Goal: Task Accomplishment & Management: Manage account settings

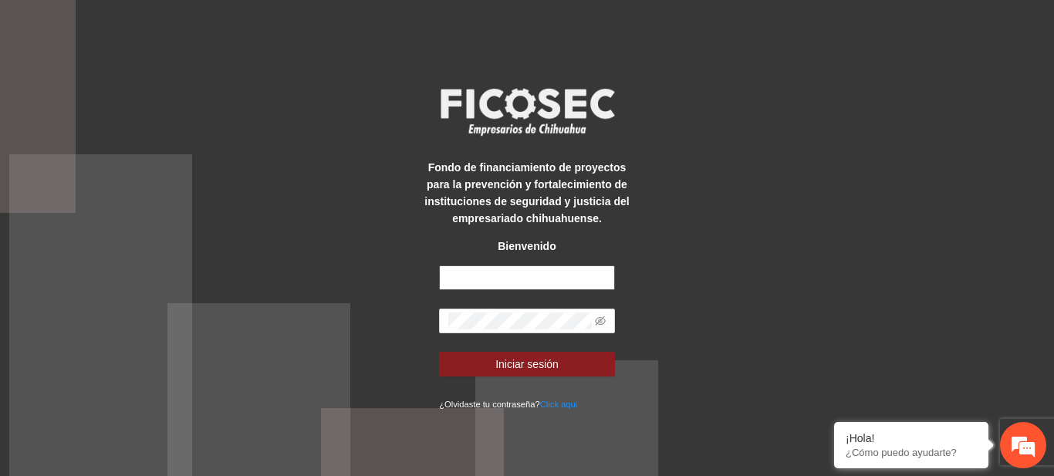
type input "**********"
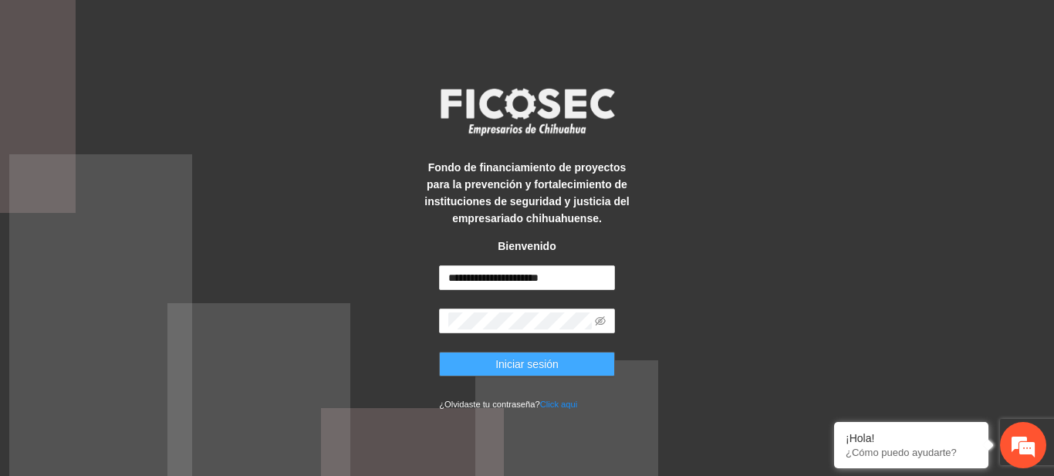
click at [561, 360] on button "Iniciar sesión" at bounding box center [527, 364] width 176 height 25
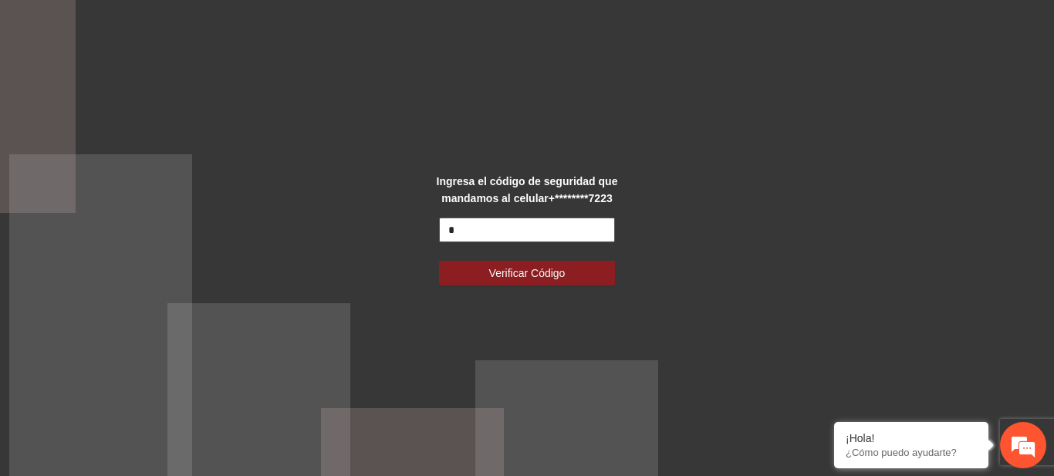
click at [525, 233] on input "*" at bounding box center [527, 230] width 176 height 25
type input "******"
click at [439, 261] on button "Verificar Código" at bounding box center [527, 273] width 176 height 25
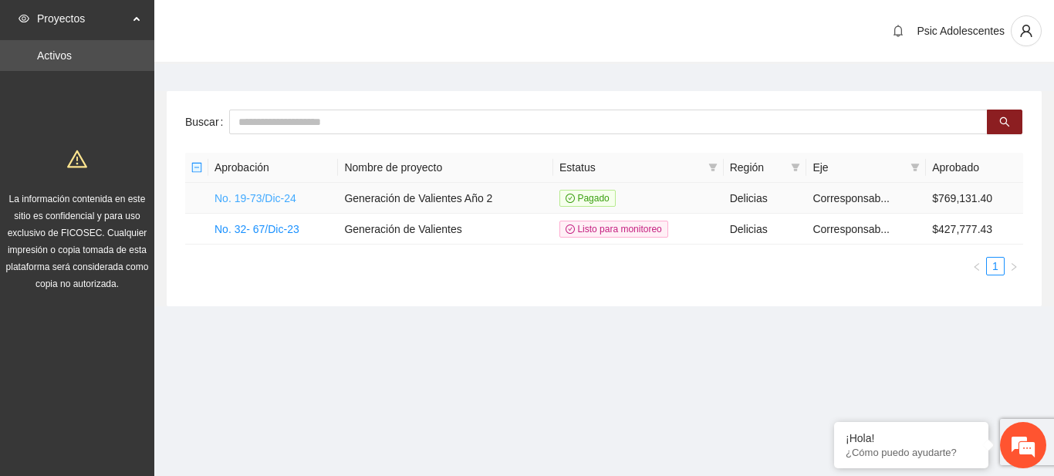
click at [254, 195] on link "No. 19-73/Dic-24" at bounding box center [255, 198] width 82 height 12
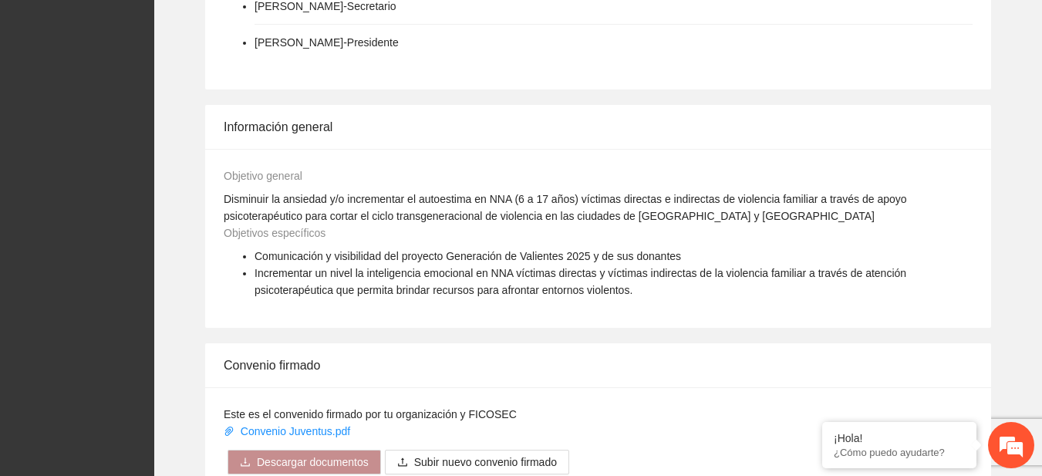
scroll to position [994, 0]
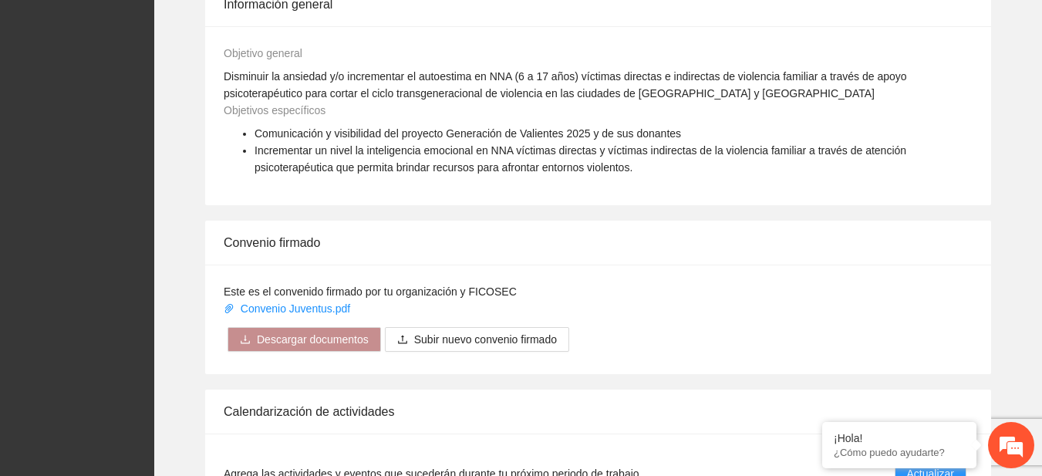
click at [1029, 287] on div "Convenio firmado Este es el convenido firmado por tu organización y FICOSEC Con…" at bounding box center [598, 298] width 863 height 154
click at [1034, 289] on div "Gobernanza de la implementadora Nashla [PERSON_NAME] [PERSON_NAME] - Vocal [PER…" at bounding box center [598, 168] width 888 height 1022
drag, startPoint x: 1034, startPoint y: 289, endPoint x: 1041, endPoint y: 298, distance: 11.0
click at [1039, 295] on div "Gobernanza de la implementadora Nashla Paulina Rubio Khalil - Vocal Víctor Hugo…" at bounding box center [598, 168] width 888 height 1022
click at [1042, 299] on div "Gobernanza de la implementadora Nashla Paulina Rubio Khalil - Vocal Víctor Hugo…" at bounding box center [598, 168] width 888 height 1022
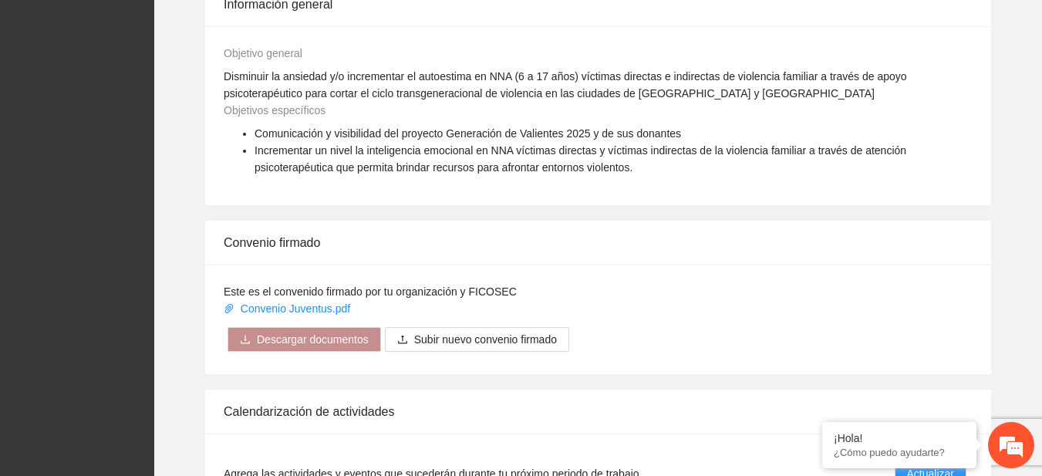
scroll to position [1256, 0]
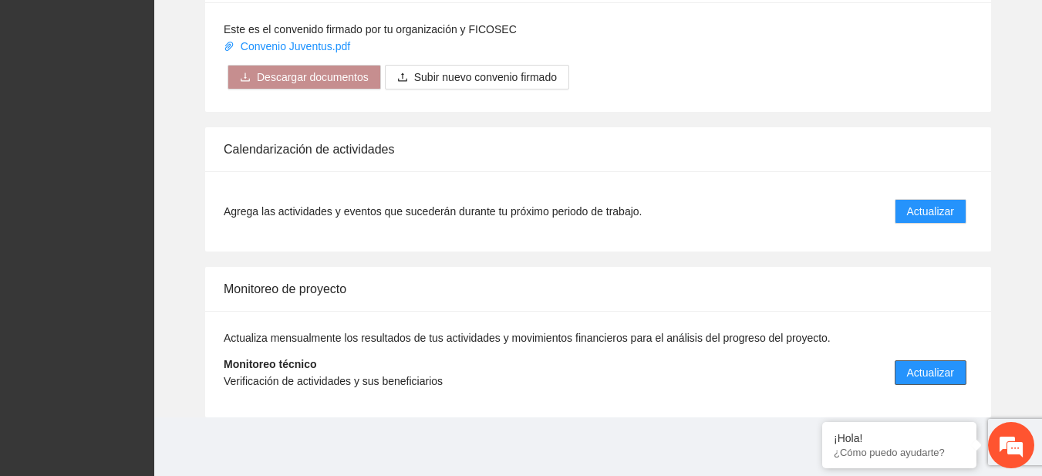
click at [927, 369] on span "Actualizar" at bounding box center [930, 372] width 47 height 17
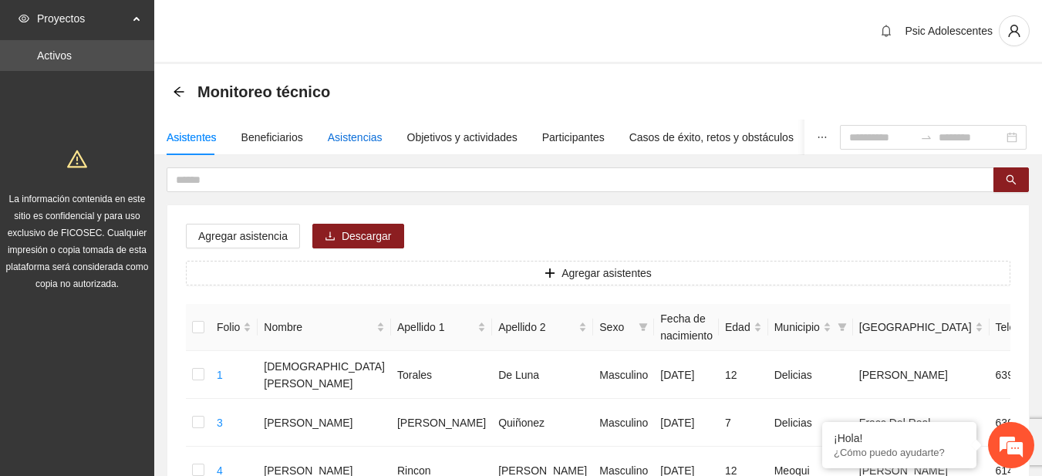
click at [359, 137] on div "Asistencias" at bounding box center [355, 137] width 55 height 17
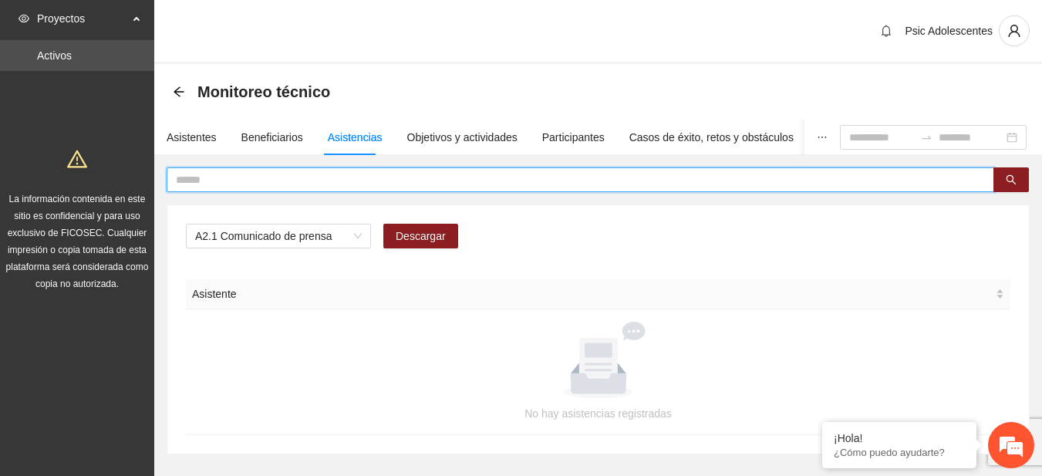
click at [325, 187] on input "text" at bounding box center [574, 179] width 797 height 17
click at [357, 237] on span "A2.1 Comunicado de prensa" at bounding box center [278, 236] width 167 height 23
type input "**********"
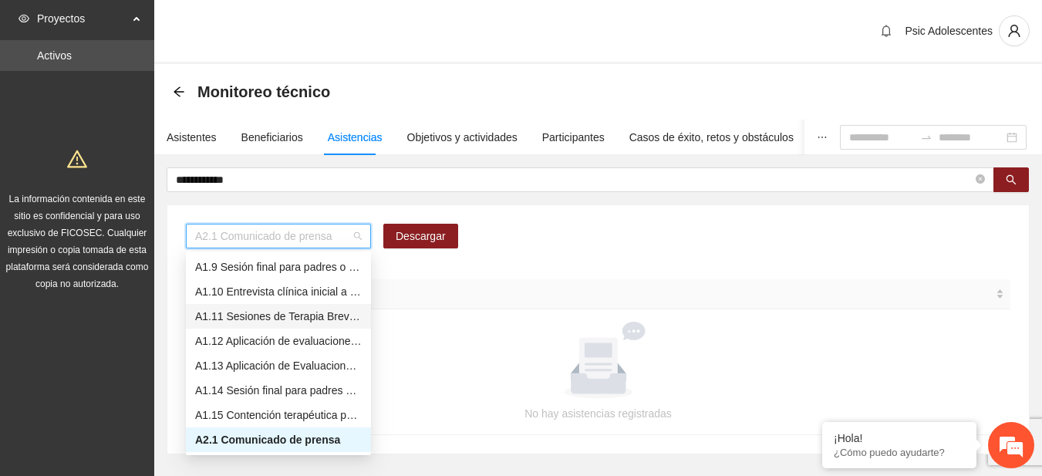
click at [269, 313] on div "A1.11 Sesiones de Terapia Breve Centrada en Soluciones para Adolescentes" at bounding box center [278, 316] width 167 height 17
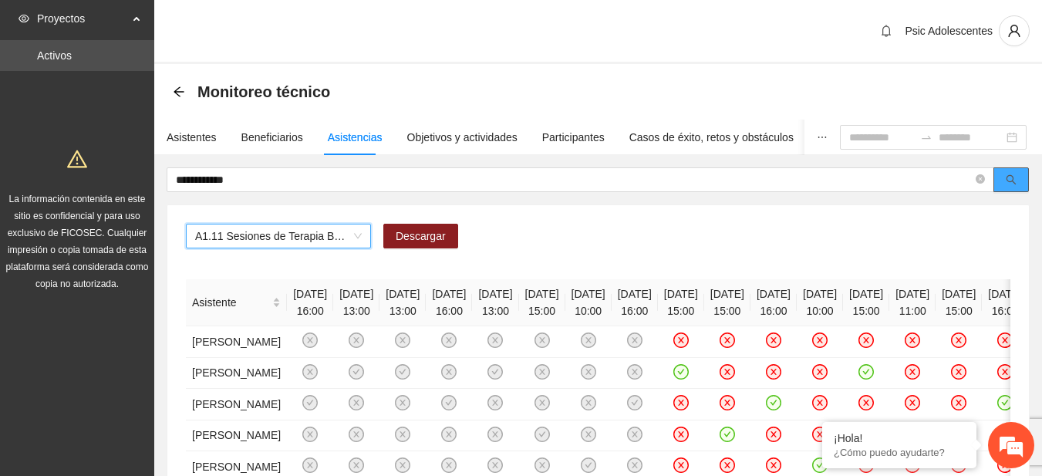
click at [1008, 177] on icon "search" at bounding box center [1011, 179] width 11 height 11
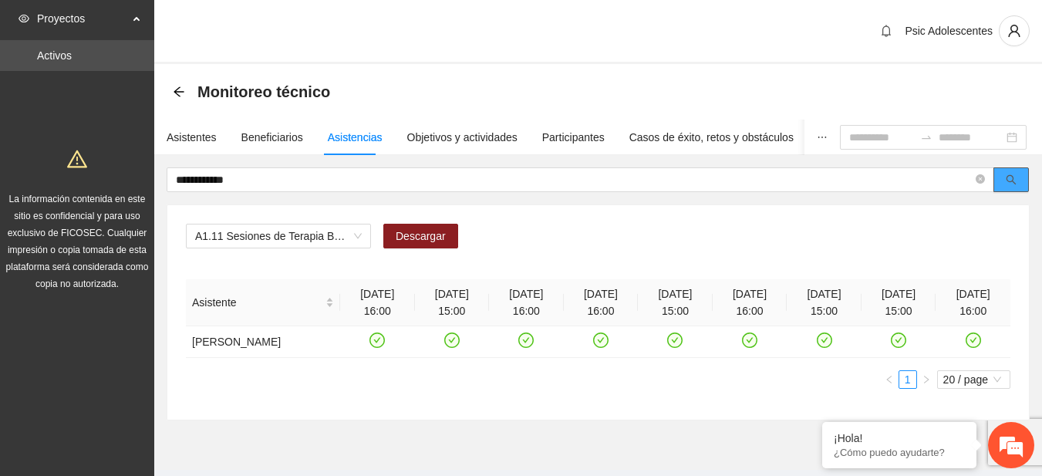
click at [994, 167] on button "button" at bounding box center [1011, 179] width 35 height 25
click at [180, 94] on icon "arrow-left" at bounding box center [179, 92] width 12 height 12
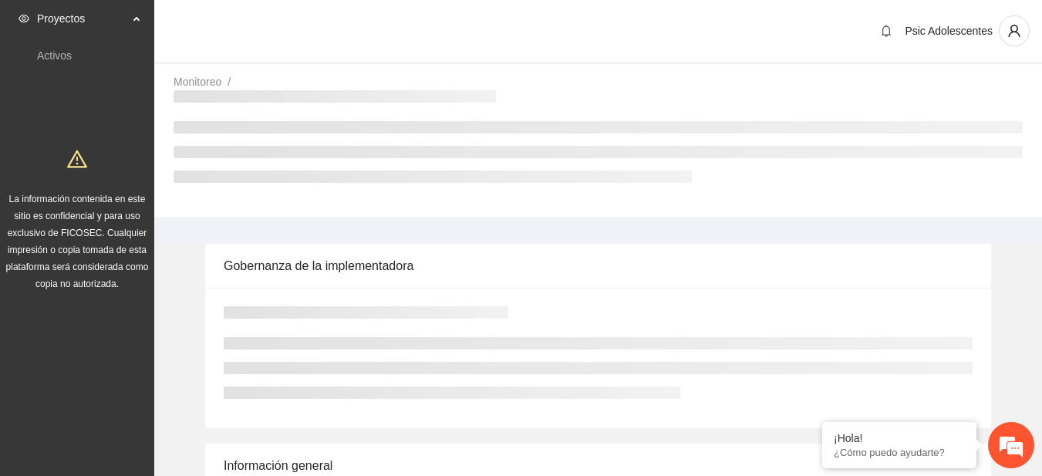
click at [246, 115] on div at bounding box center [598, 141] width 849 height 103
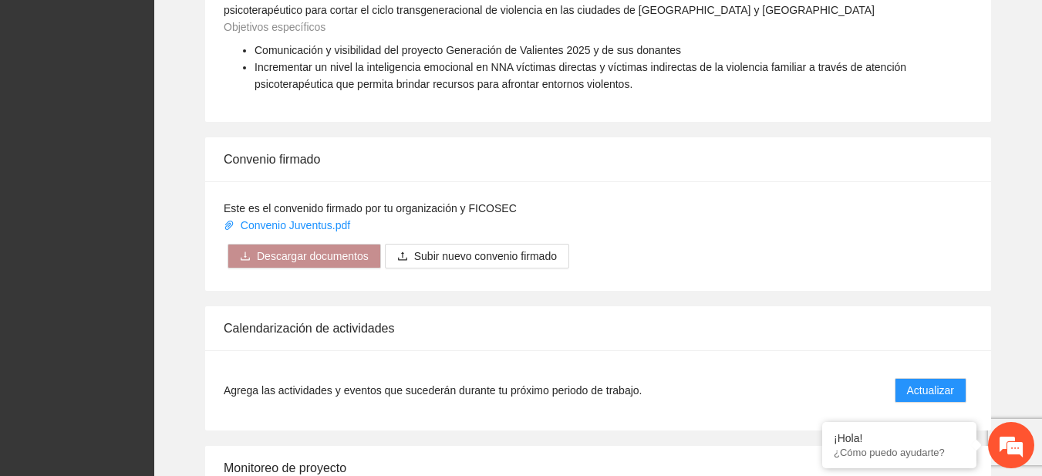
scroll to position [1229, 0]
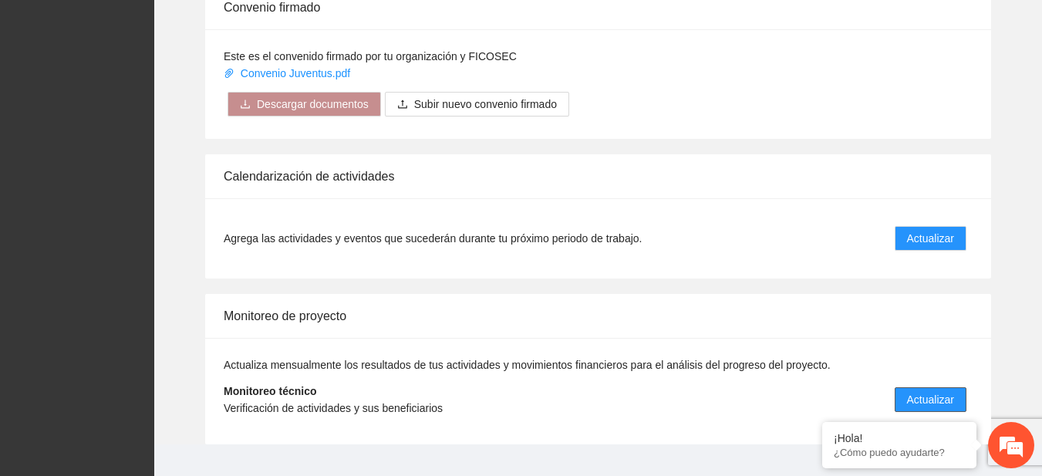
click at [923, 390] on button "Actualizar" at bounding box center [931, 399] width 72 height 25
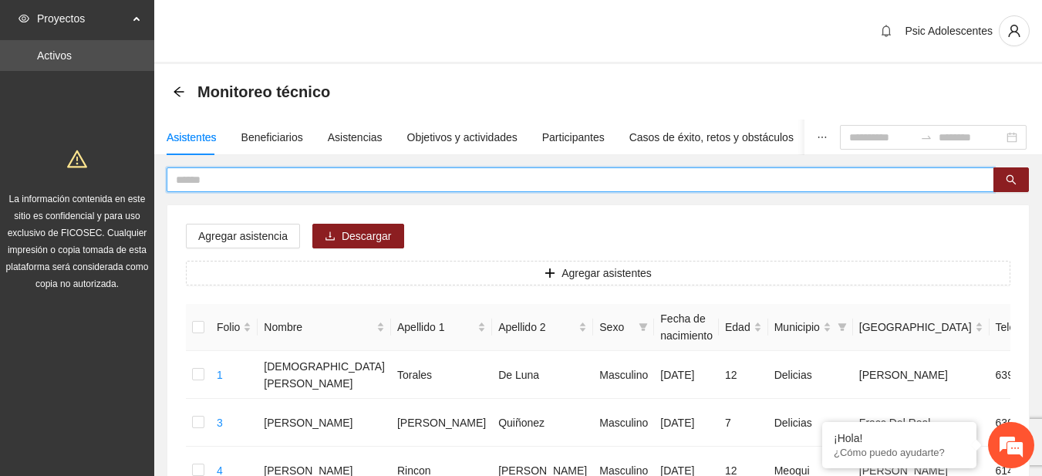
click at [377, 180] on input "text" at bounding box center [574, 179] width 797 height 17
click at [1028, 177] on button "button" at bounding box center [1011, 179] width 35 height 25
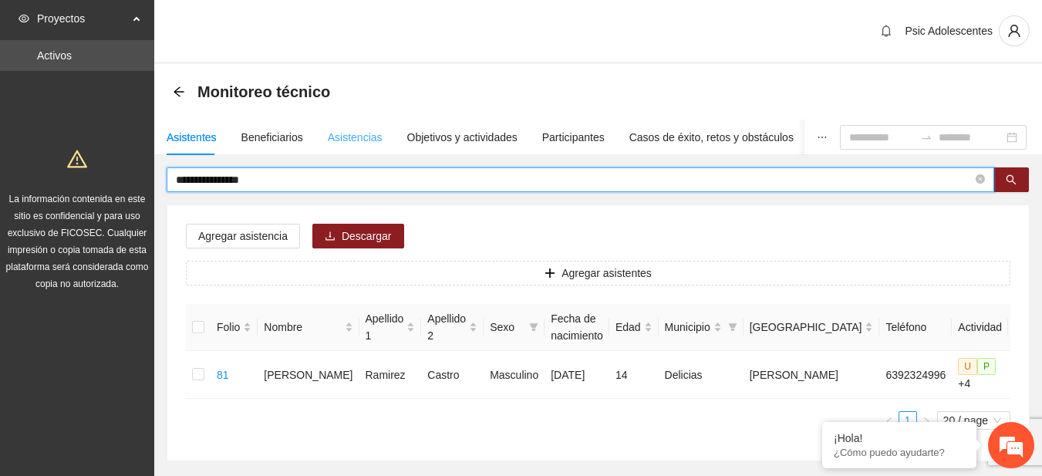
type input "**********"
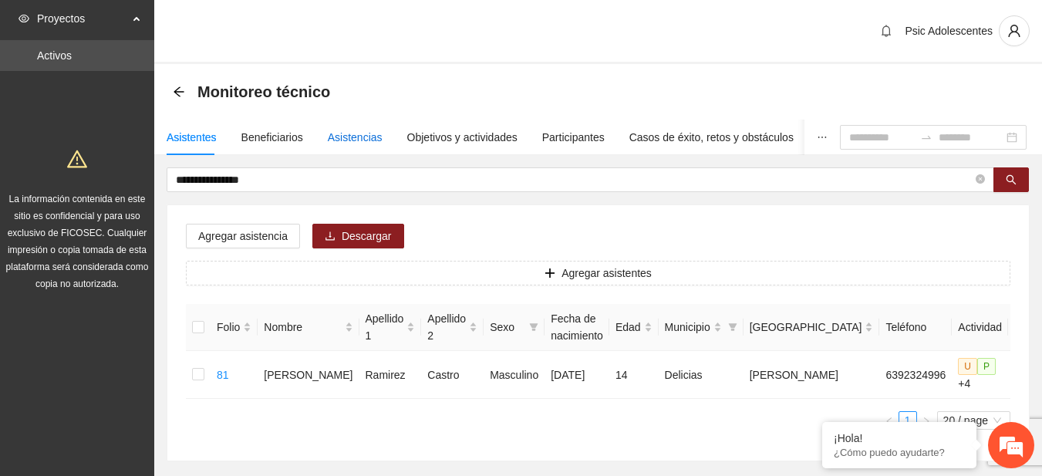
click at [360, 136] on div "Asistencias" at bounding box center [355, 137] width 55 height 17
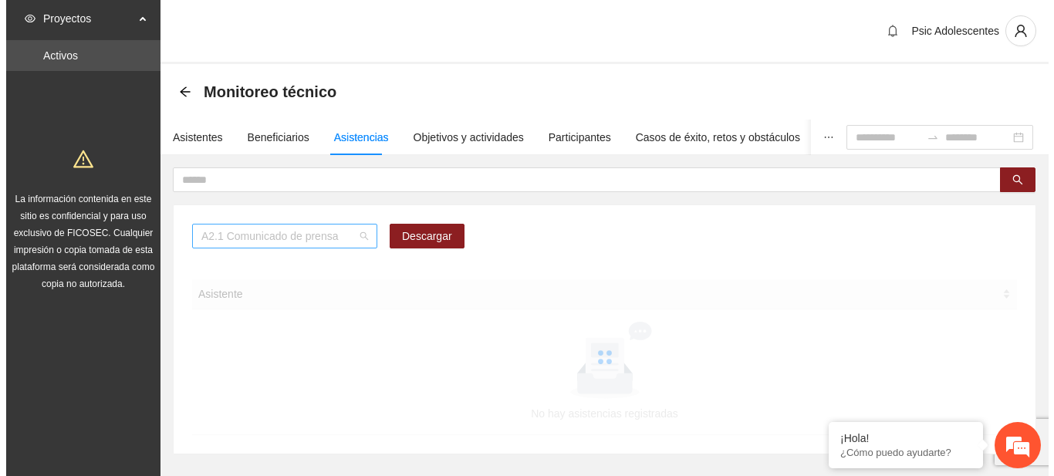
scroll to position [198, 0]
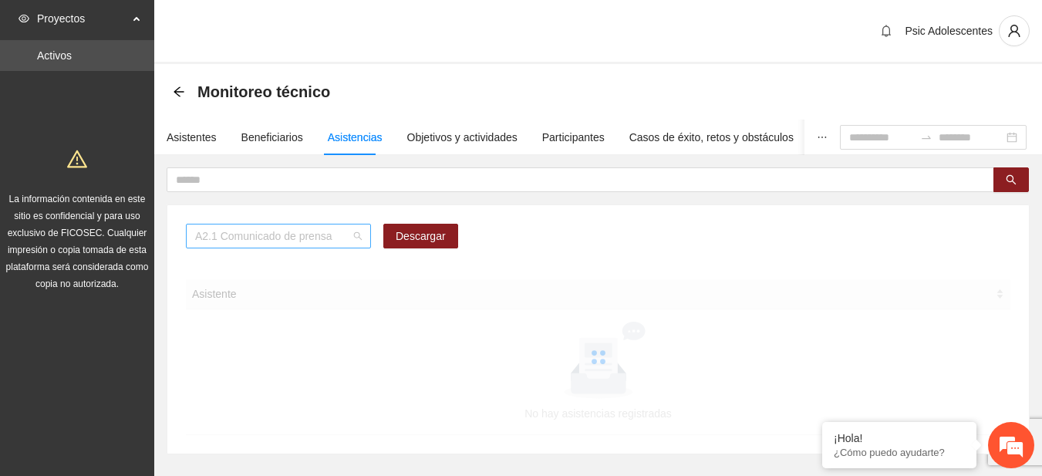
click at [237, 240] on span "A2.1 Comunicado de prensa" at bounding box center [278, 236] width 167 height 23
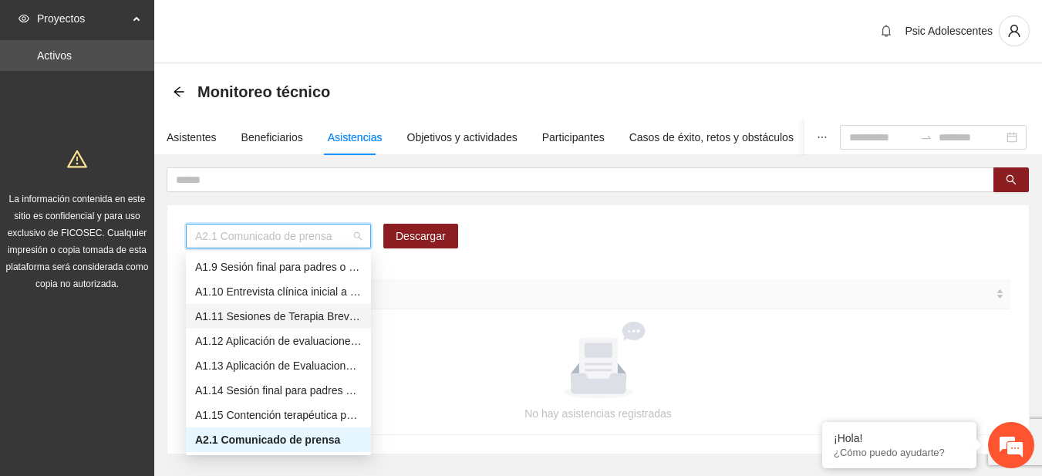
click at [226, 319] on div "A1.11 Sesiones de Terapia Breve Centrada en Soluciones para Adolescentes" at bounding box center [278, 316] width 167 height 17
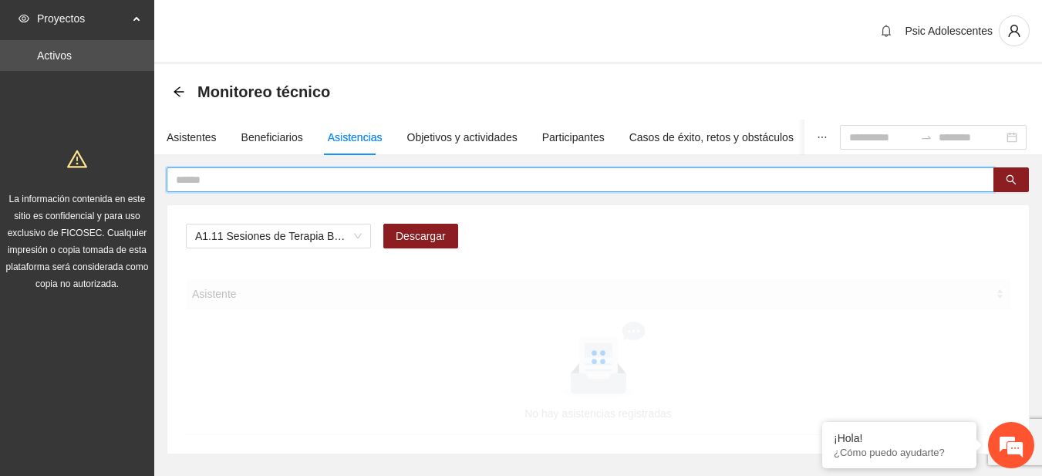
click at [204, 174] on input "text" at bounding box center [574, 179] width 797 height 17
type input "**********"
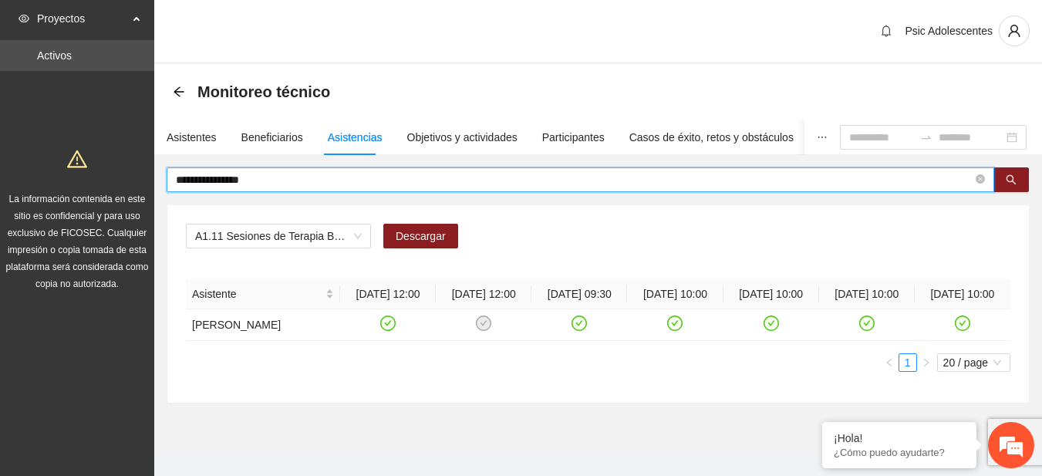
drag, startPoint x: 322, startPoint y: 181, endPoint x: 91, endPoint y: 168, distance: 231.1
click at [91, 168] on section "**********" at bounding box center [521, 248] width 1042 height 496
type input "*"
type input "**********"
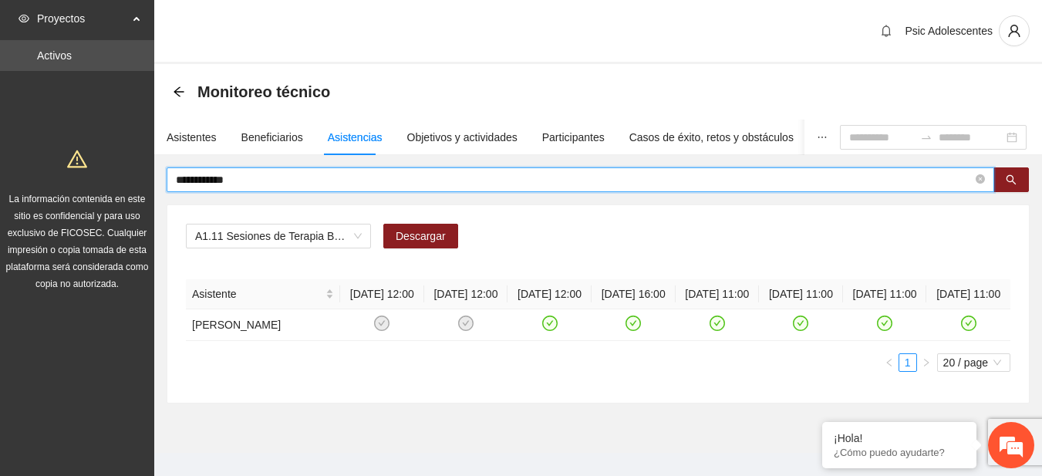
drag, startPoint x: 275, startPoint y: 184, endPoint x: 145, endPoint y: 177, distance: 129.8
click at [145, 177] on section "**********" at bounding box center [521, 248] width 1042 height 496
type input "**********"
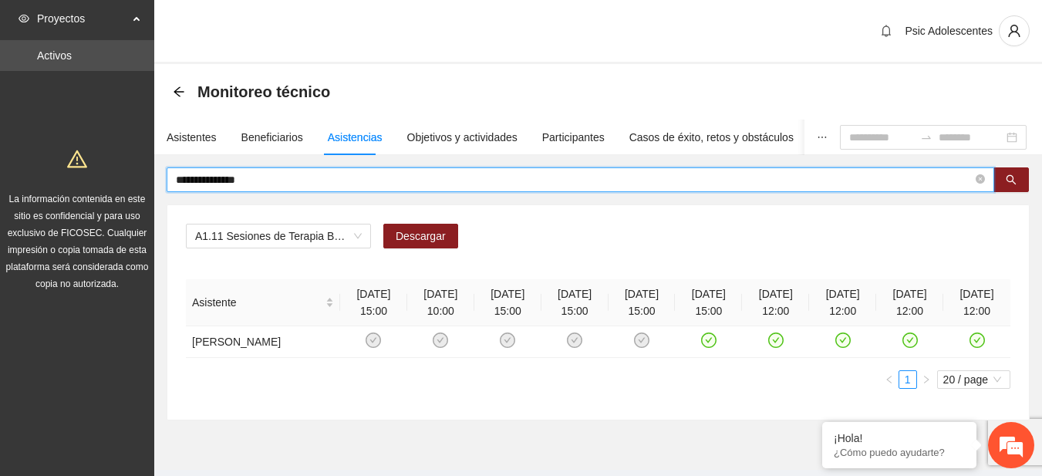
drag, startPoint x: 268, startPoint y: 184, endPoint x: 126, endPoint y: 187, distance: 142.0
click at [126, 187] on section "**********" at bounding box center [521, 256] width 1042 height 513
type input "*"
type input "**********"
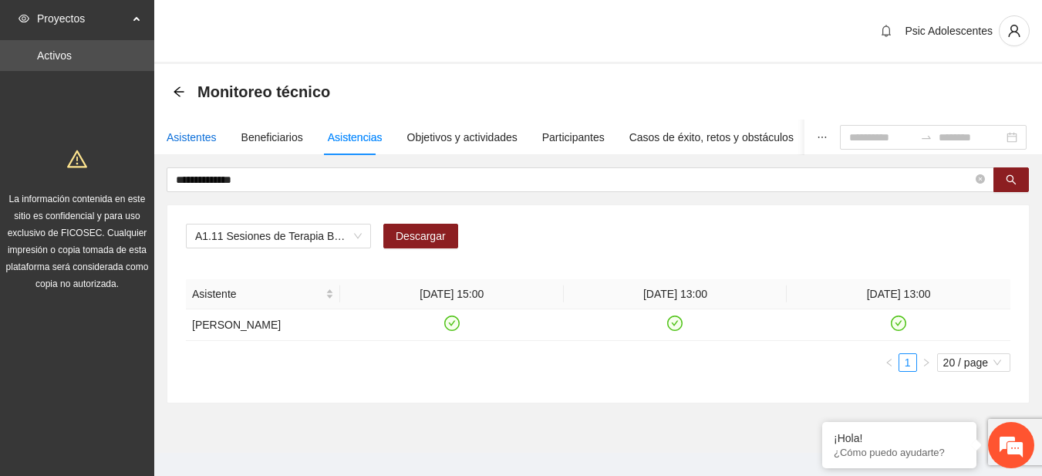
click at [198, 137] on div "Asistentes" at bounding box center [192, 137] width 50 height 17
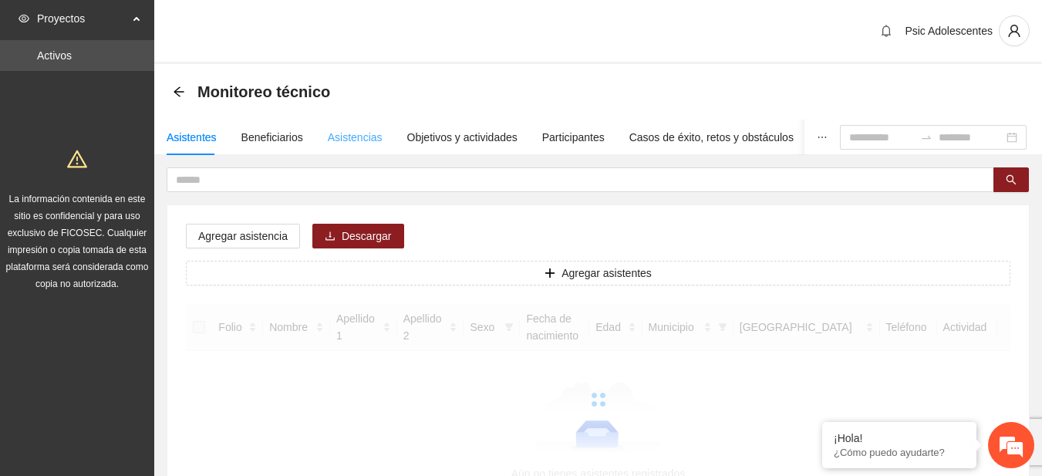
click at [360, 123] on div "Asistencias" at bounding box center [355, 137] width 55 height 35
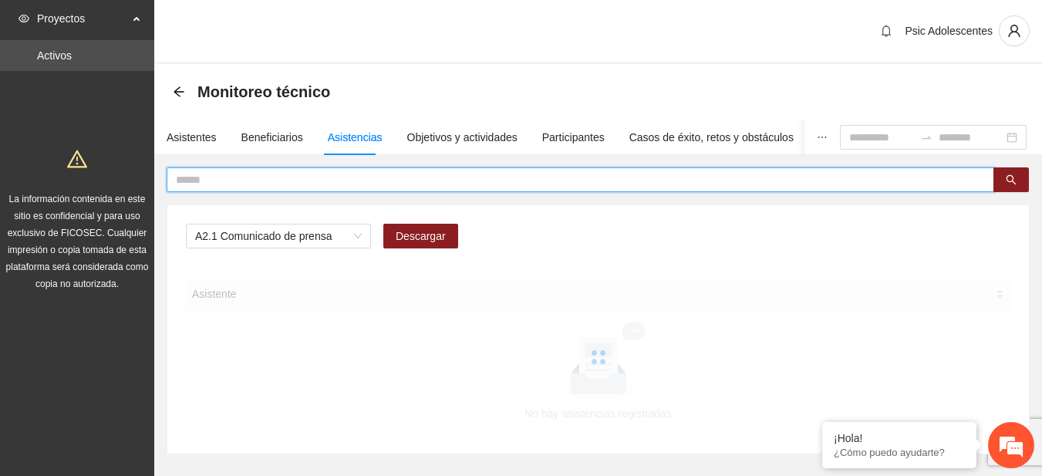
click at [252, 187] on input "text" at bounding box center [574, 179] width 797 height 17
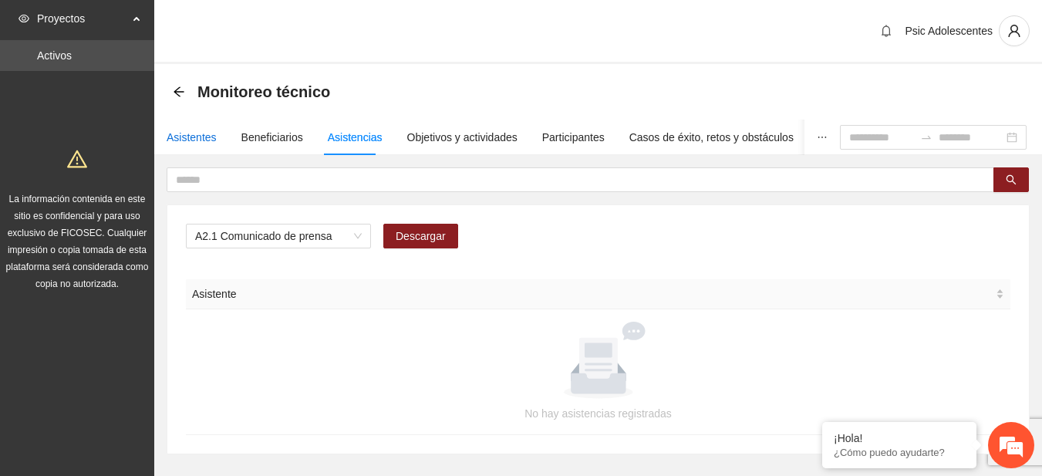
click at [209, 135] on div "Asistentes" at bounding box center [192, 137] width 50 height 17
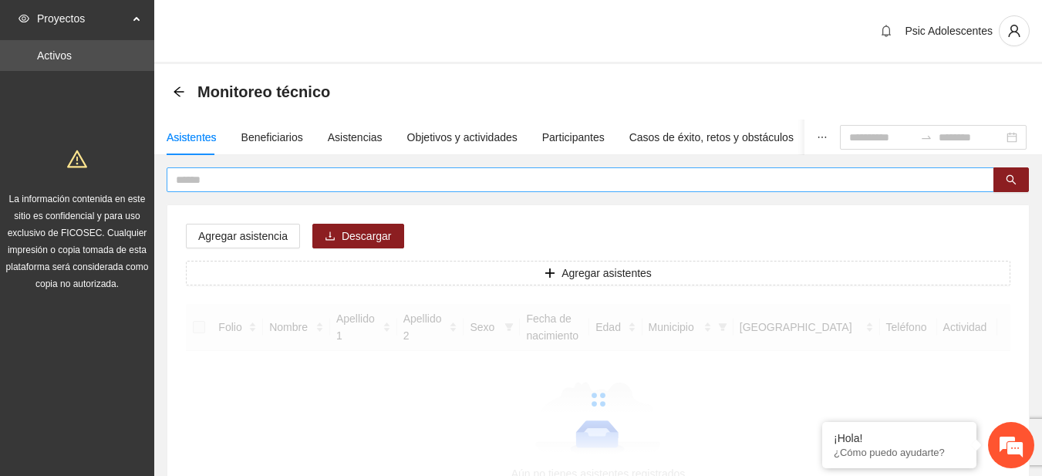
click at [234, 181] on input "text" at bounding box center [574, 179] width 797 height 17
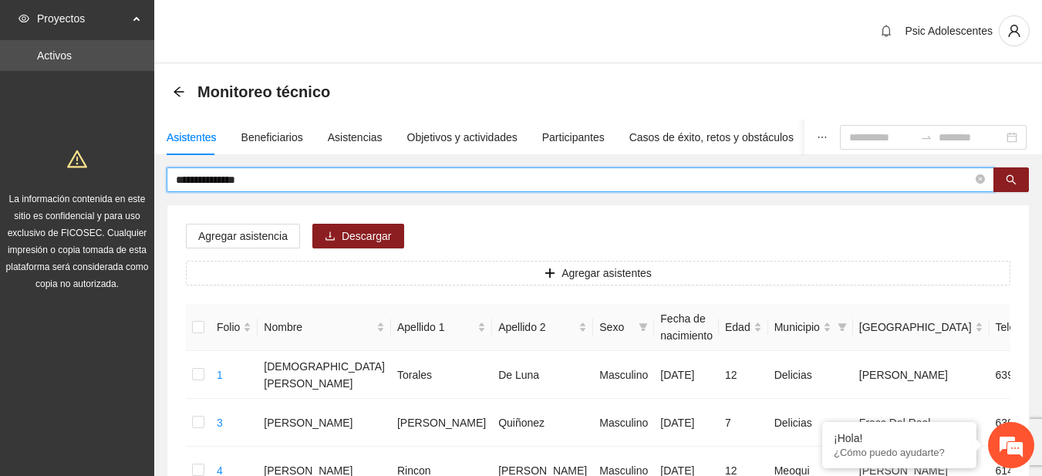
type input "**********"
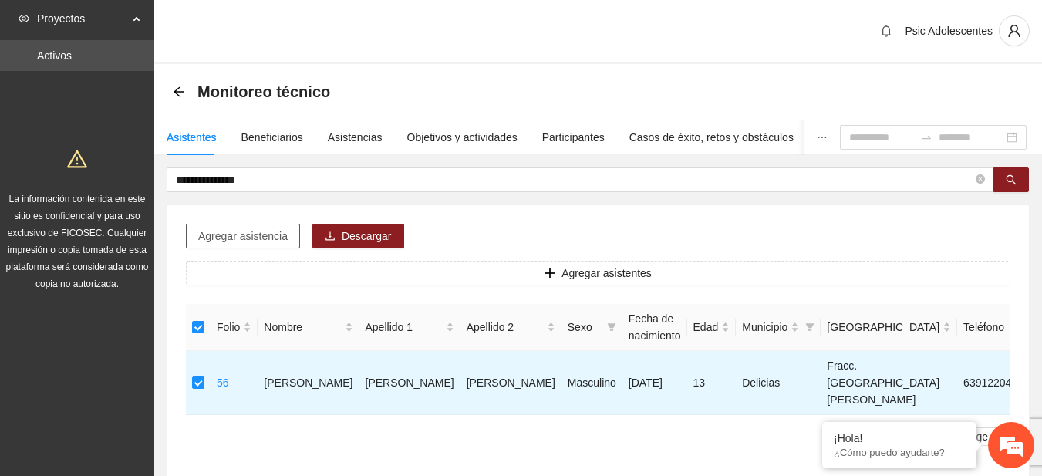
click at [244, 244] on span "Agregar asistencia" at bounding box center [242, 236] width 89 height 17
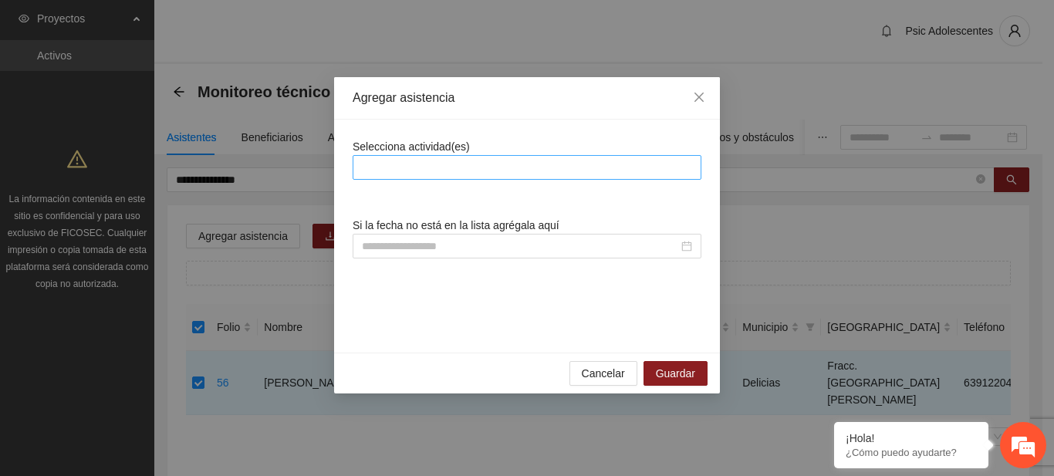
click at [432, 167] on div at bounding box center [526, 167] width 341 height 19
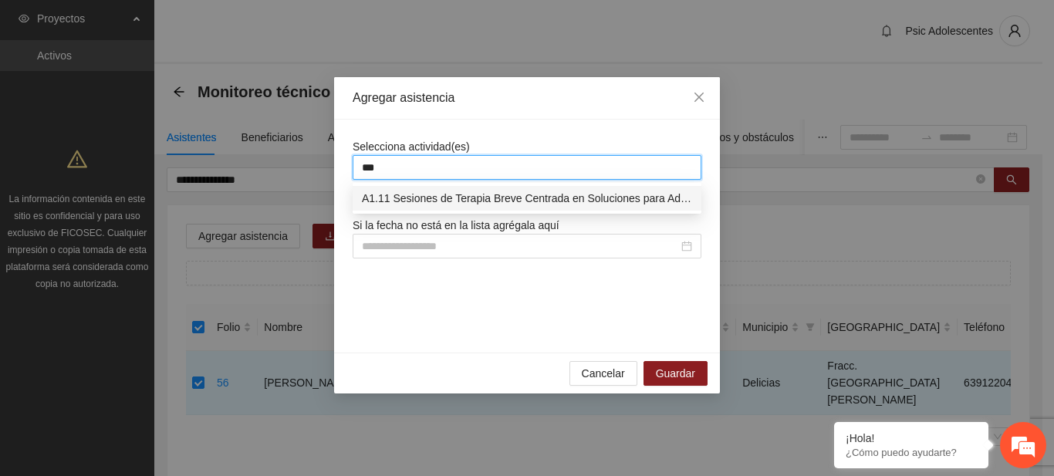
type input "****"
click at [439, 198] on div "A1.11 Sesiones de Terapia Breve Centrada en Soluciones para Adolescentes" at bounding box center [527, 198] width 330 height 17
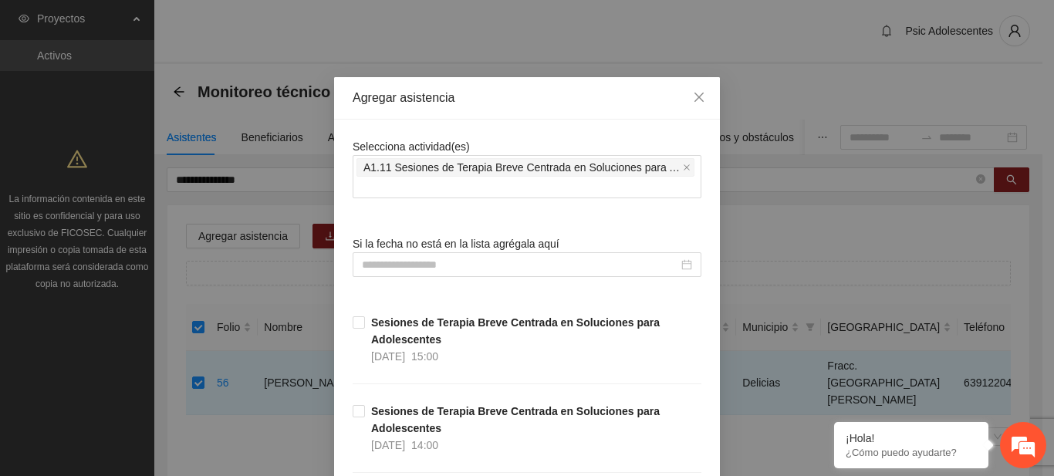
click at [548, 89] on div "Agregar asistencia" at bounding box center [527, 97] width 349 height 17
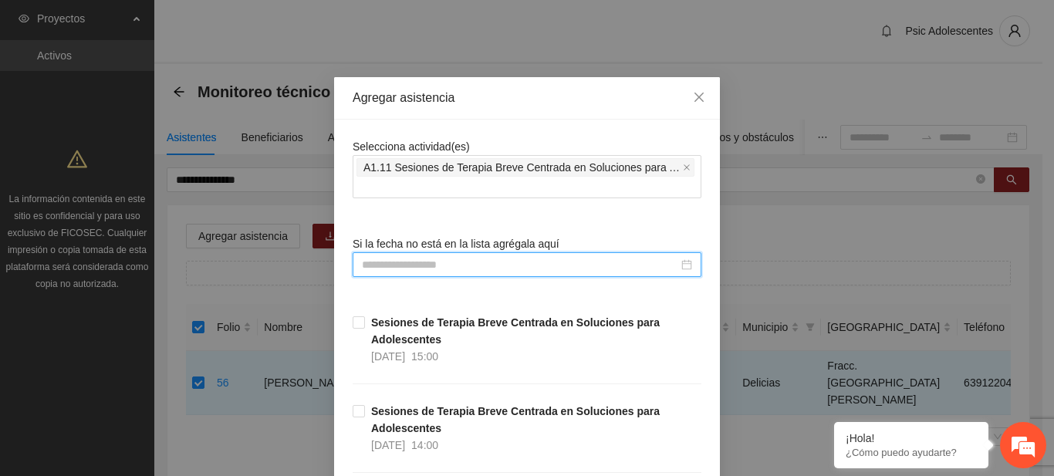
click at [380, 263] on input at bounding box center [520, 264] width 316 height 17
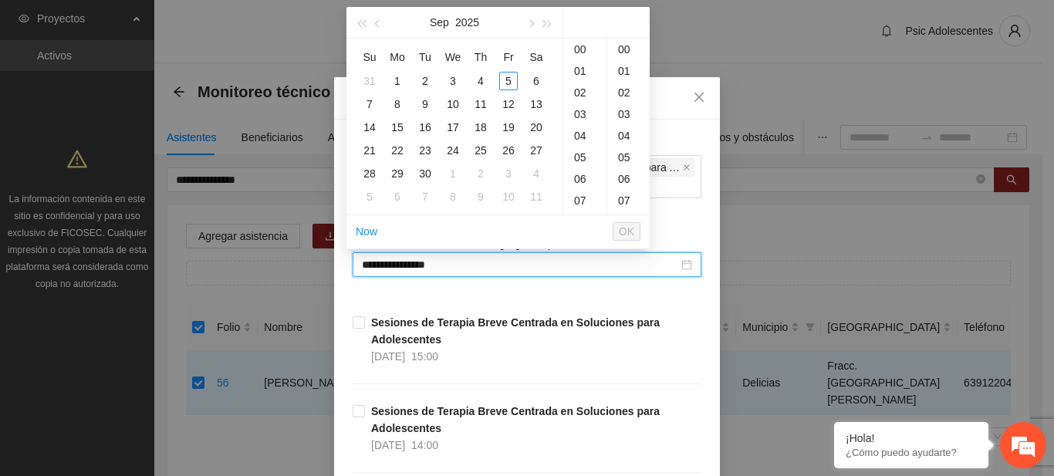
type input "**********"
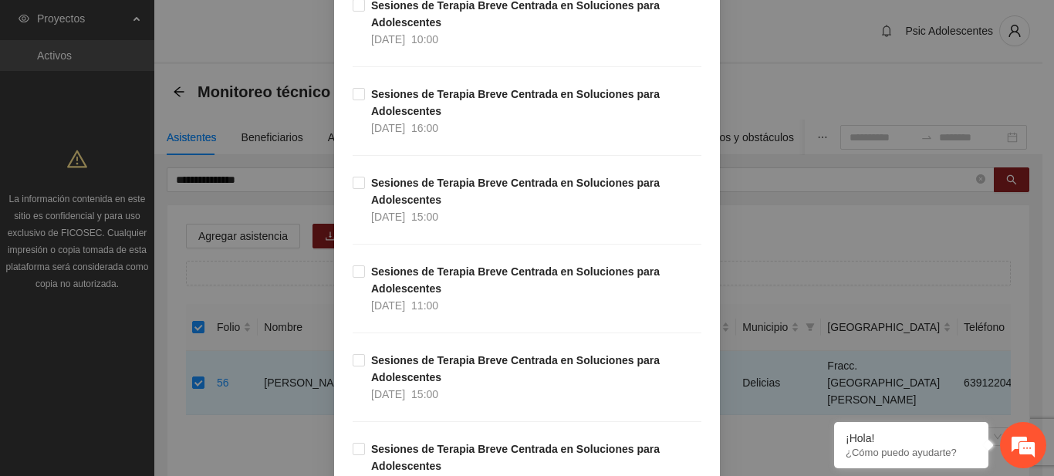
scroll to position [16279, 0]
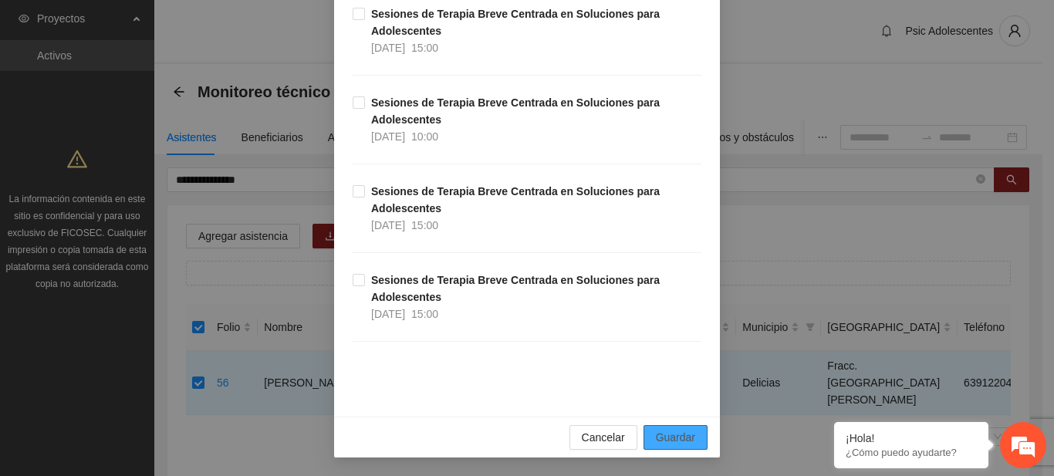
click at [666, 437] on span "Guardar" at bounding box center [675, 437] width 39 height 17
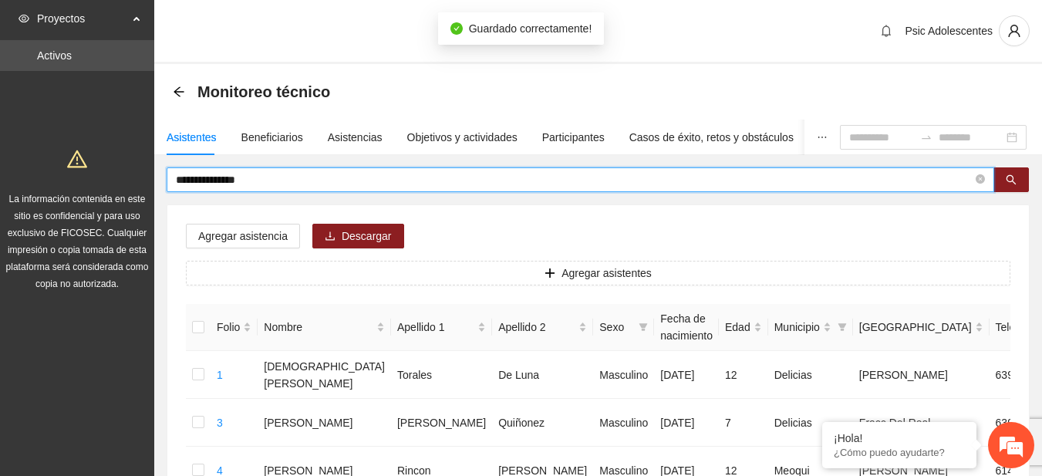
drag, startPoint x: 278, startPoint y: 171, endPoint x: 83, endPoint y: 172, distance: 195.2
type input "**********"
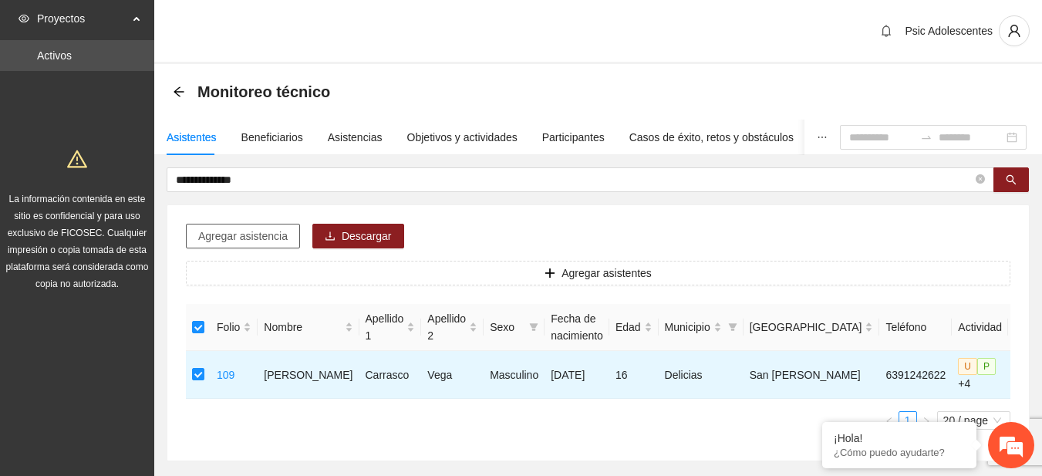
click at [274, 237] on span "Agregar asistencia" at bounding box center [242, 236] width 89 height 17
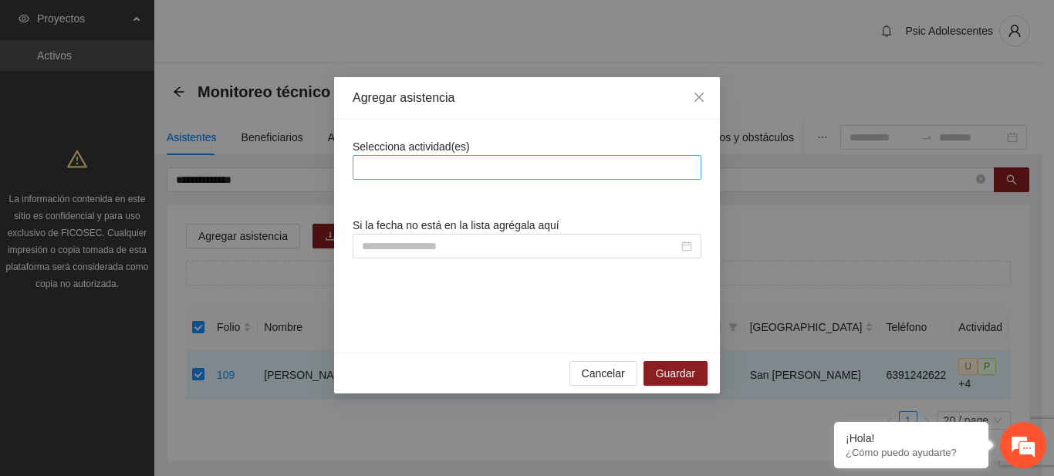
click at [393, 177] on div at bounding box center [527, 167] width 349 height 25
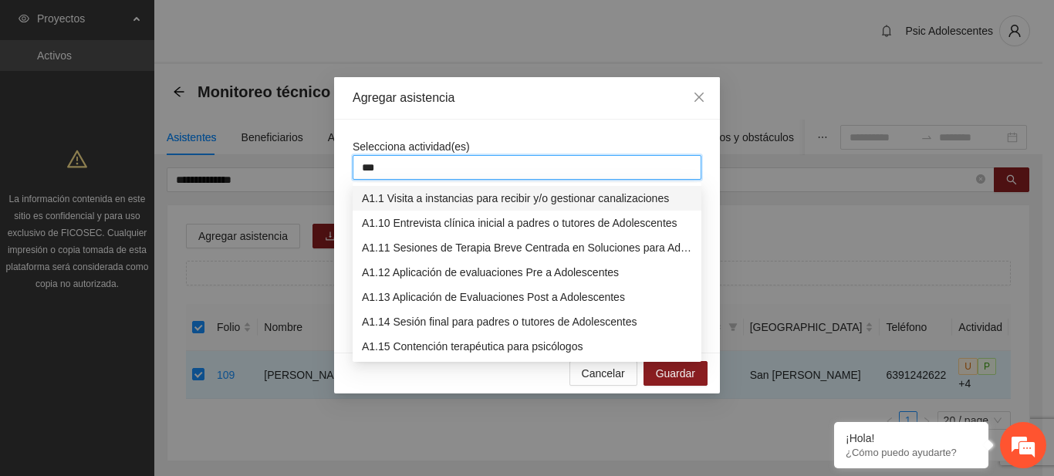
type input "****"
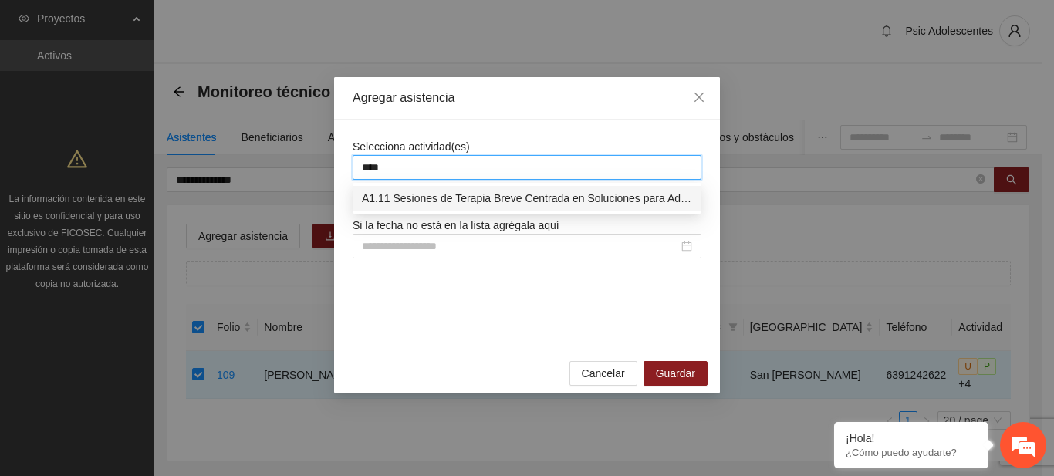
click at [401, 198] on div "A1.11 Sesiones de Terapia Breve Centrada en Soluciones para Adolescentes" at bounding box center [527, 198] width 330 height 17
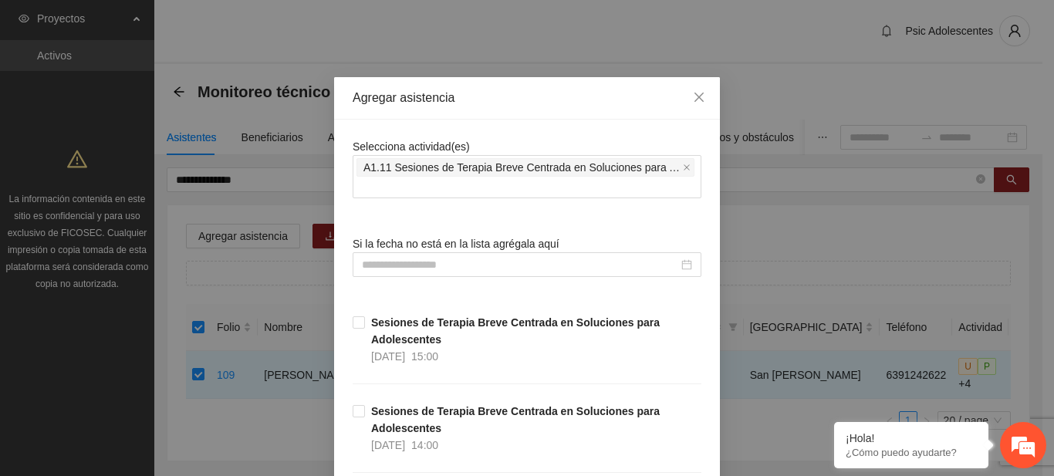
click at [626, 93] on div "Agregar asistencia" at bounding box center [527, 97] width 349 height 17
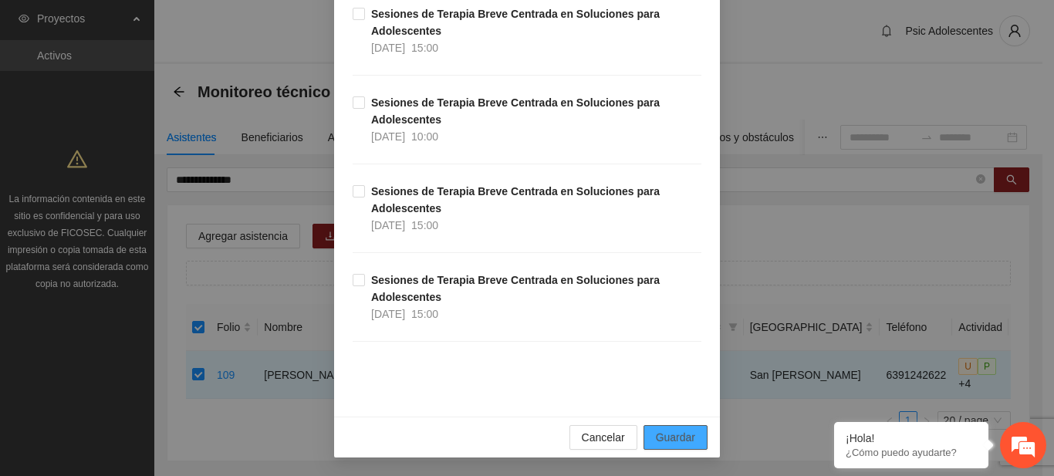
click at [689, 427] on button "Guardar" at bounding box center [675, 437] width 64 height 25
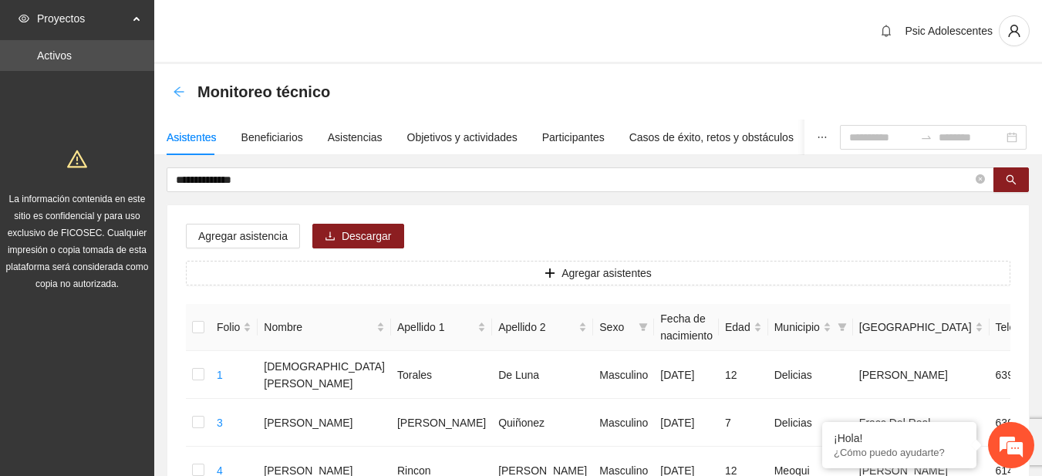
click at [178, 93] on icon "arrow-left" at bounding box center [179, 92] width 12 height 12
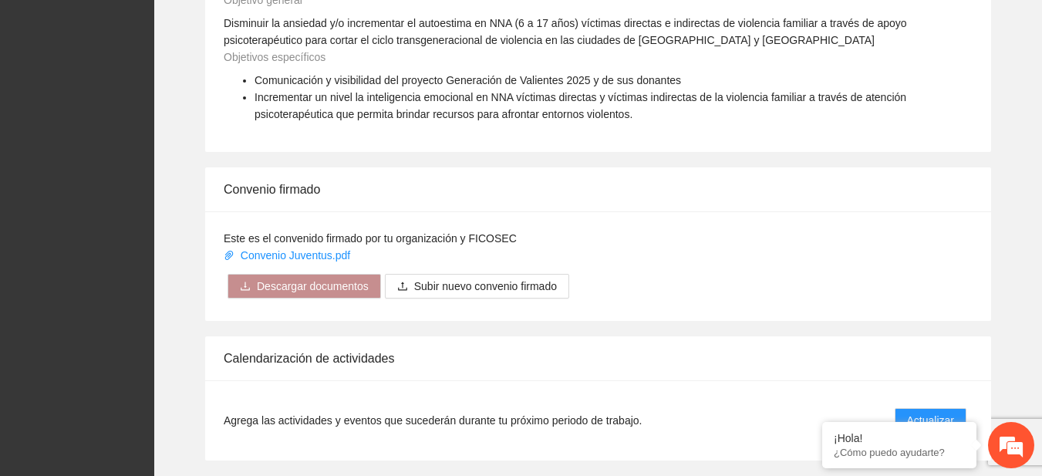
scroll to position [1059, 0]
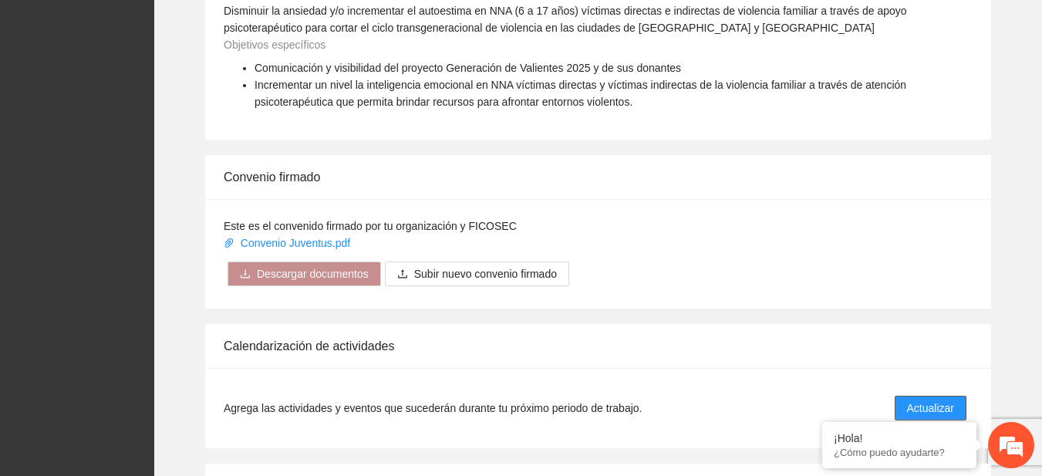
click at [937, 404] on span "Actualizar" at bounding box center [930, 408] width 47 height 17
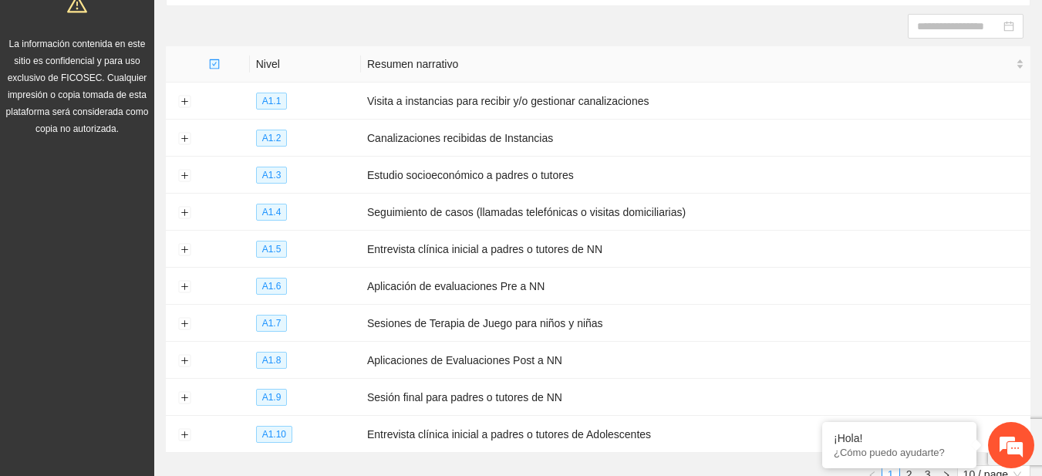
scroll to position [248, 0]
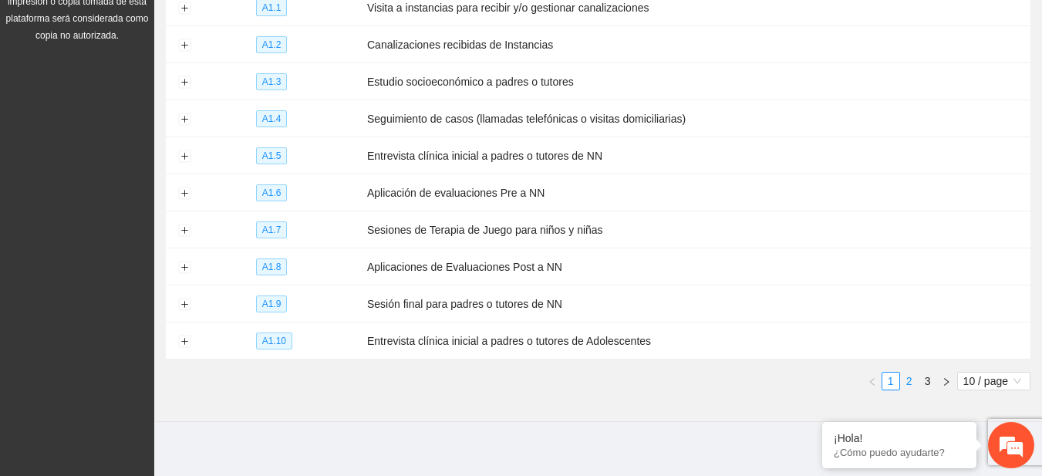
click at [908, 373] on link "2" at bounding box center [909, 381] width 17 height 17
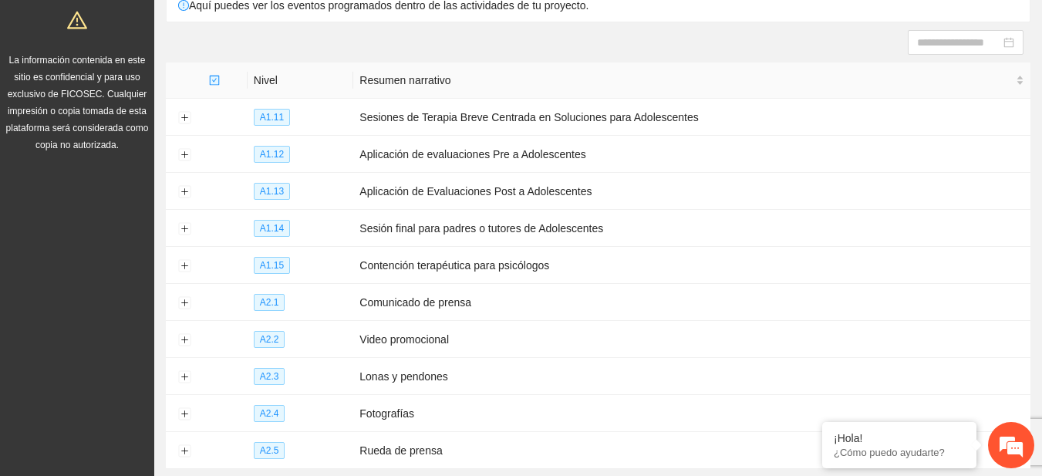
scroll to position [93, 0]
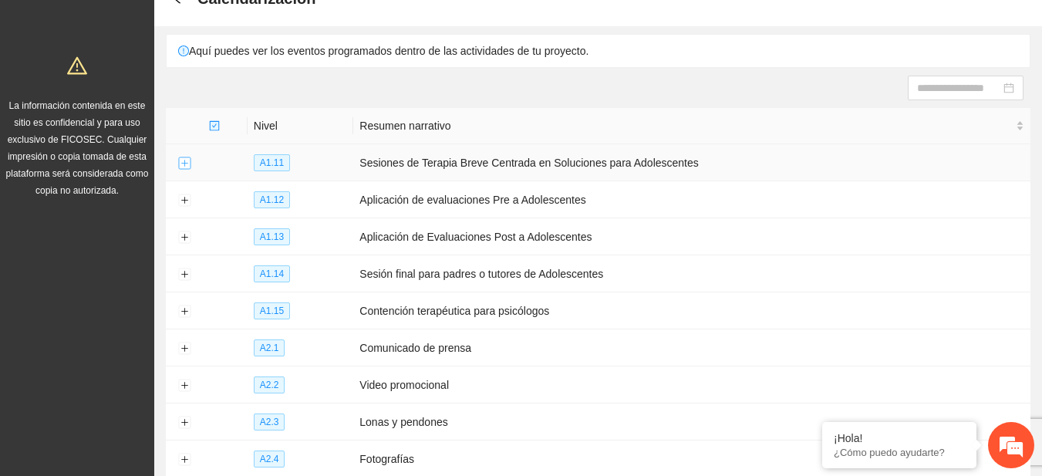
click at [187, 167] on button "Expand row" at bounding box center [184, 163] width 12 height 12
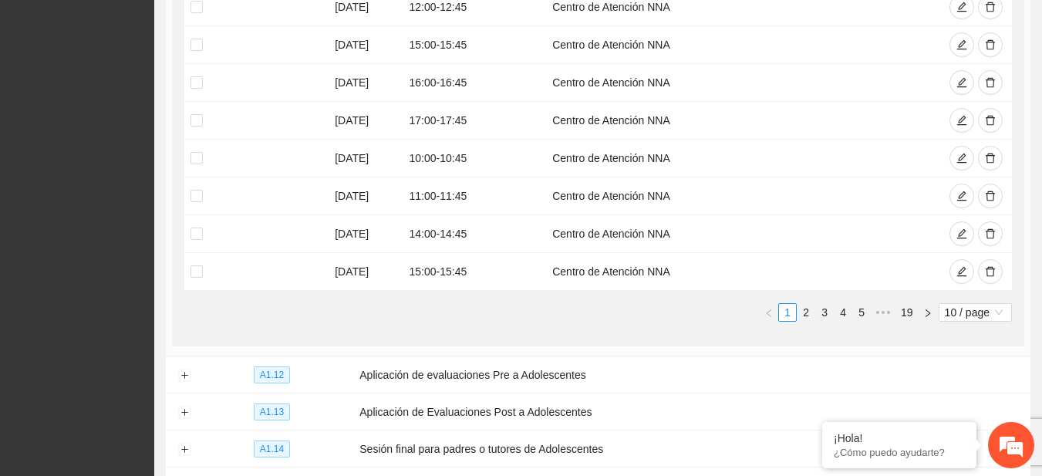
scroll to position [485, 0]
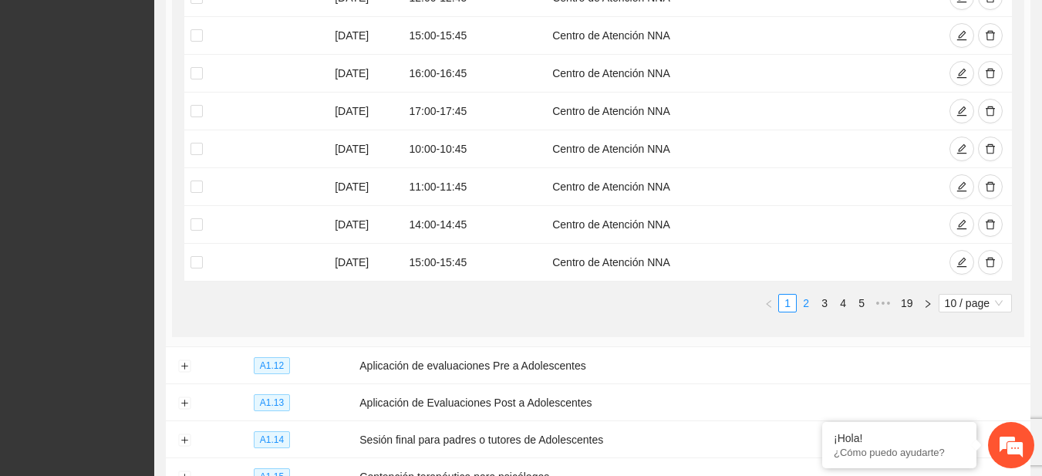
click at [805, 306] on link "2" at bounding box center [806, 303] width 17 height 17
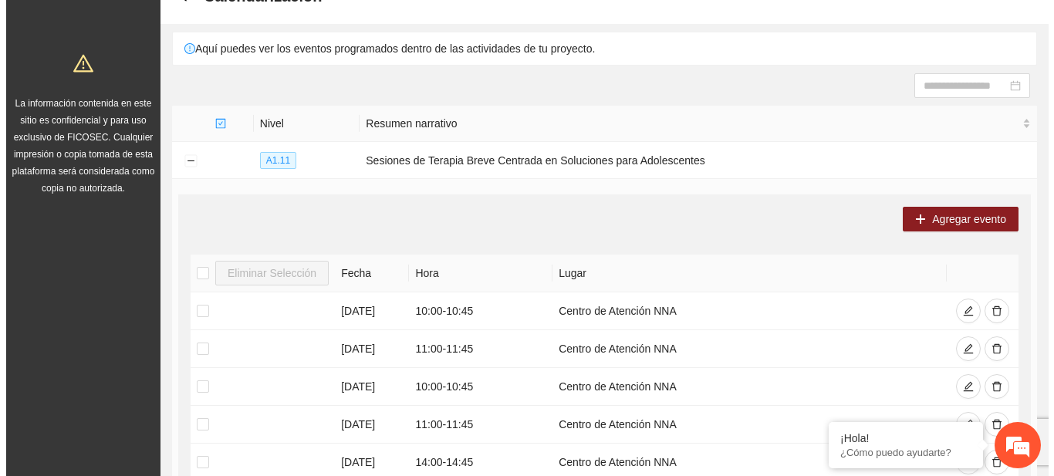
scroll to position [19, 0]
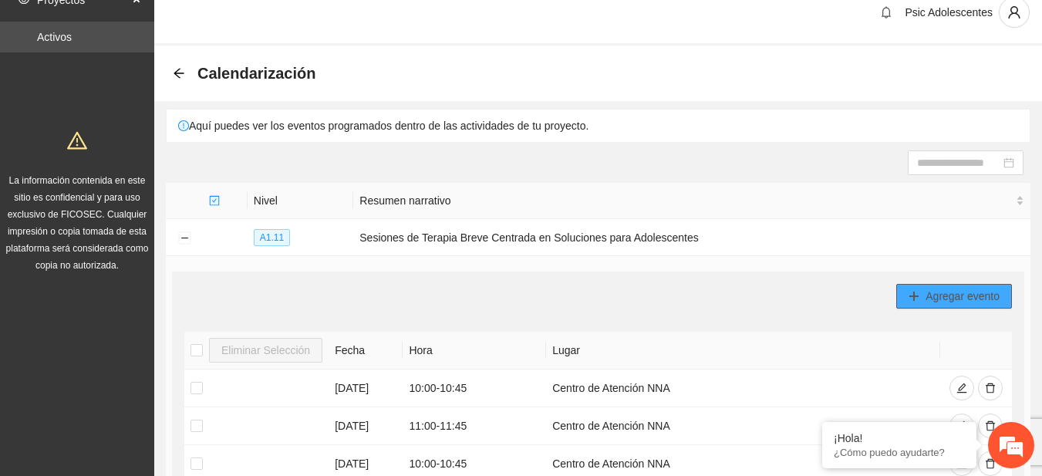
click at [941, 288] on span "Agregar evento" at bounding box center [963, 296] width 74 height 17
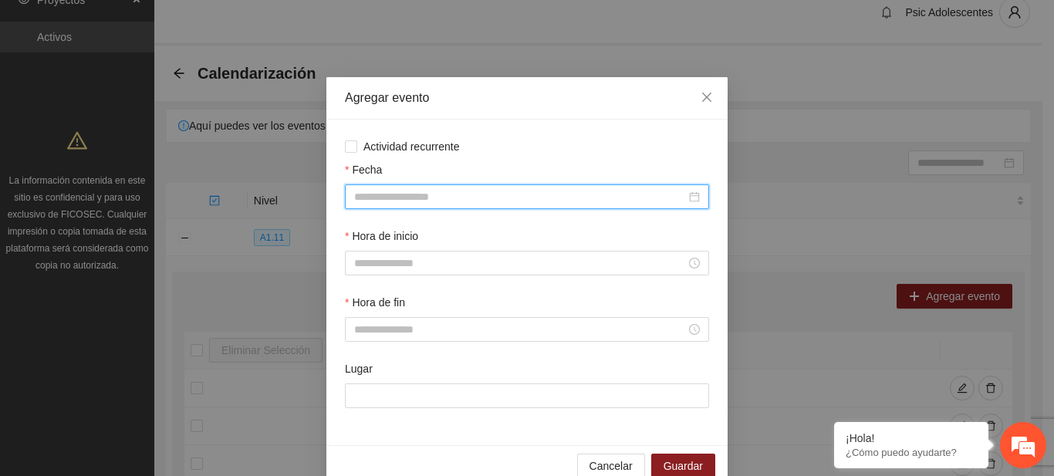
click at [539, 191] on input "Fecha" at bounding box center [520, 196] width 332 height 17
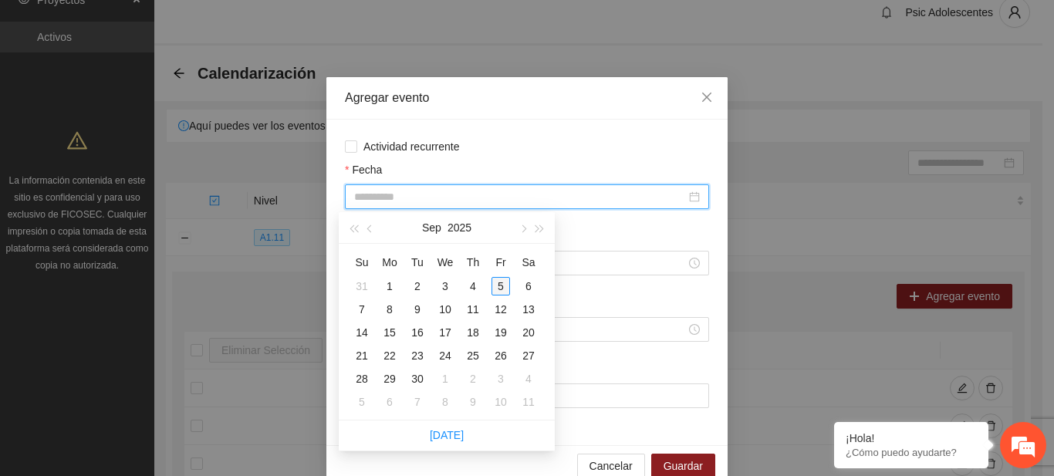
type input "**********"
click at [498, 290] on div "5" at bounding box center [500, 286] width 19 height 19
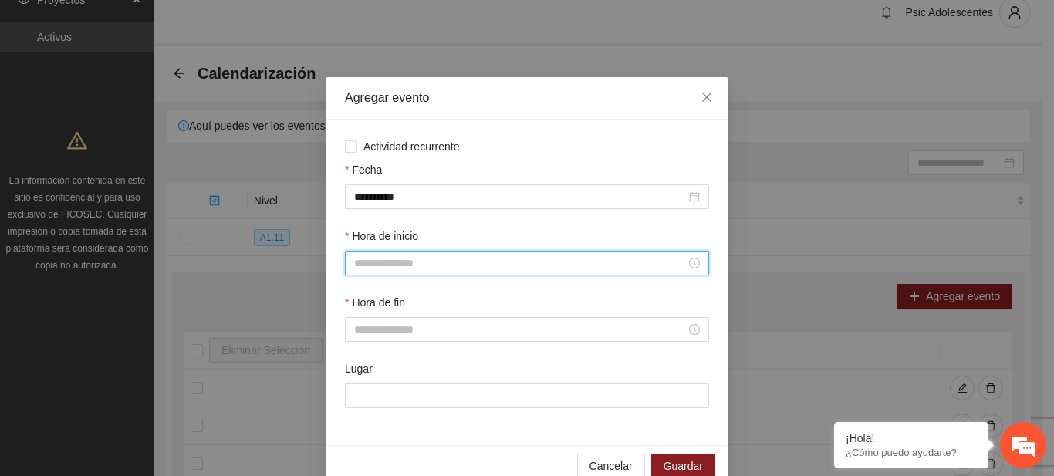
click at [417, 265] on input "Hora de inicio" at bounding box center [520, 263] width 332 height 17
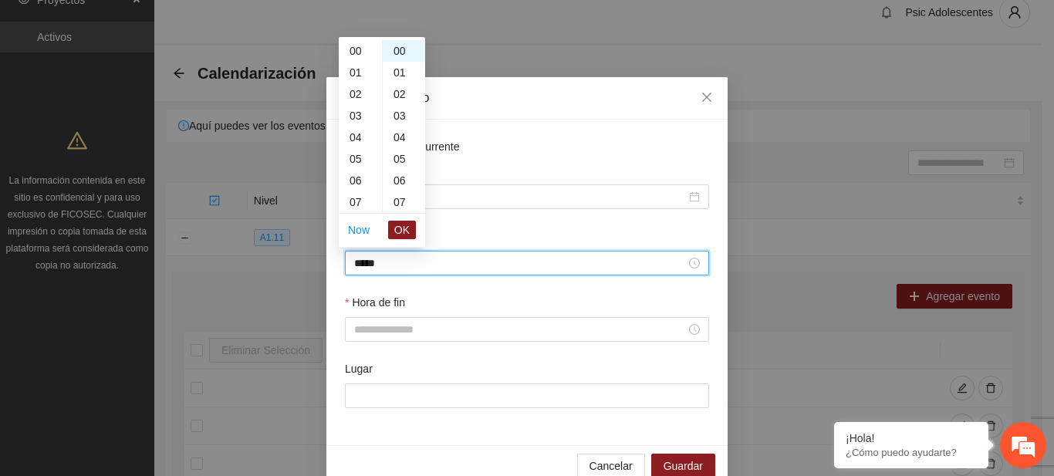
scroll to position [346, 0]
click at [408, 235] on span "OK" at bounding box center [401, 229] width 15 height 17
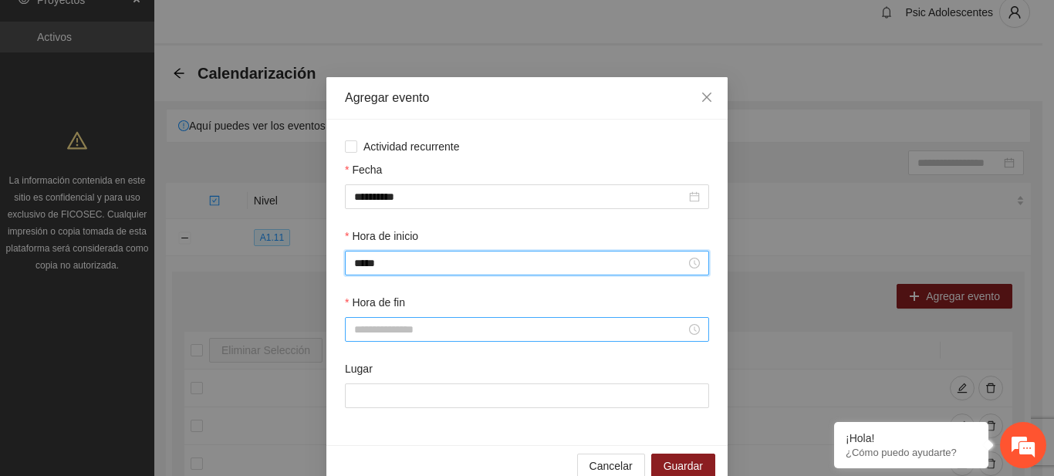
type input "*****"
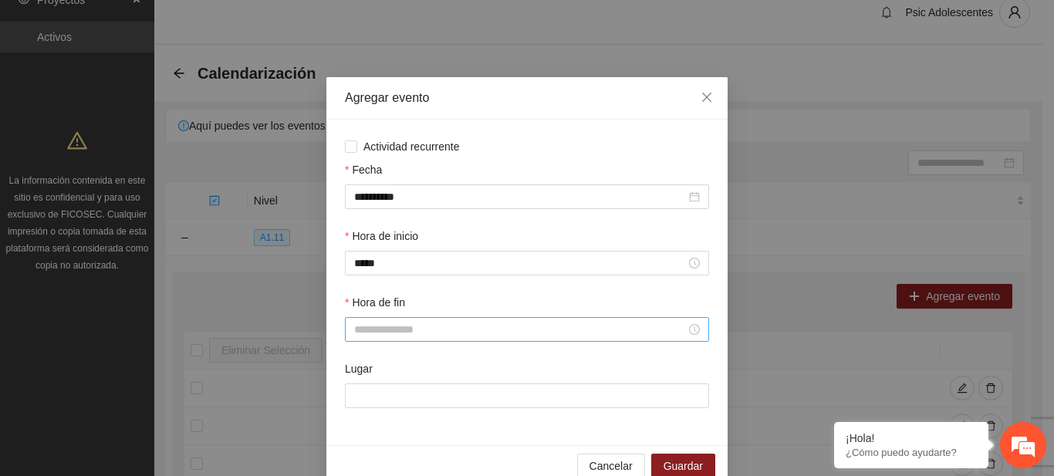
click at [371, 338] on div at bounding box center [527, 329] width 364 height 25
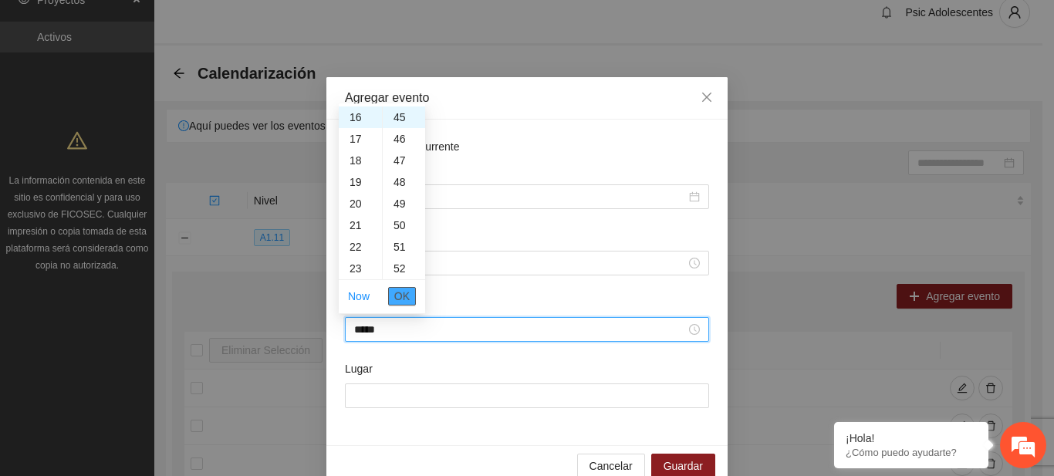
click at [390, 302] on button "OK" at bounding box center [402, 296] width 28 height 19
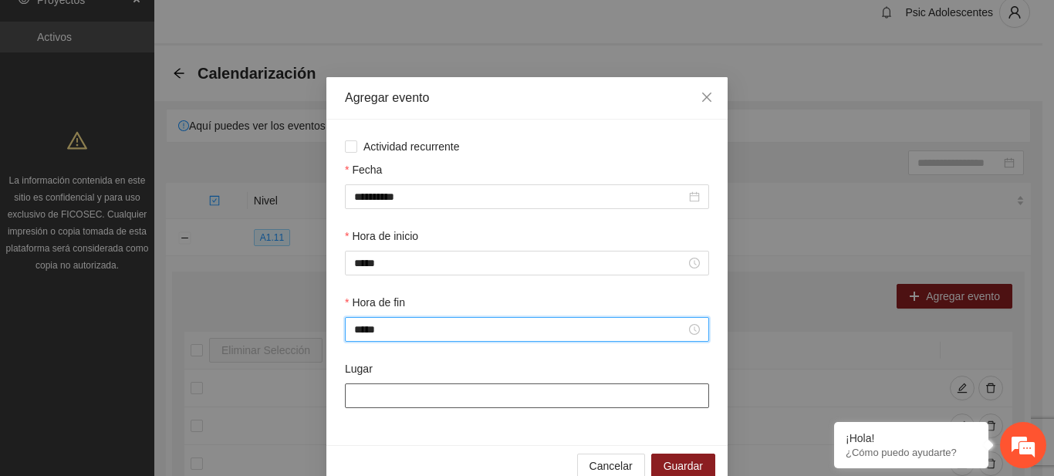
type input "*****"
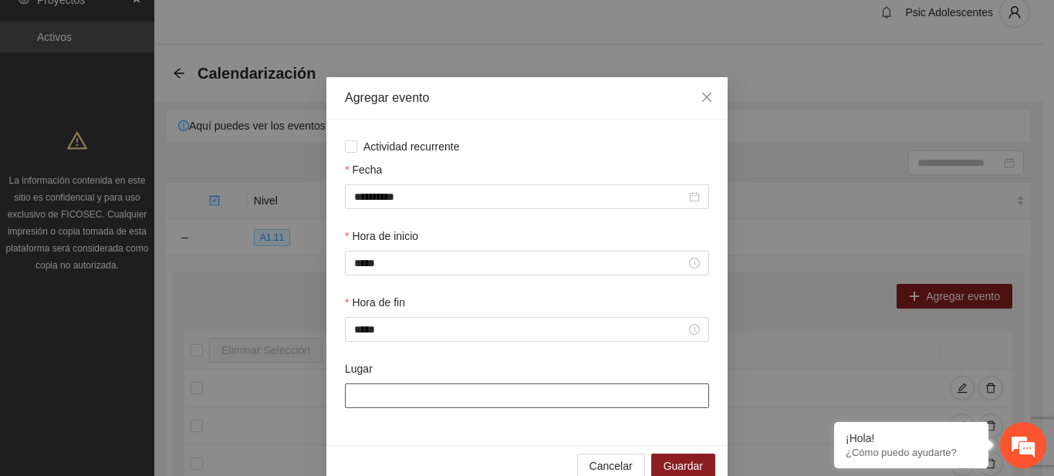
click at [372, 387] on input "Lugar" at bounding box center [527, 395] width 364 height 25
type input "**********"
click at [677, 457] on button "Guardar" at bounding box center [683, 466] width 64 height 25
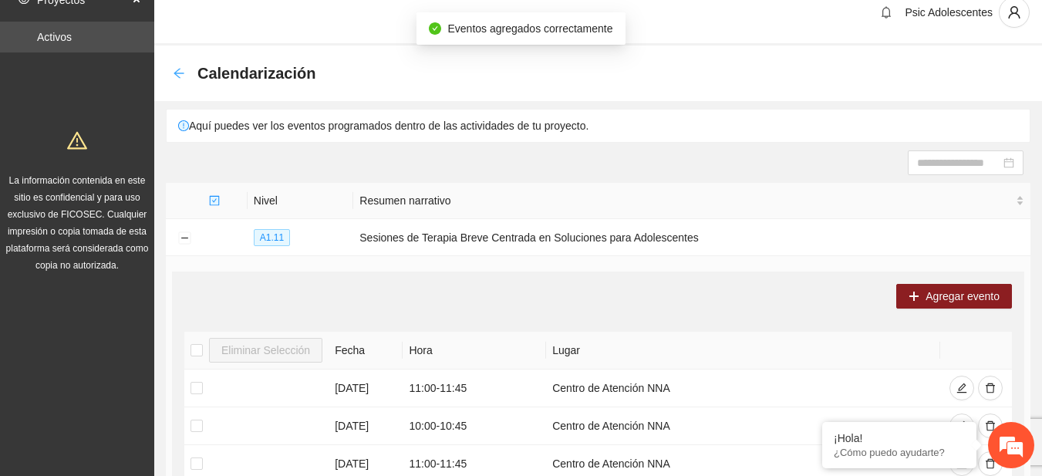
click at [177, 75] on icon "arrow-left" at bounding box center [179, 73] width 12 height 12
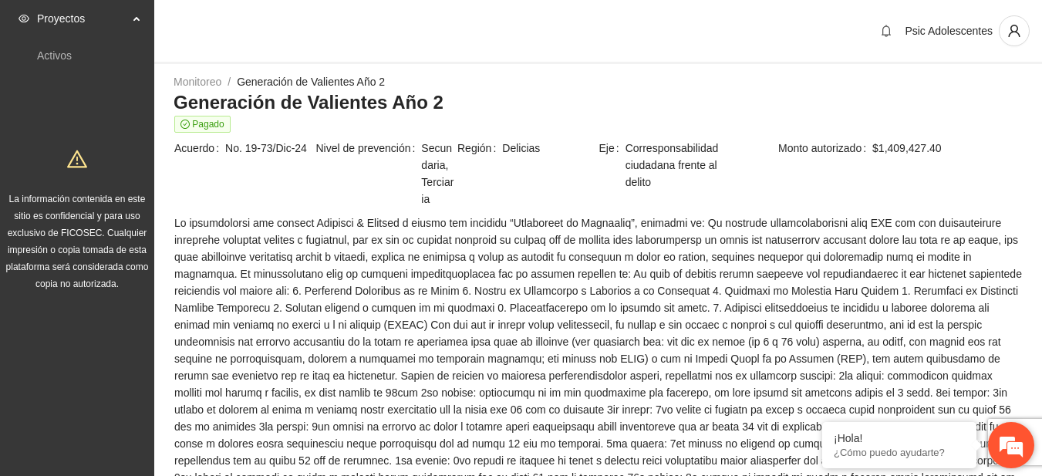
click at [1027, 434] on em at bounding box center [1012, 445] width 42 height 42
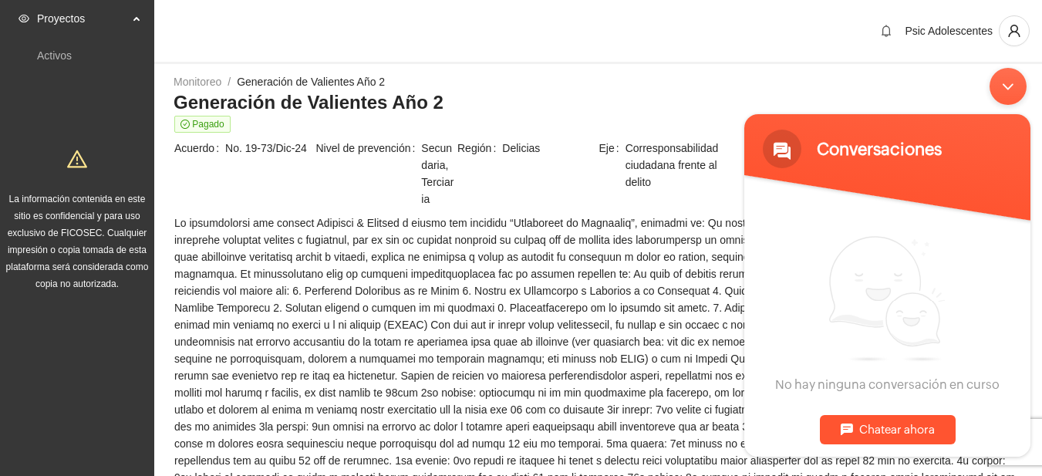
click at [1023, 89] on div "Minimizar ventana de chat en vivo" at bounding box center [1008, 85] width 37 height 37
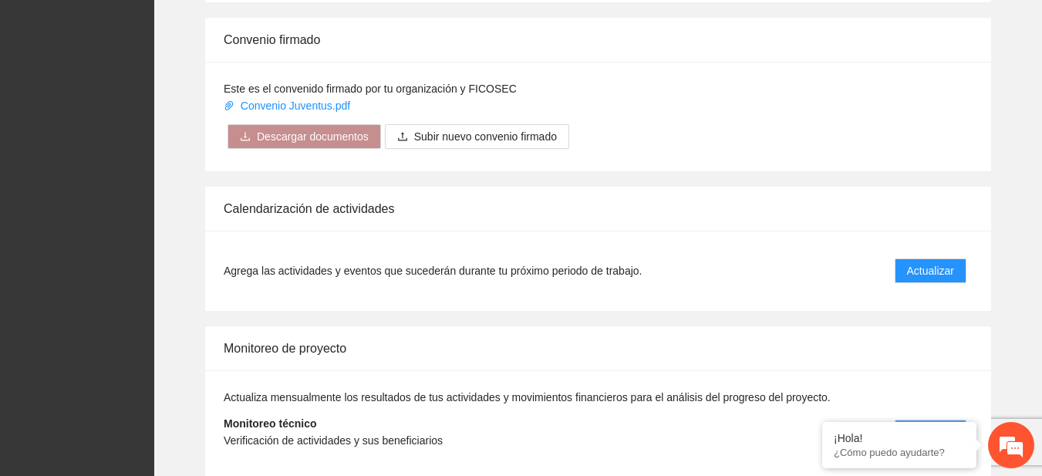
scroll to position [1256, 0]
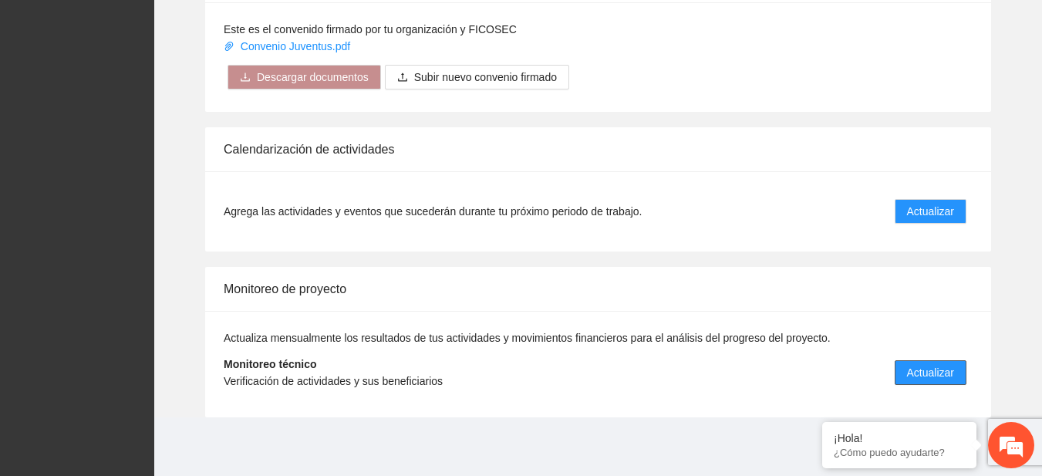
click at [913, 376] on span "Actualizar" at bounding box center [930, 372] width 47 height 17
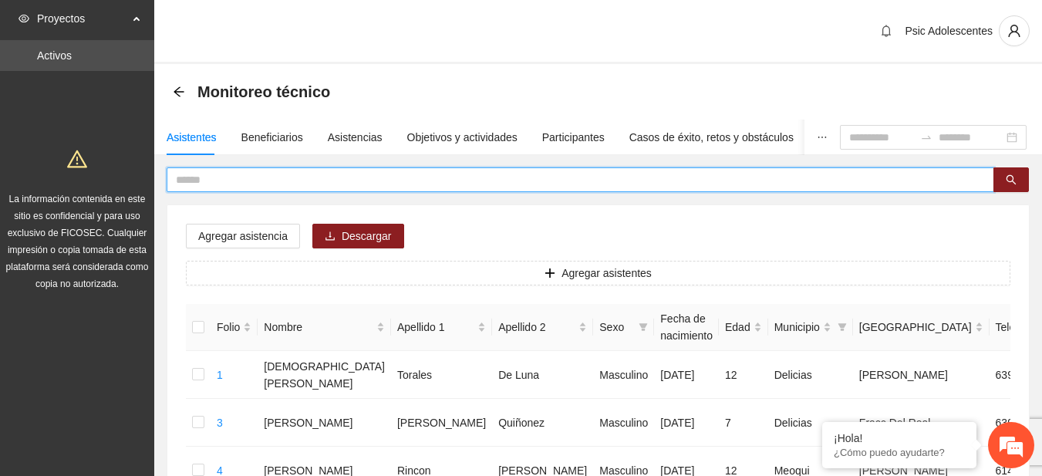
click at [231, 174] on input "text" at bounding box center [574, 179] width 797 height 17
type input "*"
type input "****"
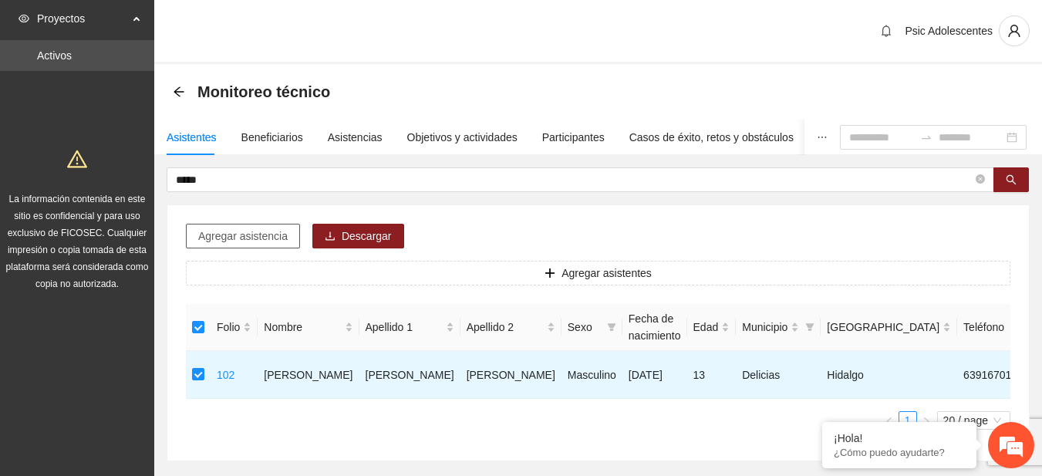
click at [289, 228] on button "Agregar asistencia" at bounding box center [243, 236] width 114 height 25
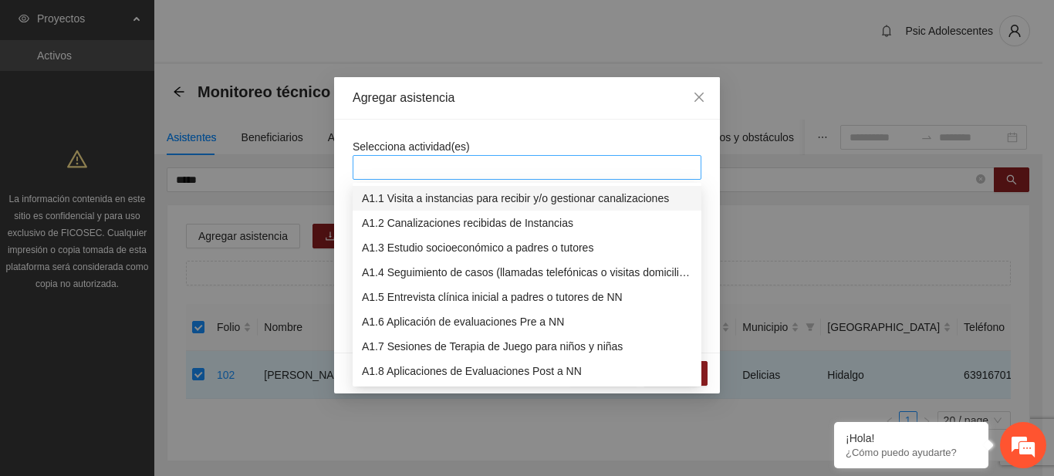
click at [430, 161] on div at bounding box center [526, 167] width 341 height 19
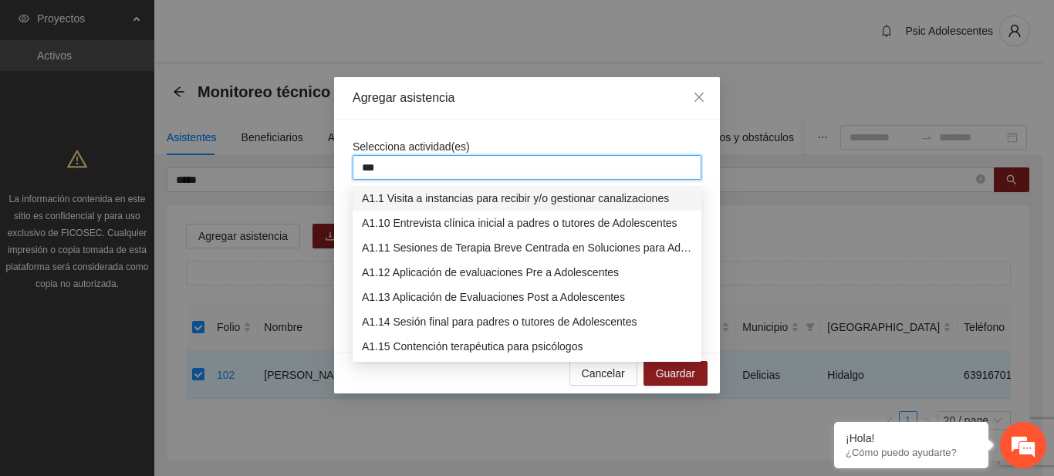
type input "****"
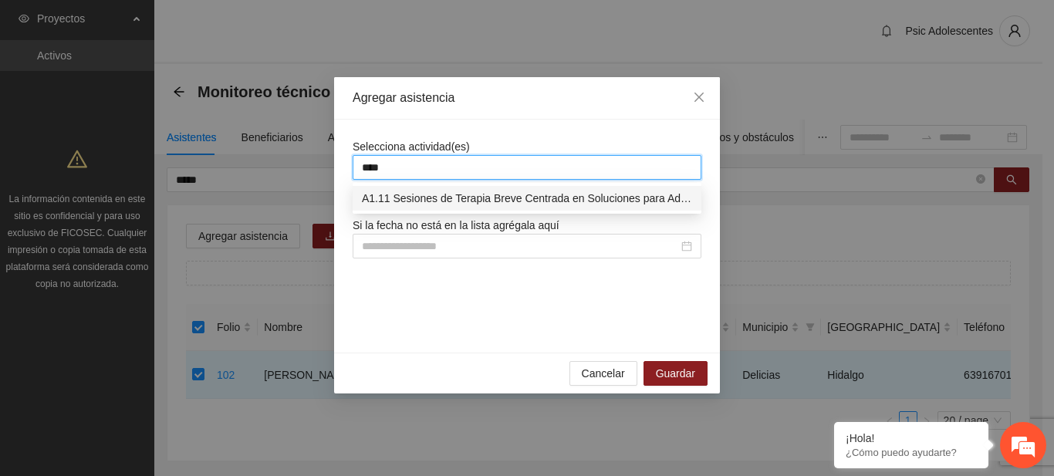
click at [436, 197] on div "A1.11 Sesiones de Terapia Breve Centrada en Soluciones para Adolescentes" at bounding box center [527, 198] width 330 height 17
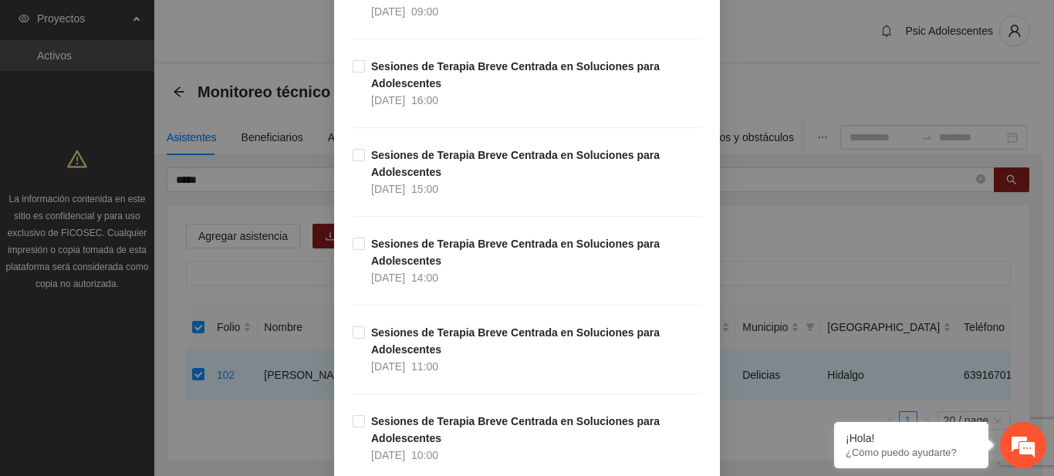
scroll to position [1493, 0]
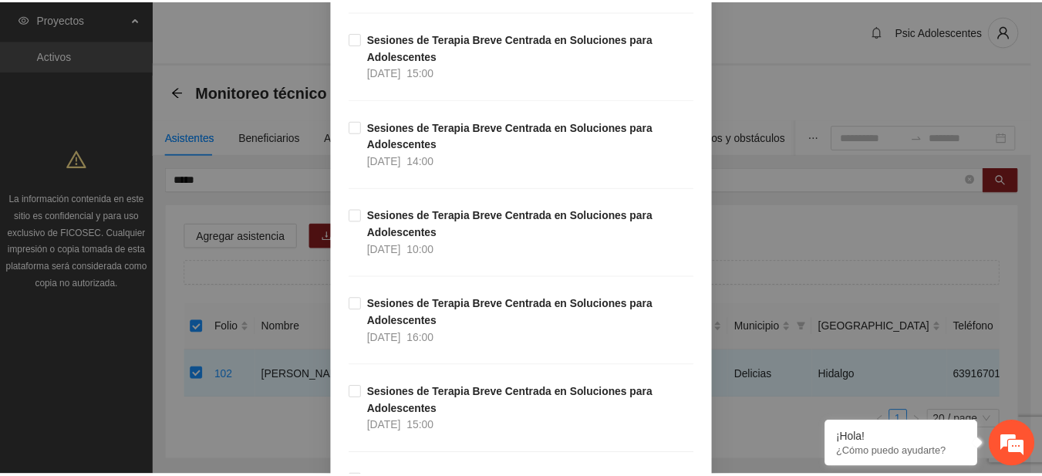
scroll to position [16368, 0]
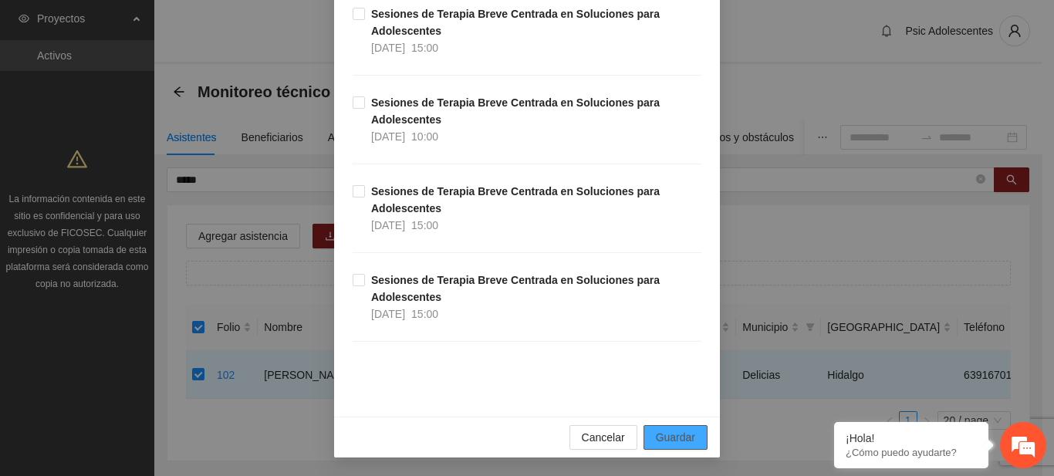
click at [664, 437] on span "Guardar" at bounding box center [675, 437] width 39 height 17
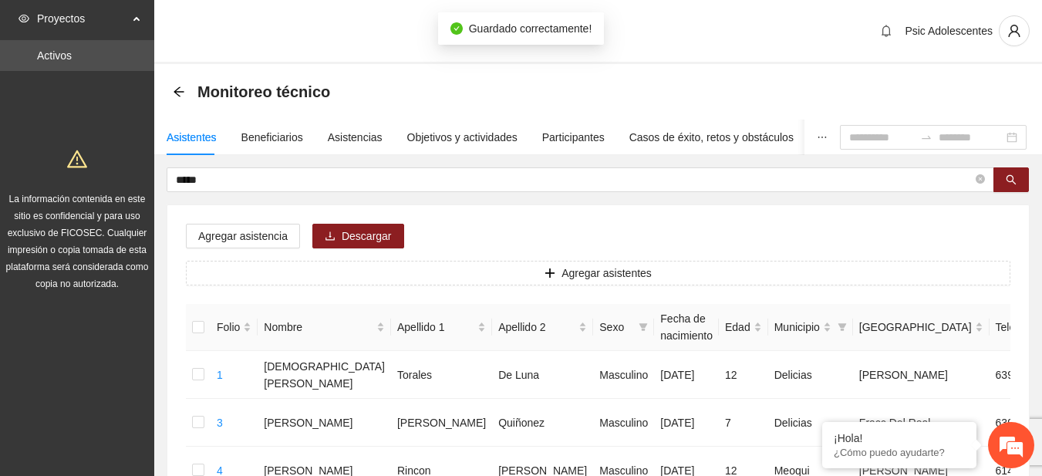
click at [174, 85] on div "Monitoreo técnico" at bounding box center [256, 91] width 167 height 25
click at [182, 94] on icon "arrow-left" at bounding box center [179, 92] width 12 height 12
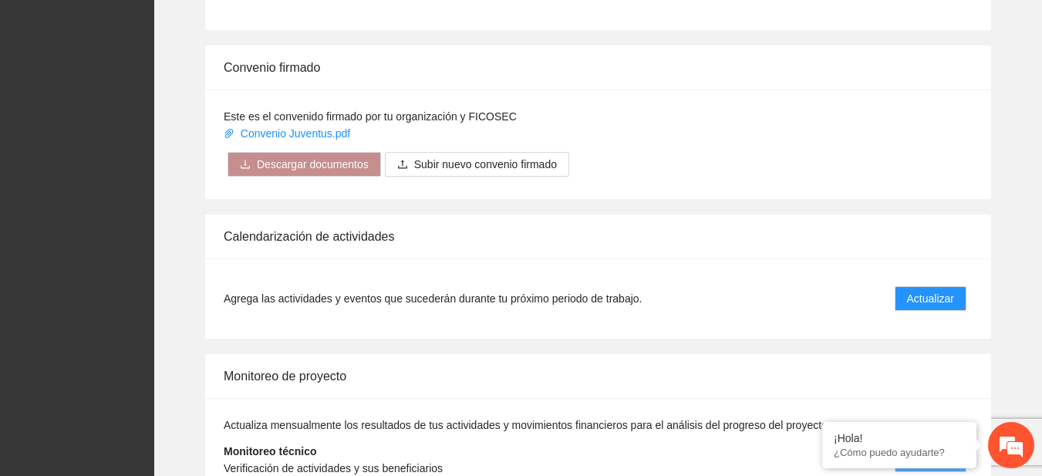
scroll to position [1175, 0]
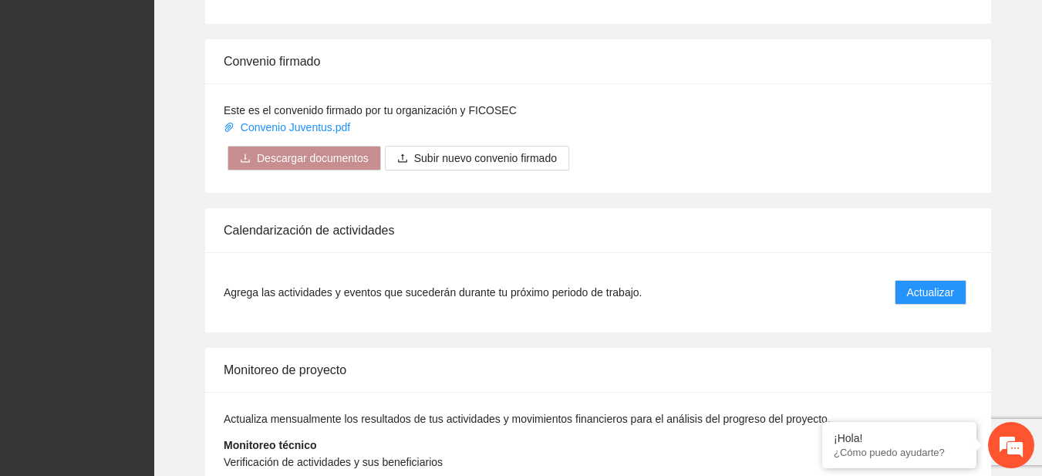
click at [568, 233] on div "Calendarización de actividades" at bounding box center [598, 230] width 749 height 44
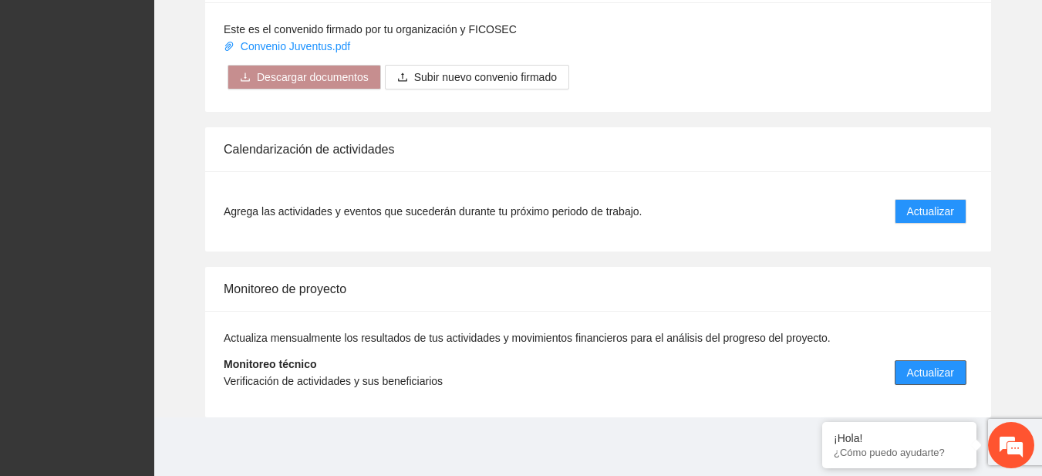
click at [908, 370] on span "Actualizar" at bounding box center [930, 372] width 47 height 17
click at [907, 377] on button "Actualizar" at bounding box center [931, 372] width 72 height 25
click at [918, 372] on span "Actualizar" at bounding box center [930, 372] width 47 height 17
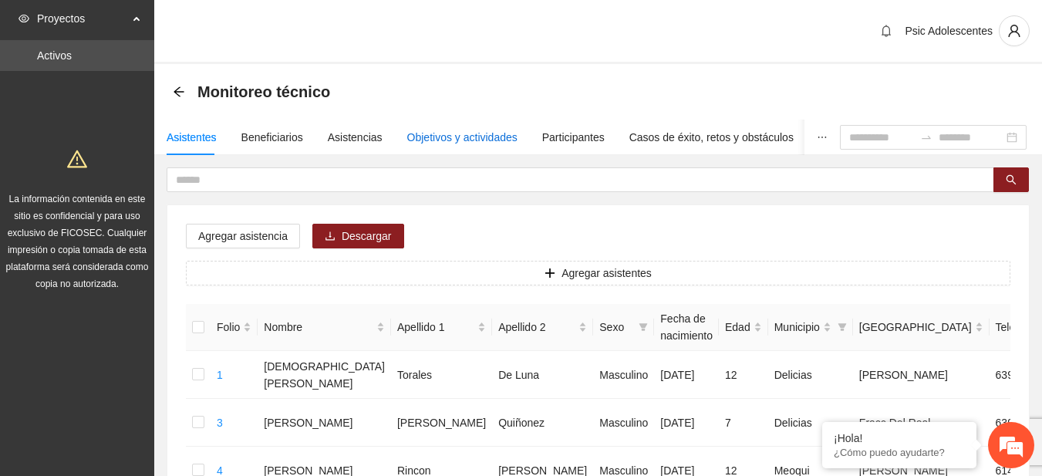
click at [458, 133] on div "Objetivos y actividades" at bounding box center [462, 137] width 110 height 17
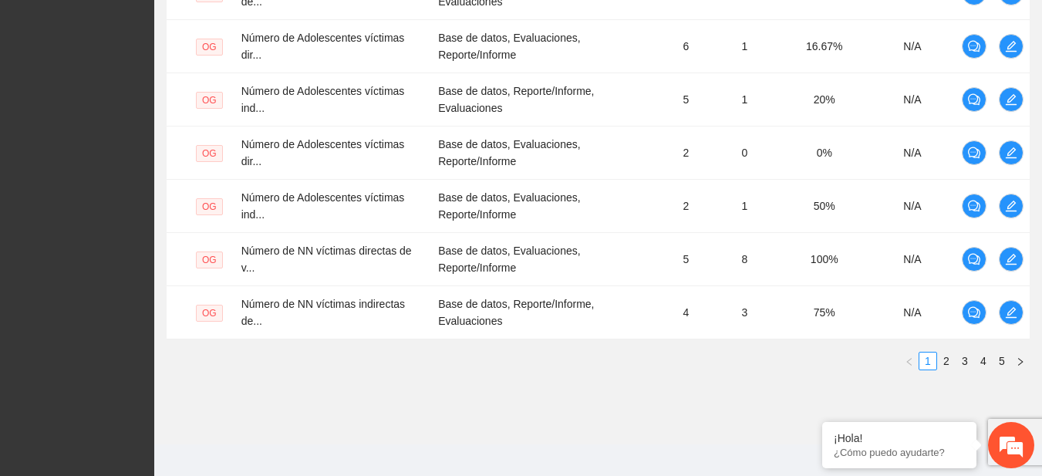
scroll to position [626, 0]
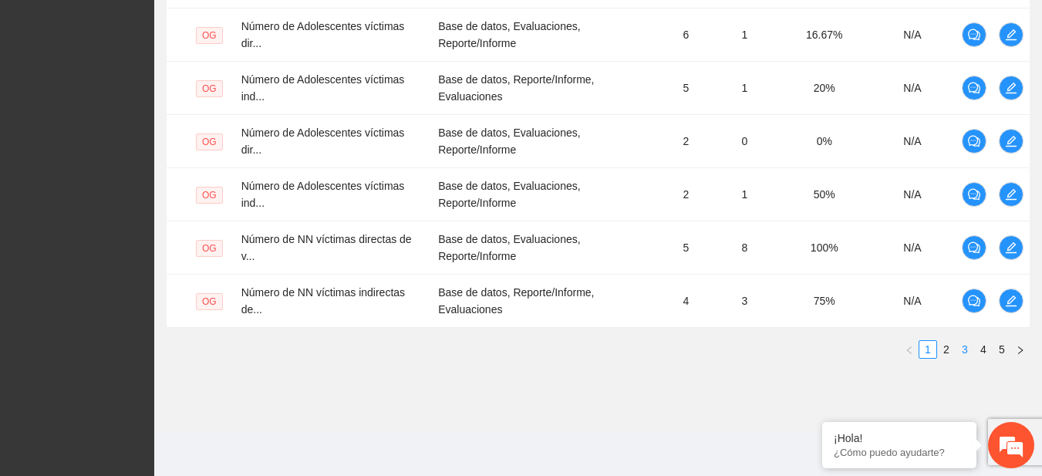
click at [962, 353] on link "3" at bounding box center [965, 349] width 17 height 17
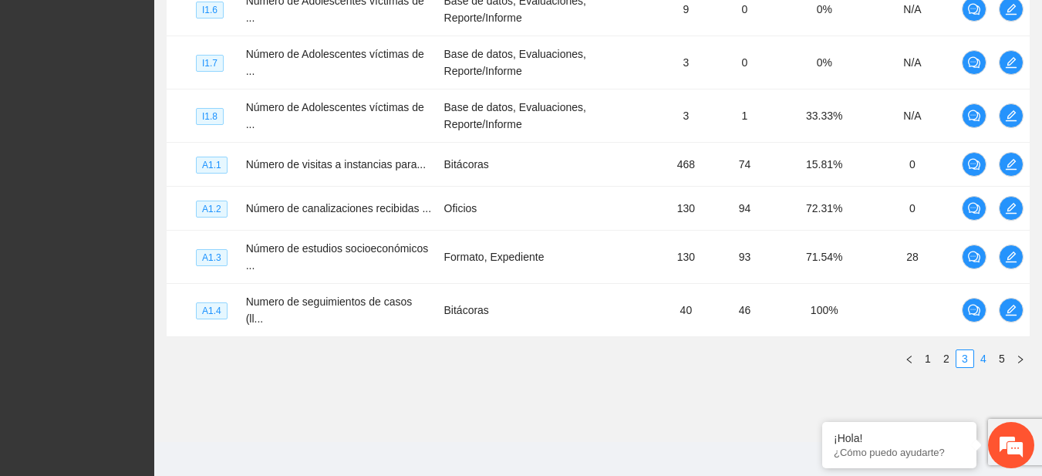
click at [980, 350] on link "4" at bounding box center [983, 358] width 17 height 17
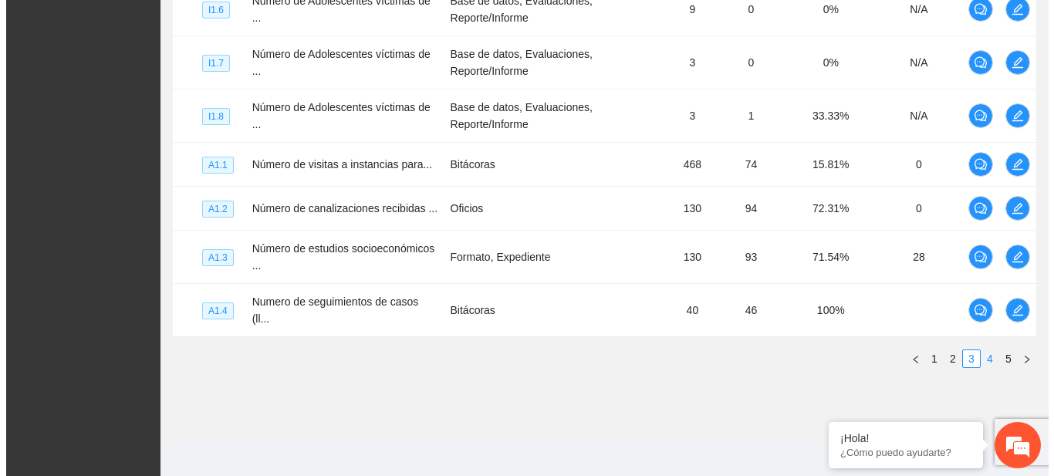
scroll to position [534, 0]
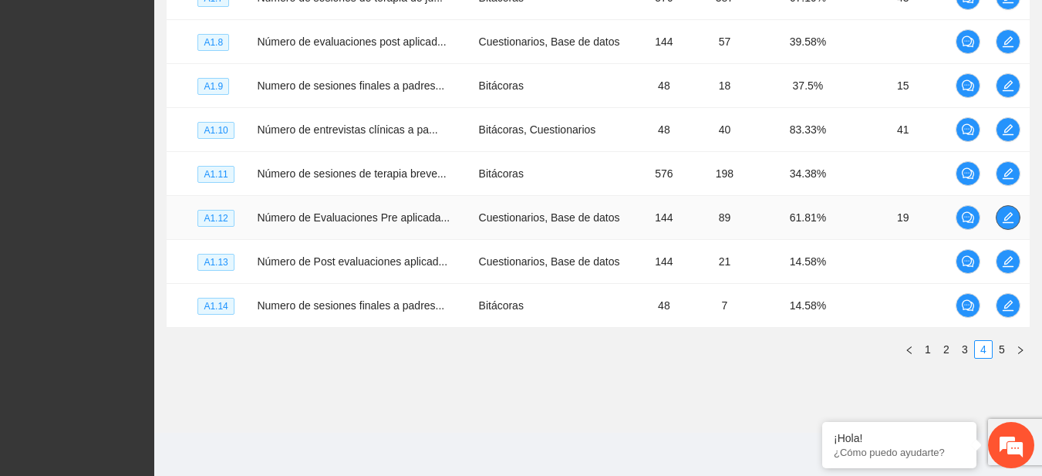
click at [1008, 220] on icon "edit" at bounding box center [1008, 217] width 12 height 12
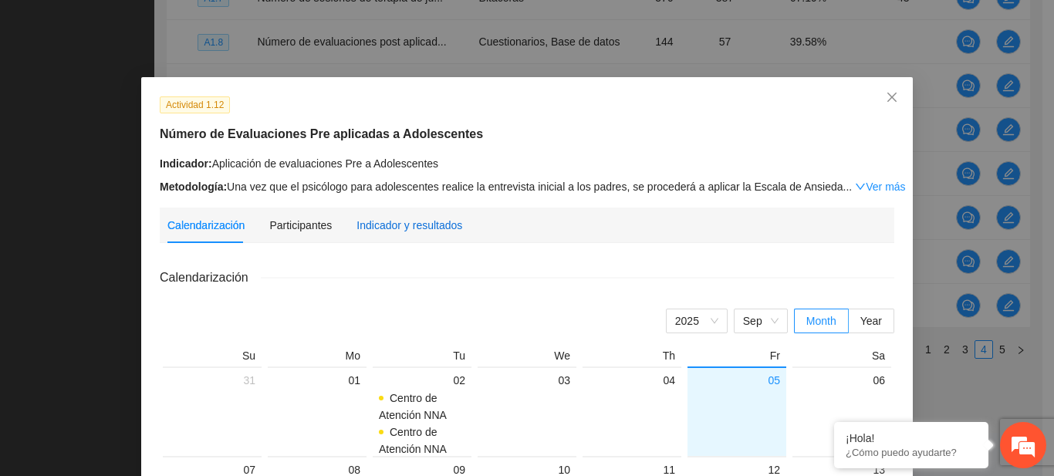
click at [426, 230] on div "Indicador y resultados" at bounding box center [409, 225] width 106 height 17
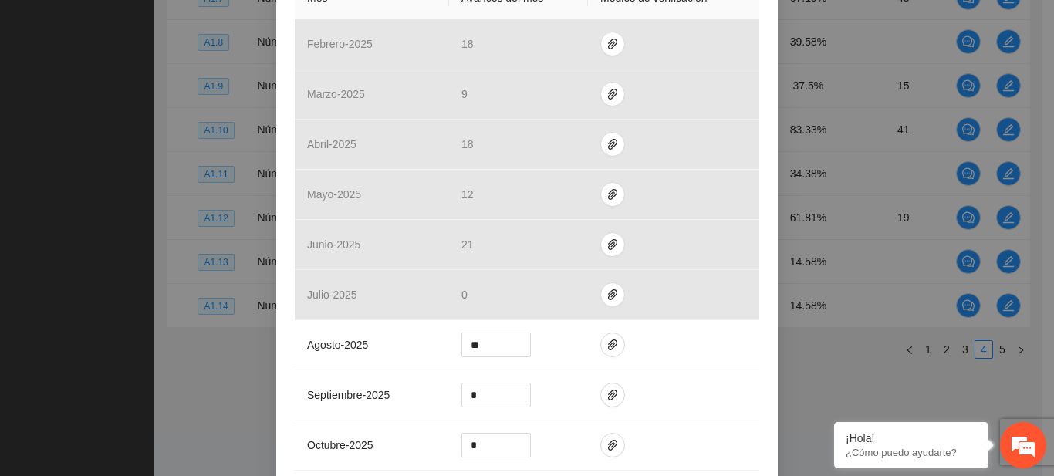
scroll to position [407, 0]
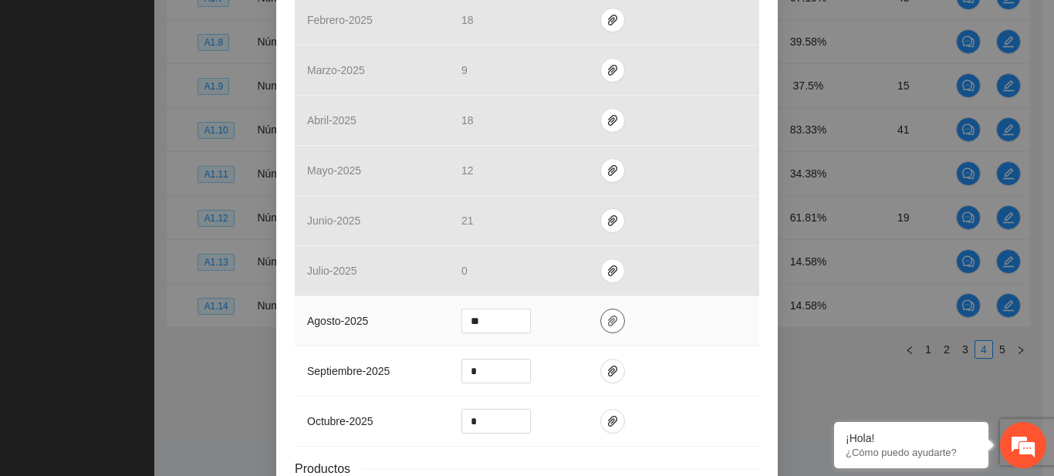
click at [608, 321] on icon "paper-clip" at bounding box center [612, 321] width 12 height 12
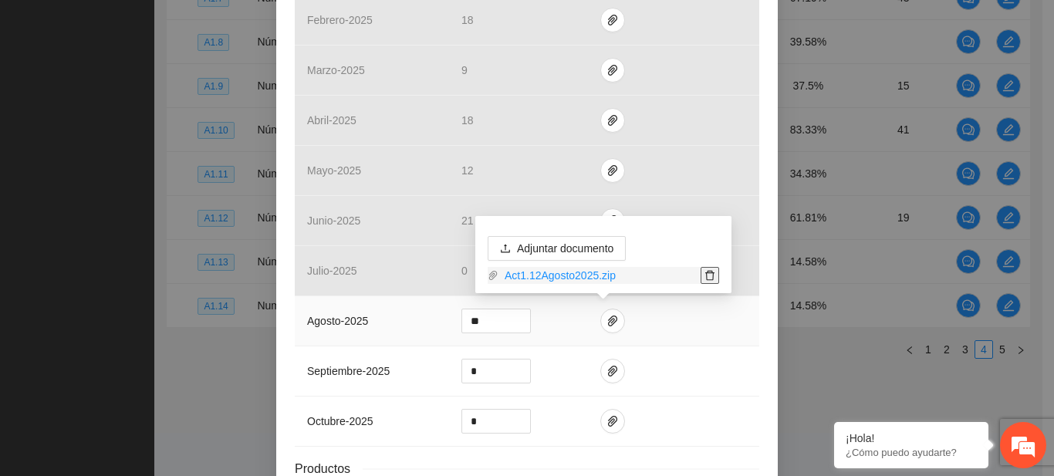
click at [705, 279] on icon "delete" at bounding box center [709, 275] width 11 height 11
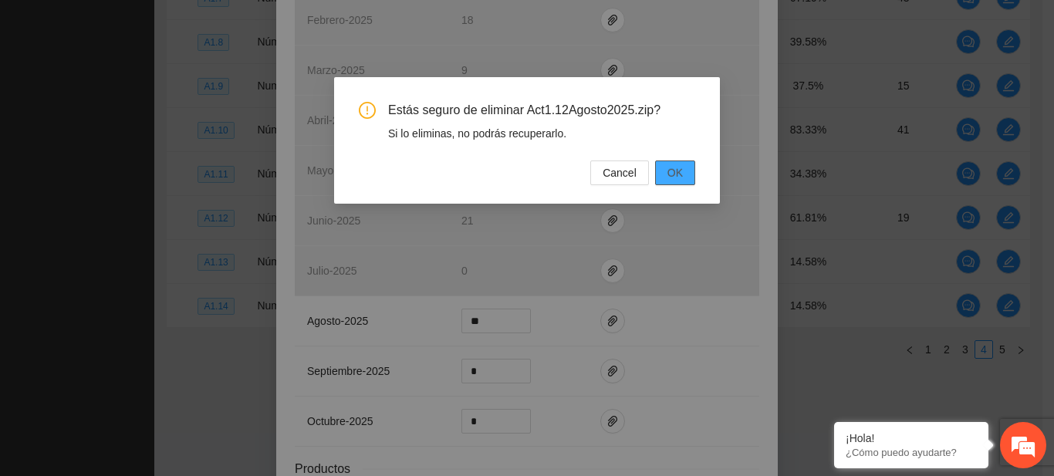
click at [674, 169] on span "OK" at bounding box center [674, 172] width 15 height 17
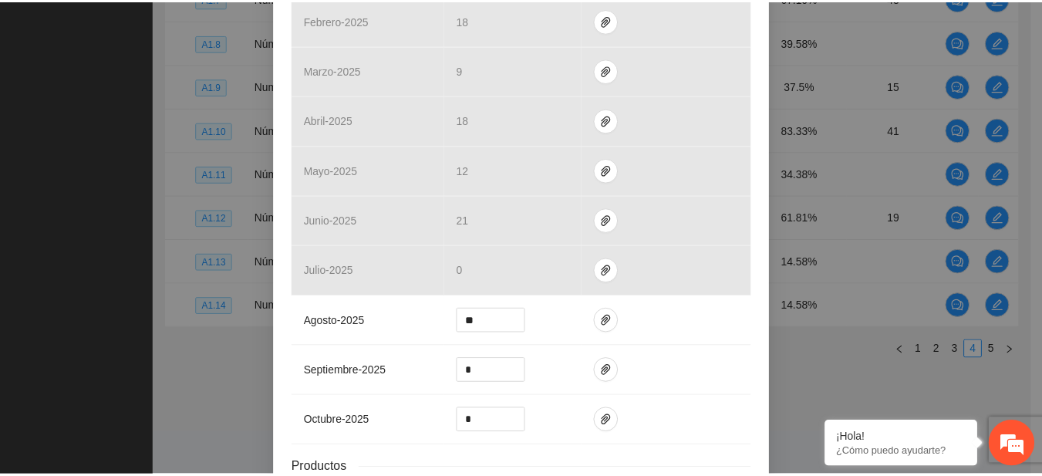
scroll to position [527, 0]
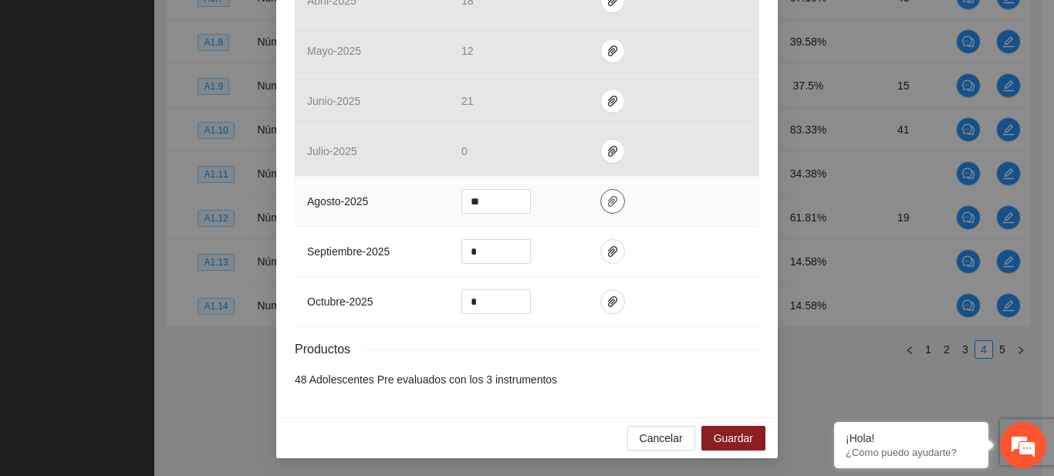
click at [607, 191] on button "button" at bounding box center [612, 201] width 25 height 25
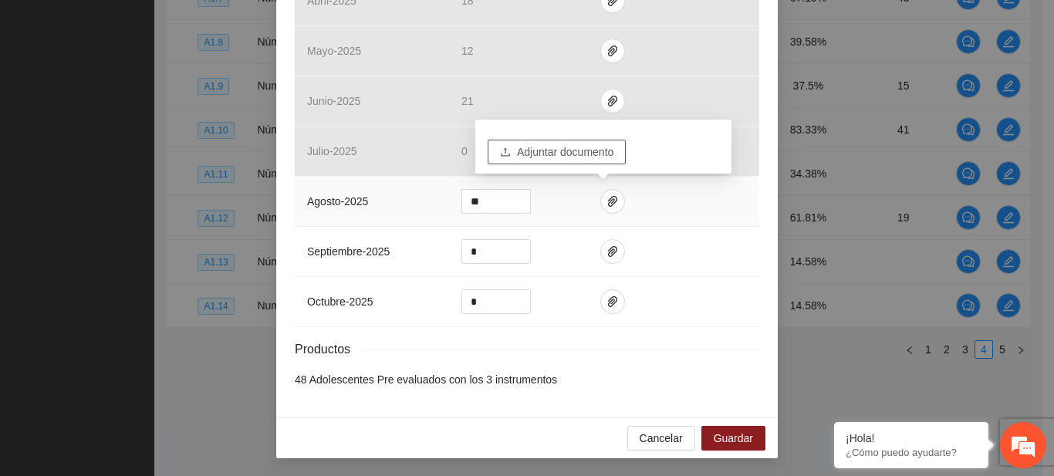
click at [571, 147] on span "Adjuntar documento" at bounding box center [565, 152] width 96 height 17
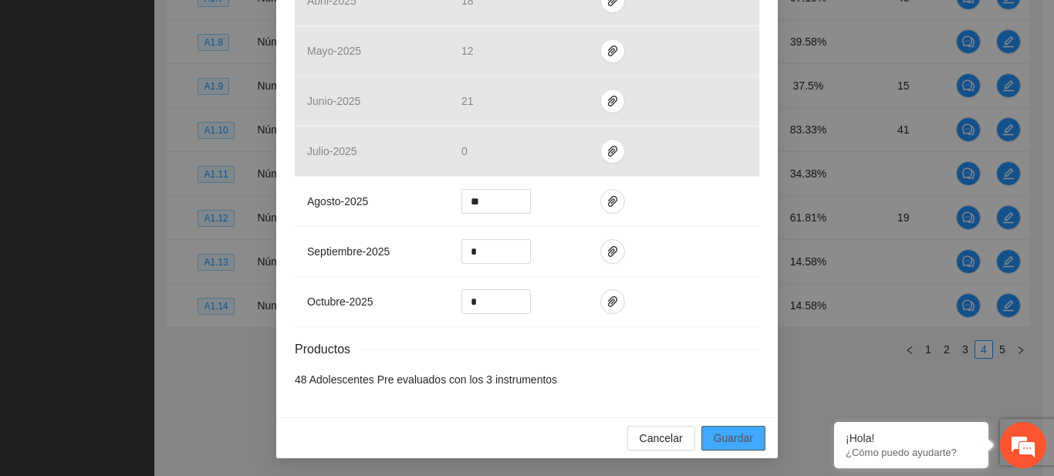
click at [714, 444] on span "Guardar" at bounding box center [733, 438] width 39 height 17
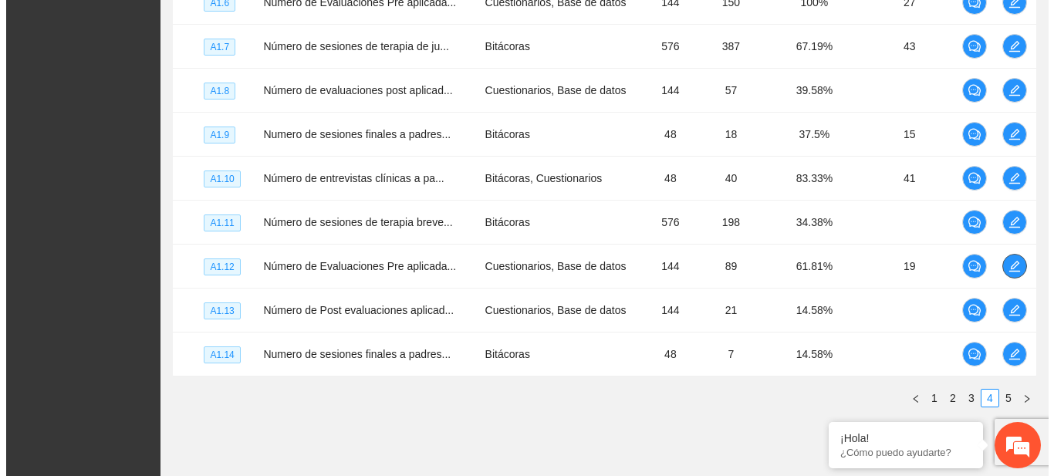
scroll to position [459, 0]
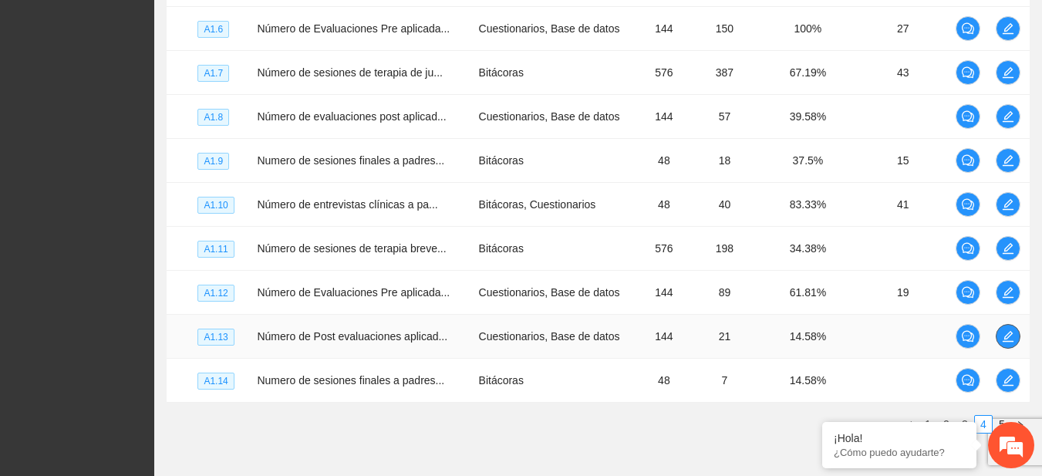
click at [1009, 333] on icon "edit" at bounding box center [1008, 336] width 11 height 11
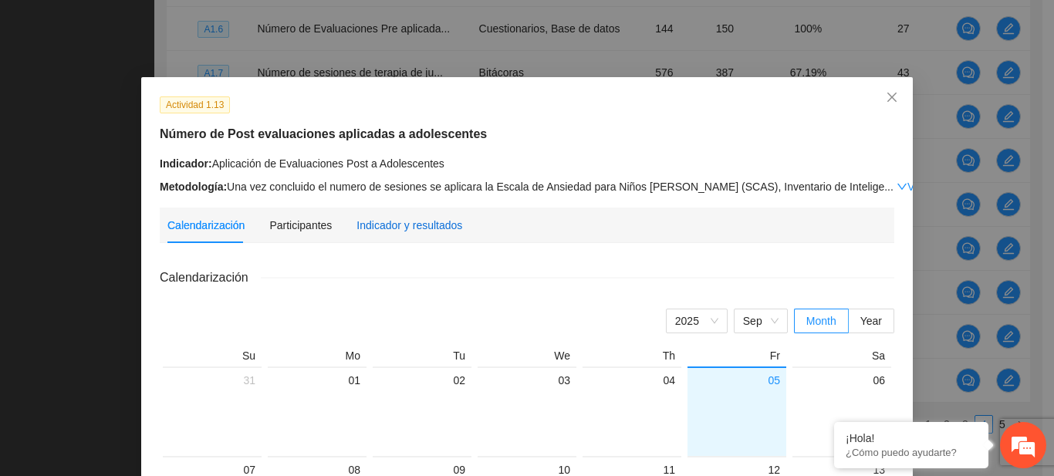
click at [384, 224] on div "Indicador y resultados" at bounding box center [409, 225] width 106 height 17
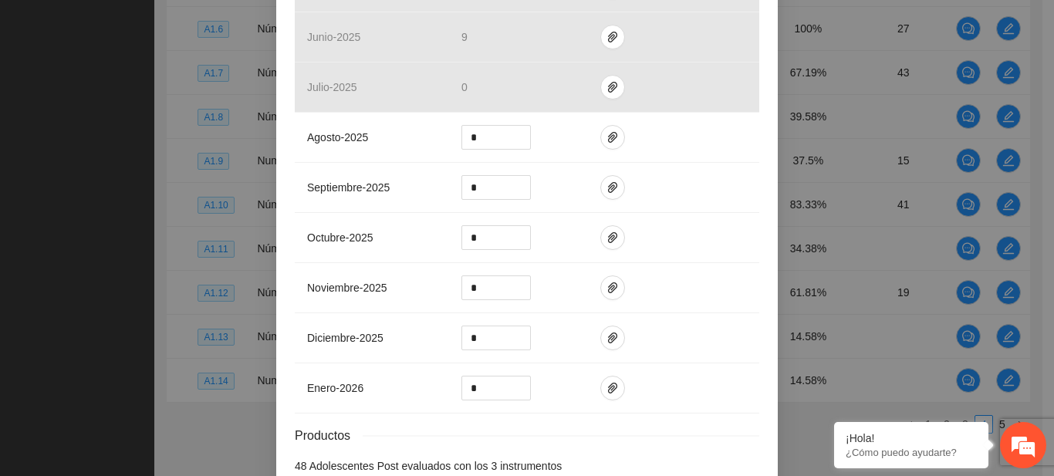
scroll to position [456, 0]
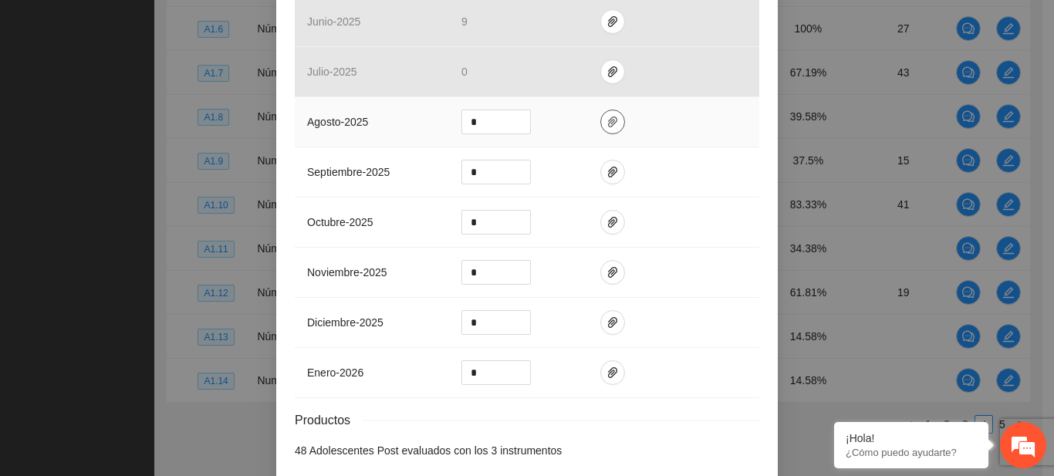
click at [605, 113] on button "button" at bounding box center [612, 122] width 25 height 25
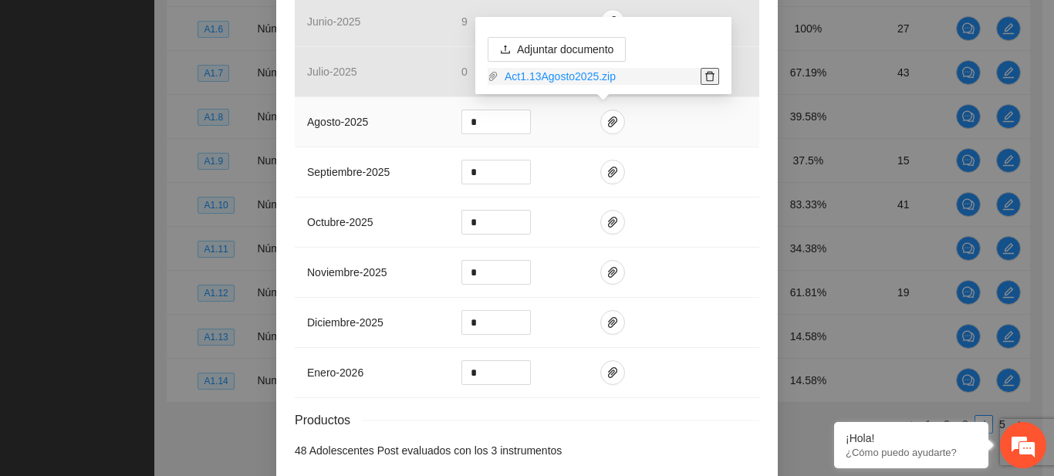
click at [715, 73] on span "delete" at bounding box center [709, 76] width 17 height 11
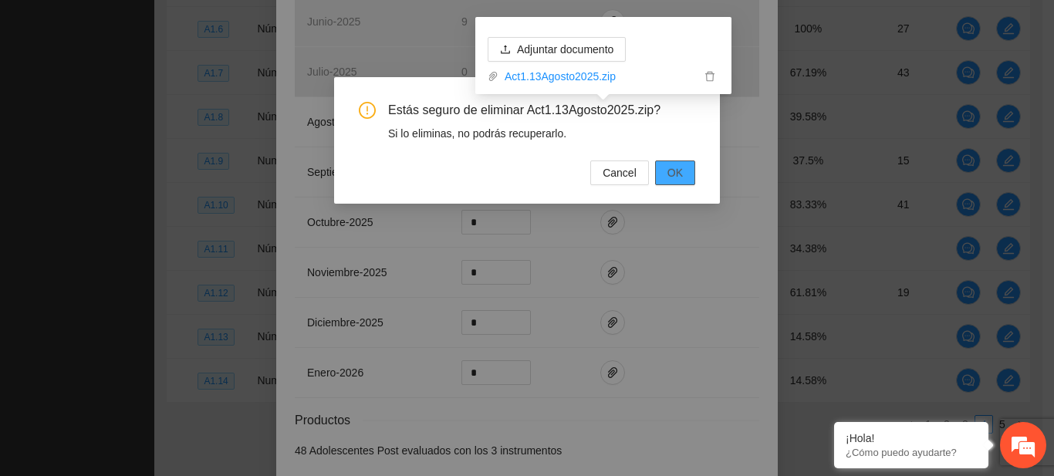
click at [663, 164] on button "OK" at bounding box center [675, 172] width 40 height 25
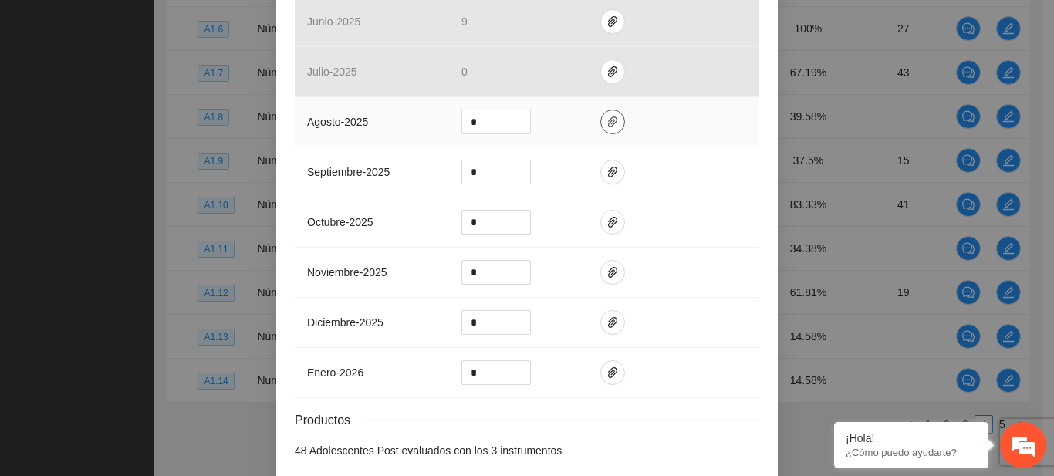
click at [606, 121] on icon "paper-clip" at bounding box center [612, 122] width 12 height 12
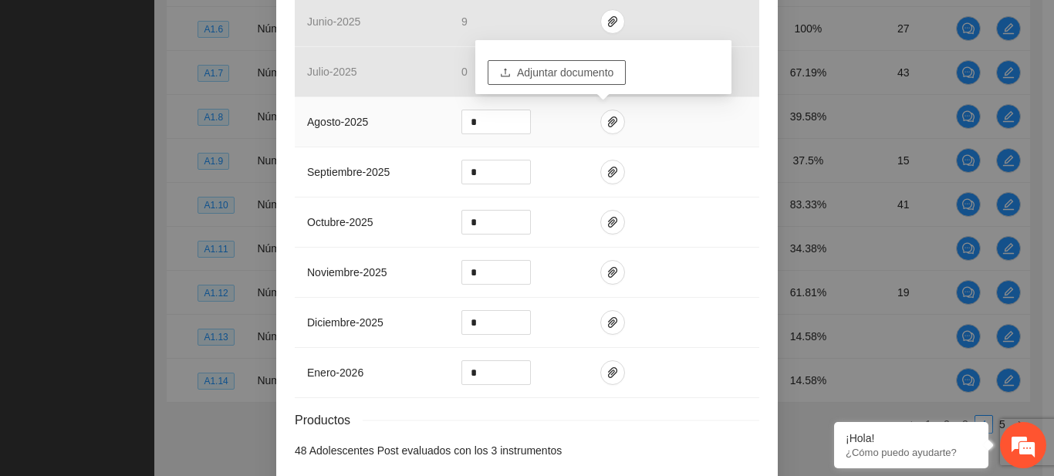
click at [563, 75] on span "Adjuntar documento" at bounding box center [565, 72] width 96 height 17
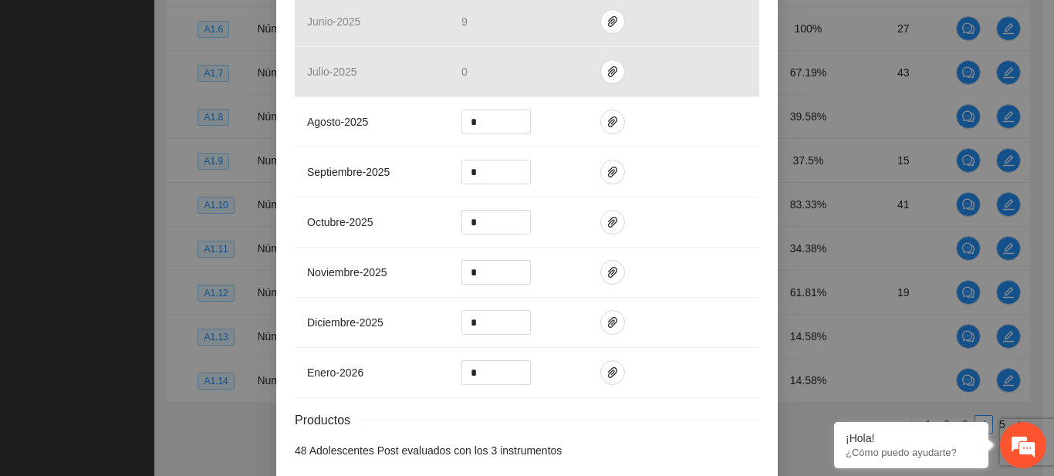
scroll to position [527, 0]
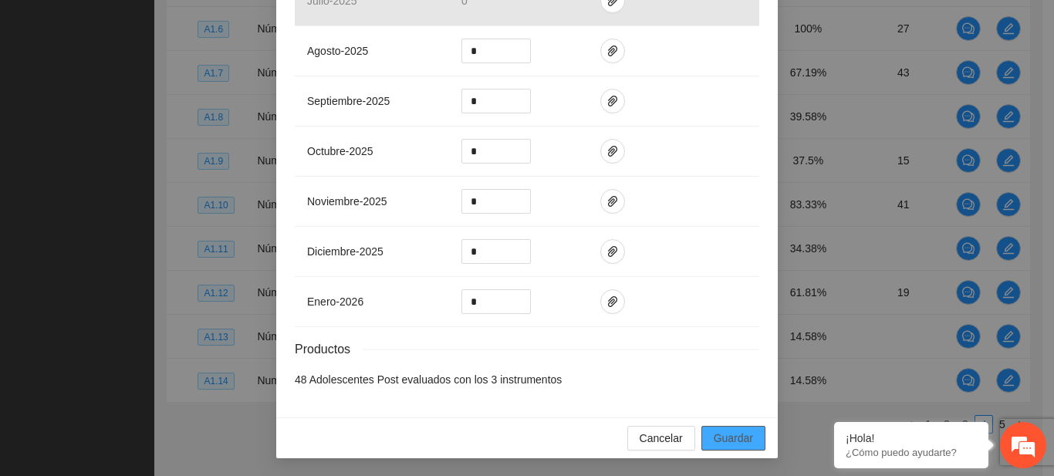
click at [740, 435] on span "Guardar" at bounding box center [733, 438] width 39 height 17
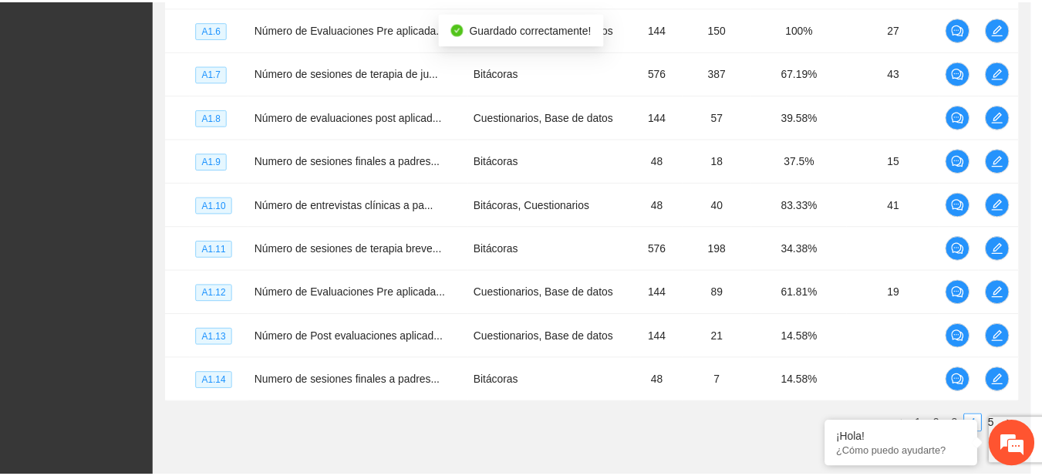
scroll to position [0, 0]
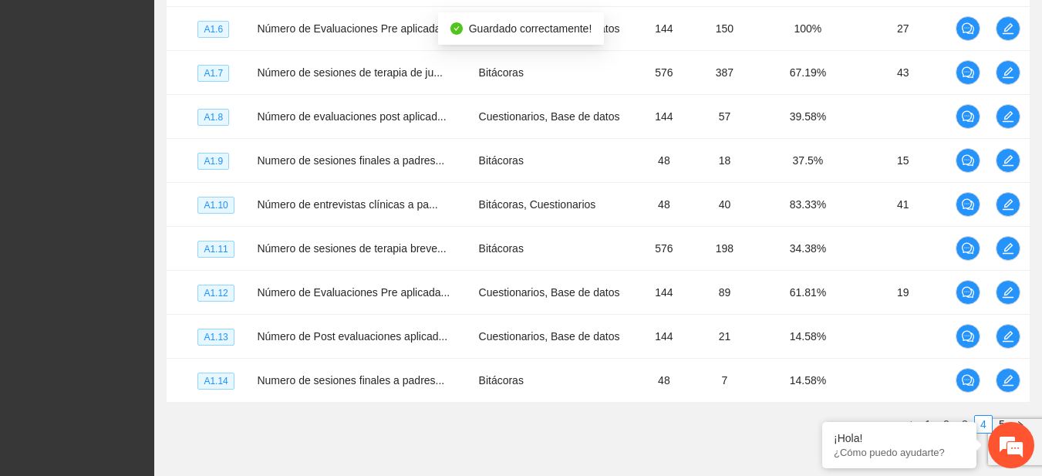
click at [654, 435] on div "Nivel Indicador Medio de verificación Meta Real Cumplimiento Participantes A1.5…" at bounding box center [598, 186] width 863 height 519
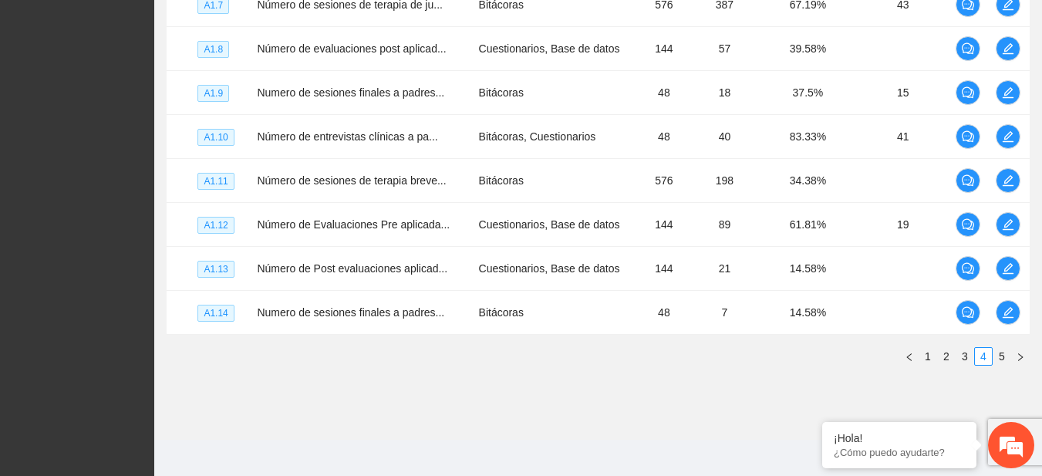
scroll to position [534, 0]
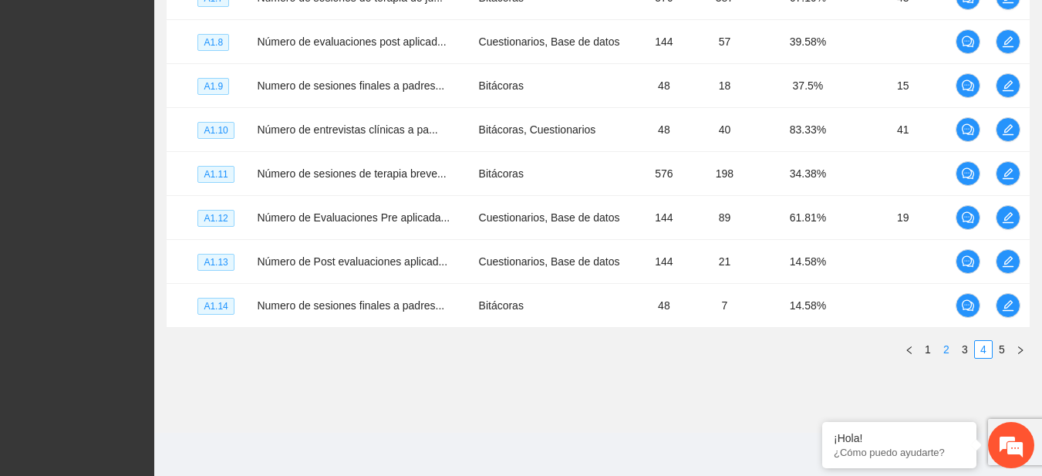
click at [949, 353] on link "2" at bounding box center [946, 349] width 17 height 17
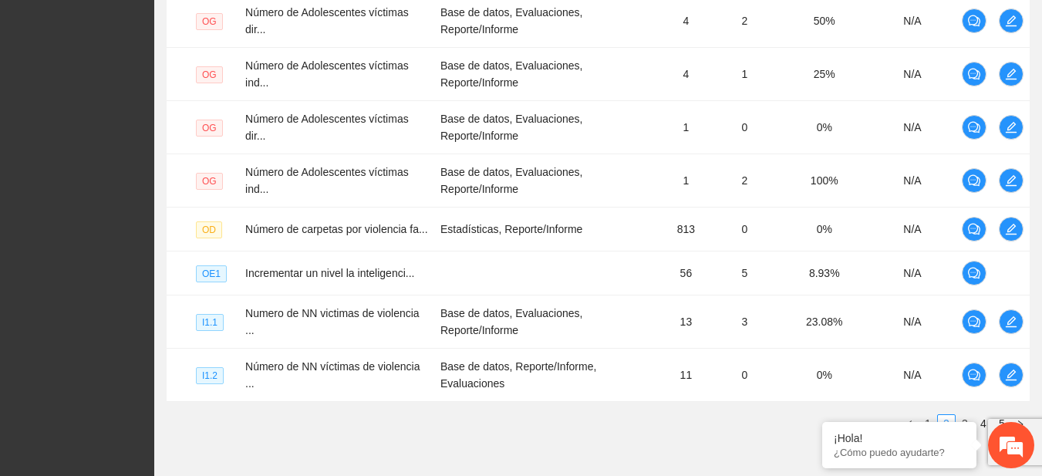
scroll to position [608, 0]
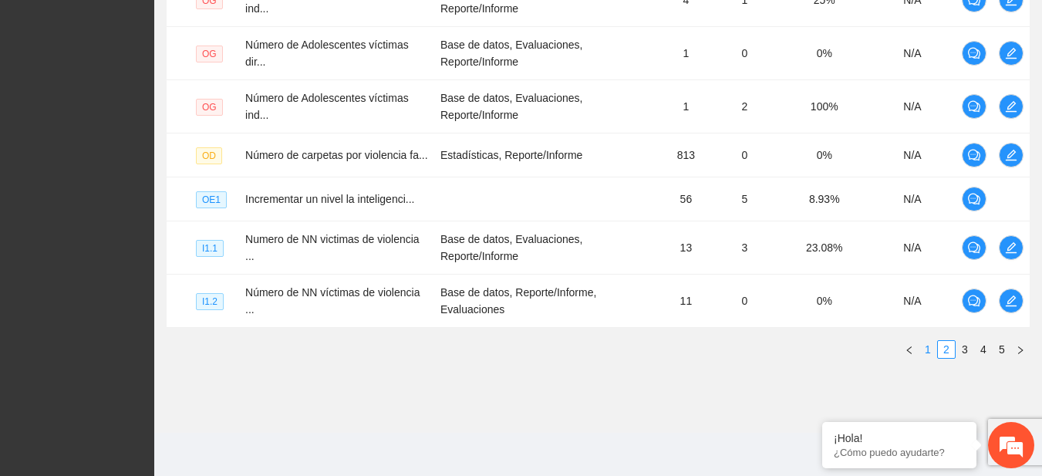
click at [930, 355] on link "1" at bounding box center [928, 349] width 17 height 17
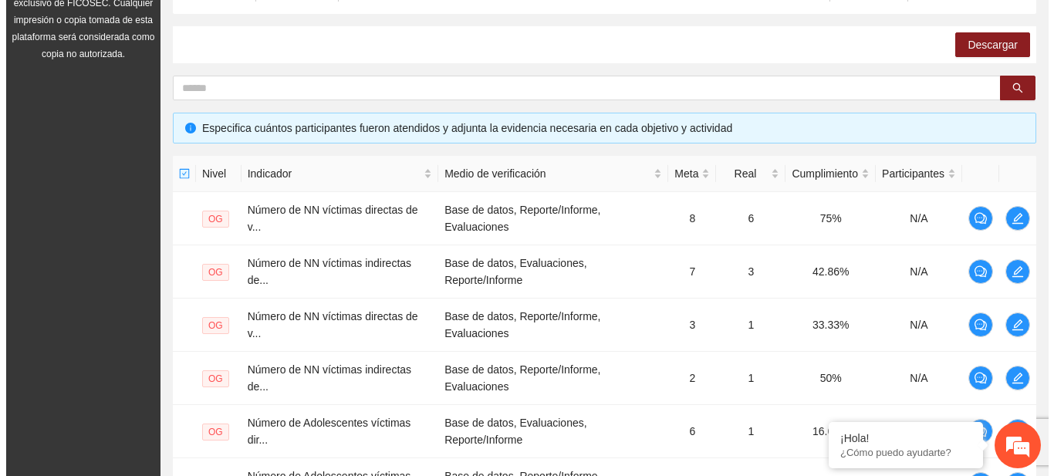
scroll to position [310, 0]
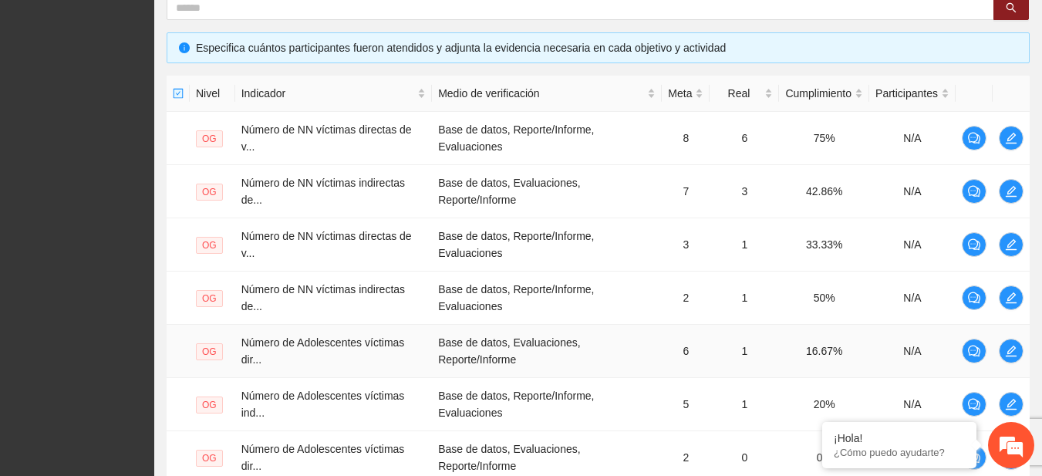
click at [1025, 351] on td at bounding box center [1011, 351] width 37 height 53
click at [1008, 351] on icon "edit" at bounding box center [1011, 351] width 11 height 11
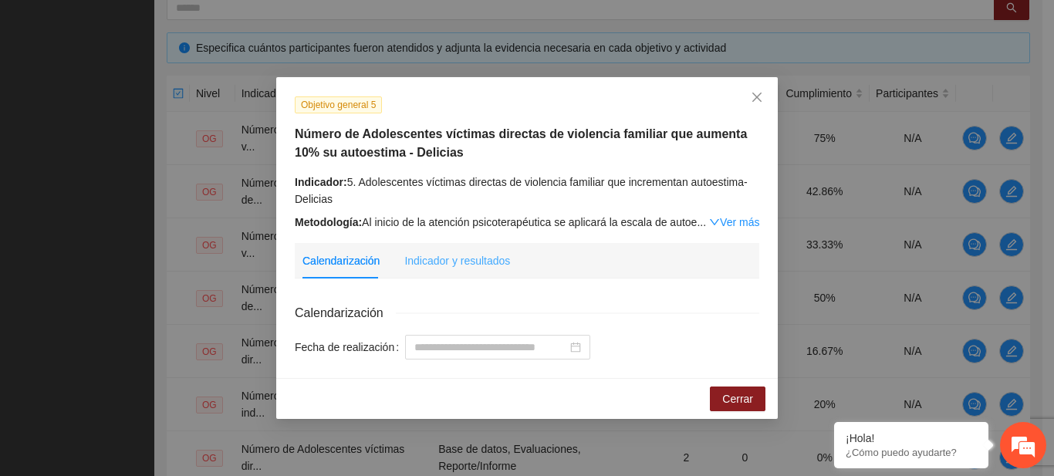
click at [476, 270] on div "Indicador y resultados" at bounding box center [457, 260] width 106 height 35
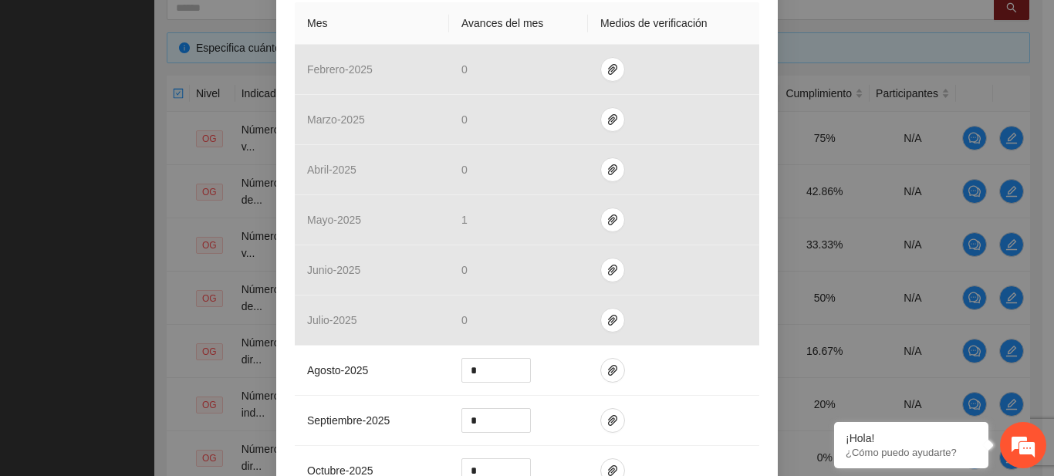
scroll to position [397, 0]
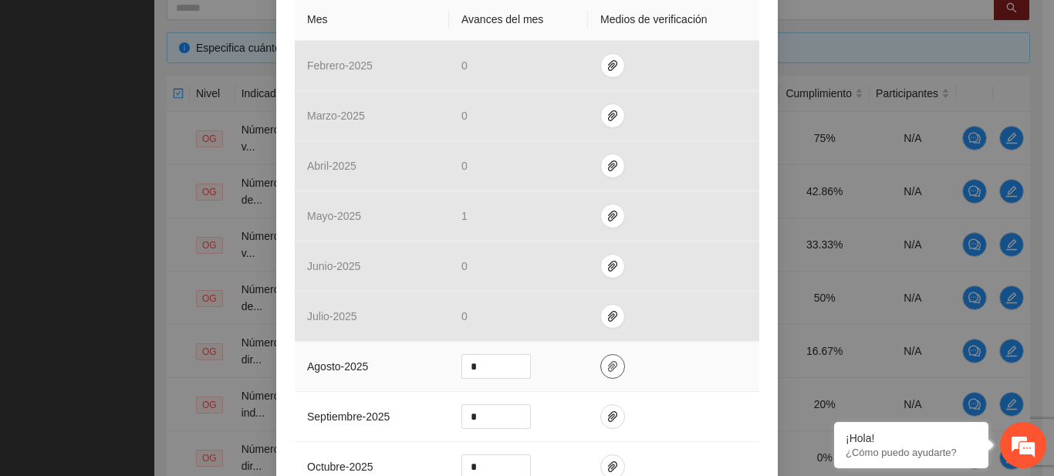
click at [609, 361] on icon "paper-clip" at bounding box center [612, 366] width 12 height 12
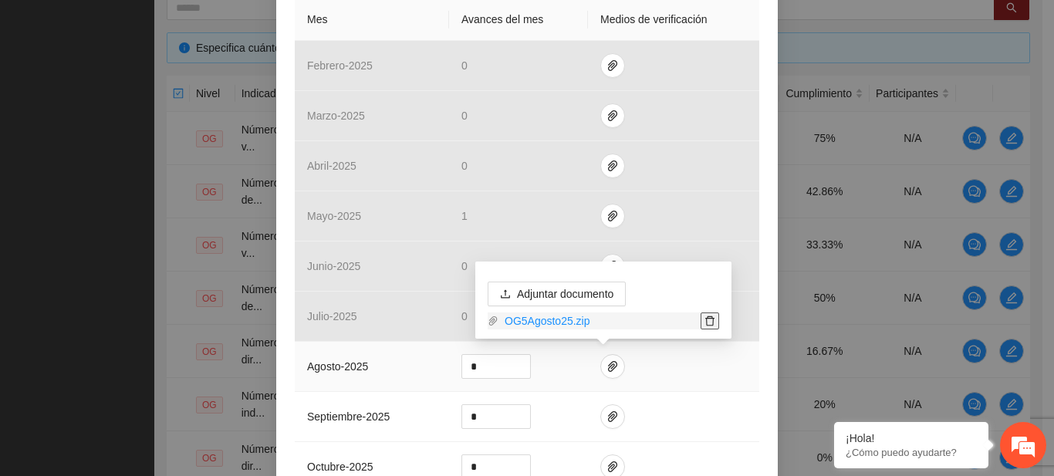
click at [715, 319] on span "delete" at bounding box center [709, 321] width 17 height 11
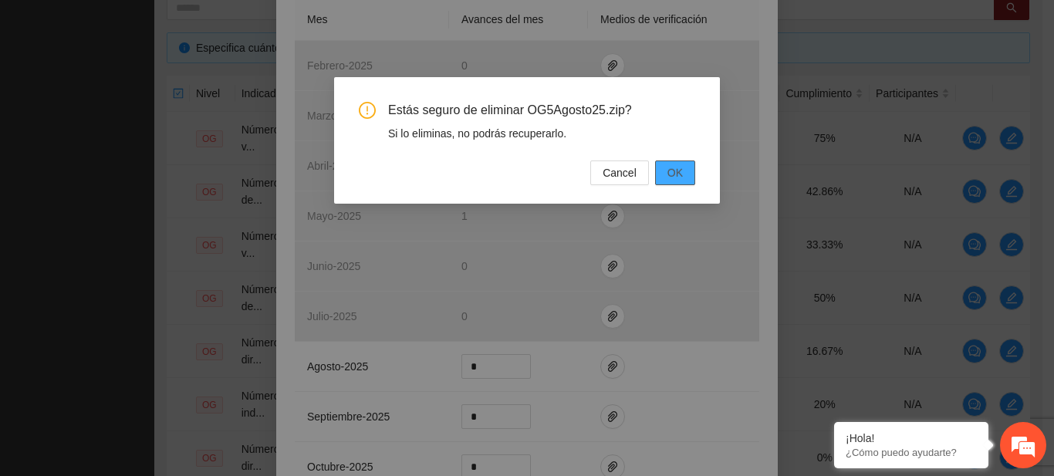
click at [668, 174] on span "OK" at bounding box center [674, 172] width 15 height 17
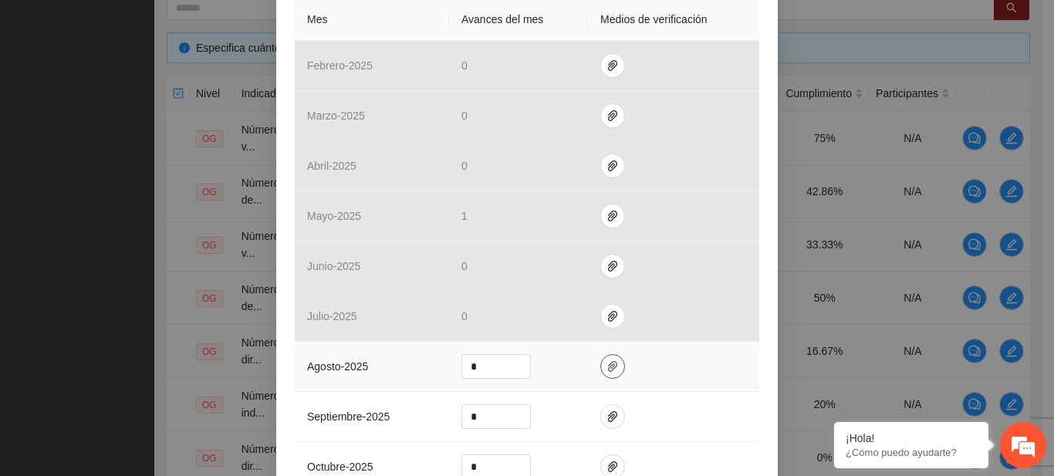
click at [606, 367] on icon "paper-clip" at bounding box center [612, 366] width 12 height 12
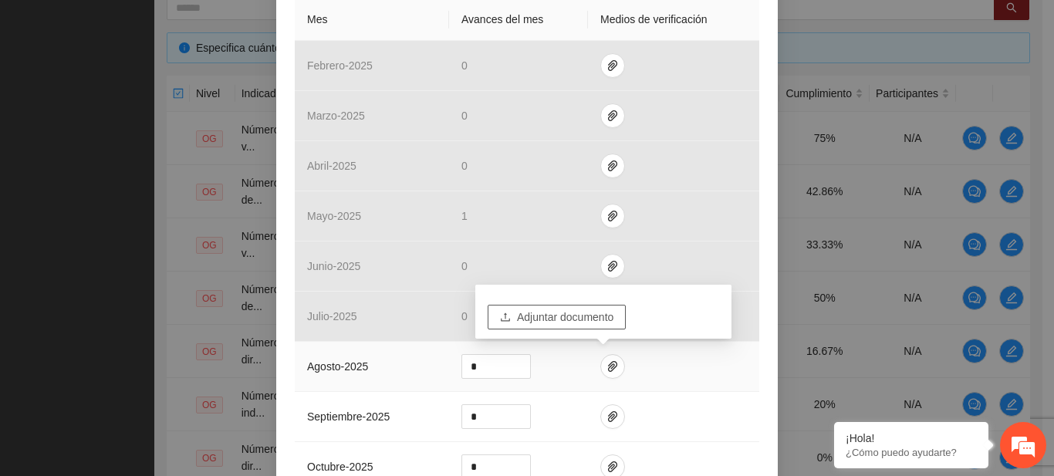
click at [583, 324] on span "Adjuntar documento" at bounding box center [565, 317] width 96 height 17
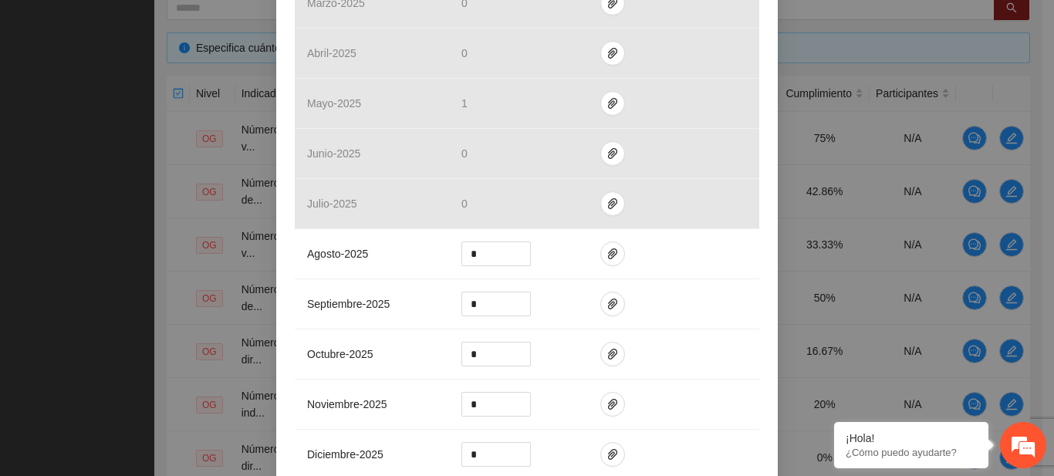
scroll to position [520, 0]
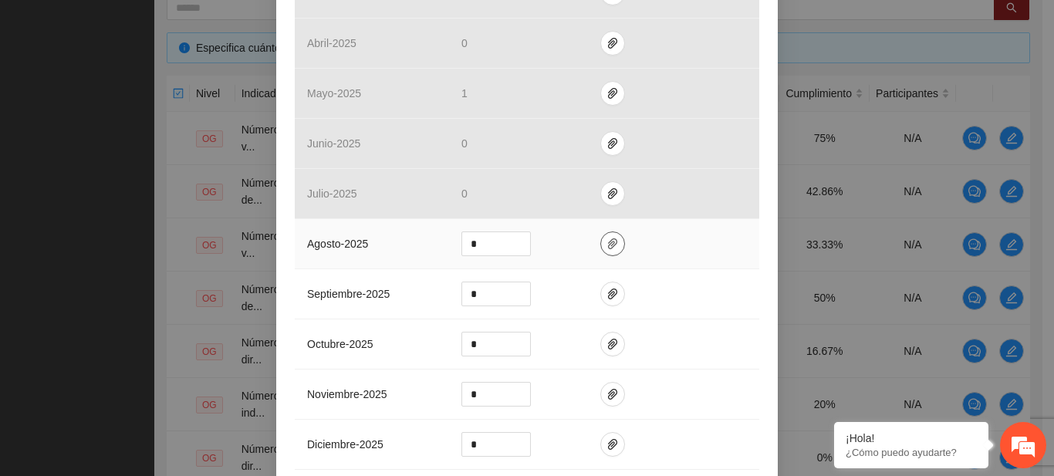
click at [606, 249] on icon "paper-clip" at bounding box center [612, 244] width 12 height 12
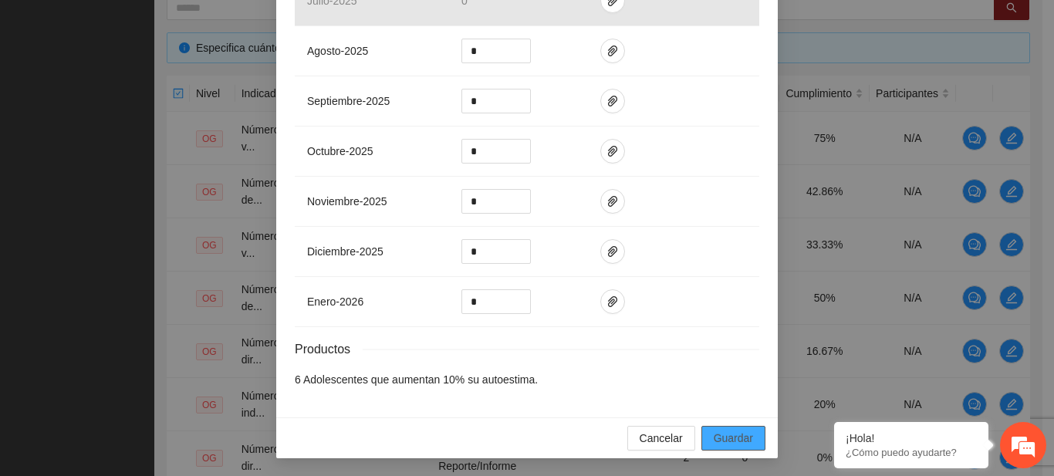
click at [738, 437] on span "Guardar" at bounding box center [733, 438] width 39 height 17
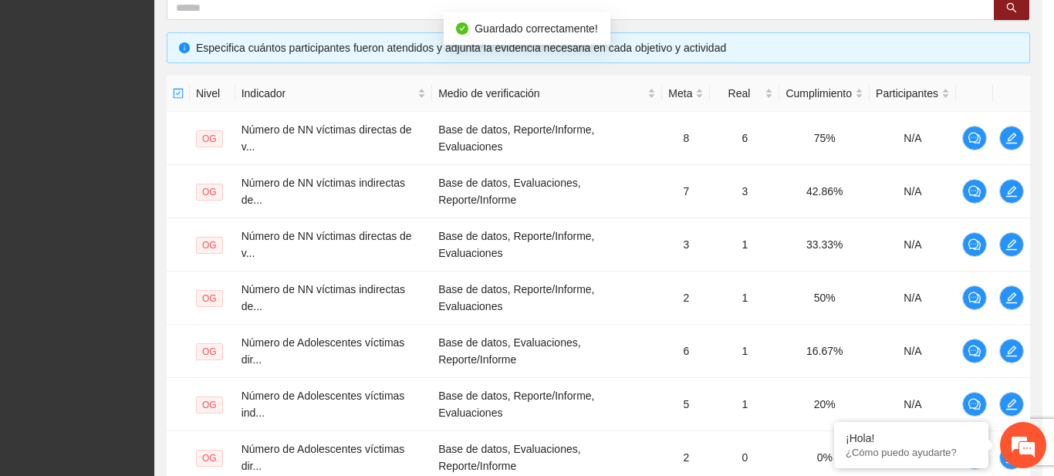
scroll to position [636, 0]
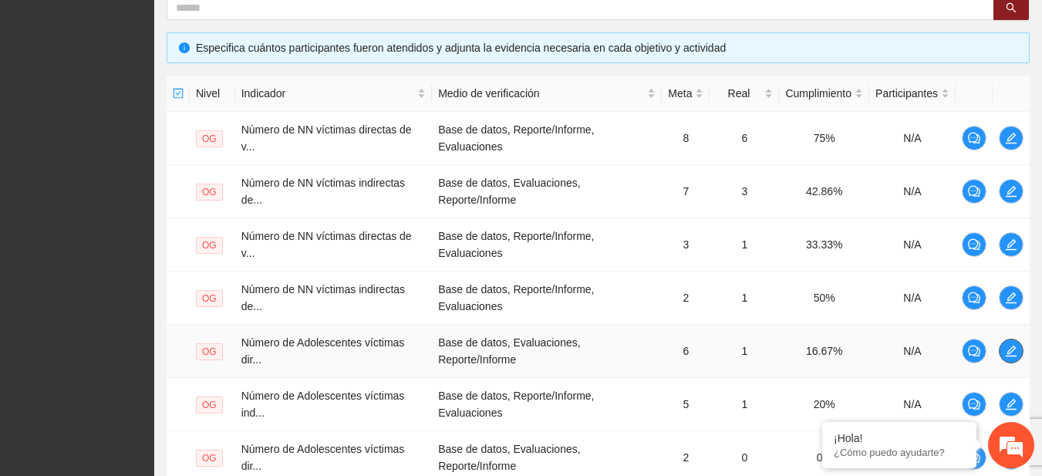
click at [1015, 356] on icon "edit" at bounding box center [1011, 351] width 11 height 11
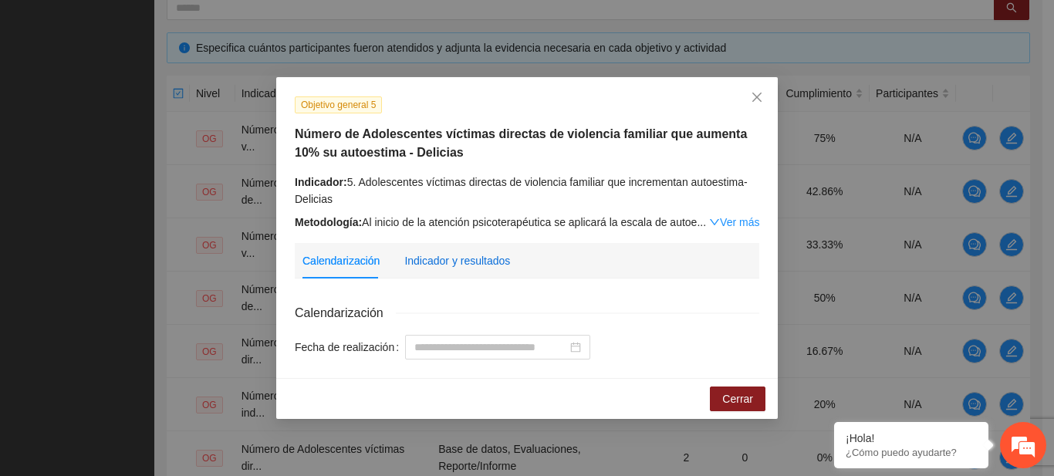
click at [505, 262] on div "Indicador y resultados" at bounding box center [457, 260] width 106 height 17
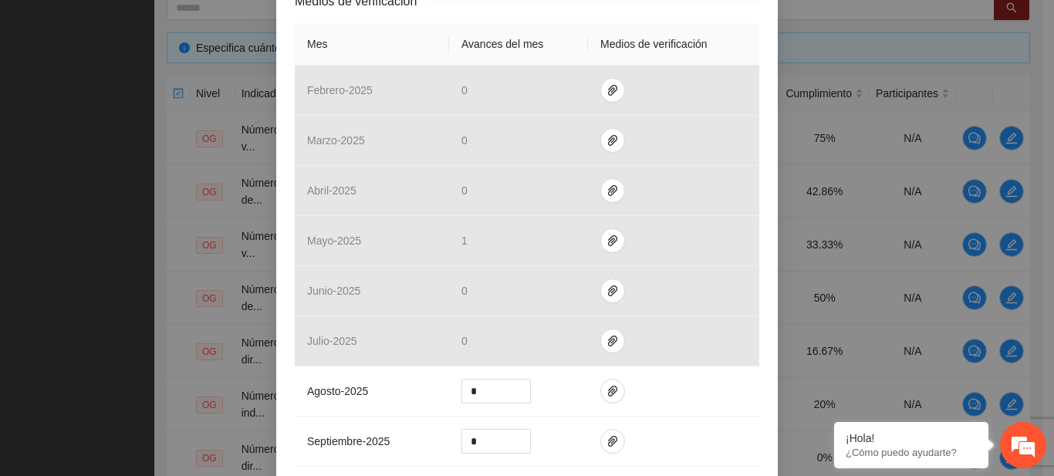
scroll to position [393, 0]
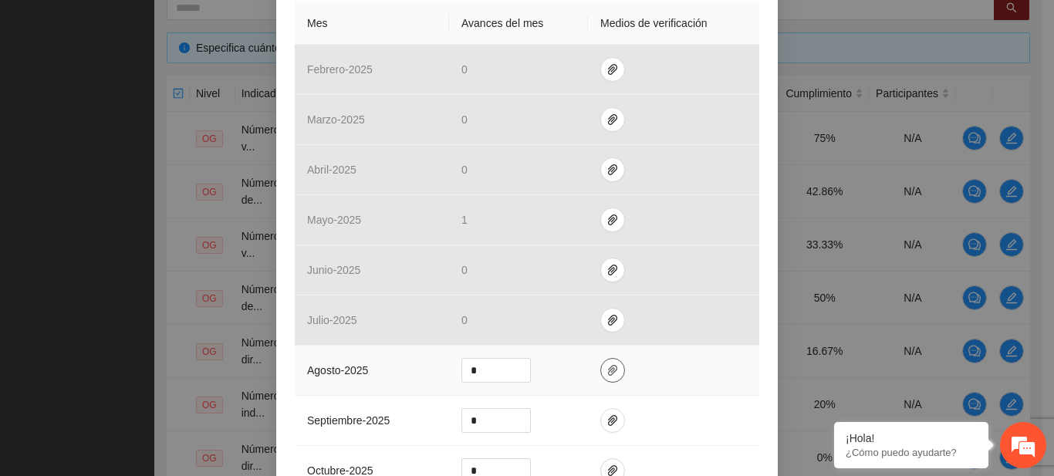
click at [606, 375] on icon "paper-clip" at bounding box center [612, 370] width 12 height 12
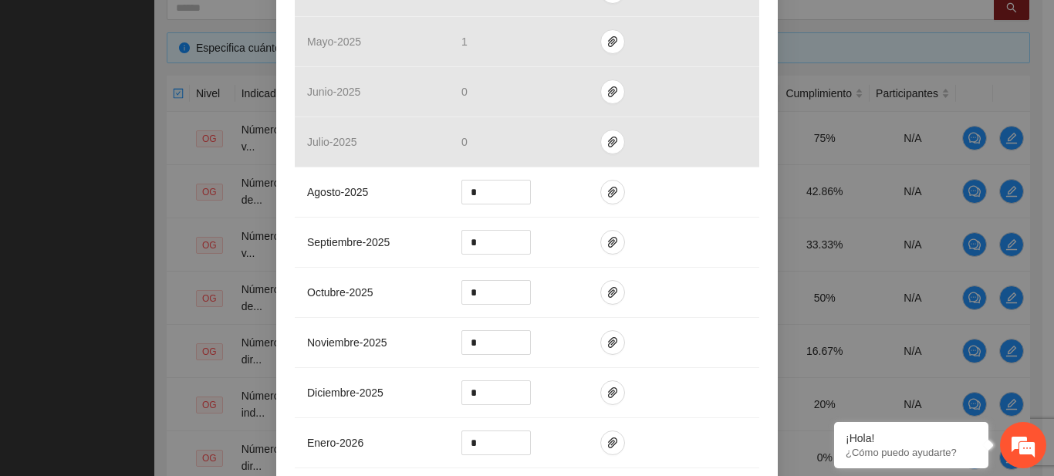
scroll to position [713, 0]
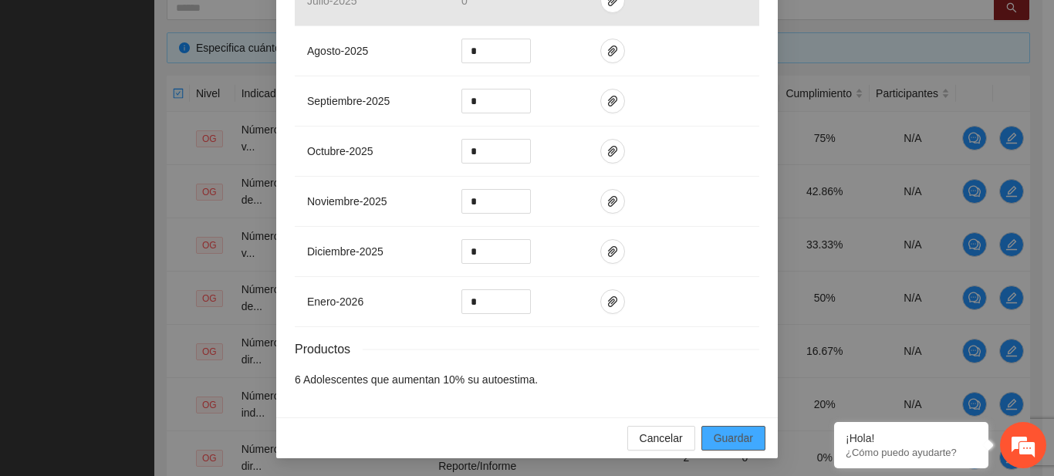
click at [717, 432] on span "Guardar" at bounding box center [733, 438] width 39 height 17
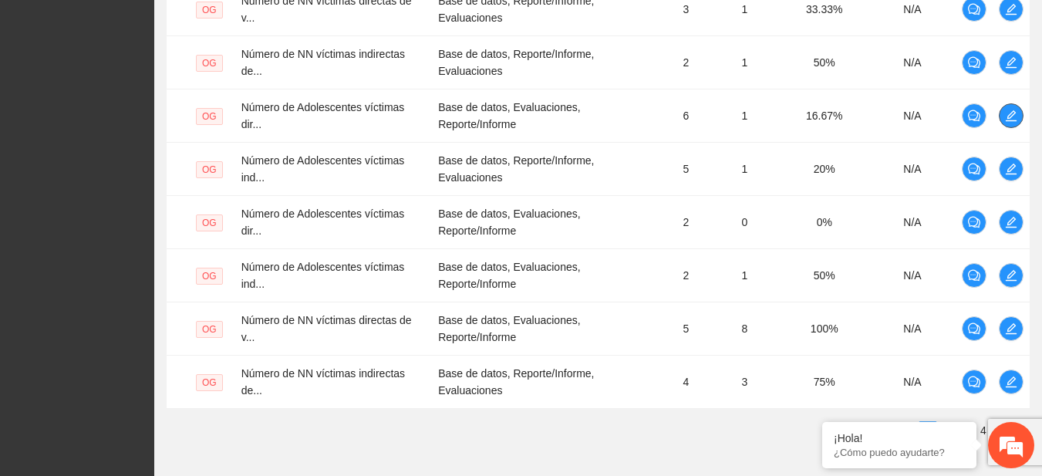
scroll to position [557, 0]
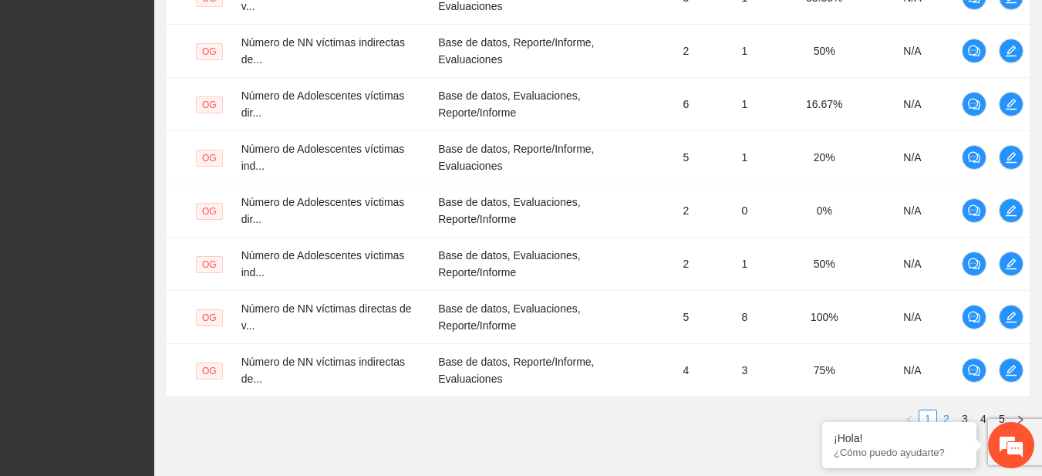
click at [951, 416] on link "2" at bounding box center [946, 418] width 17 height 17
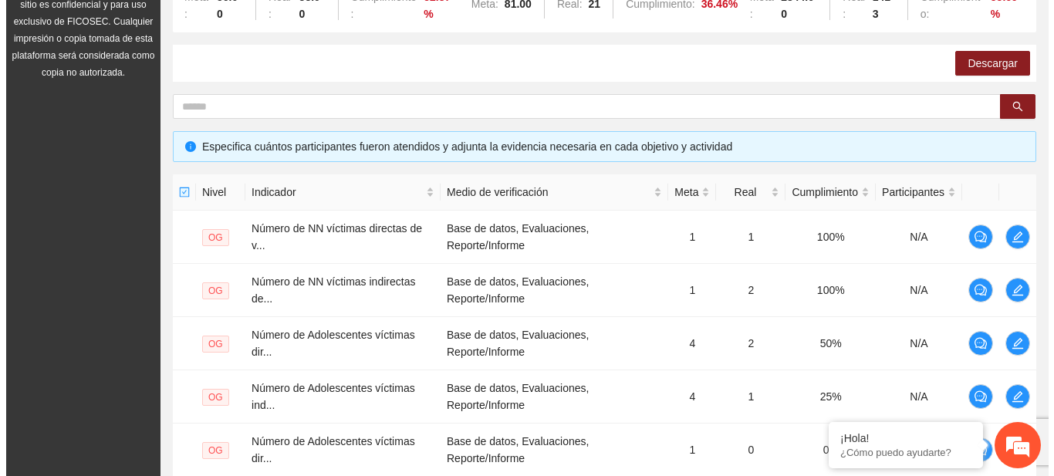
scroll to position [221, 0]
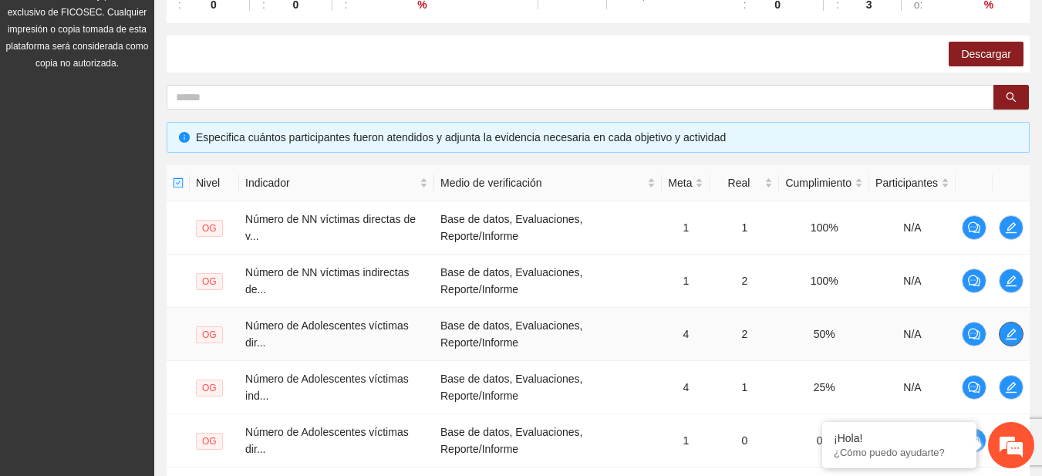
click at [1011, 334] on icon "edit" at bounding box center [1011, 334] width 12 height 12
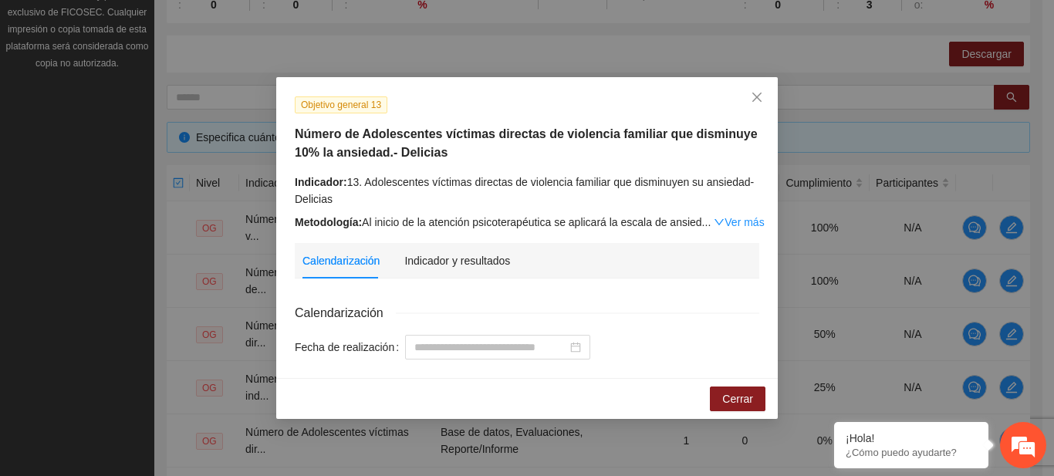
click at [509, 272] on div "Calendarización Indicador y resultados" at bounding box center [526, 260] width 449 height 35
click at [493, 268] on div "Indicador y resultados" at bounding box center [457, 260] width 106 height 17
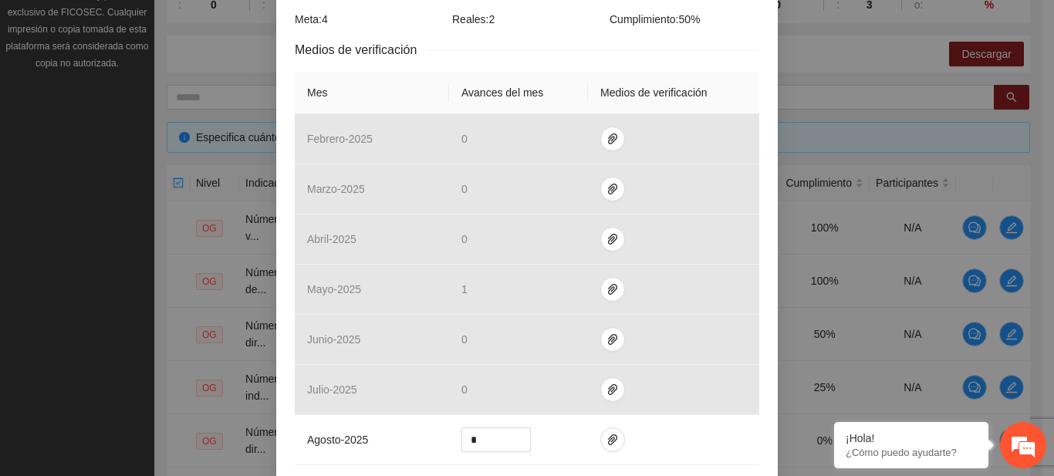
scroll to position [334, 0]
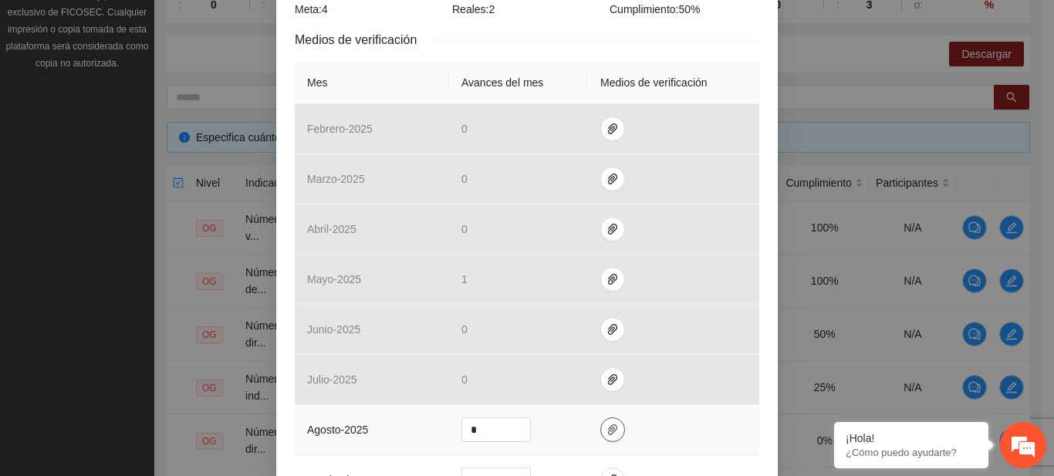
click at [606, 430] on icon "paper-clip" at bounding box center [612, 430] width 12 height 12
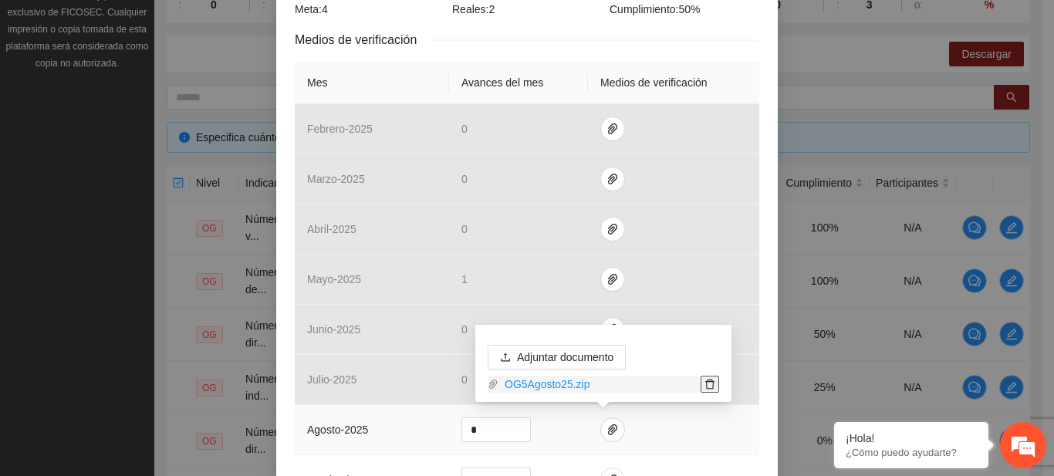
click at [706, 377] on button "button" at bounding box center [710, 384] width 19 height 17
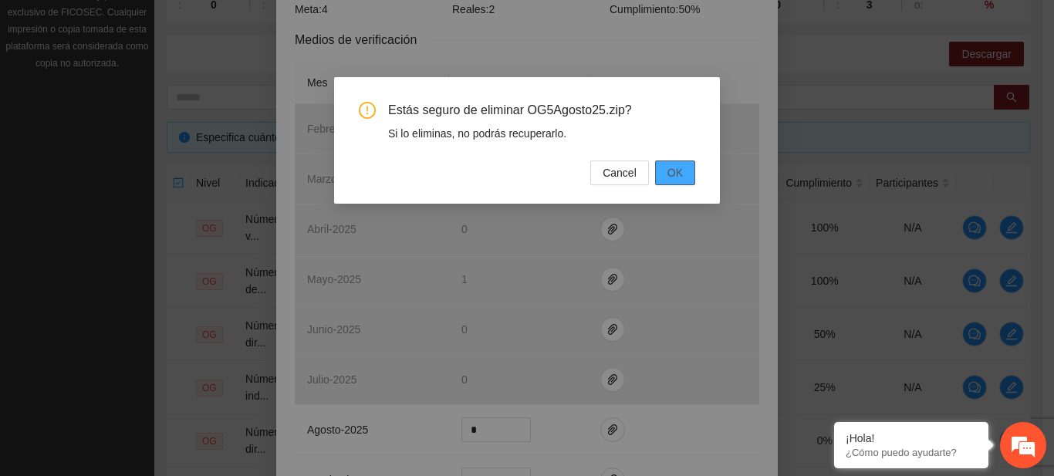
click at [667, 184] on button "OK" at bounding box center [675, 172] width 40 height 25
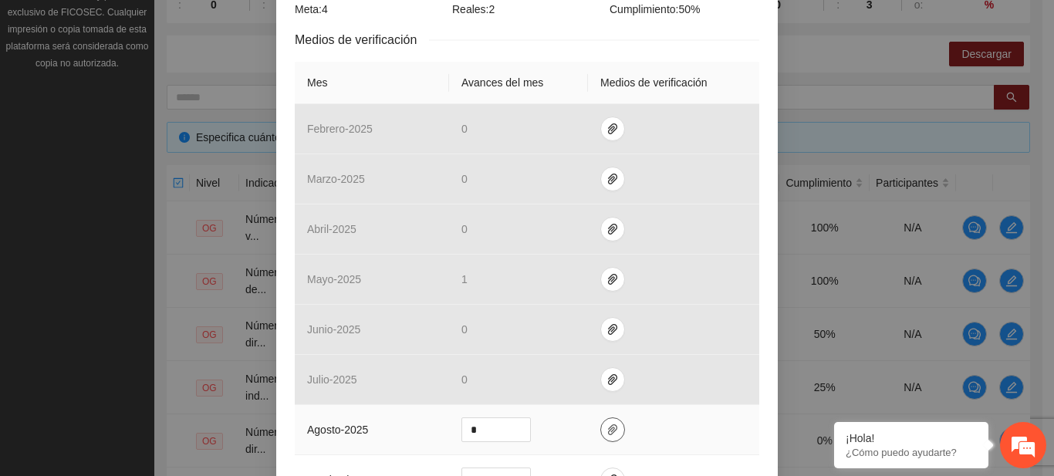
click at [606, 429] on icon "paper-clip" at bounding box center [612, 430] width 12 height 12
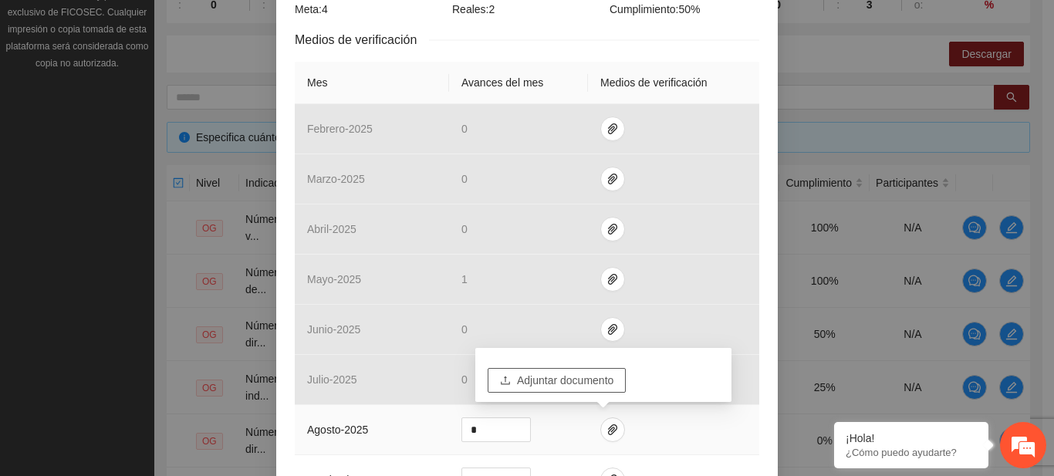
click at [531, 382] on span "Adjuntar documento" at bounding box center [565, 380] width 96 height 17
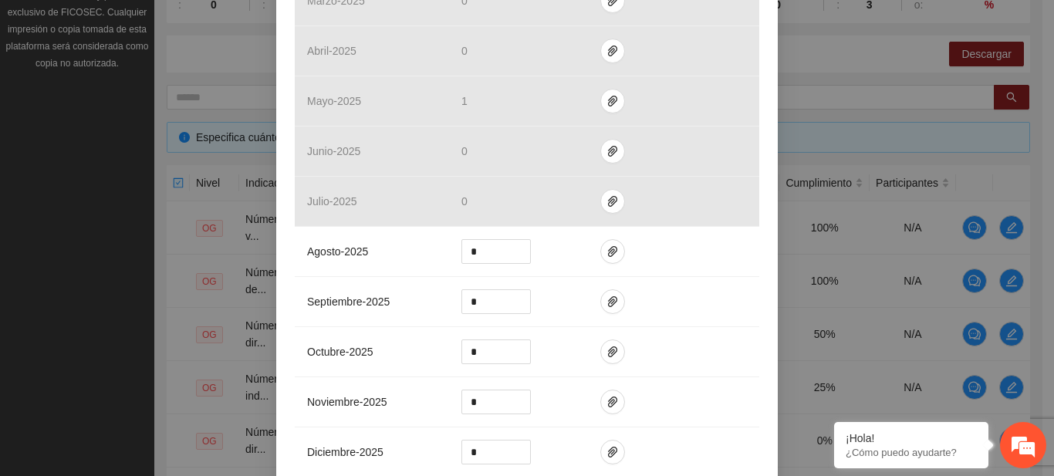
scroll to position [616, 0]
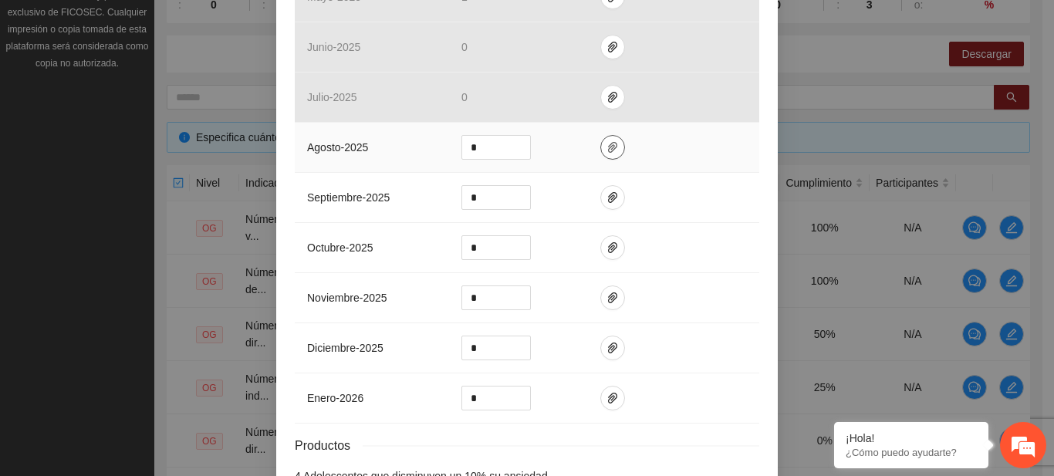
click at [603, 156] on button "button" at bounding box center [612, 147] width 25 height 25
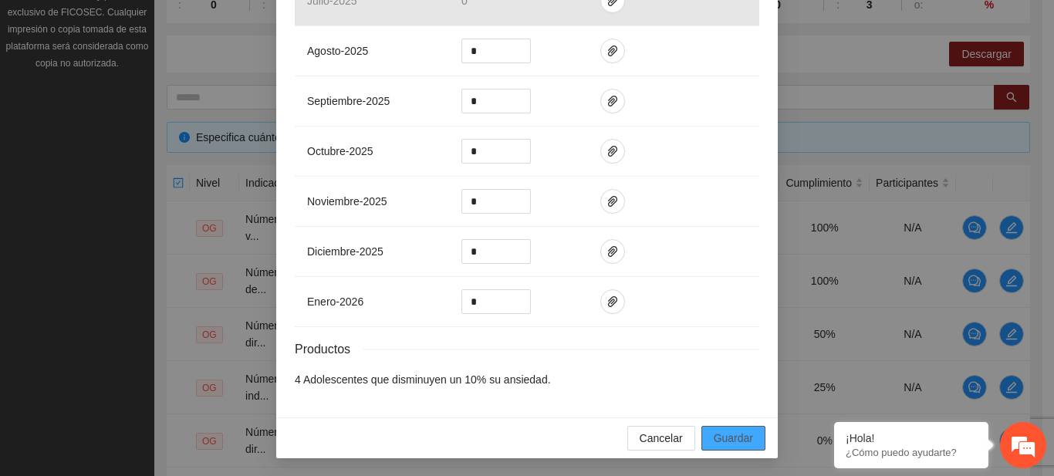
click at [735, 433] on span "Guardar" at bounding box center [733, 438] width 39 height 17
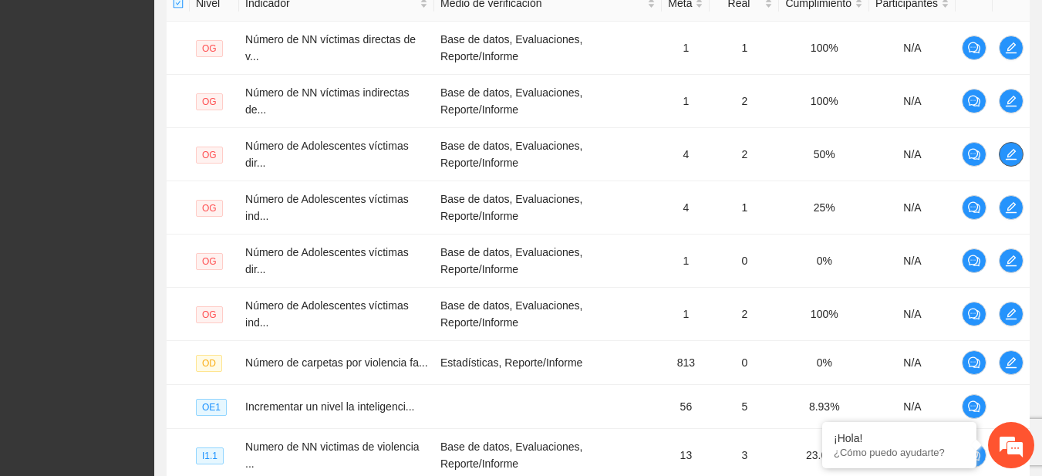
scroll to position [608, 0]
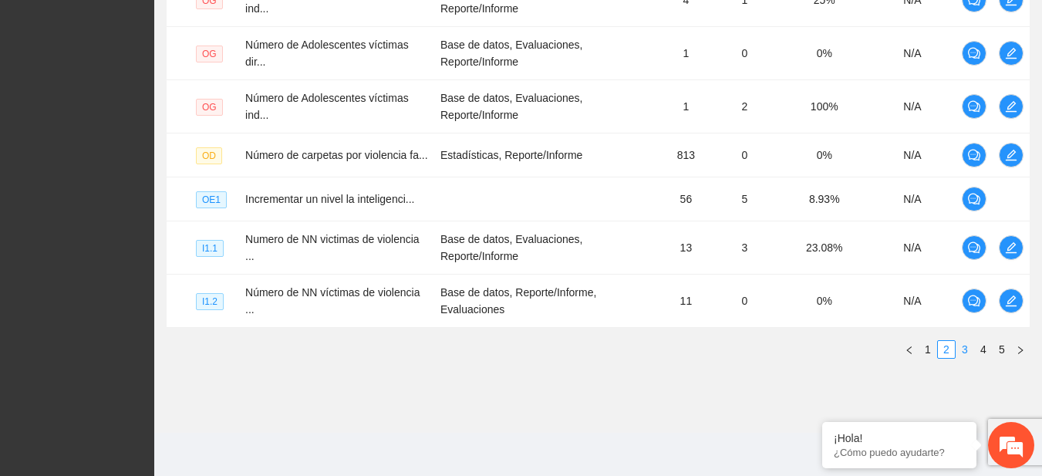
click at [958, 345] on link "3" at bounding box center [965, 349] width 17 height 17
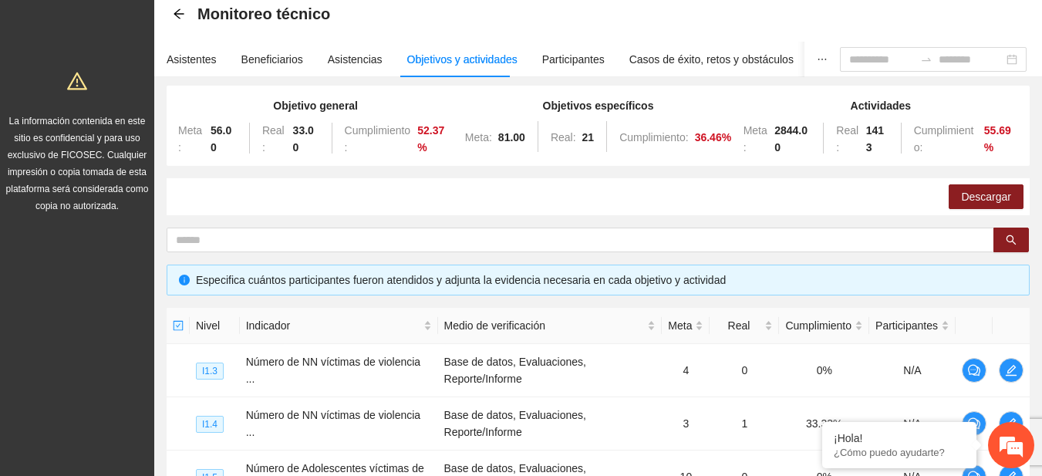
scroll to position [0, 0]
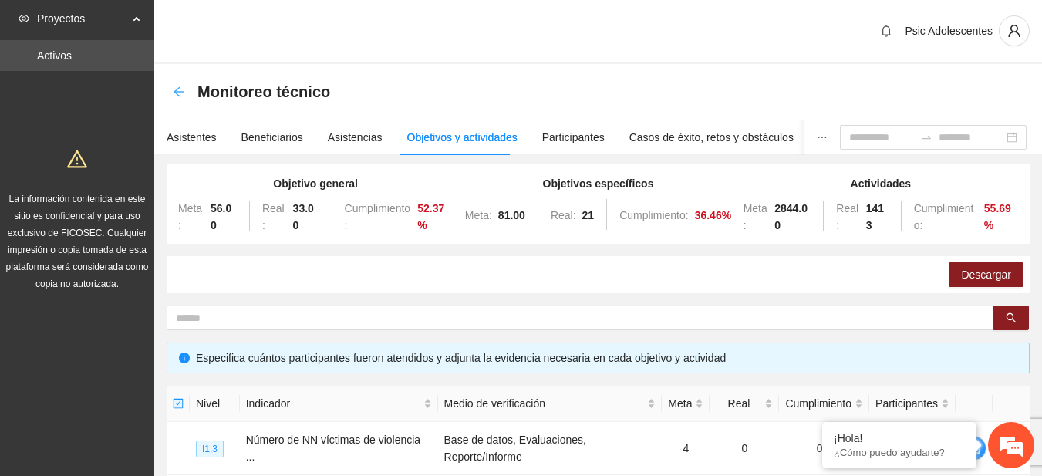
click at [183, 89] on icon "arrow-left" at bounding box center [179, 92] width 12 height 12
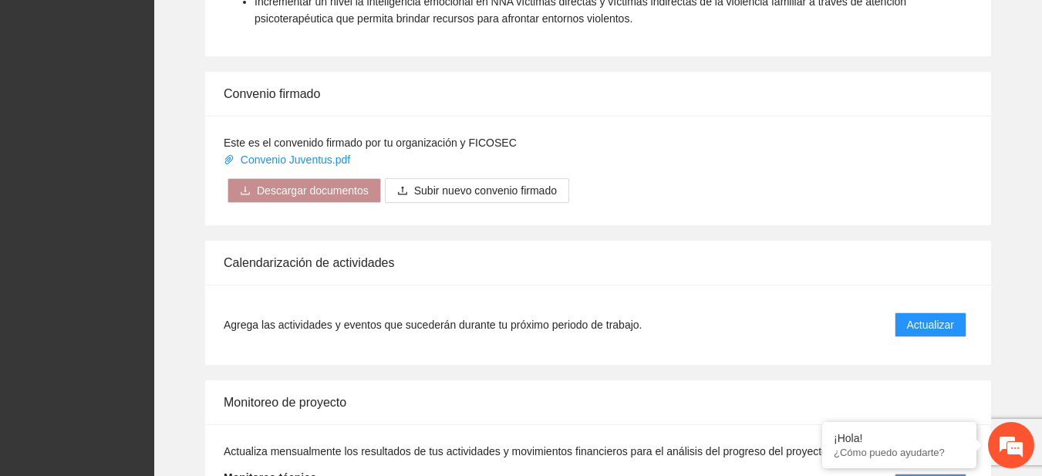
scroll to position [1152, 0]
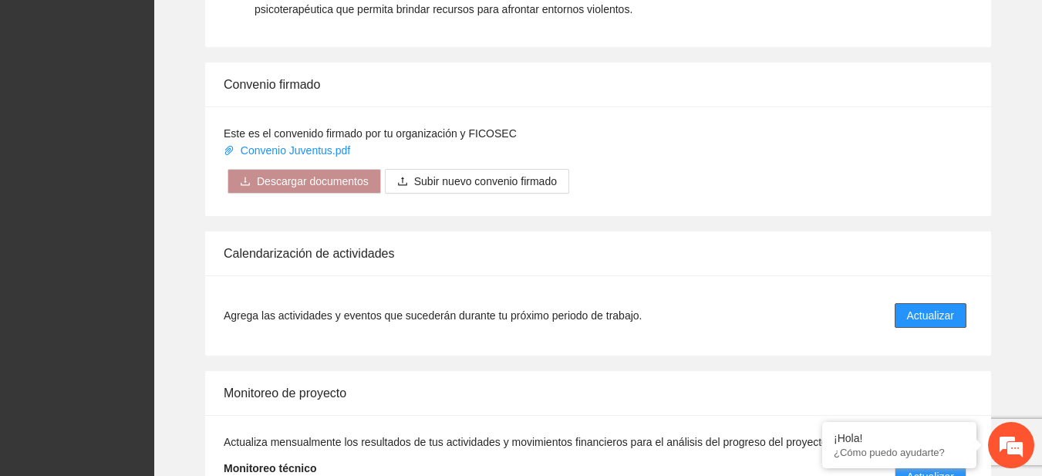
click at [918, 308] on span "Actualizar" at bounding box center [930, 315] width 47 height 17
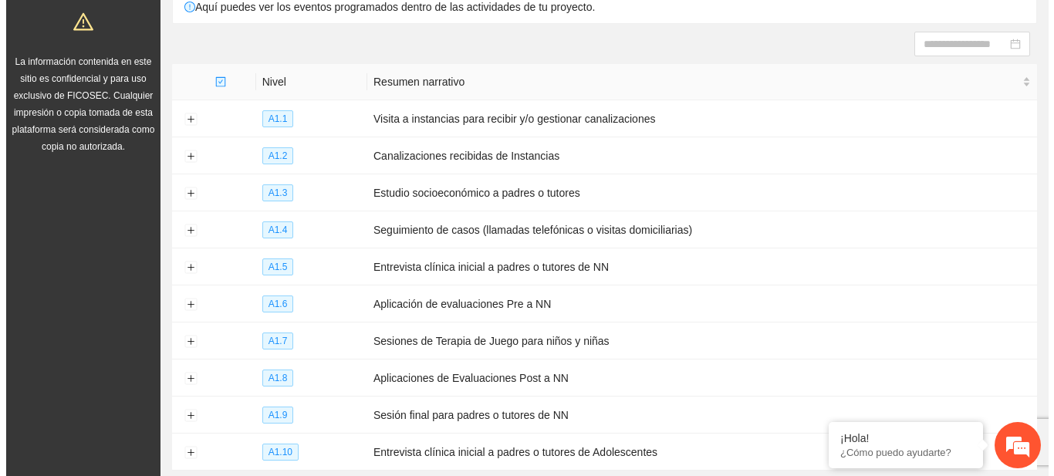
scroll to position [248, 0]
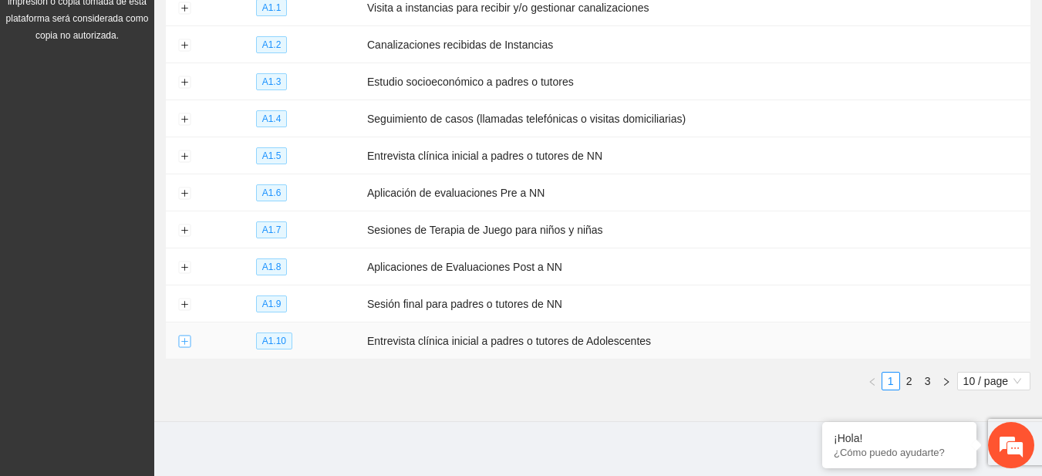
click at [184, 336] on button "Expand row" at bounding box center [184, 342] width 12 height 12
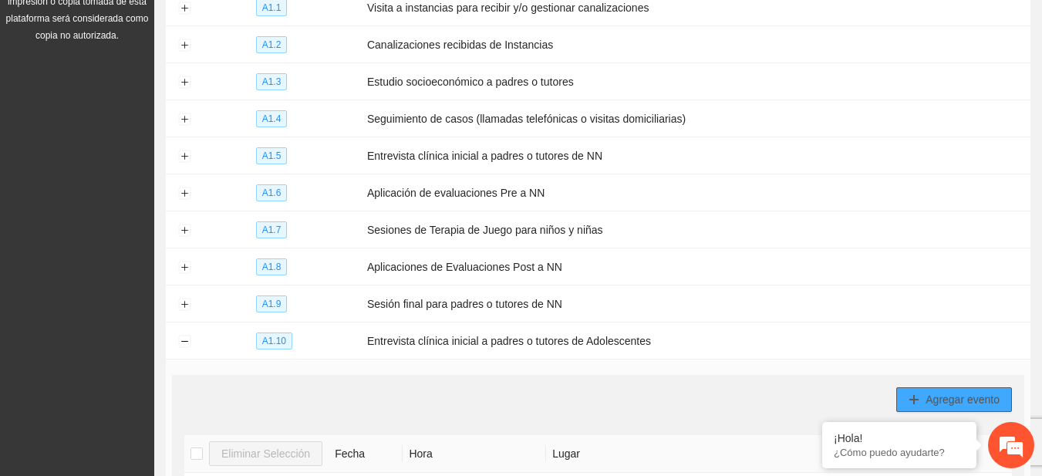
click at [922, 397] on button "Agregar evento" at bounding box center [955, 399] width 116 height 25
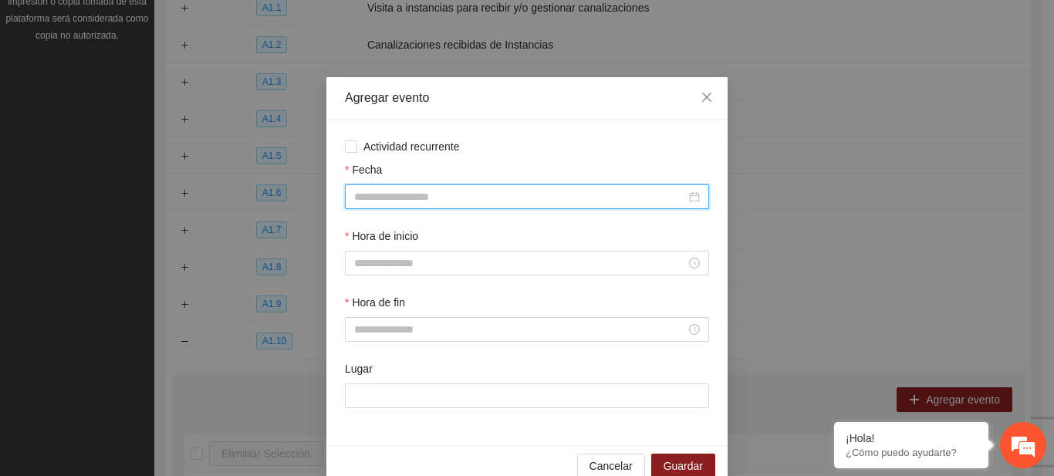
click input "Fecha"
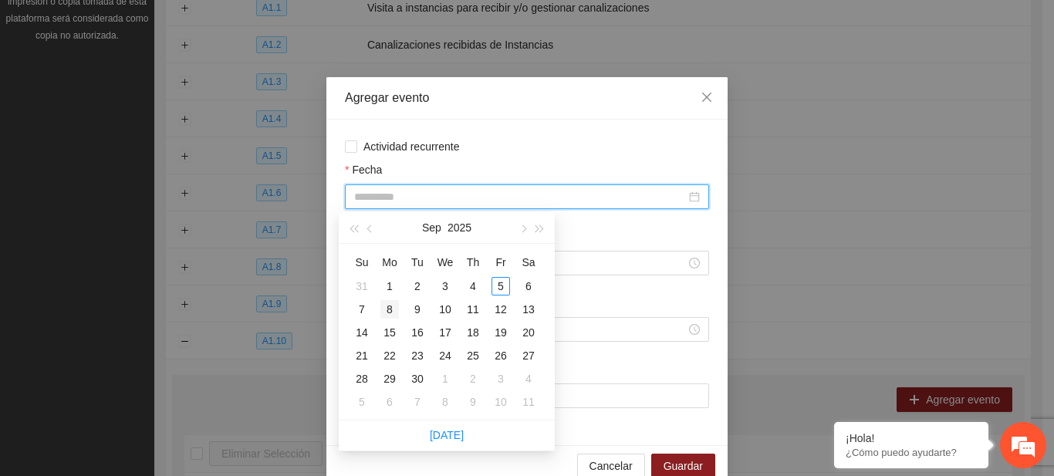
type input "**********"
click div "8"
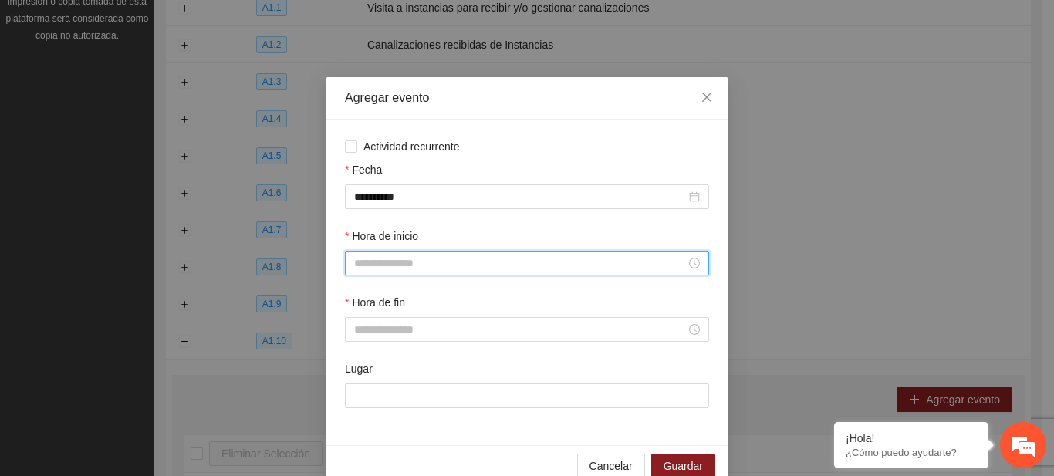
click input "Hora de inicio"
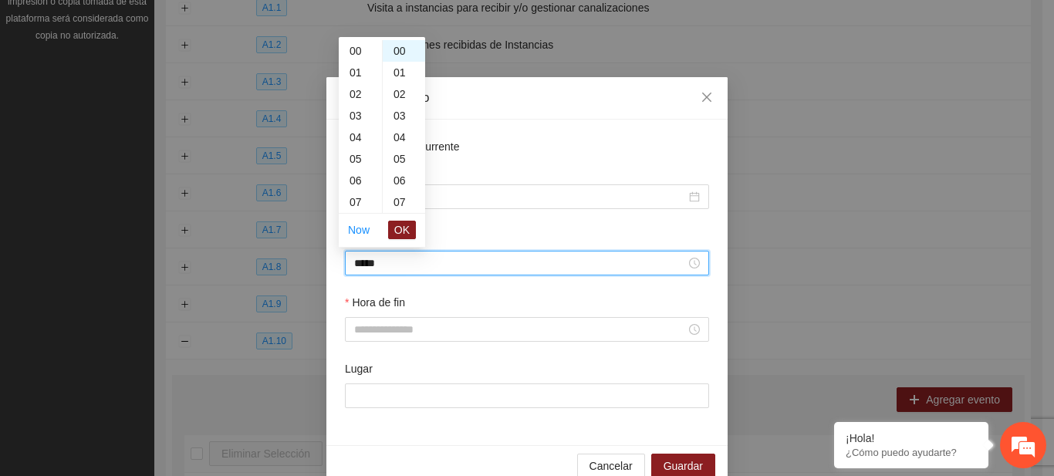
scroll to position [194, 0]
click span "OK"
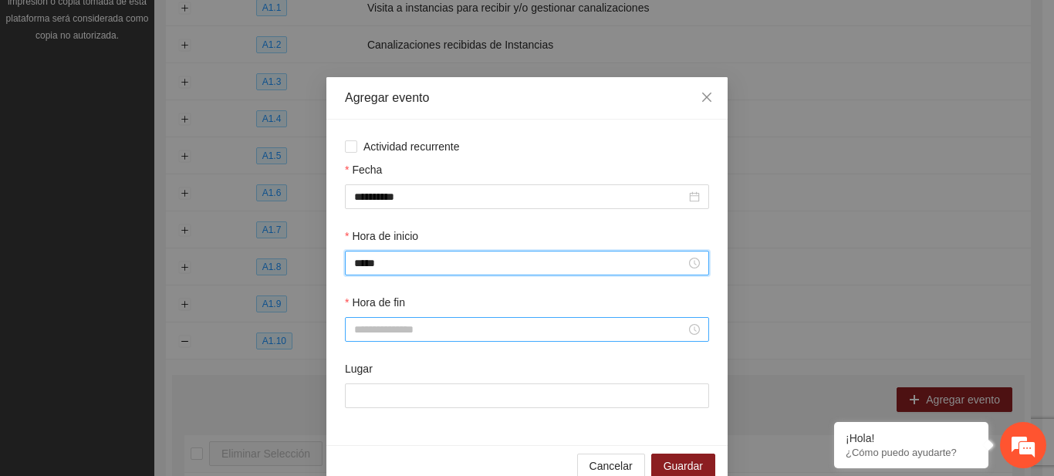
type input "*****"
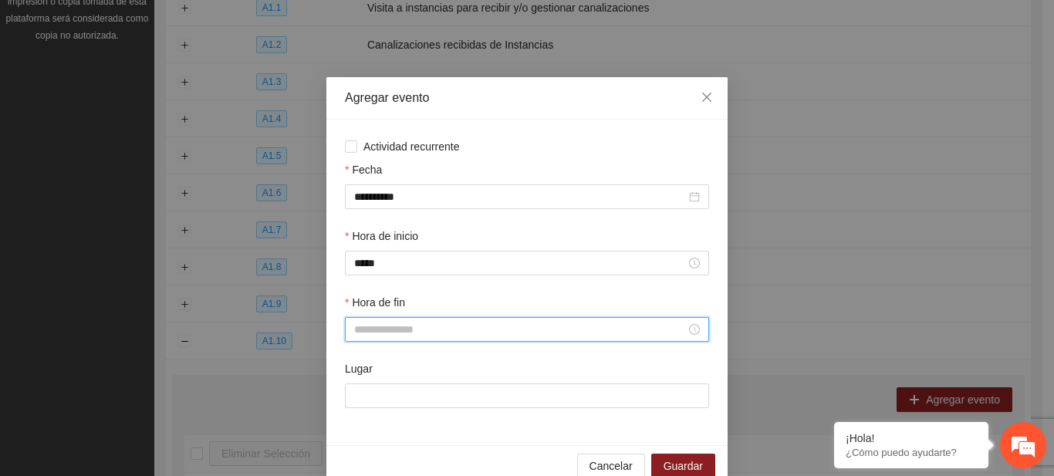
click input "Hora de fin"
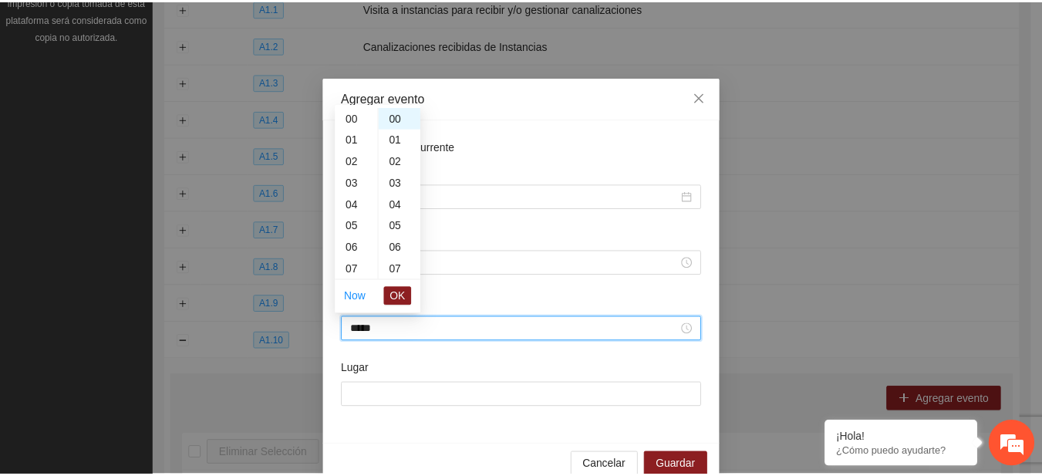
scroll to position [216, 0]
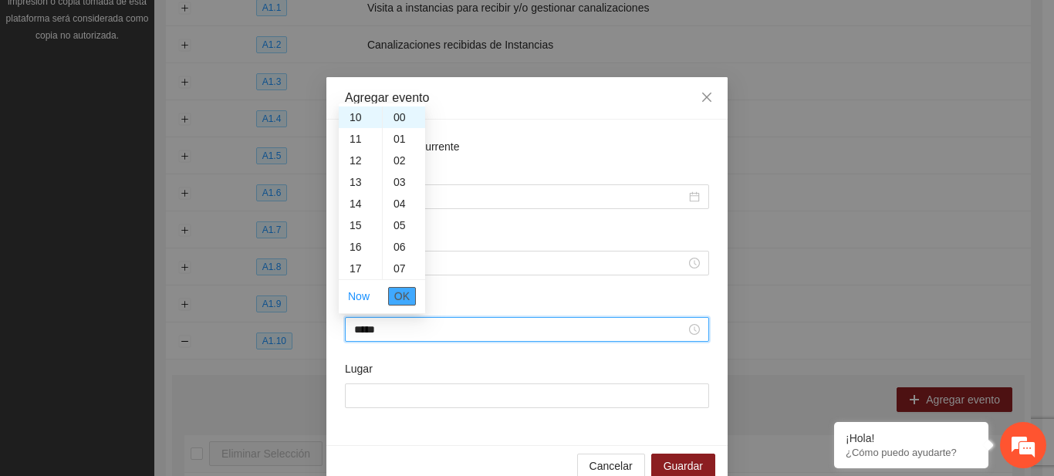
click span "OK"
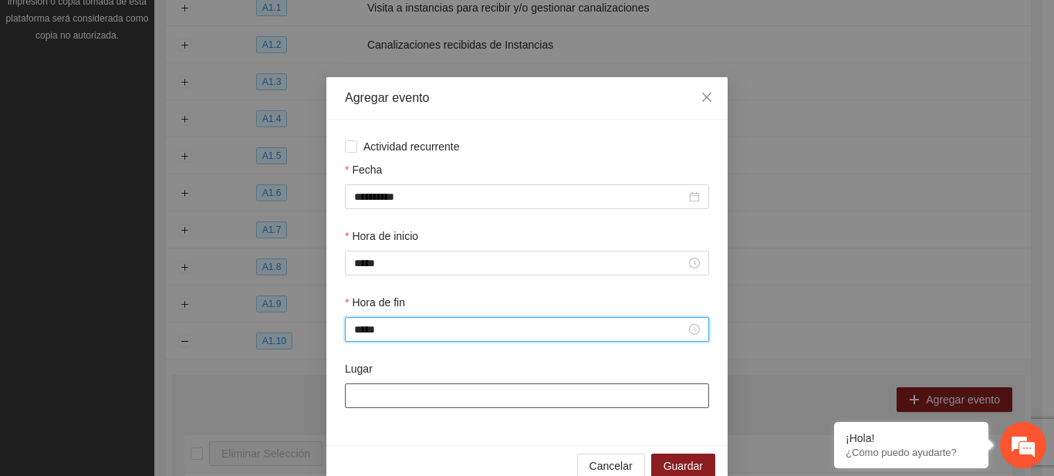
type input "*****"
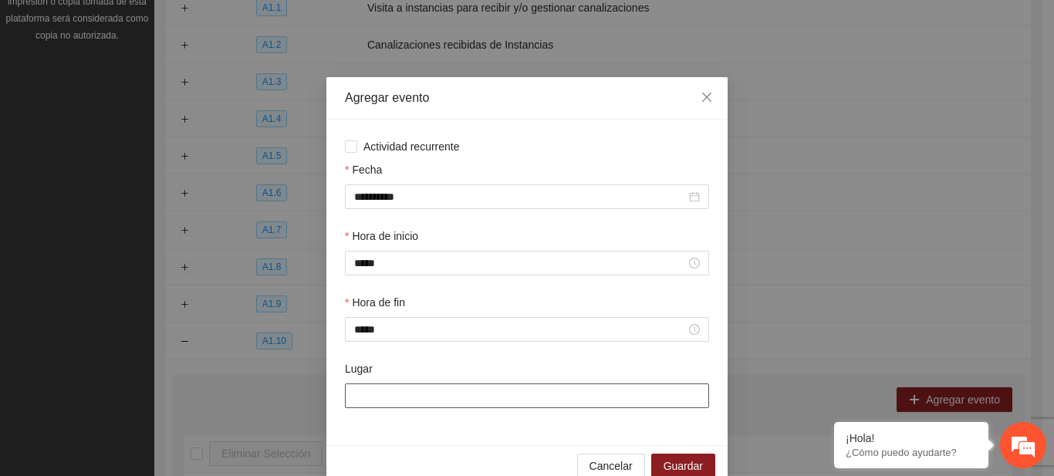
click input "Lugar"
type input "**********"
click button "Guardar"
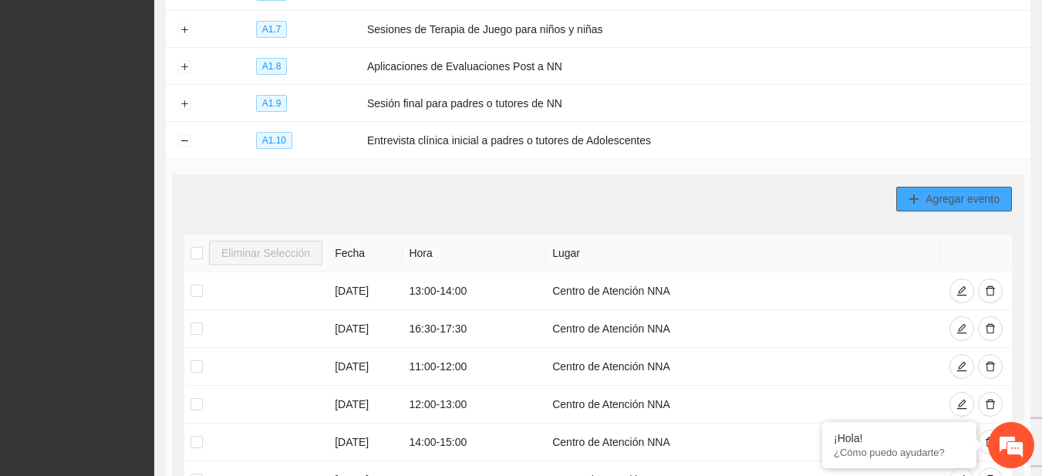
scroll to position [451, 0]
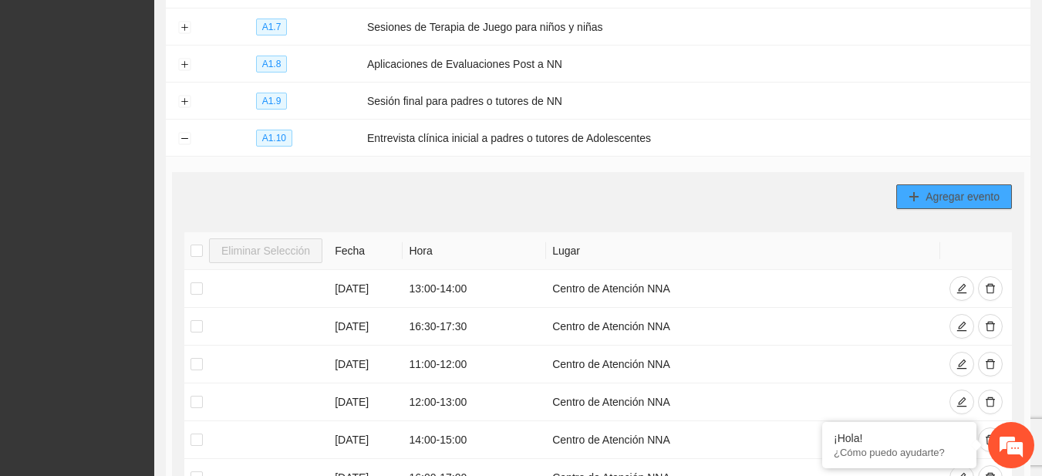
click button "Agregar evento"
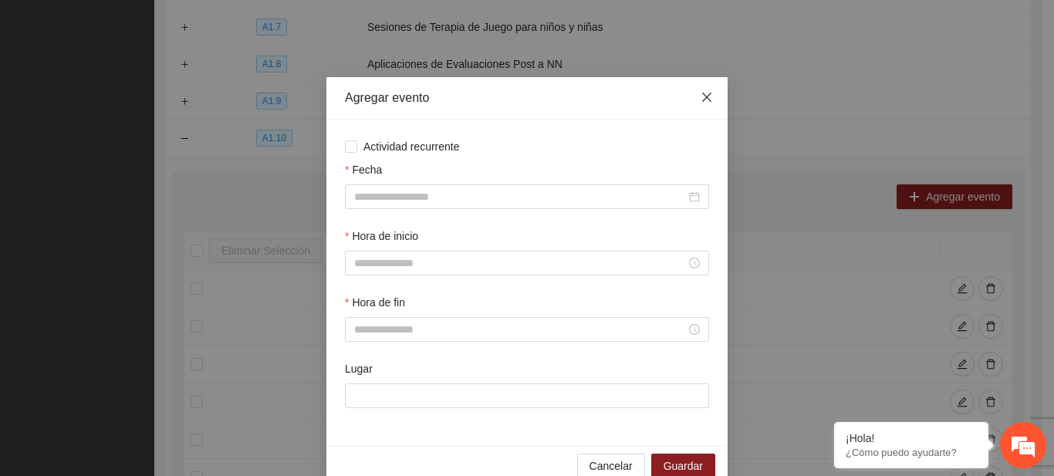
click span "Close"
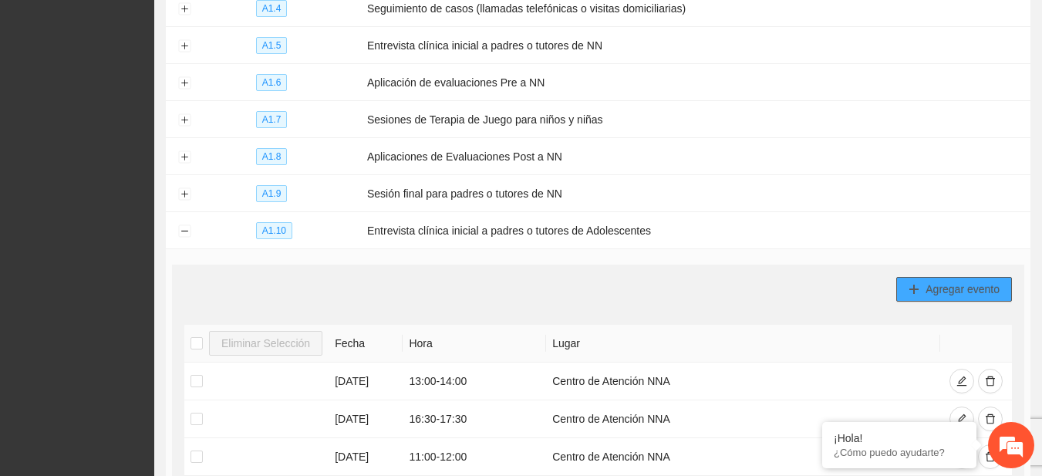
scroll to position [354, 0]
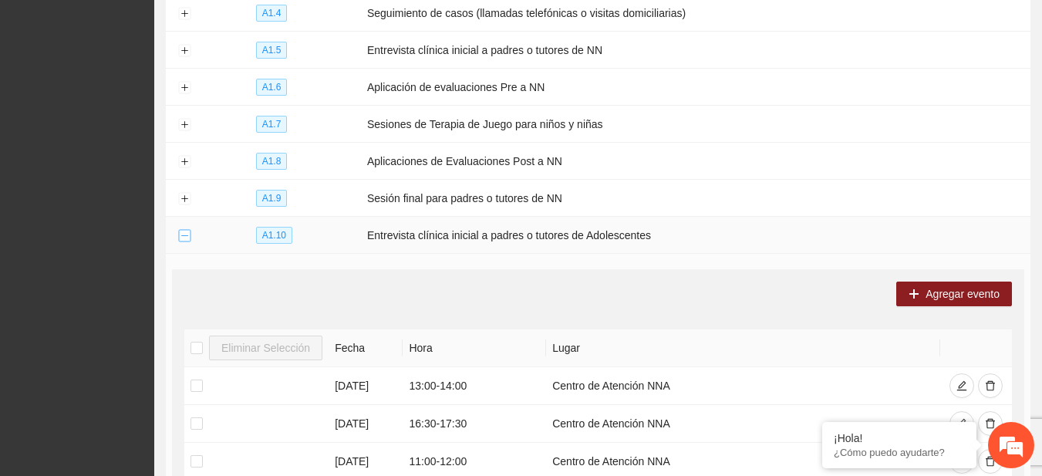
click button "Collapse row"
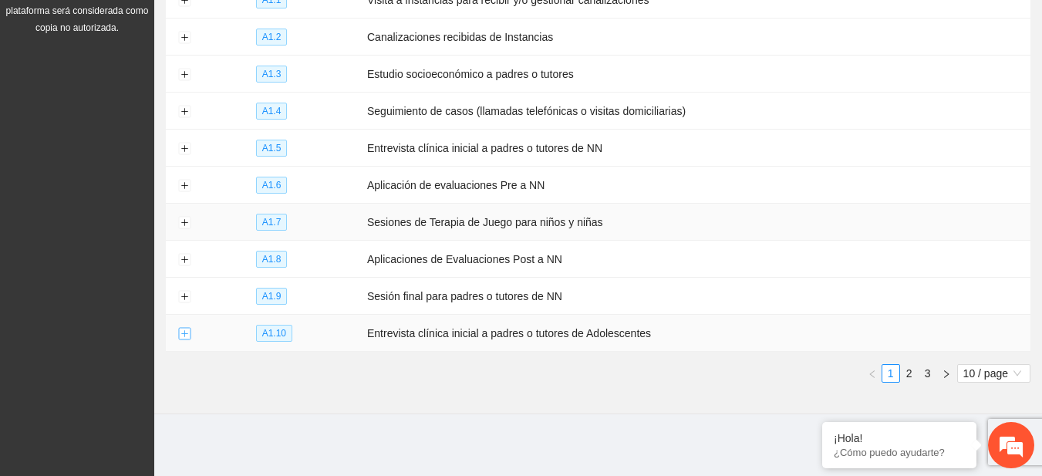
scroll to position [248, 0]
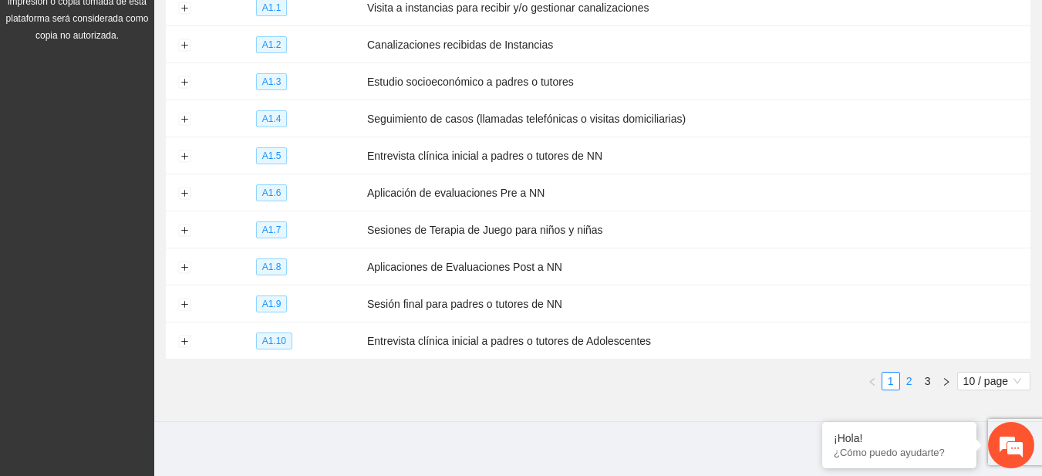
click link "2"
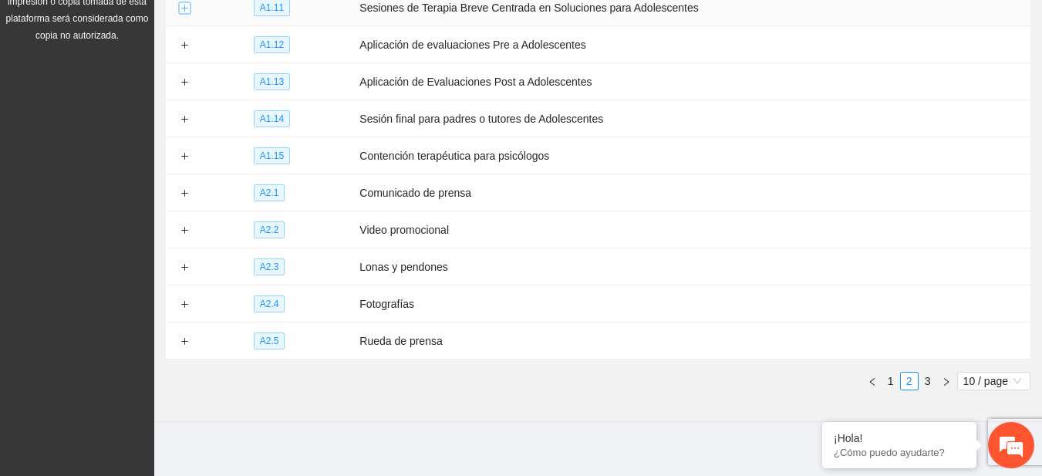
click button "Expand row"
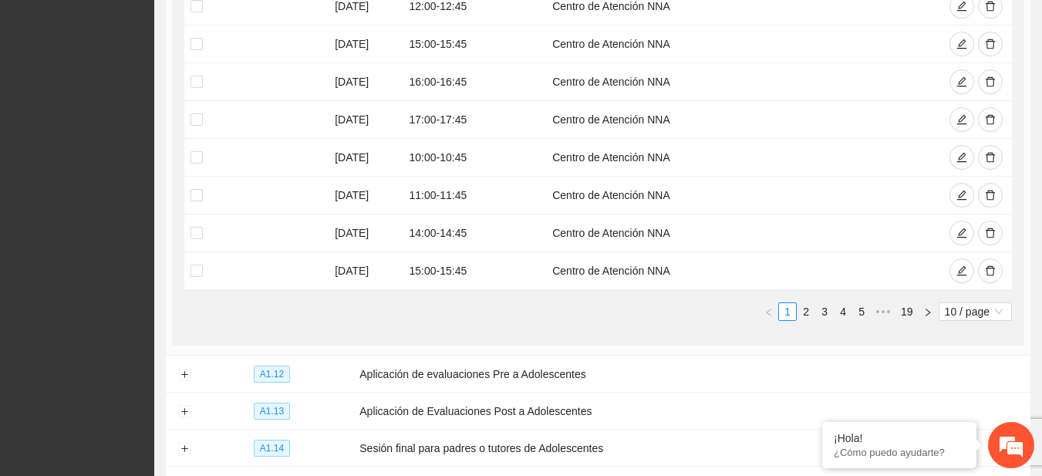
scroll to position [471, 0]
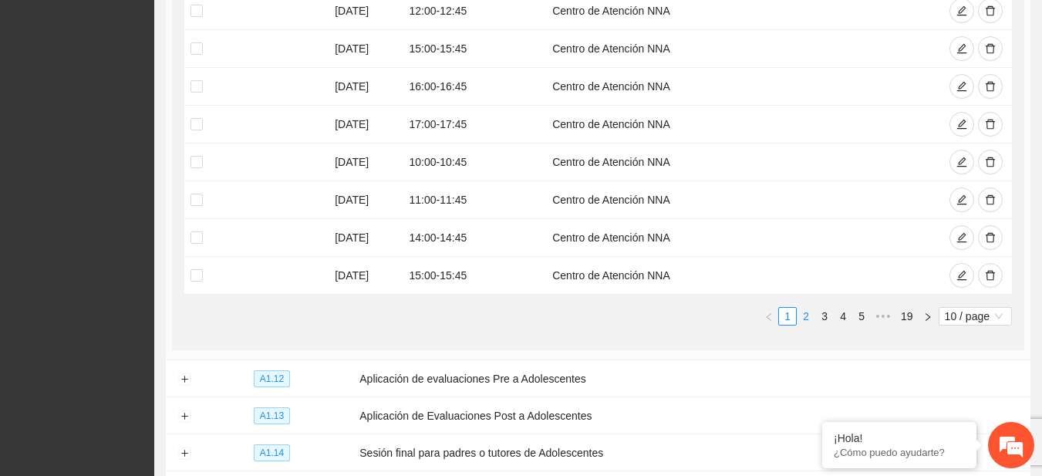
click link "2"
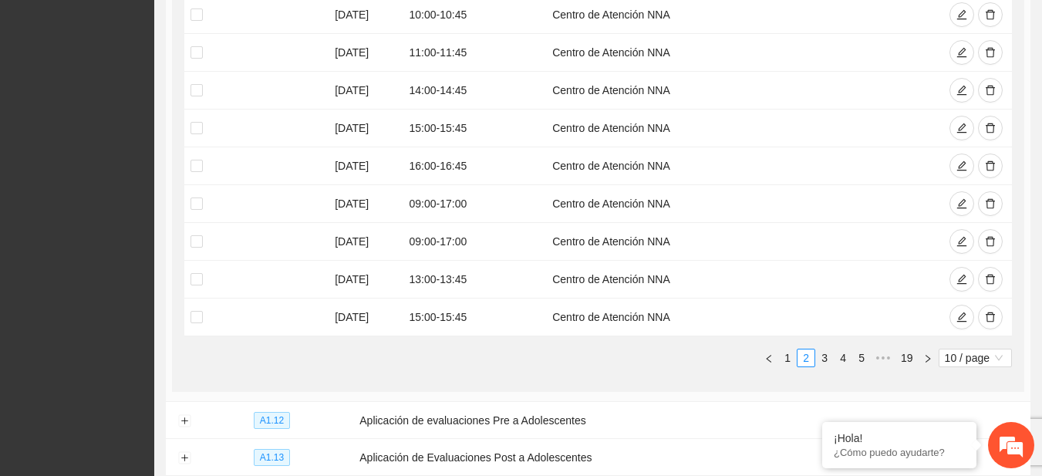
scroll to position [425, 0]
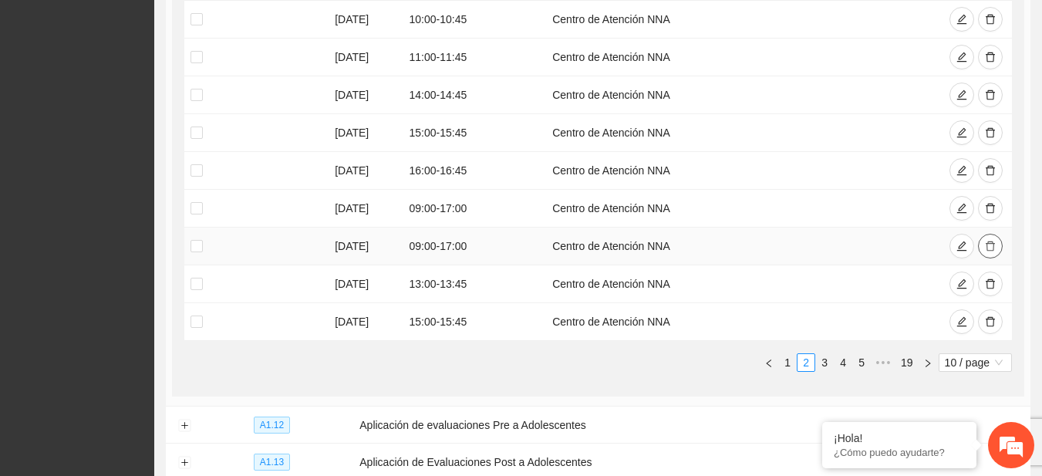
click icon "delete"
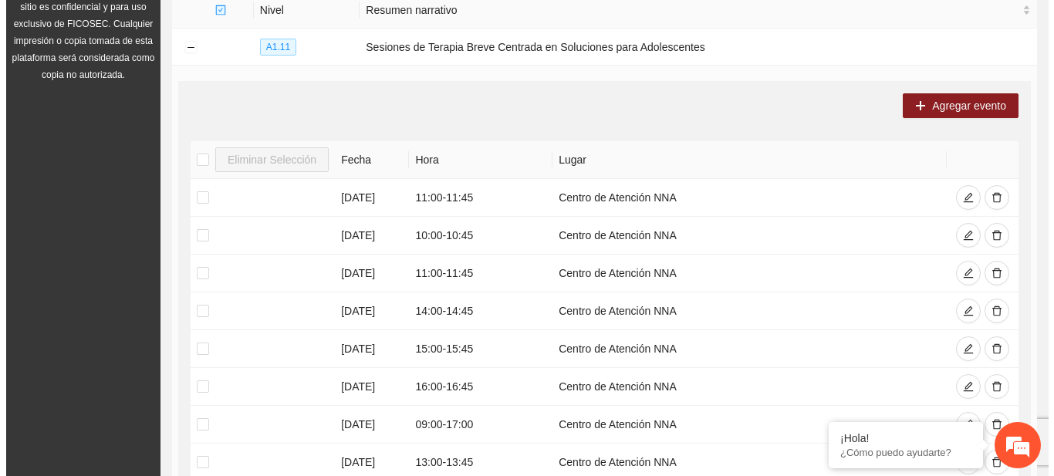
scroll to position [235, 0]
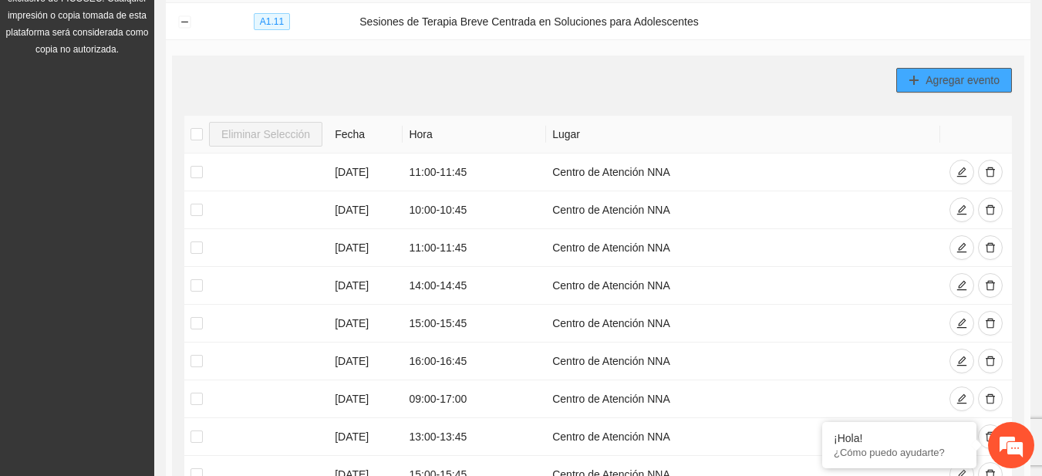
click span "Agregar evento"
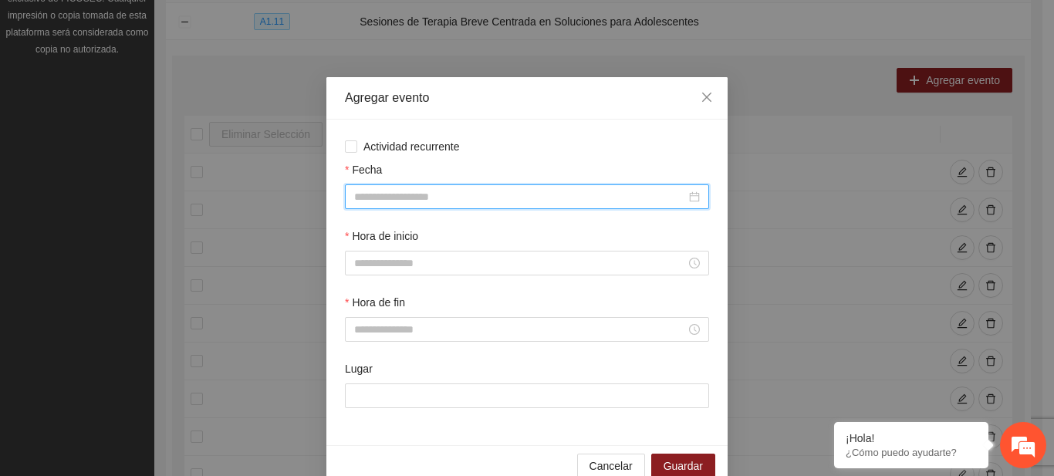
click input "Fecha"
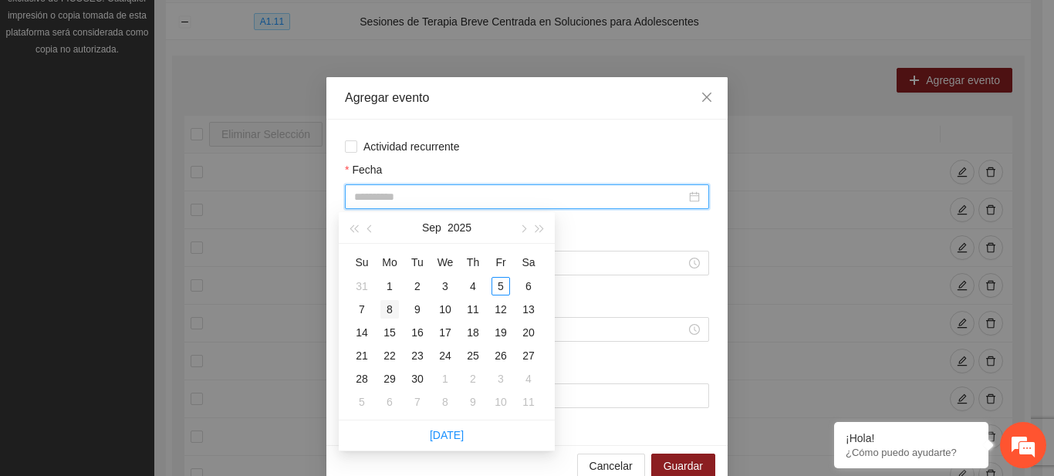
type input "**********"
click div "8"
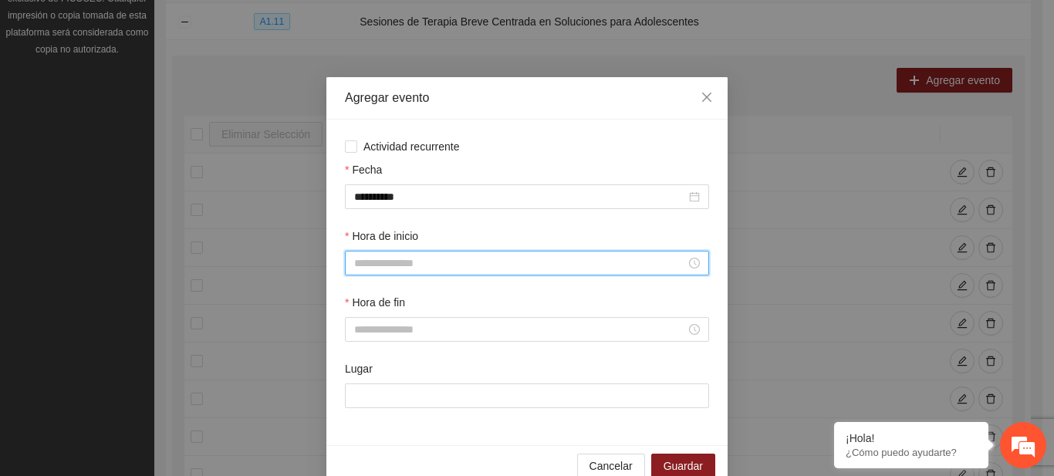
click input "Hora de inicio"
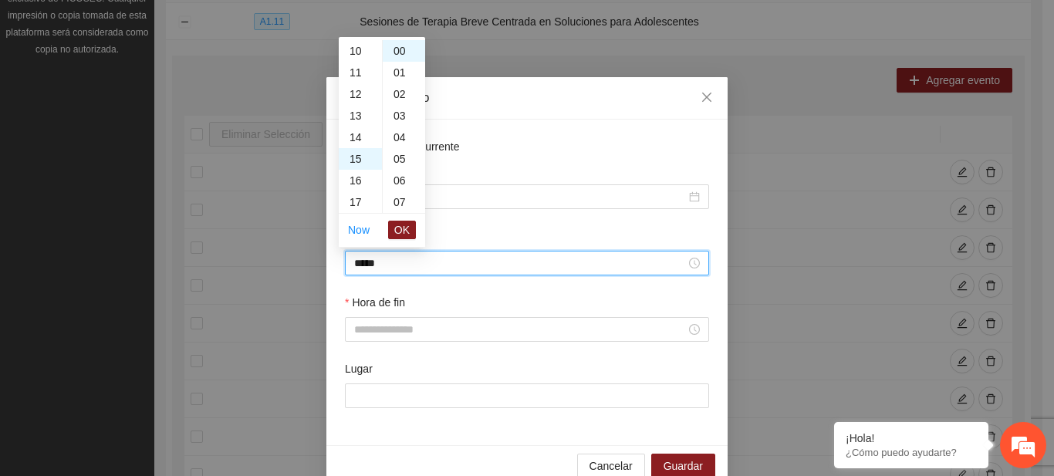
scroll to position [324, 0]
click span "OK"
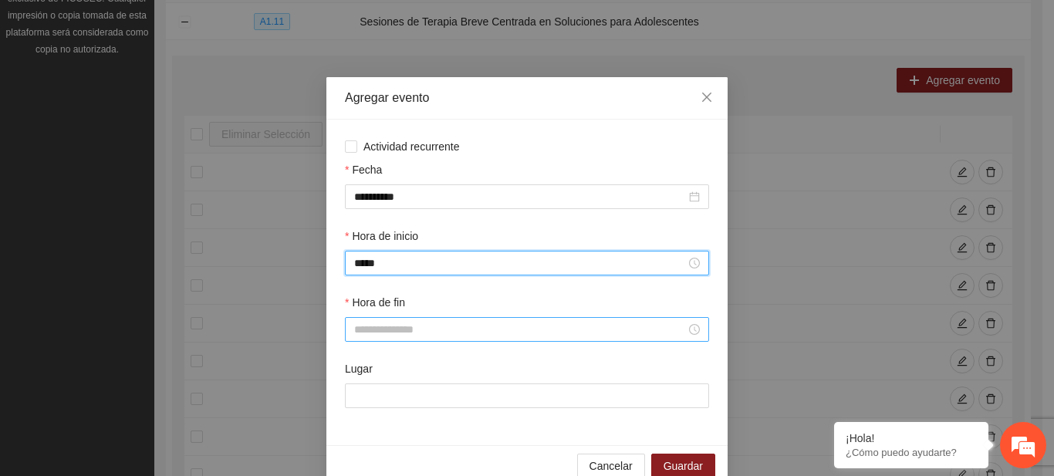
type input "*****"
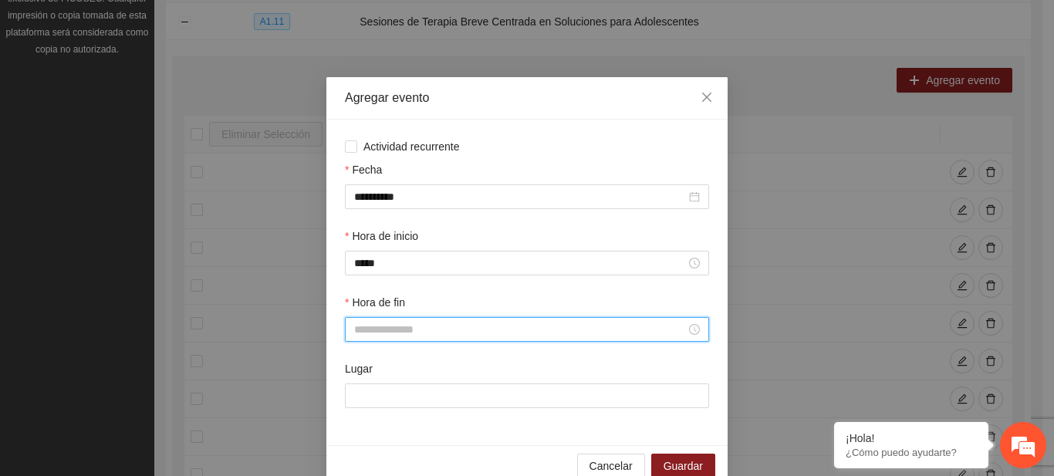
click input "Hora de fin"
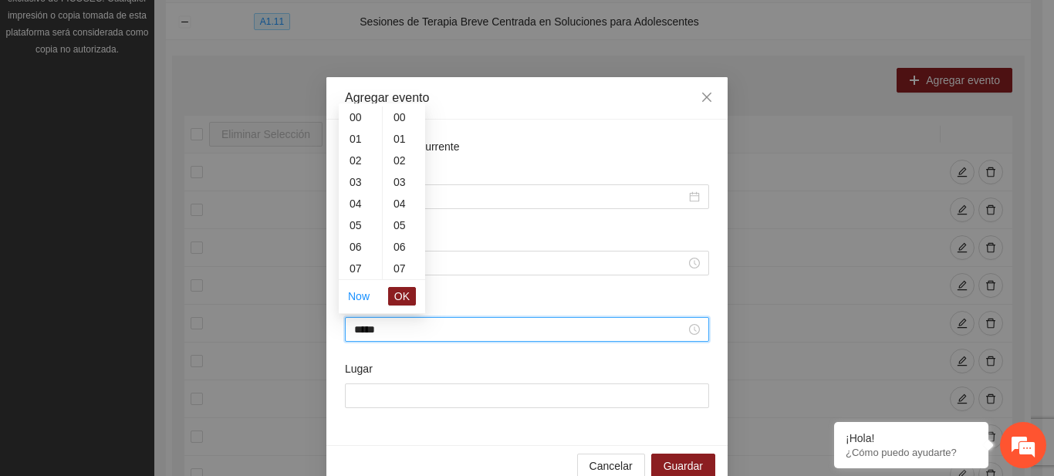
scroll to position [972, 0]
click button "OK"
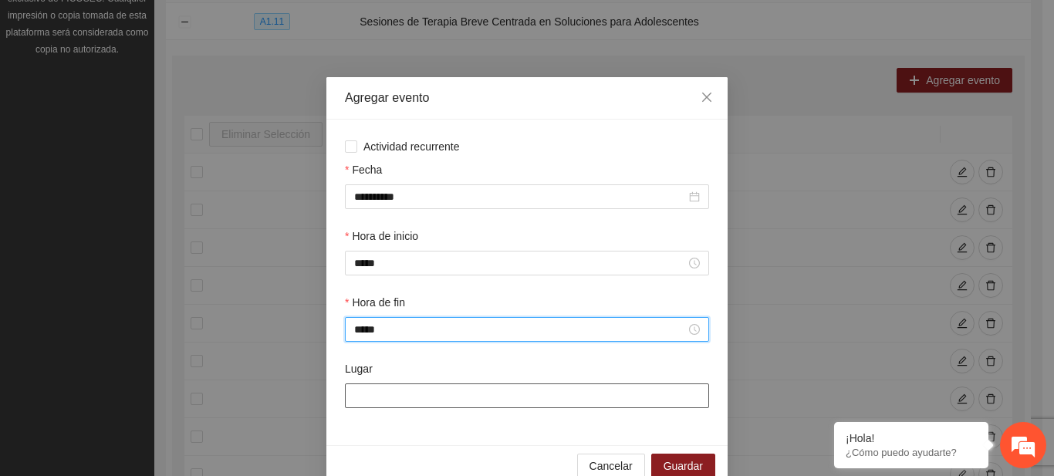
type input "*****"
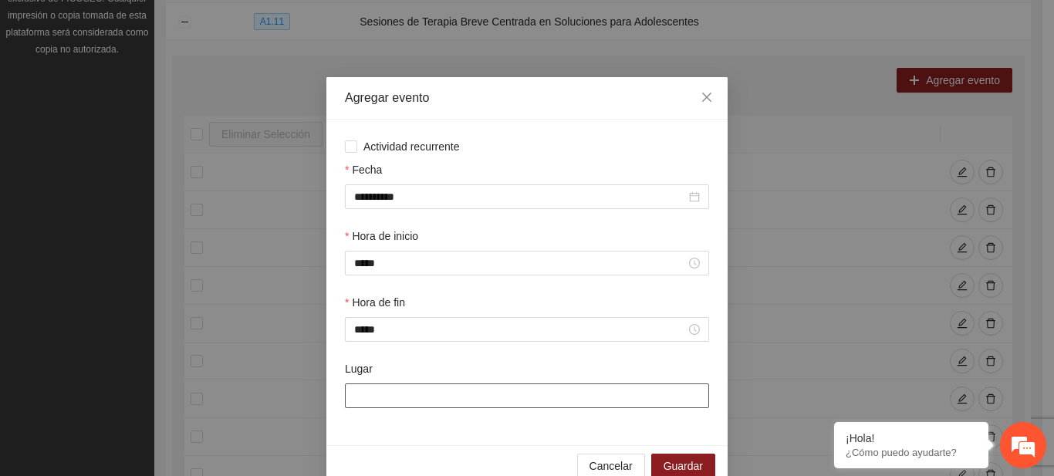
click input "Lugar"
type input "**********"
click button "Guardar"
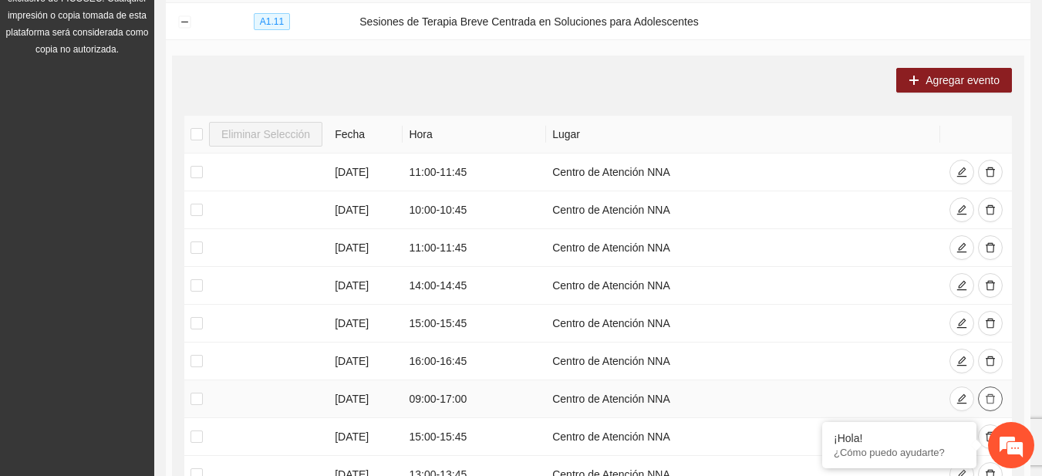
click icon "delete"
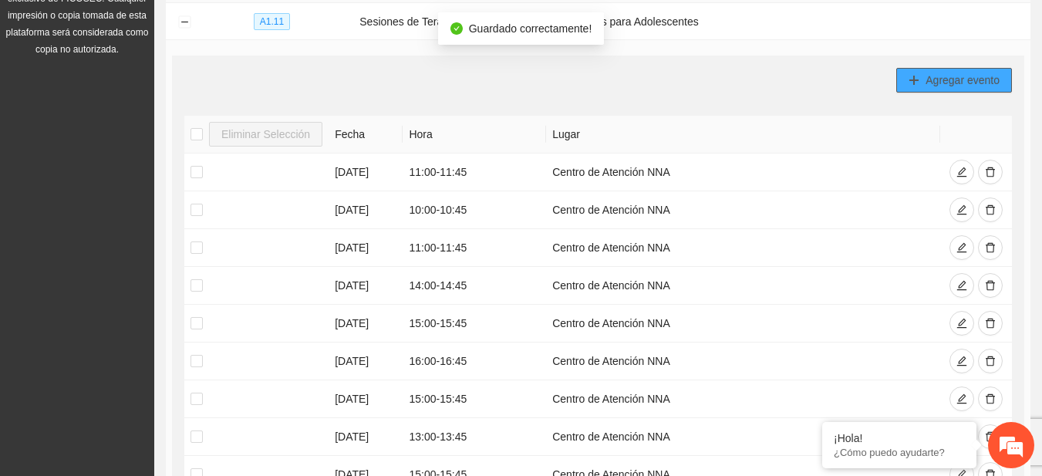
click span "Agregar evento"
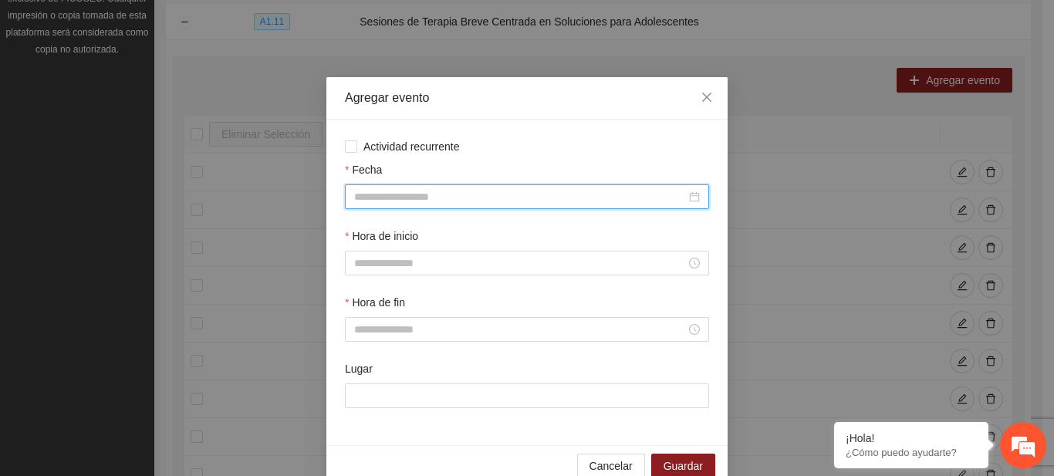
click input "Fecha"
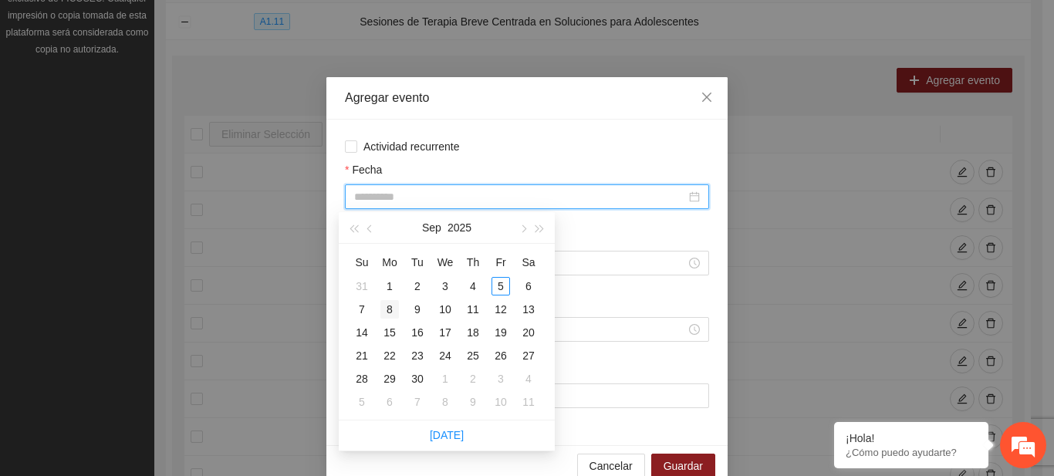
type input "**********"
click div "8"
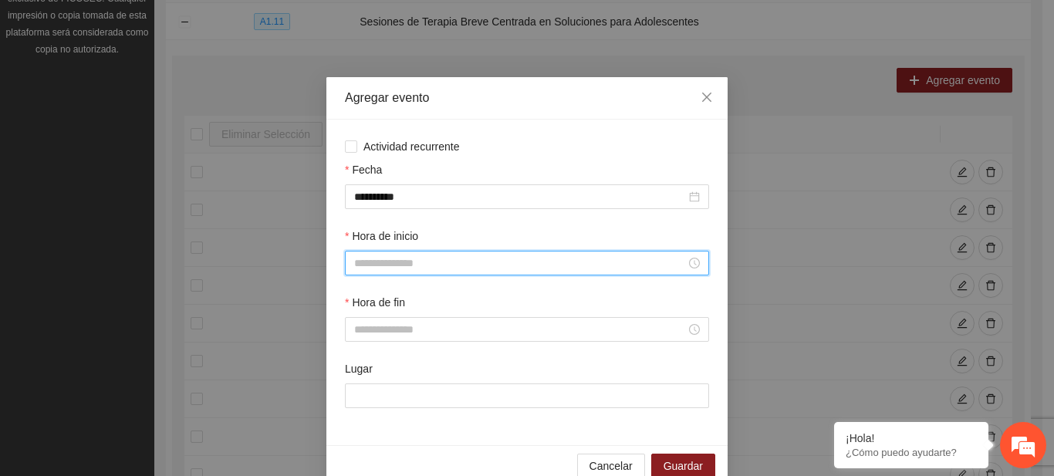
click input "Hora de inicio"
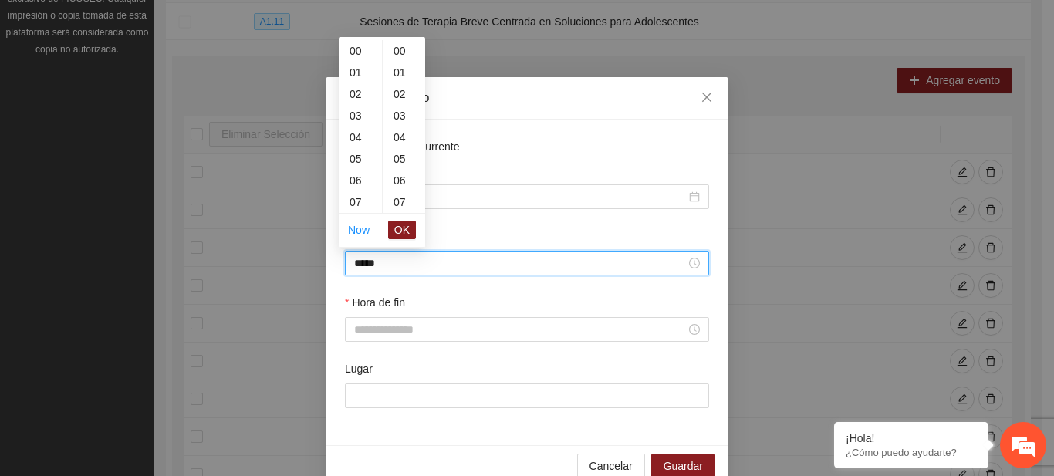
scroll to position [648, 0]
click span "OK"
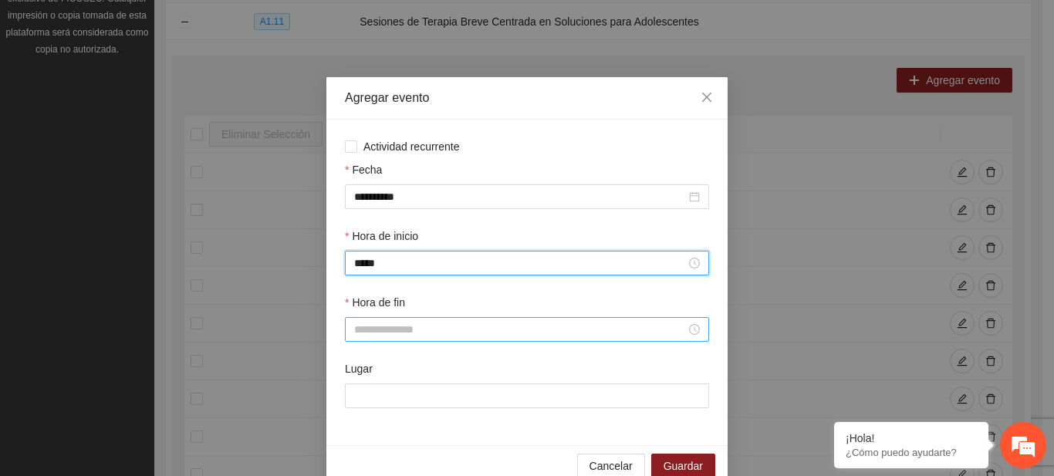
type input "*****"
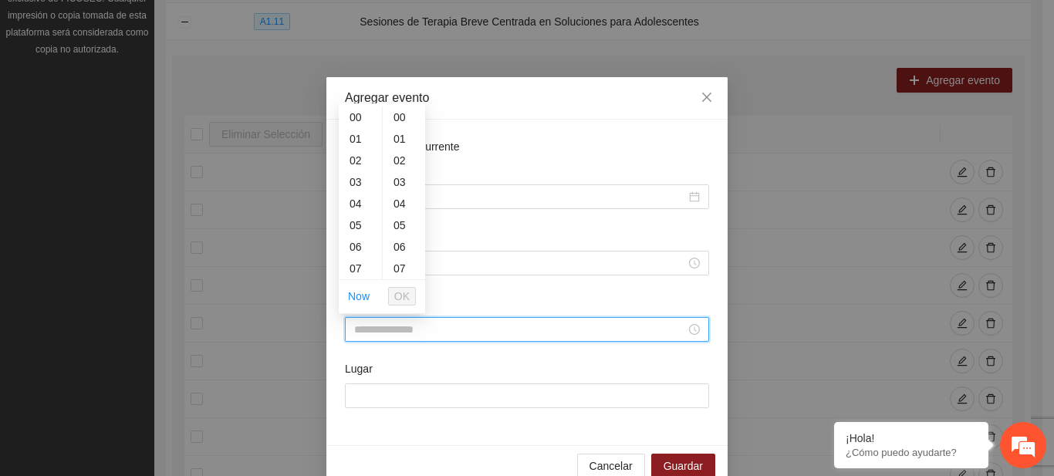
click input "Hora de fin"
type input "*"
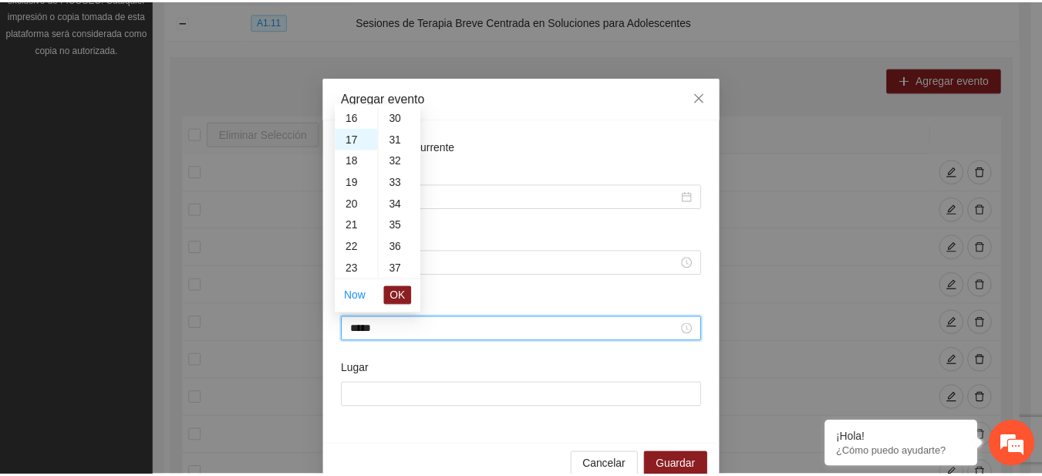
scroll to position [324, 0]
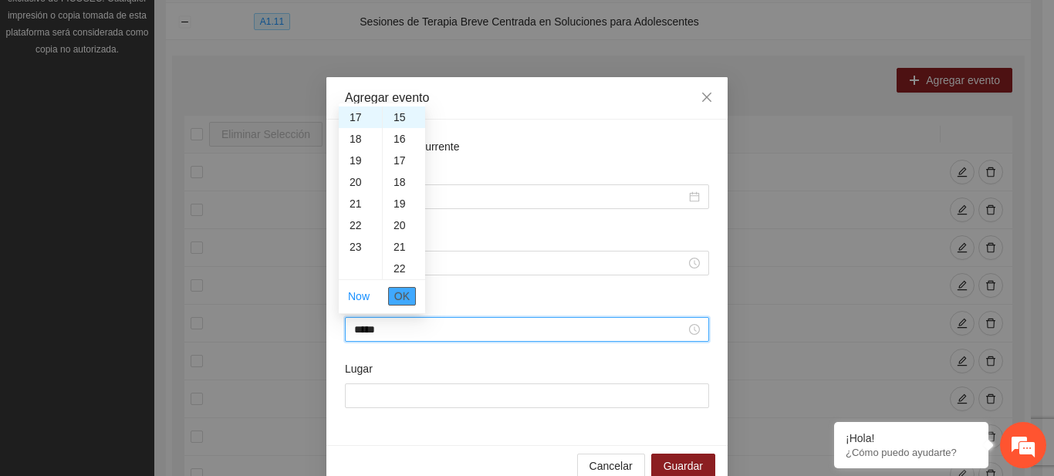
click span "OK"
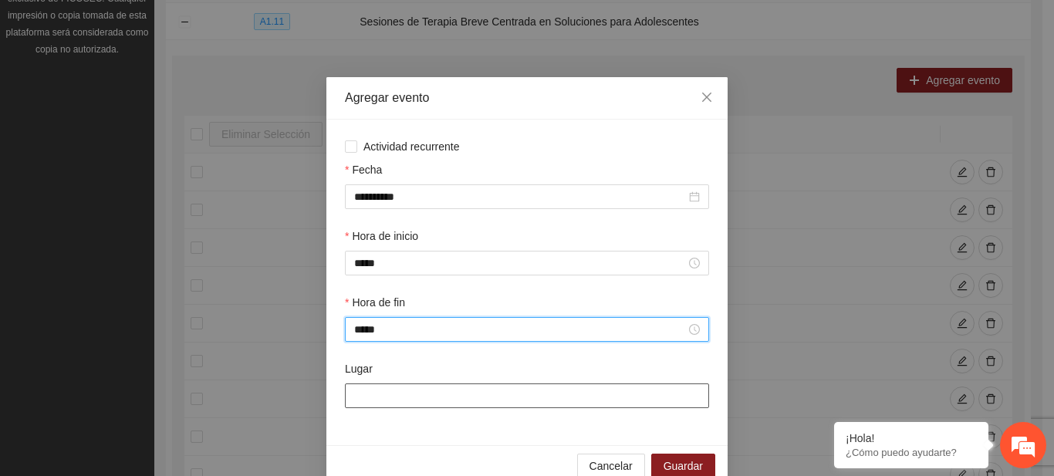
type input "*****"
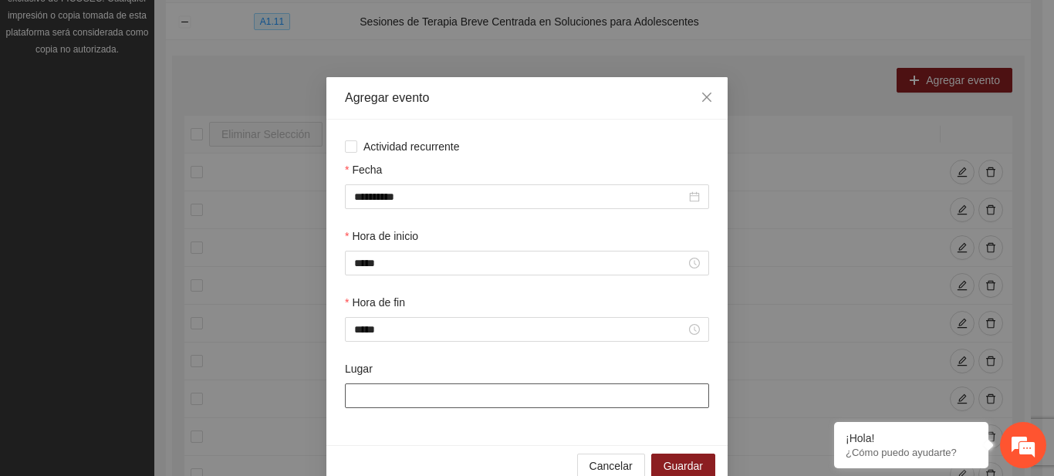
click input "Lugar"
type input "**********"
click span "Guardar"
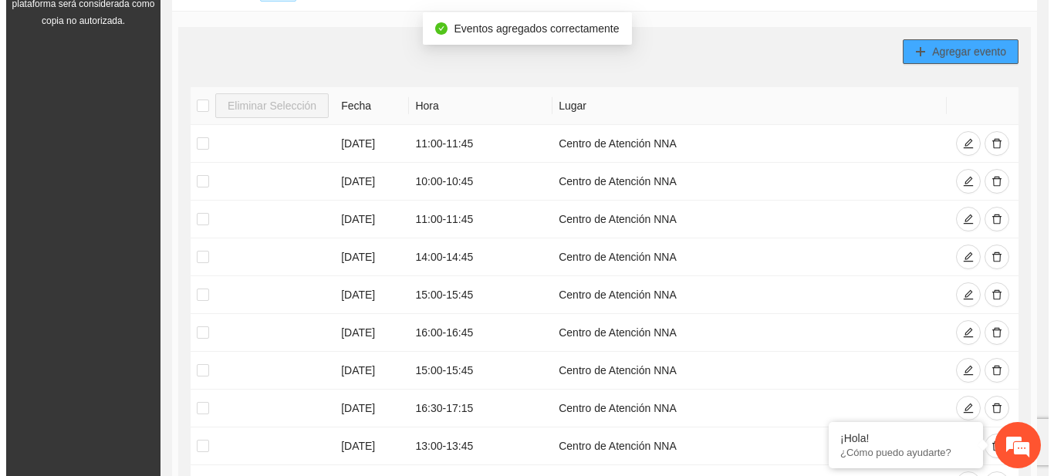
scroll to position [265, 0]
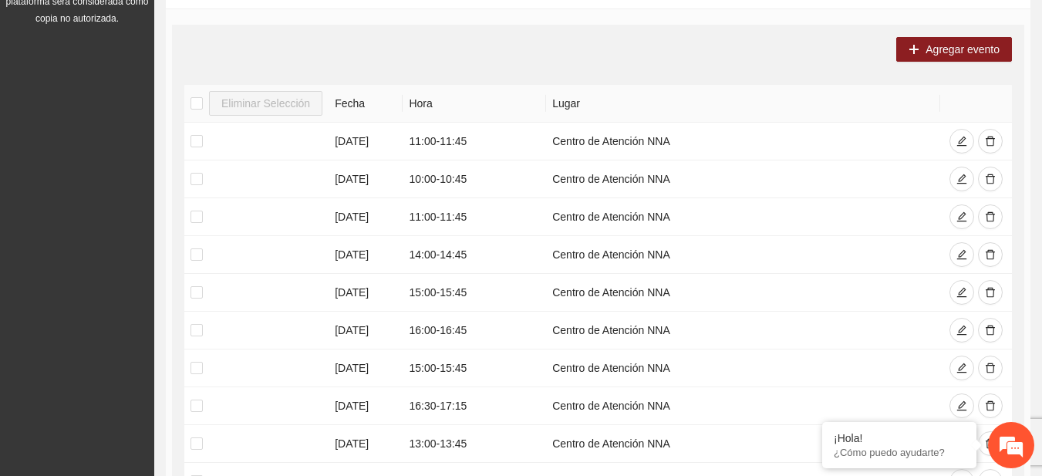
click div "Agregar evento Eliminar Selección Fecha Hora Lugar 04/09/2025 11:00 - 11:45 Cen…"
click span "Agregar evento"
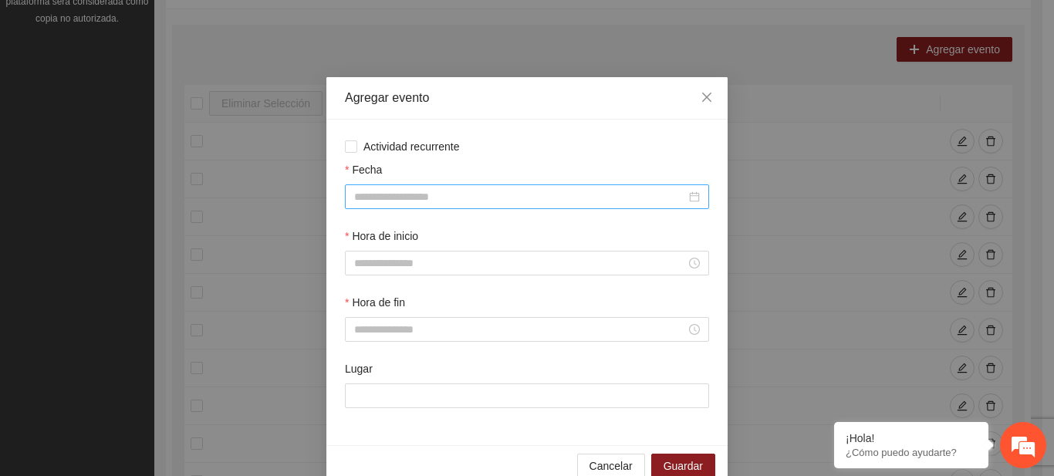
click input "Fecha"
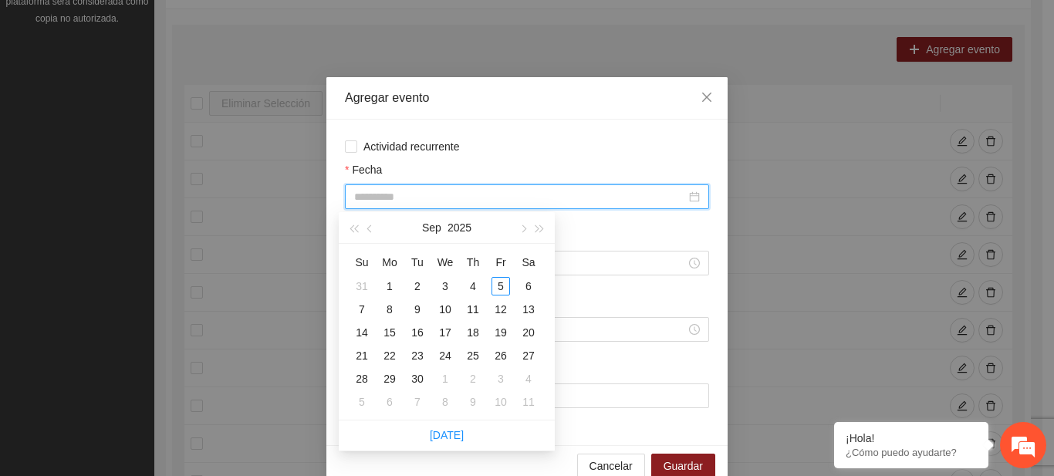
type input "**********"
click div "9"
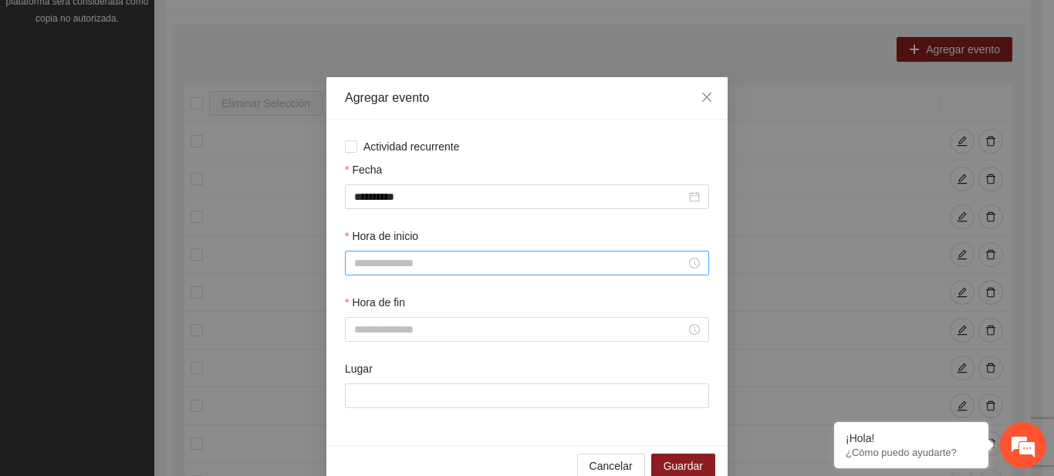
click div
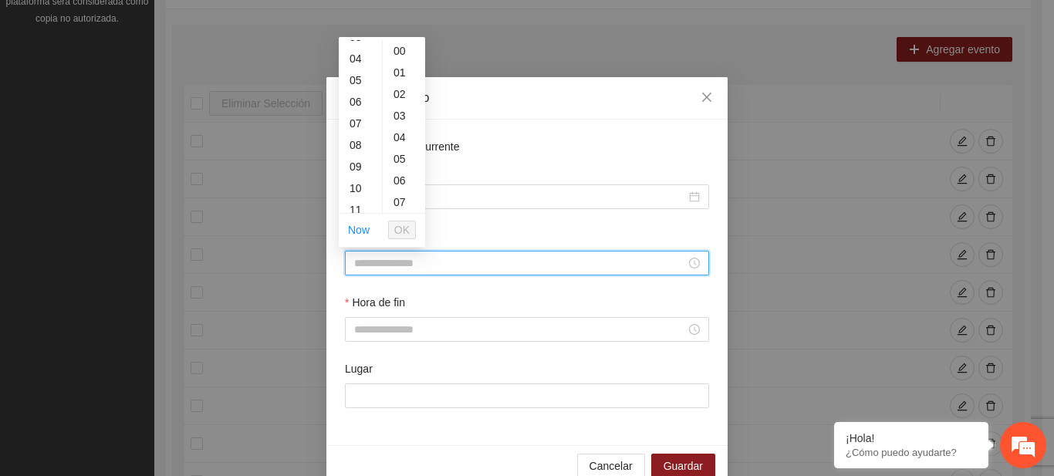
scroll to position [89, 0]
click div "09"
type input "*****"
click span "OK"
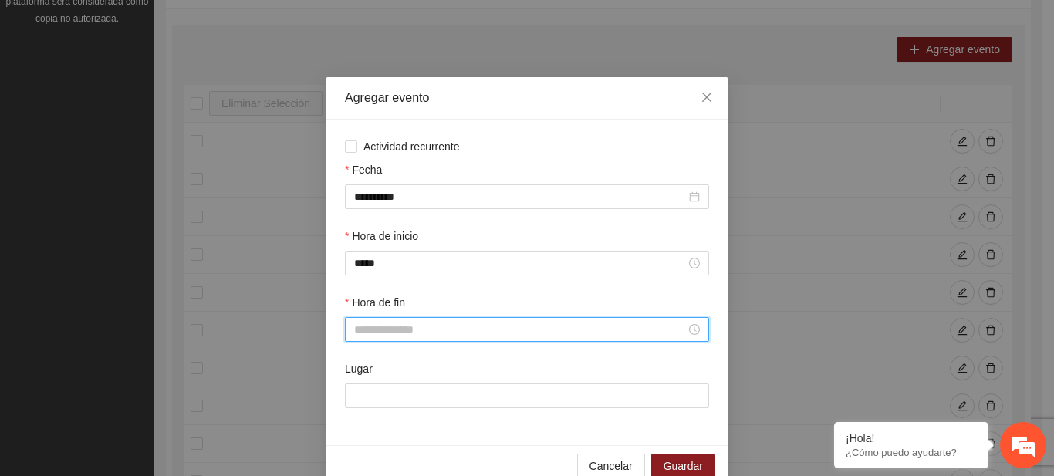
click input "Hora de fin"
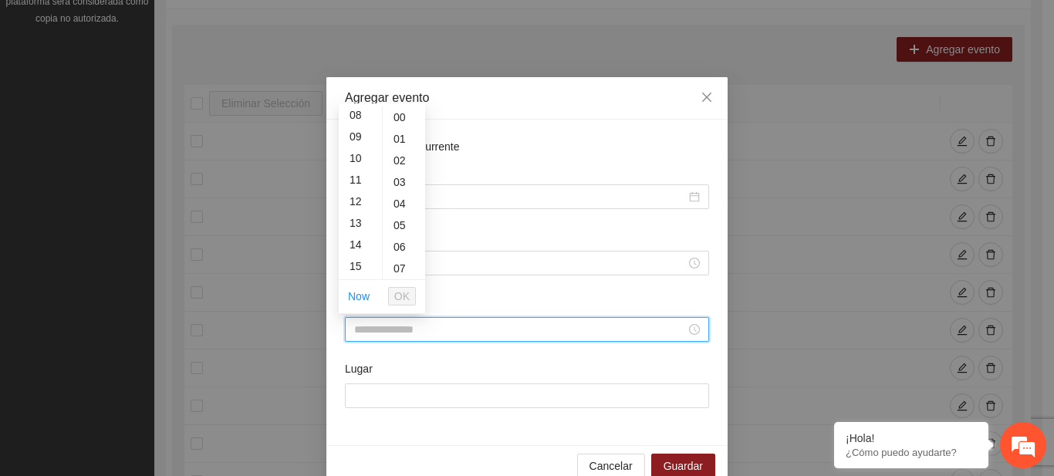
scroll to position [221, 0]
click div "17"
type input "*****"
click button "OK"
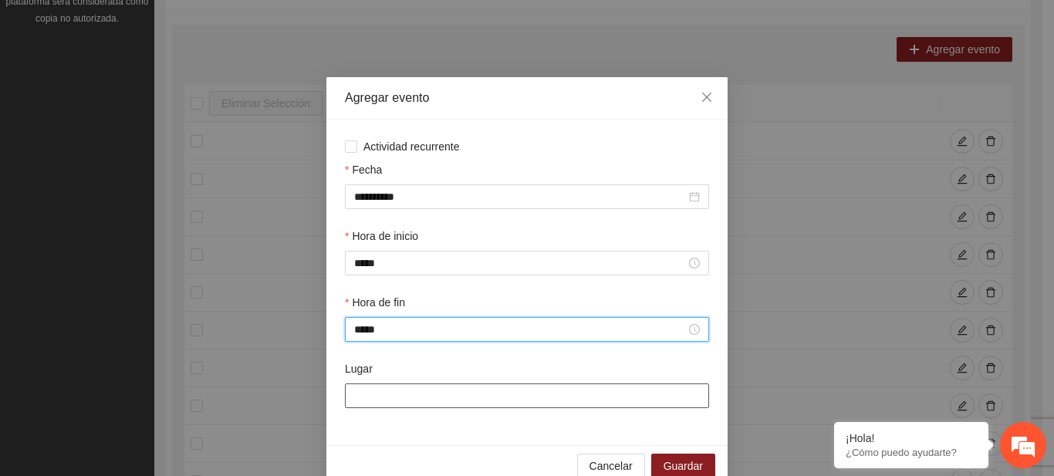
click input "Lugar"
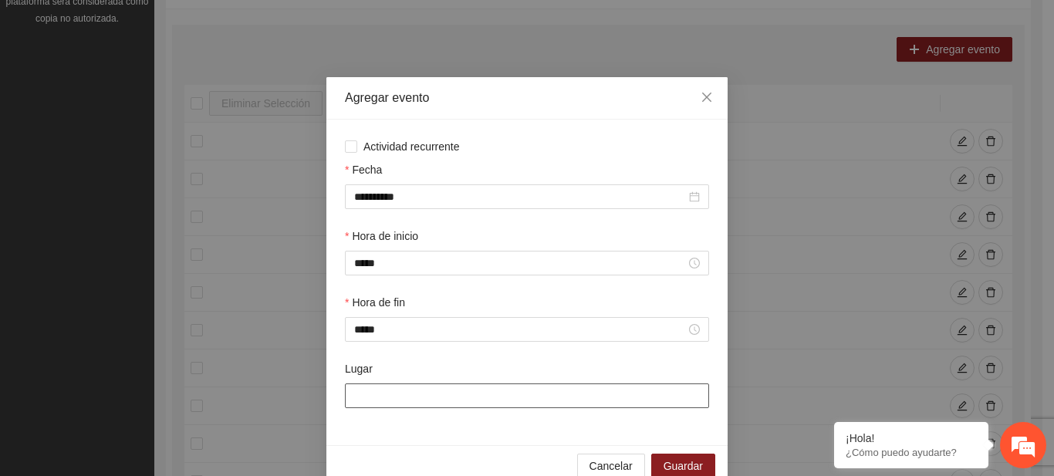
type input "**********"
click span "Guardar"
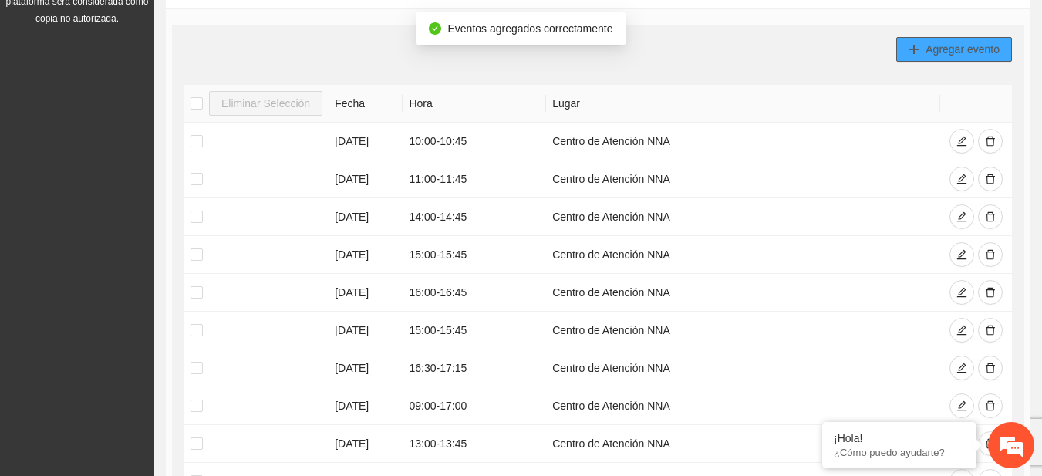
click span "Agregar evento"
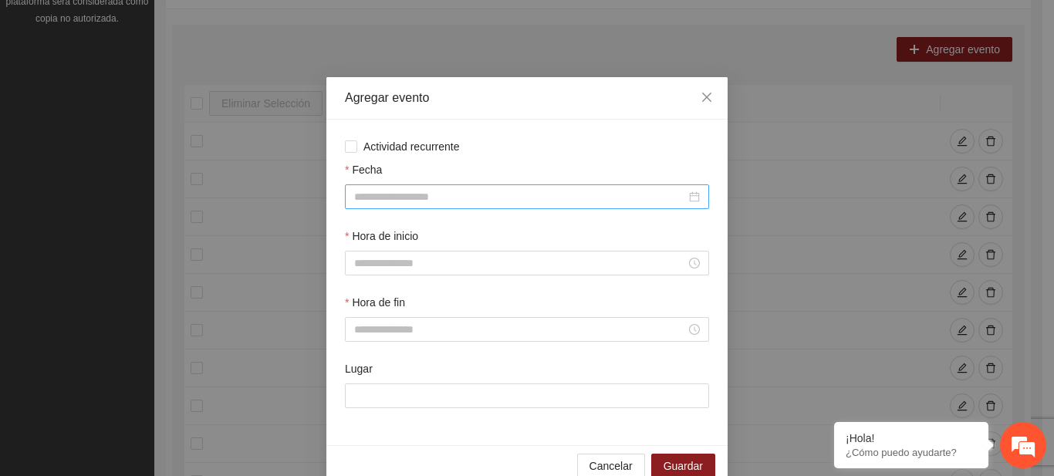
click input "Fecha"
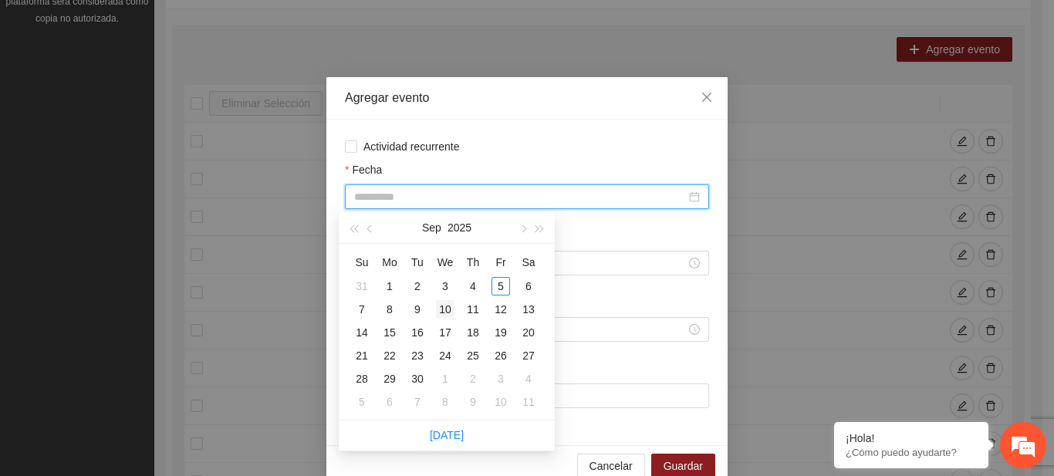
type input "**********"
click div "10"
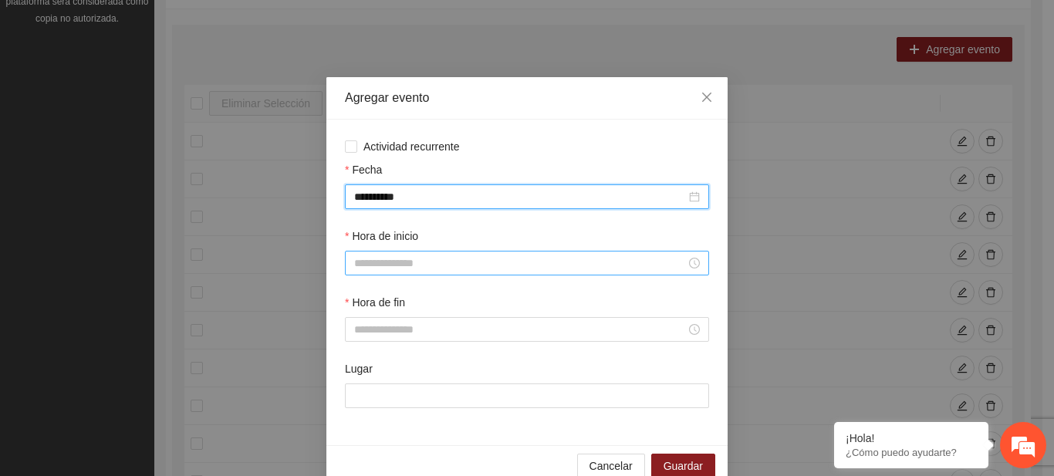
click input "Hora de inicio"
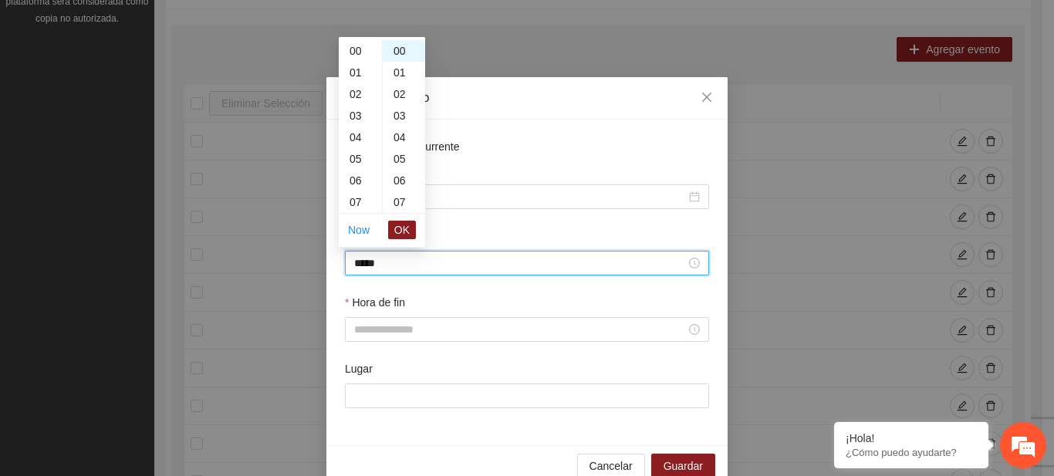
scroll to position [281, 0]
click span "OK"
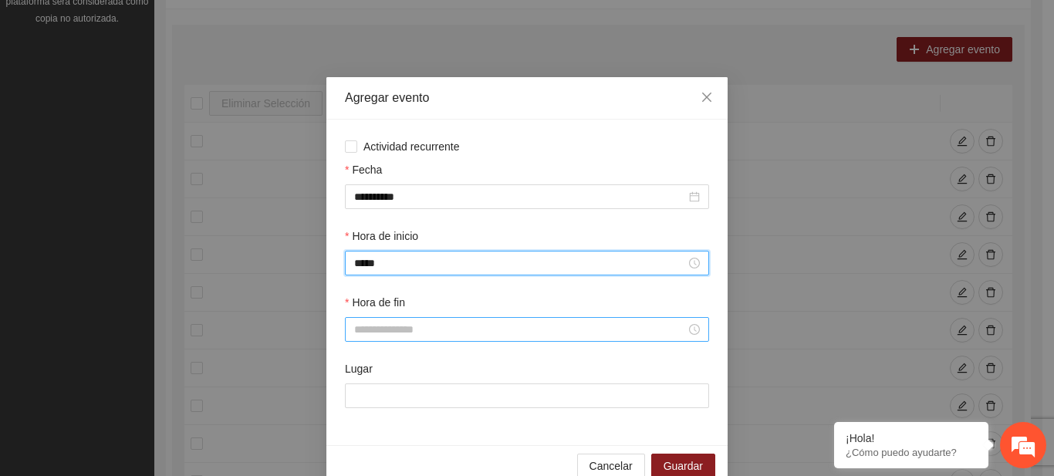
type input "*****"
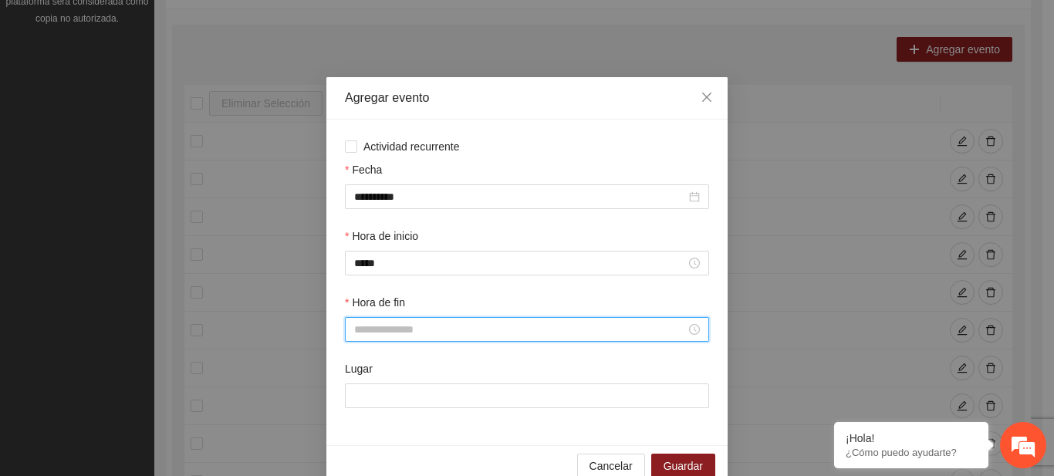
click input "Hora de fin"
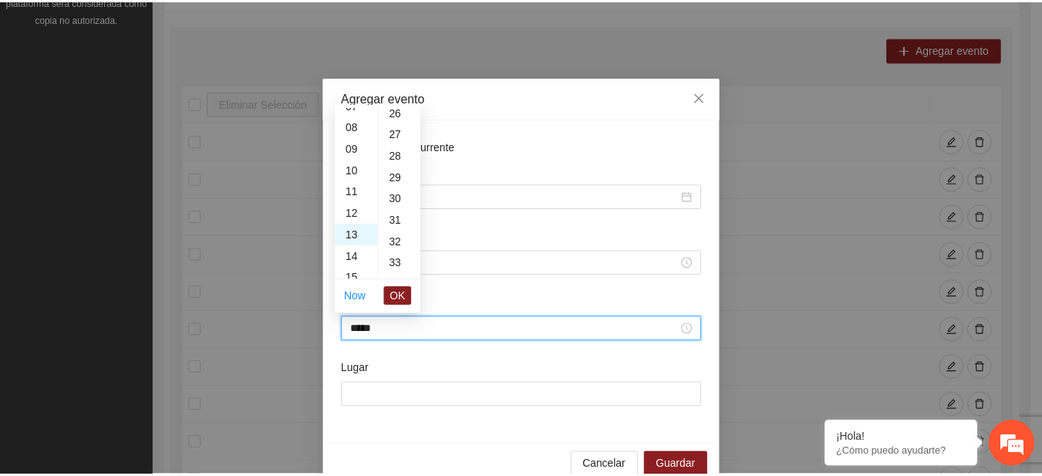
scroll to position [972, 0]
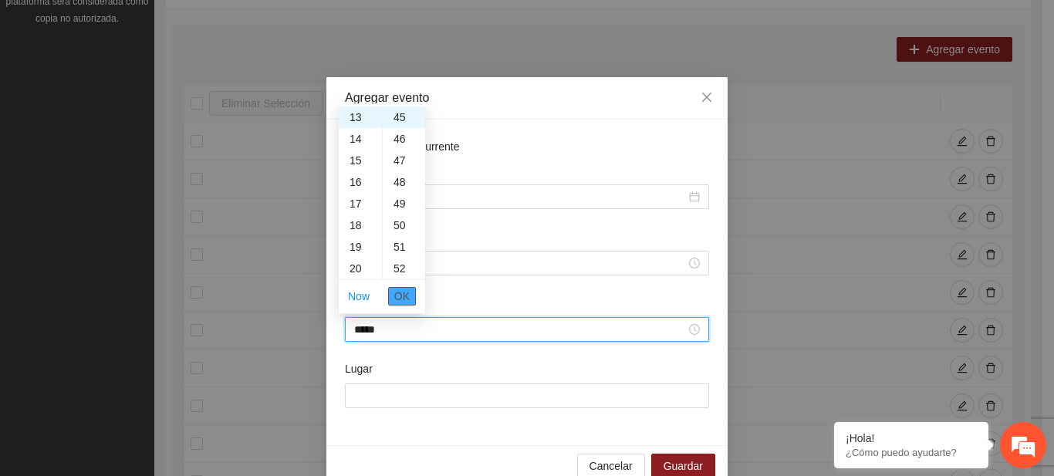
click span "OK"
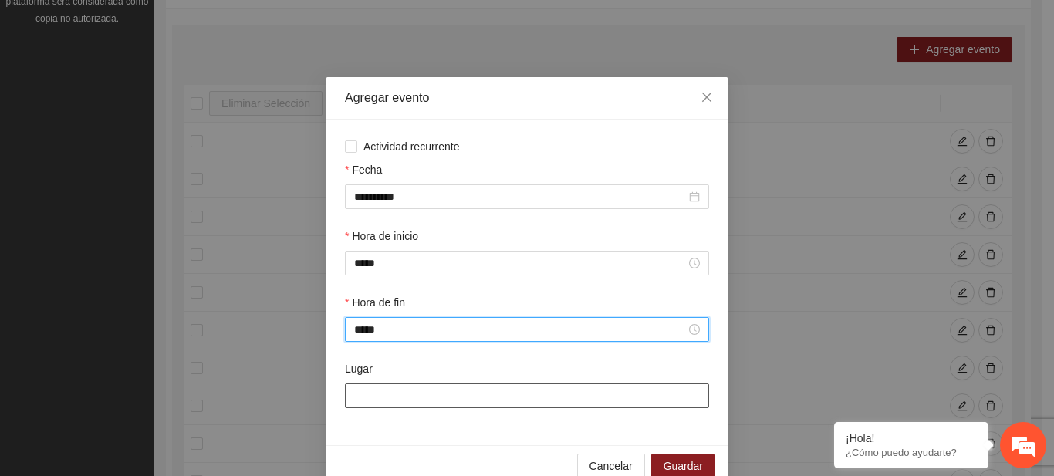
type input "*****"
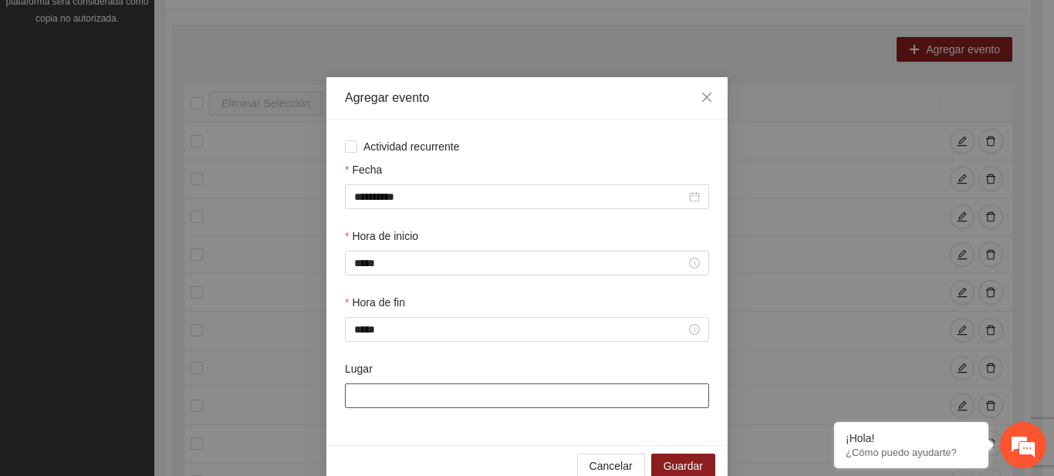
click input "Lugar"
type input "**********"
click span "Guardar"
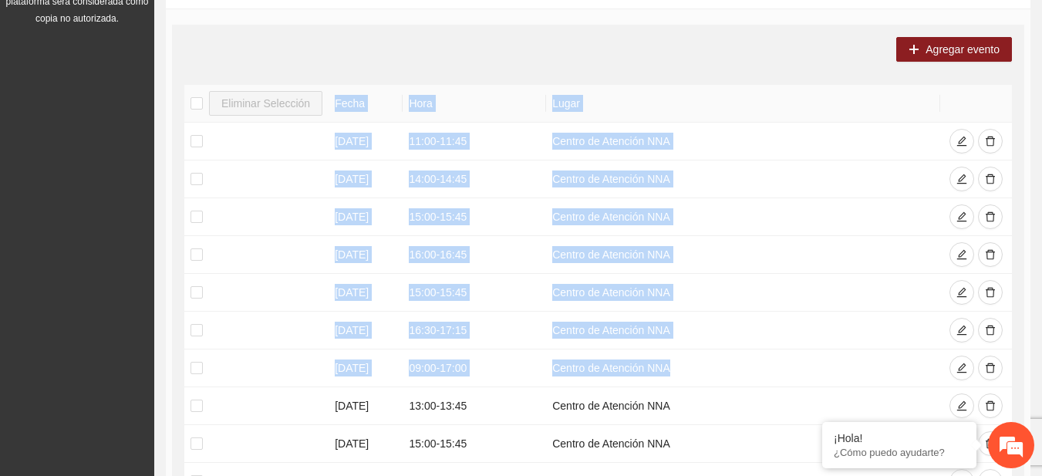
drag, startPoint x: 792, startPoint y: 383, endPoint x: 1024, endPoint y: 290, distance: 250.0
click div "Agregar evento Eliminar Selección Fecha Hora Lugar 05/09/2025 11:00 - 11:45 Cen…"
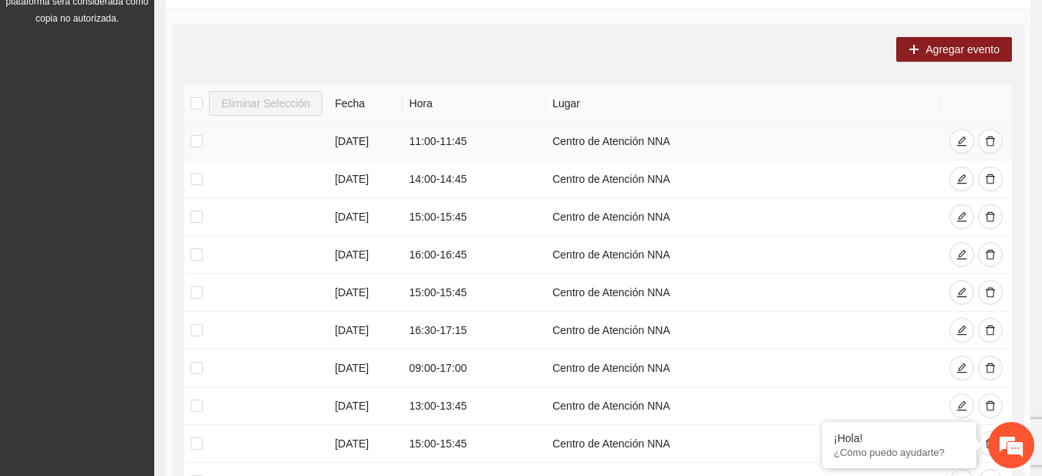
drag, startPoint x: 1024, startPoint y: 290, endPoint x: 907, endPoint y: 146, distance: 185.9
click td "Centro de Atención NNA"
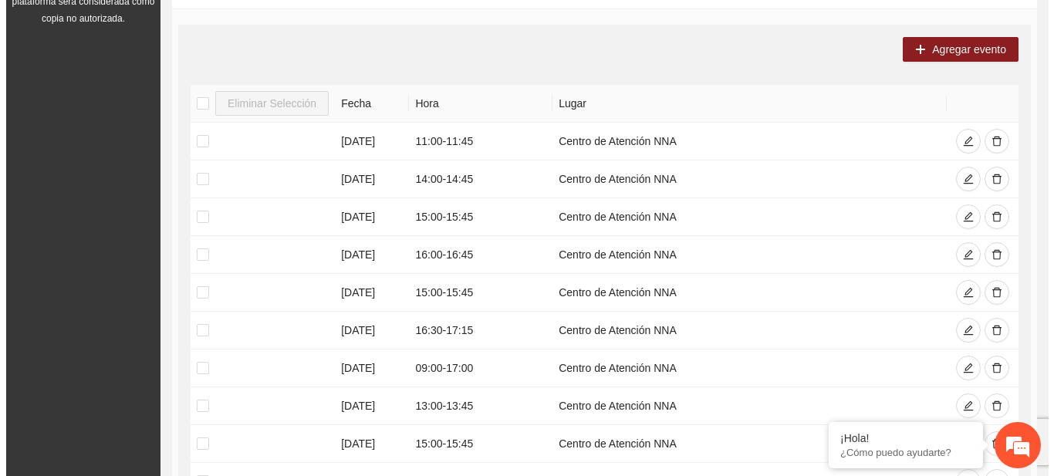
scroll to position [365, 0]
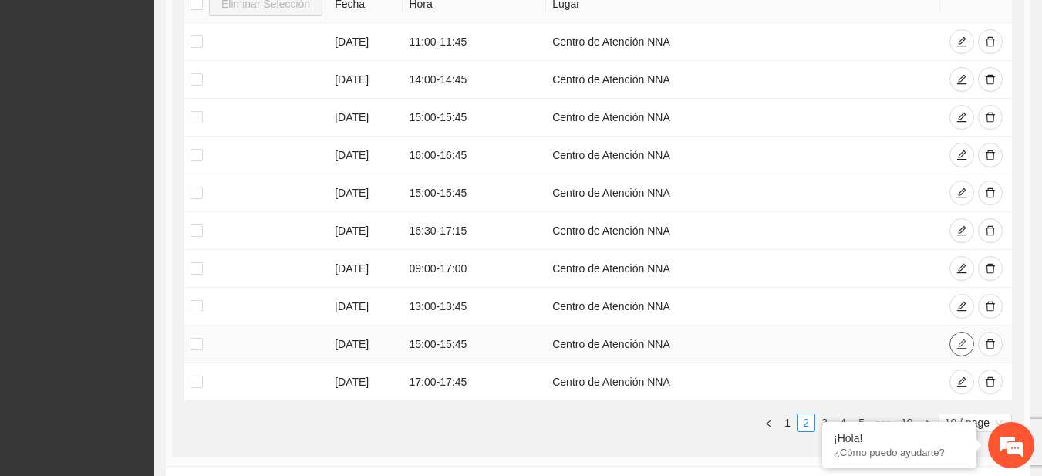
click icon "edit"
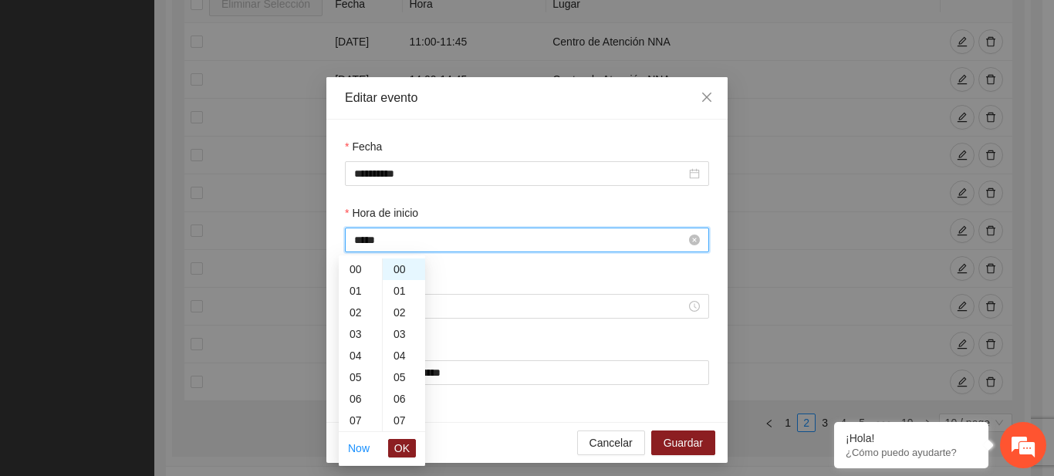
click input "*****"
click span "OK"
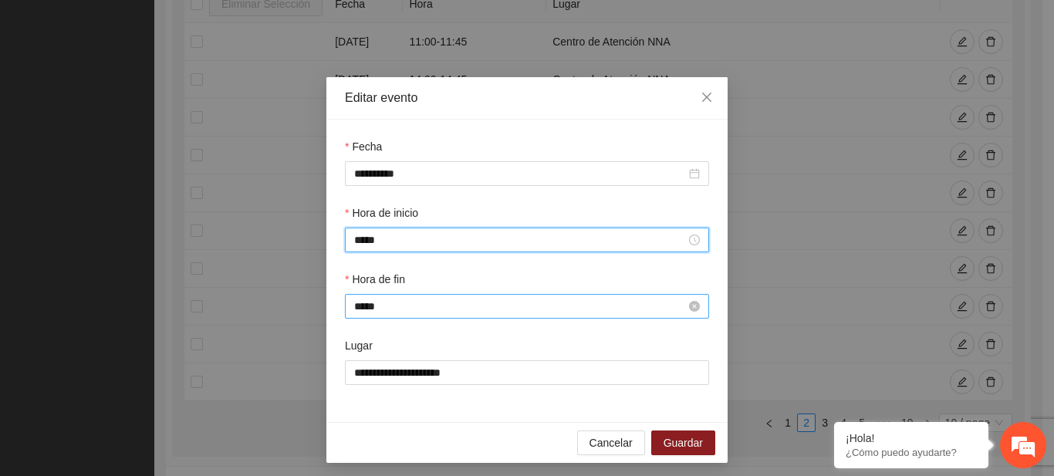
type input "*****"
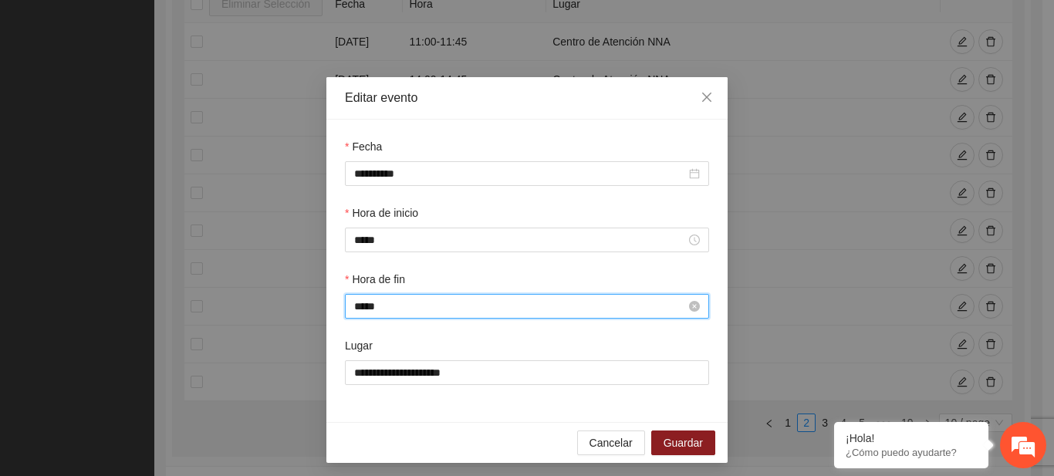
scroll to position [972, 0]
click input "*****"
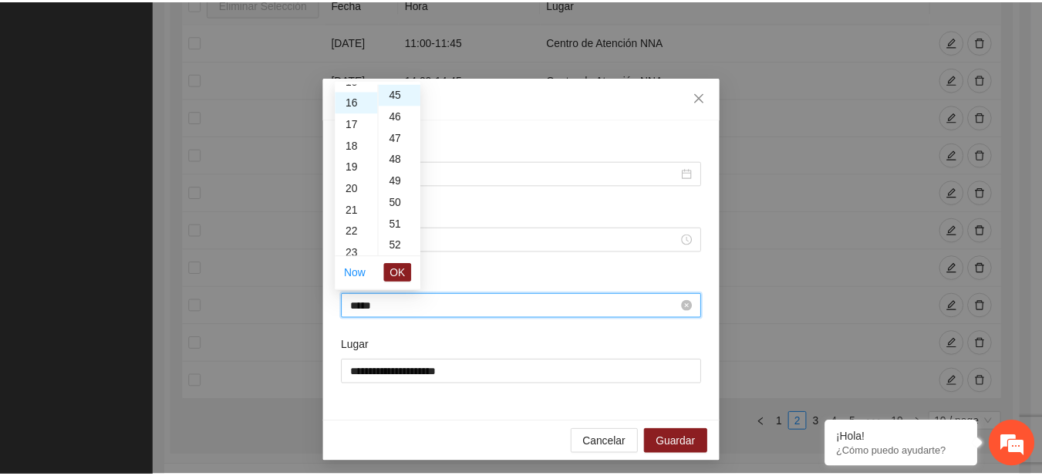
scroll to position [346, 0]
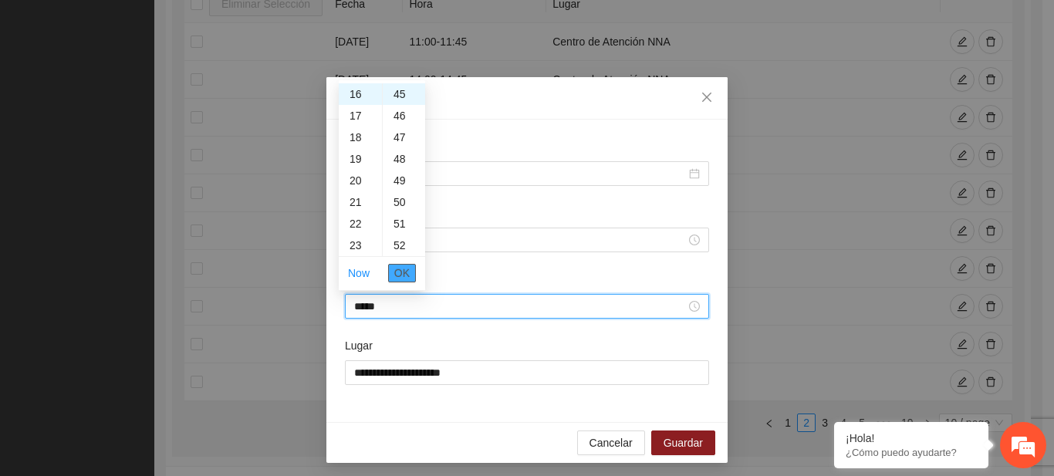
click span "OK"
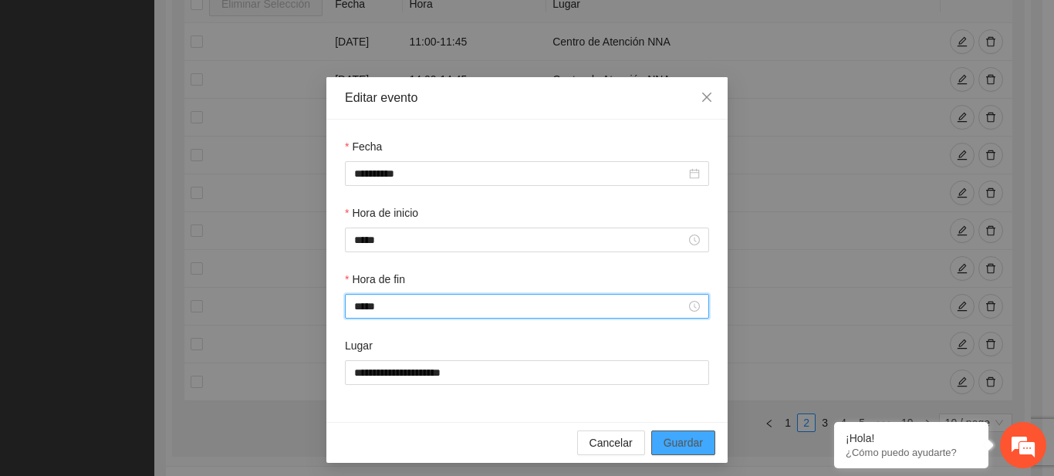
type input "*****"
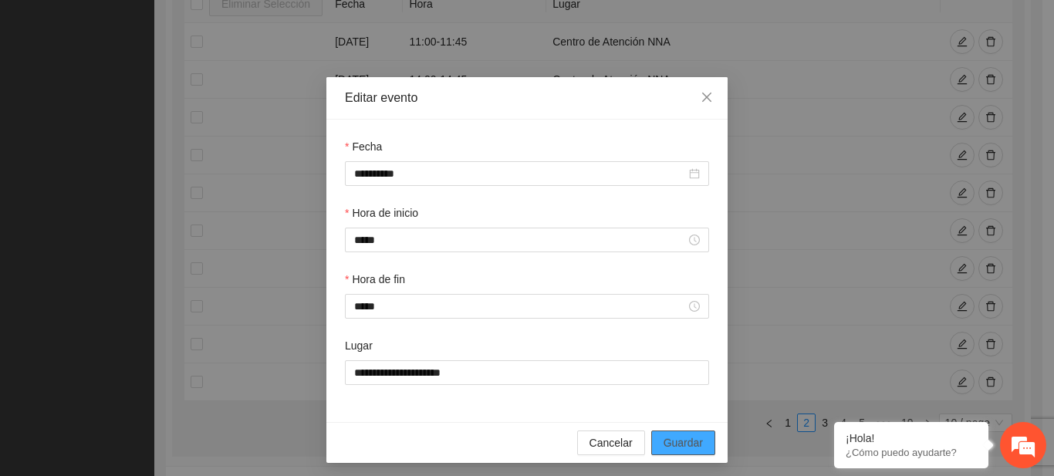
click span "Guardar"
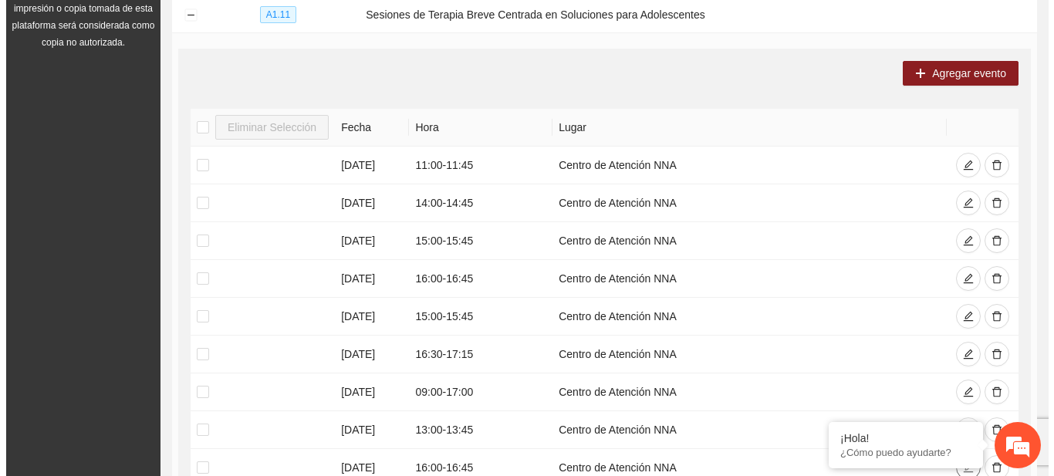
scroll to position [232, 0]
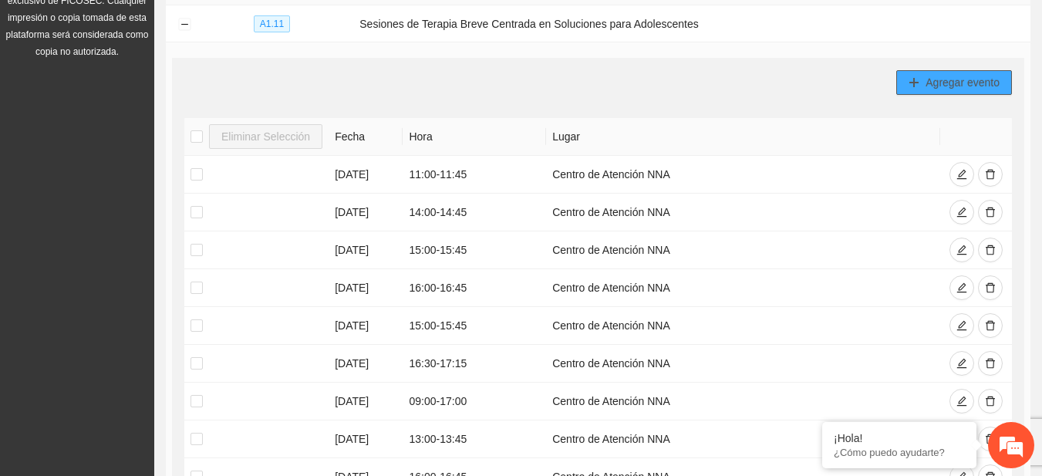
click span "Agregar evento"
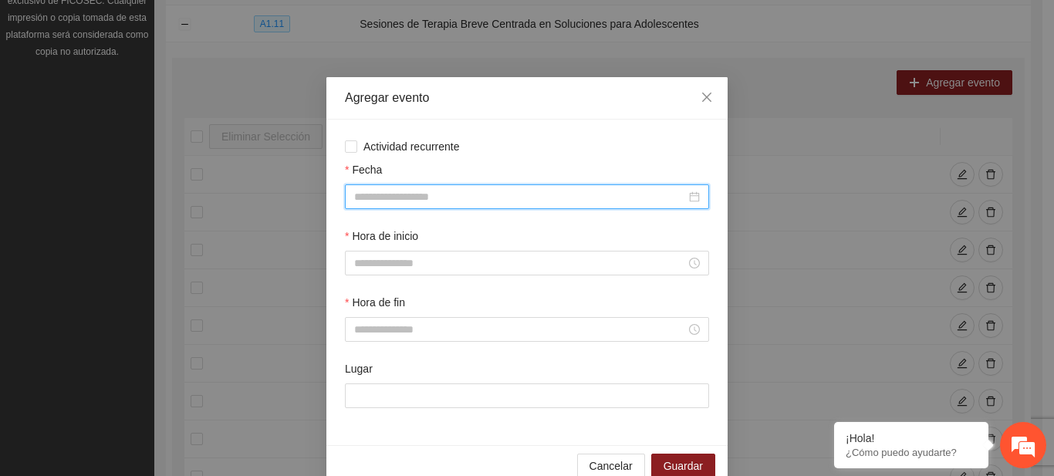
click input "Fecha"
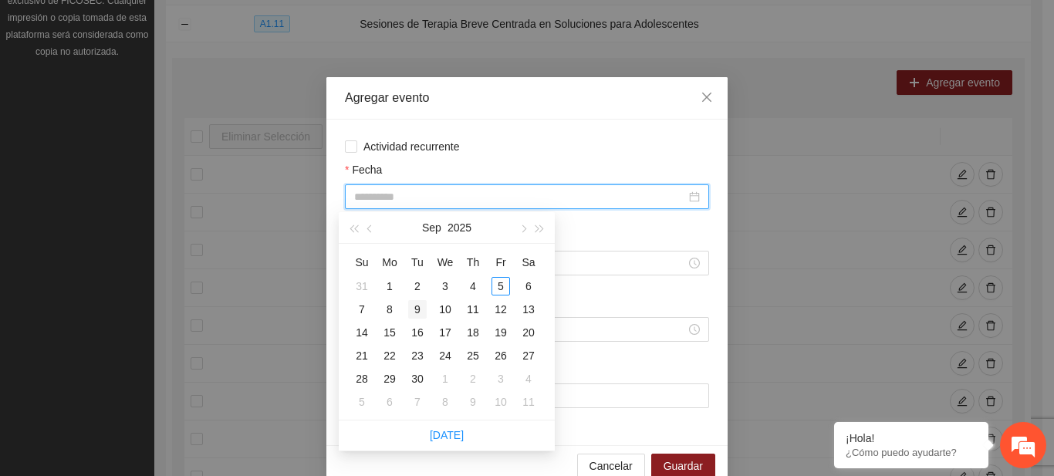
type input "**********"
click div "9"
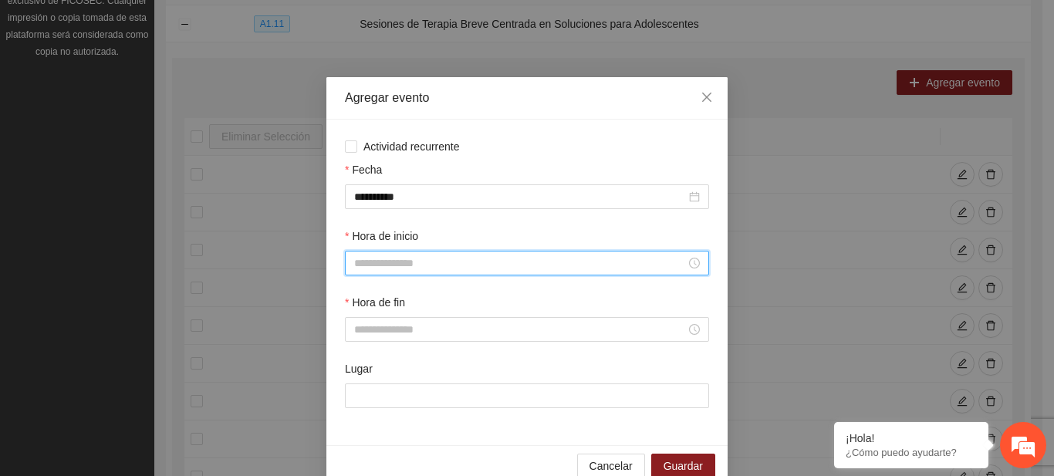
click input "Hora de inicio"
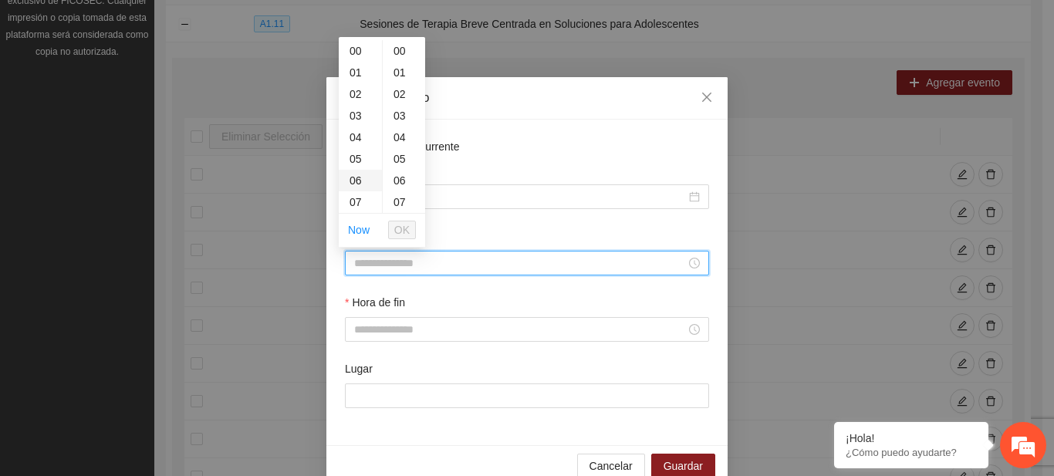
click div "06"
click div "18"
click div "30"
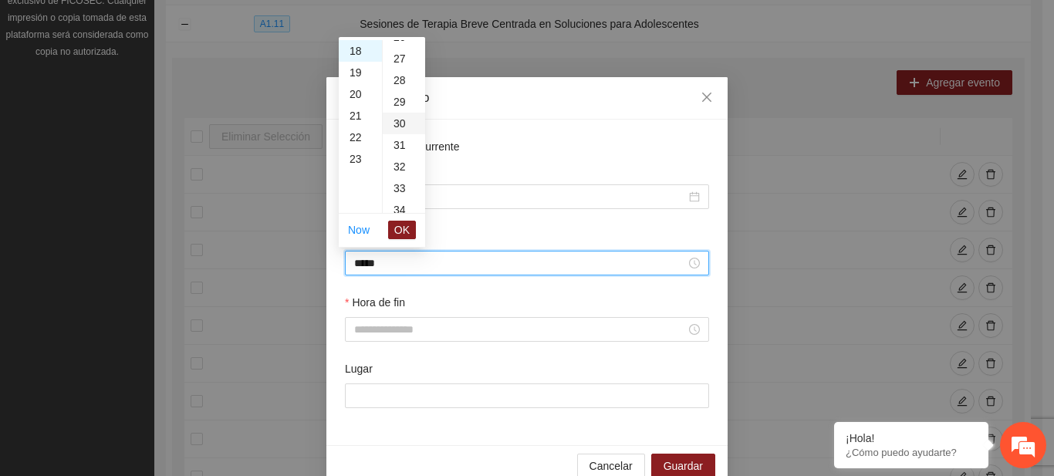
type input "*****"
click span "OK"
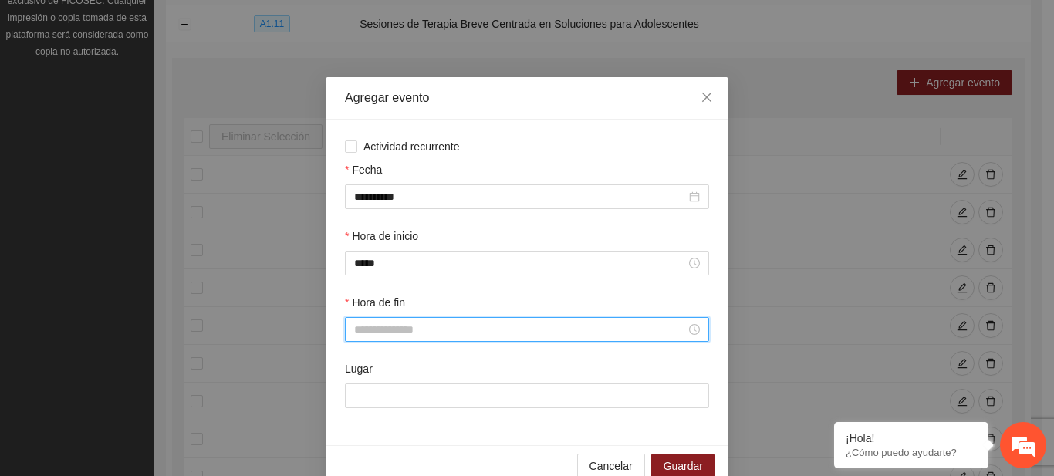
click input "Hora de fin"
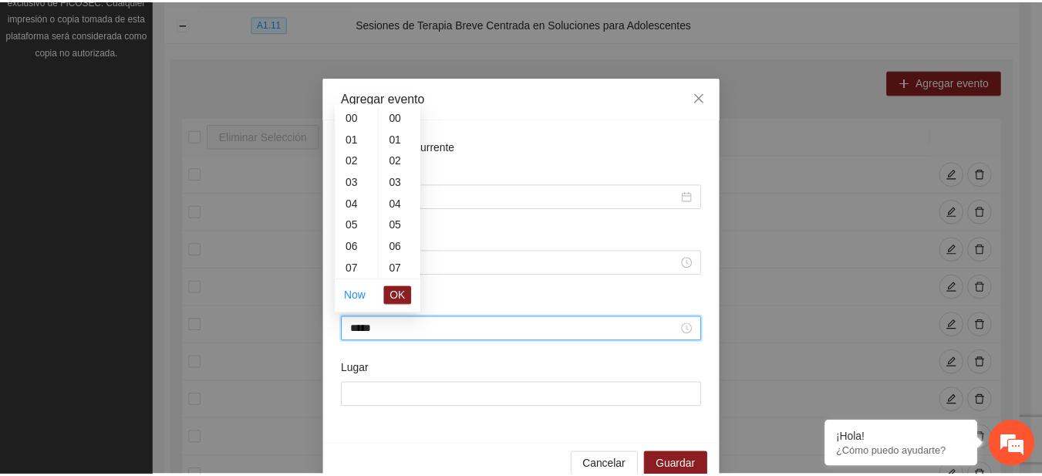
scroll to position [324, 0]
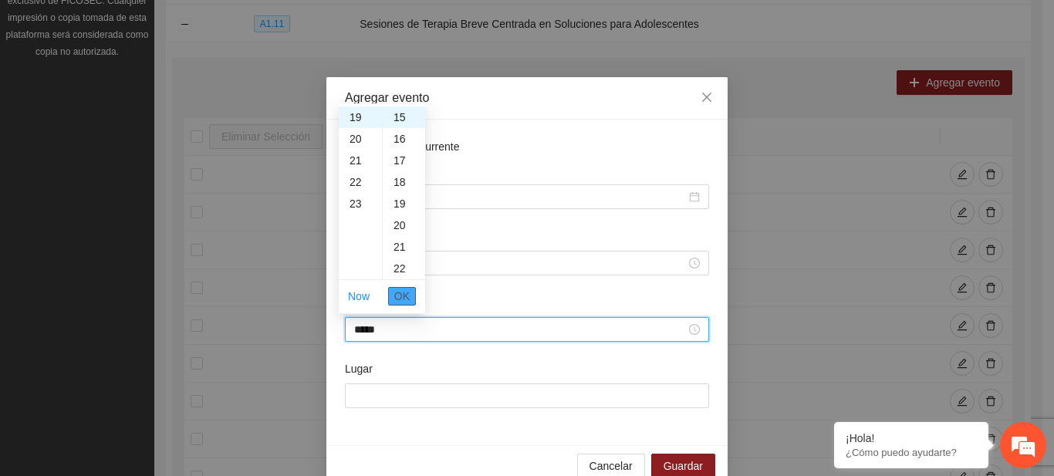
click span "OK"
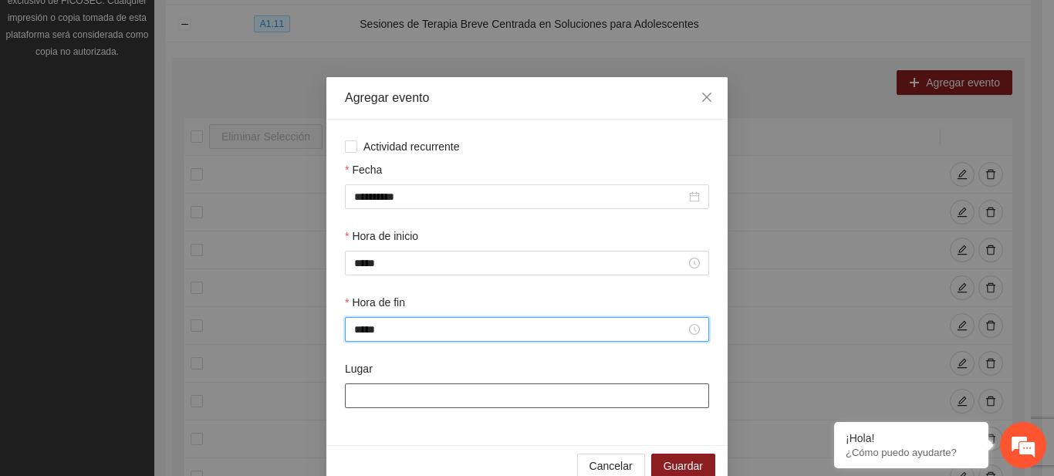
type input "*****"
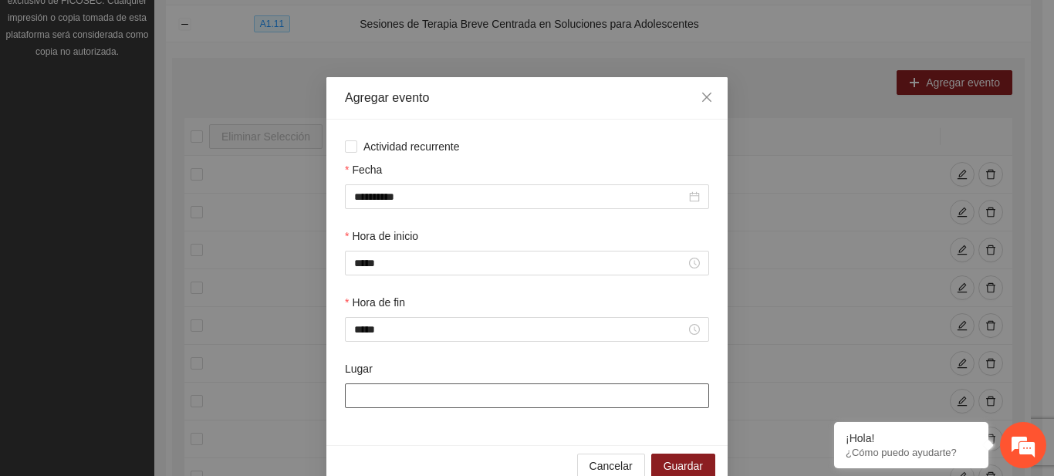
click input "Lugar"
type input "**********"
click span "Guardar"
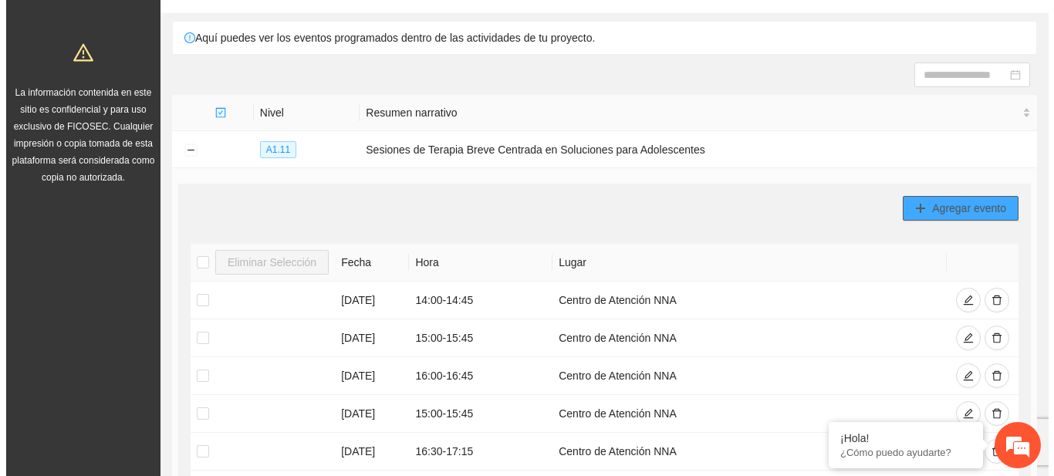
scroll to position [93, 0]
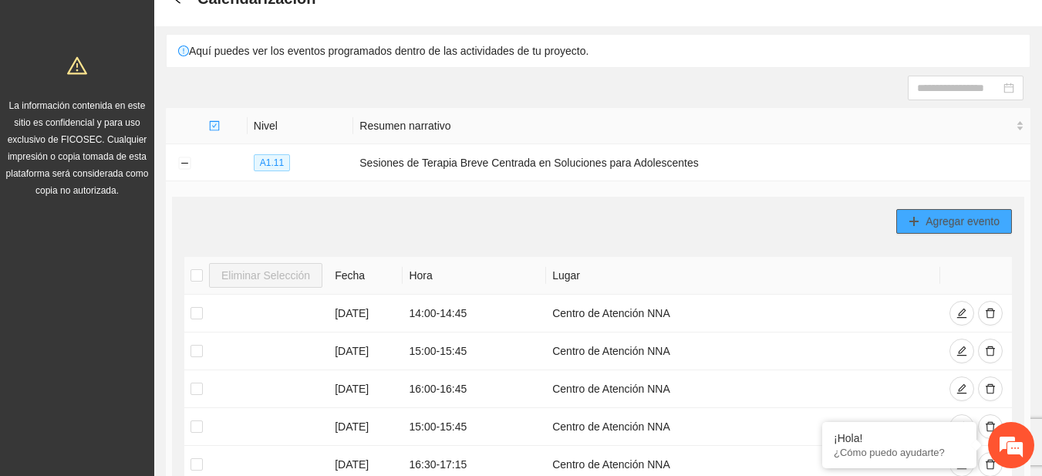
click span "Agregar evento"
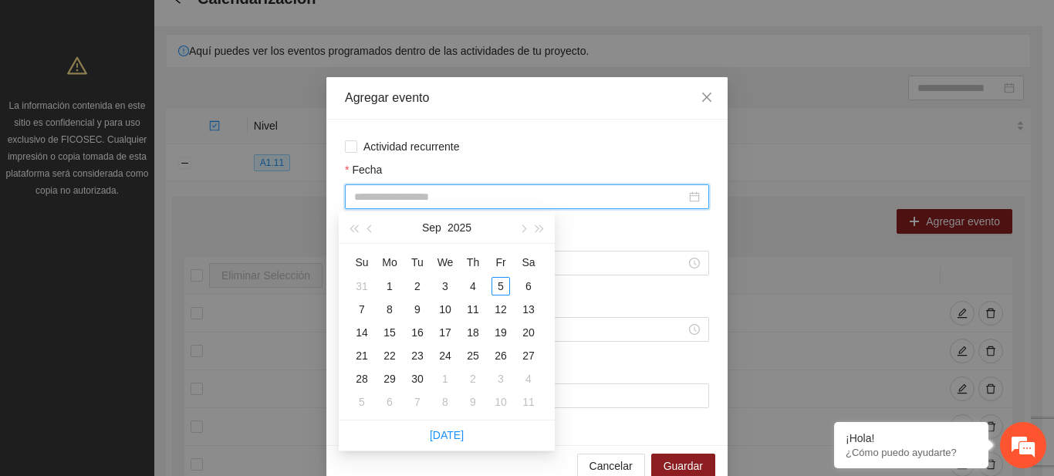
click input "Fecha"
type input "**********"
click input "Fecha"
click div "10"
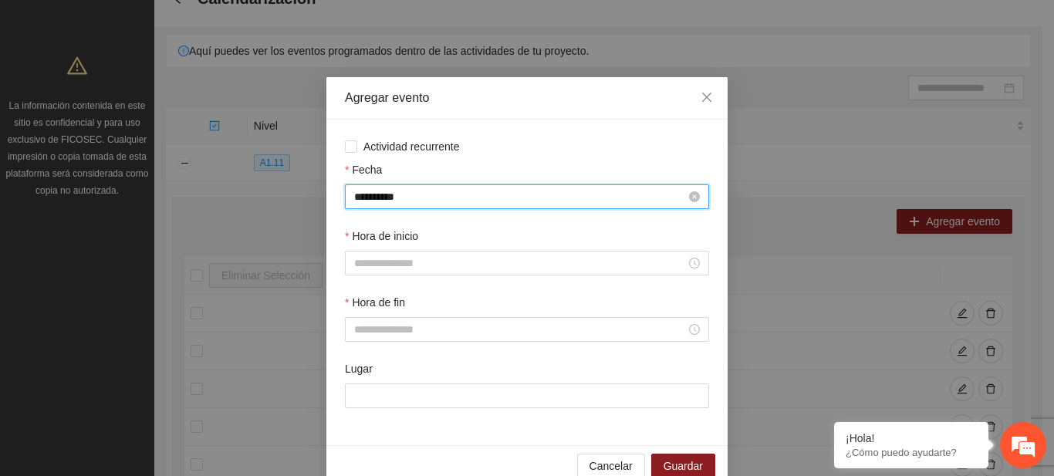
click input "**********"
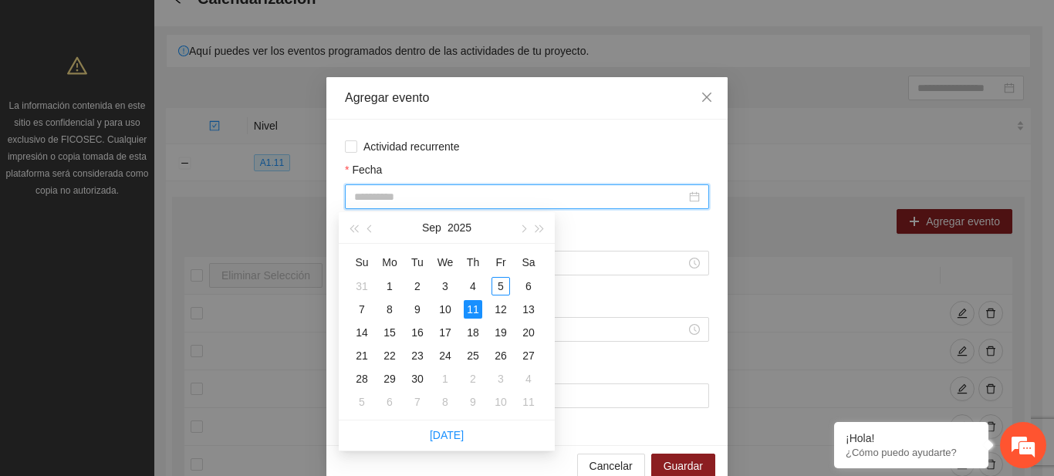
click div "11"
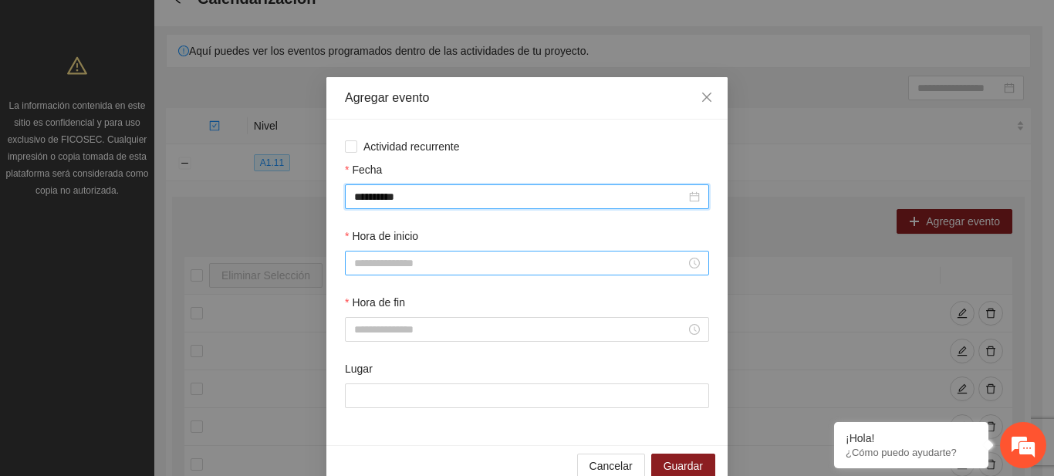
type input "**********"
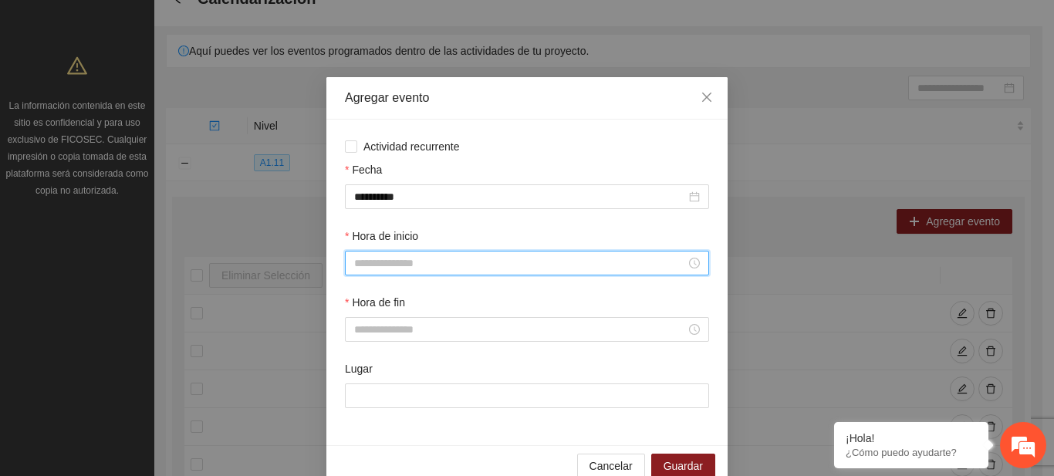
click input "Hora de inicio"
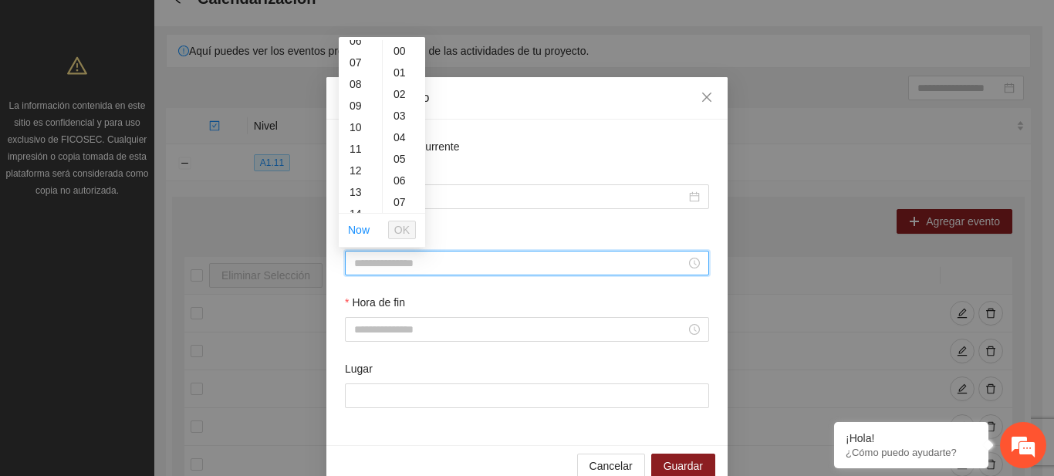
scroll to position [150, 0]
click div "12"
type input "*****"
click span "OK"
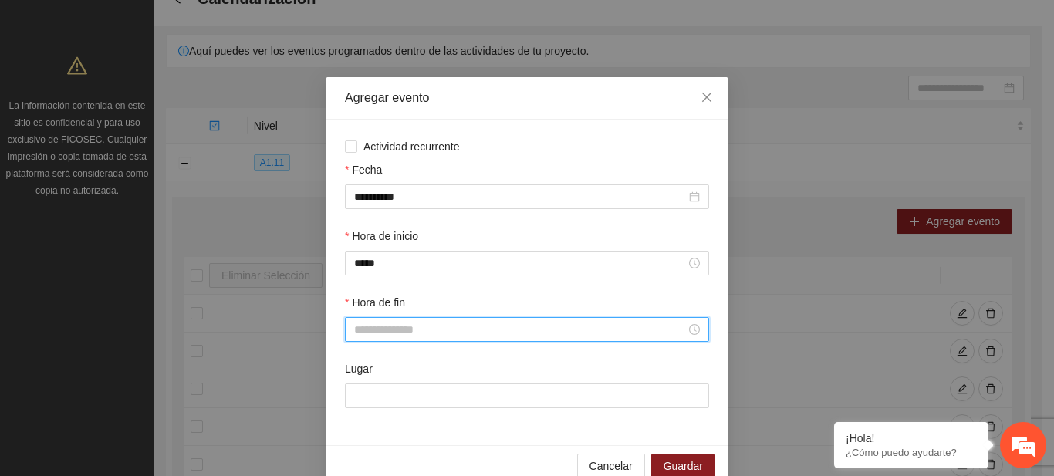
click input "Hora de fin"
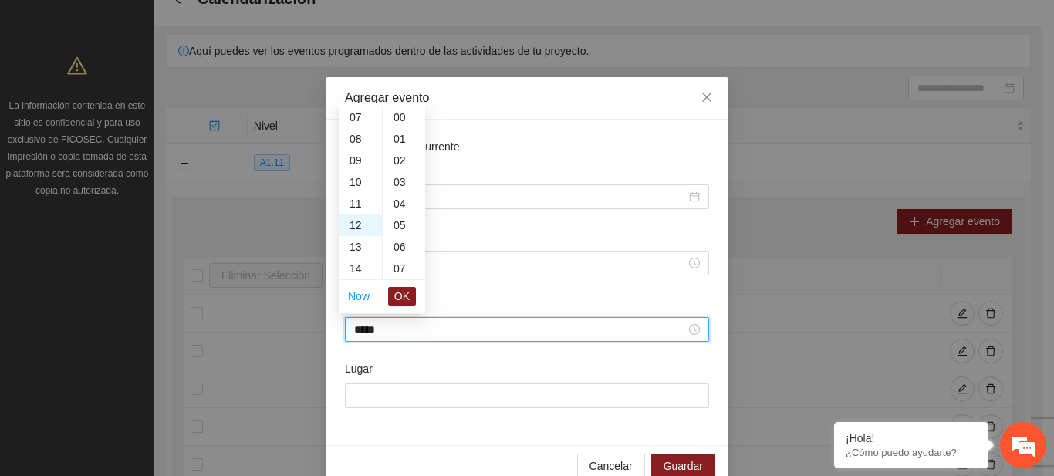
scroll to position [972, 0]
click span "OK"
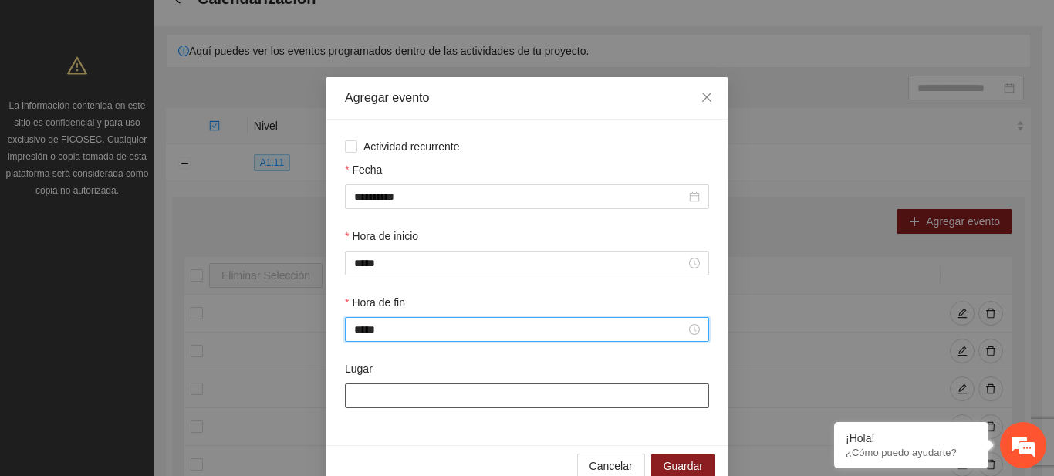
type input "*****"
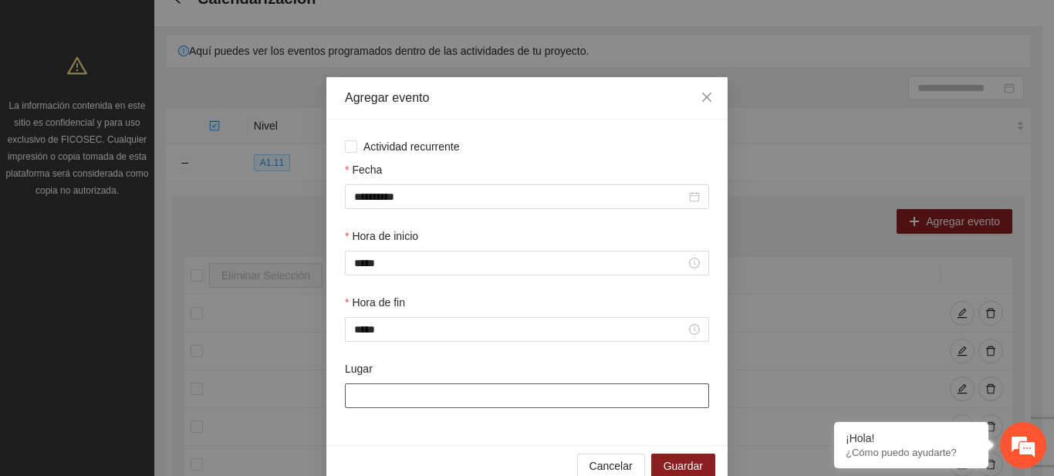
click input "Lugar"
type input "**********"
click span "Guardar"
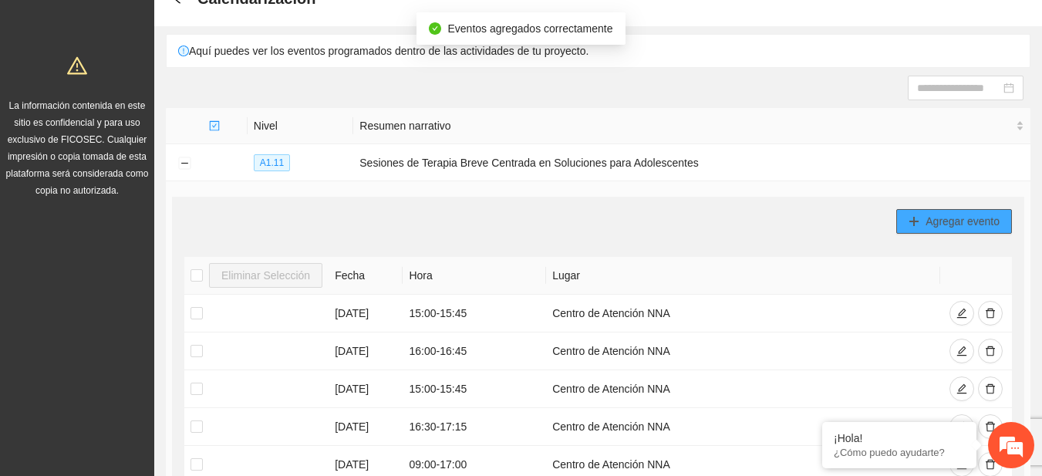
click icon "plus"
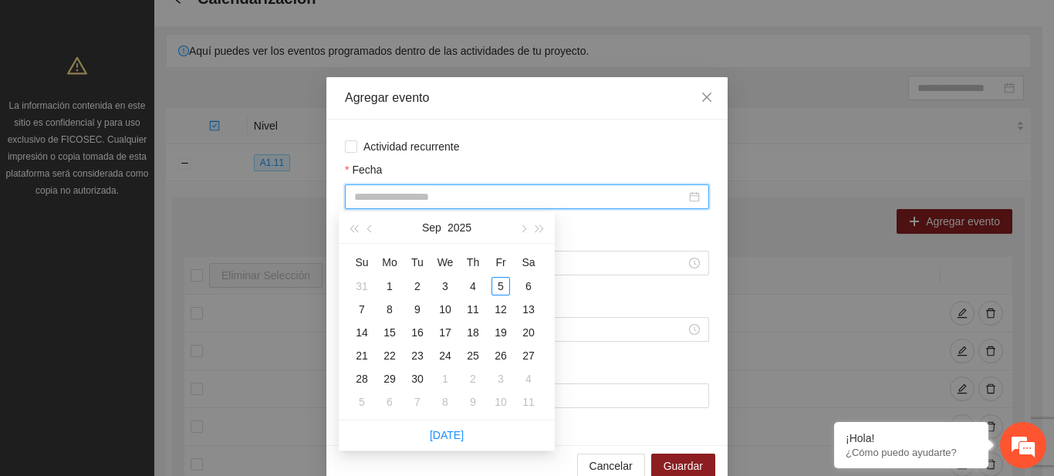
click input "Fecha"
type input "**********"
click div "11"
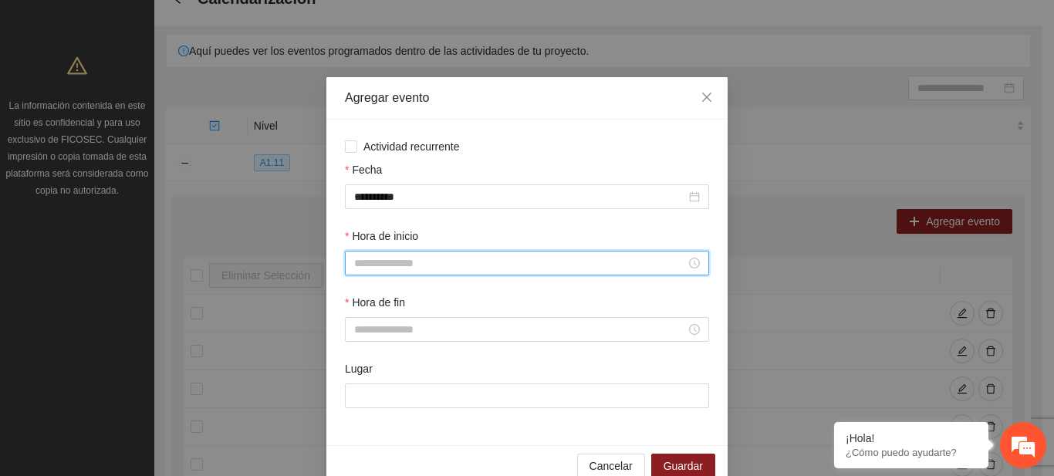
click input "Hora de inicio"
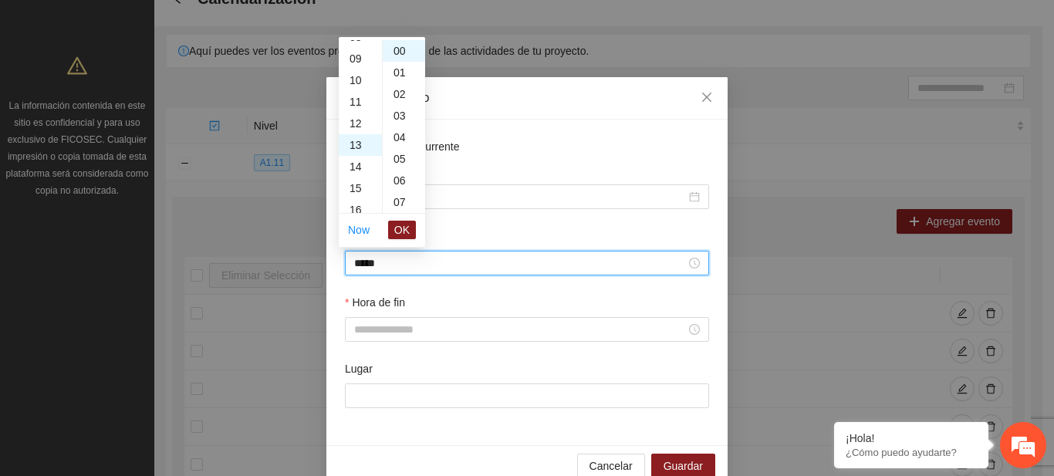
scroll to position [281, 0]
click span "OK"
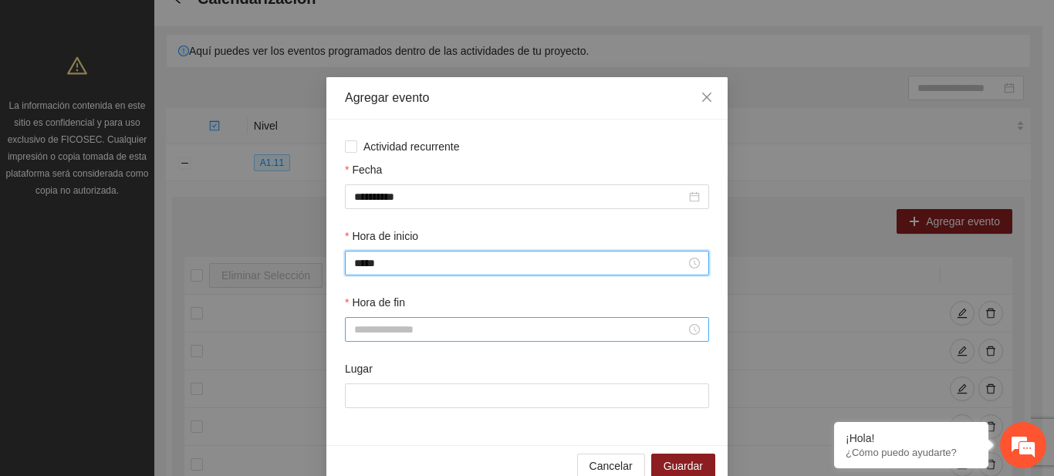
type input "*****"
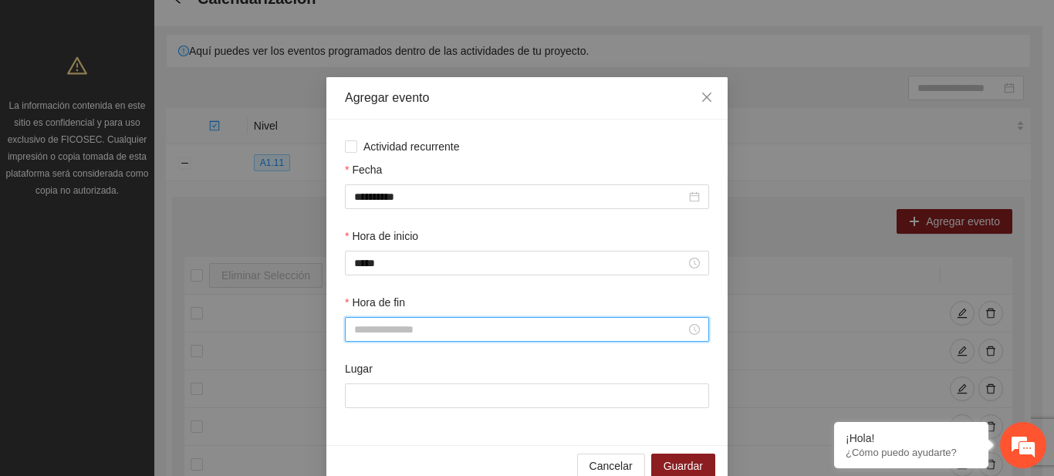
click input "Hora de fin"
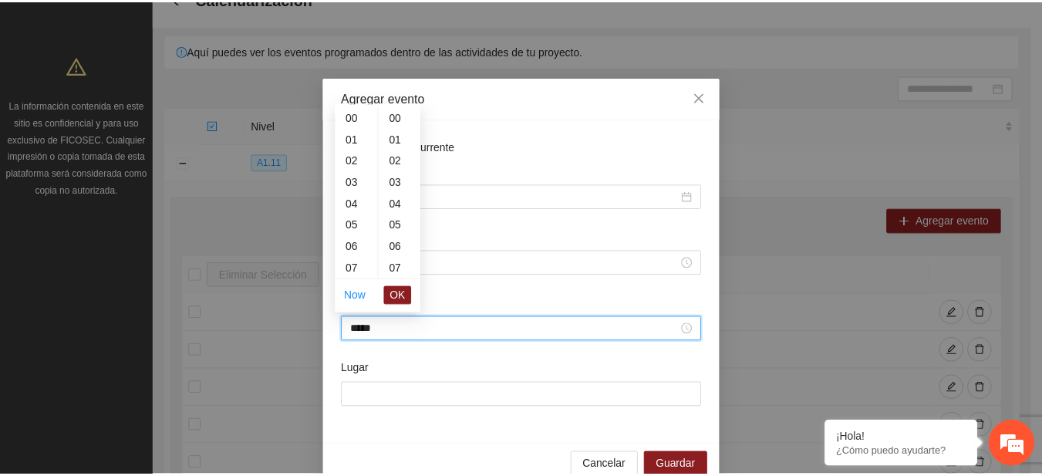
scroll to position [972, 0]
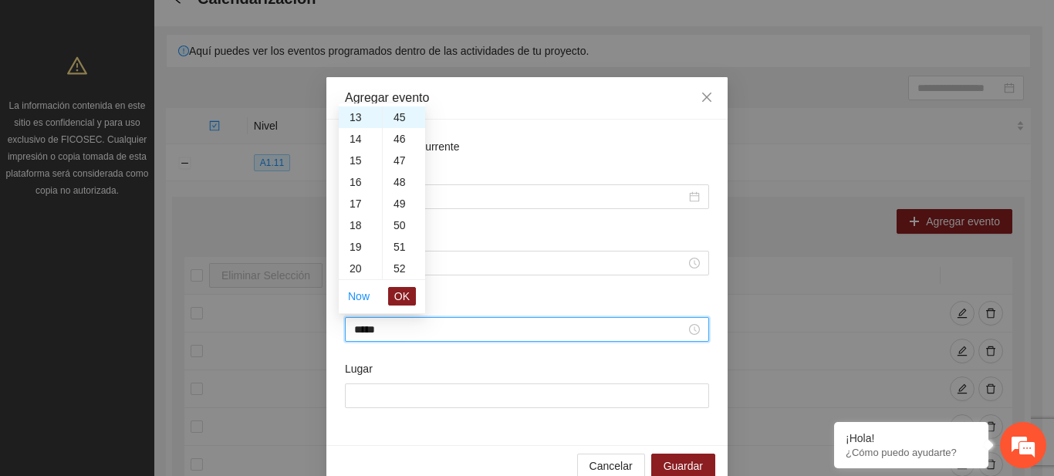
click li "OK"
click span "OK"
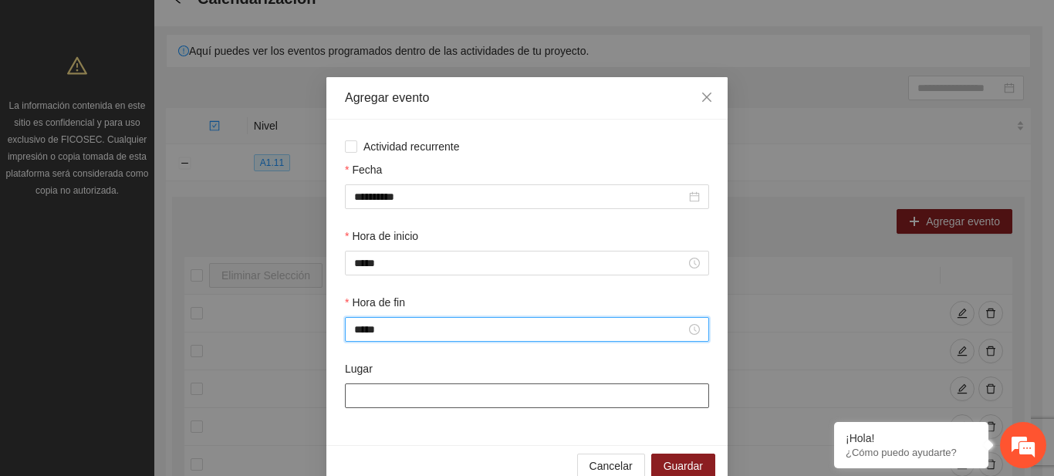
type input "*****"
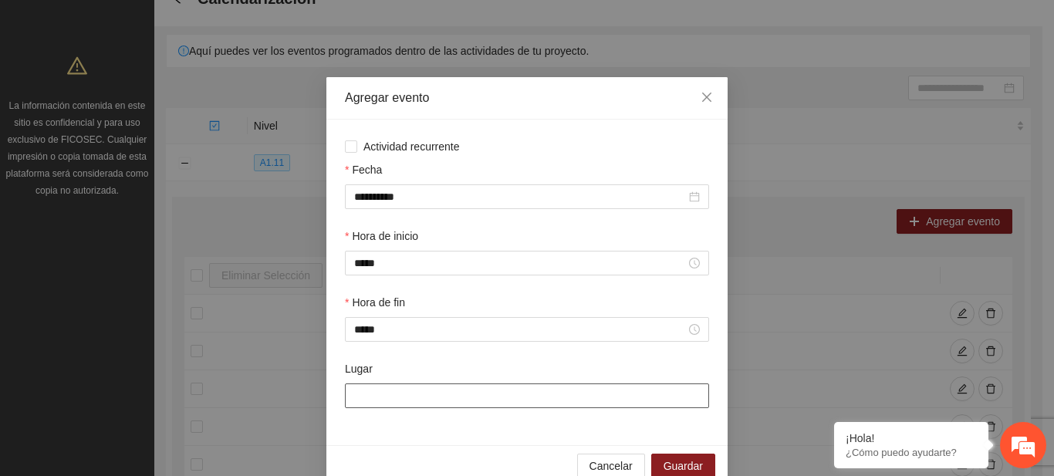
click input "Lugar"
type input "**********"
click span "Guardar"
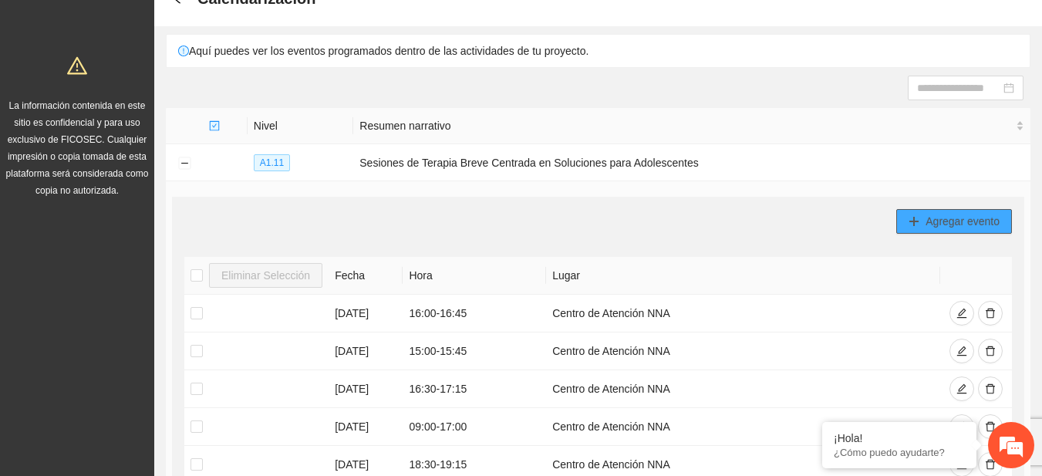
click span "Agregar evento"
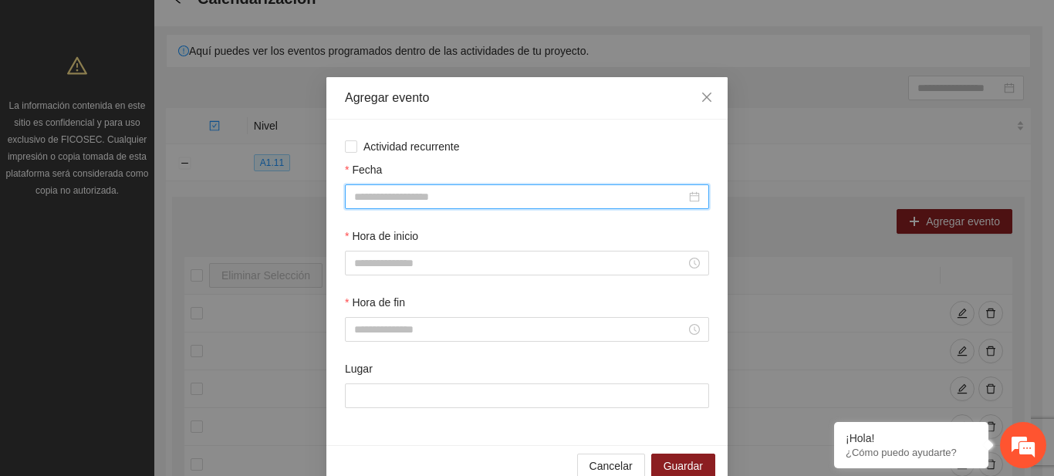
click input "Fecha"
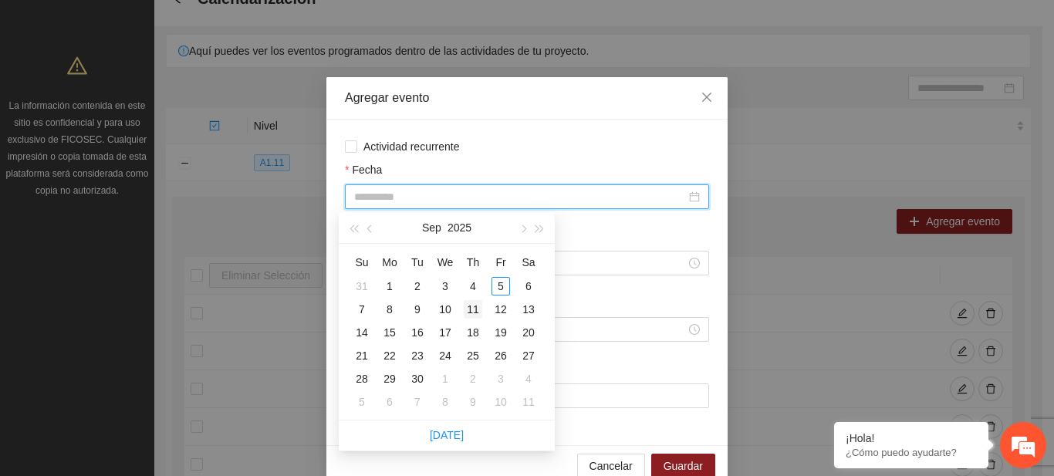
type input "**********"
click div "11"
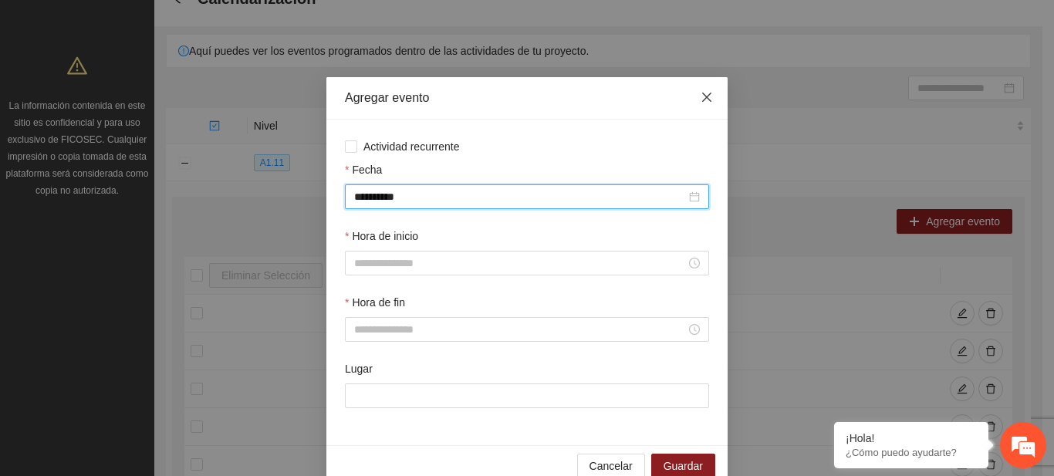
click icon "close"
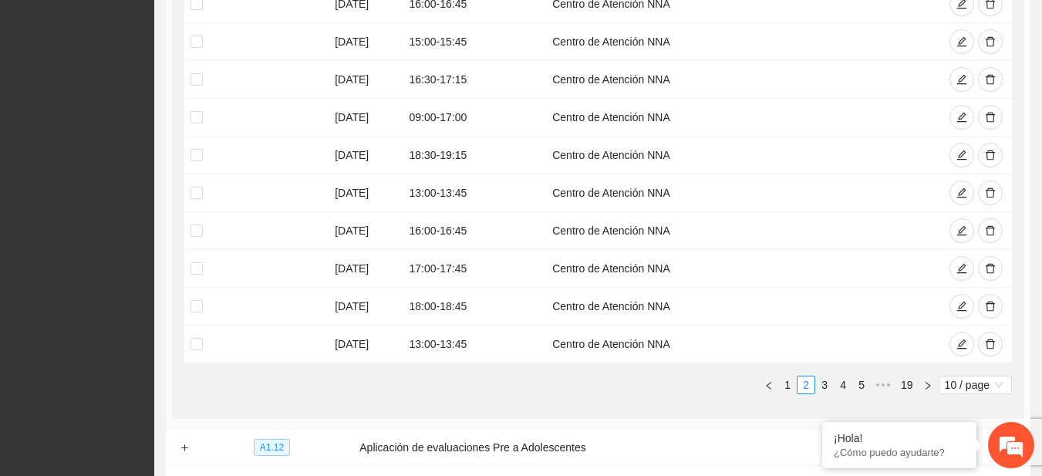
scroll to position [383, 0]
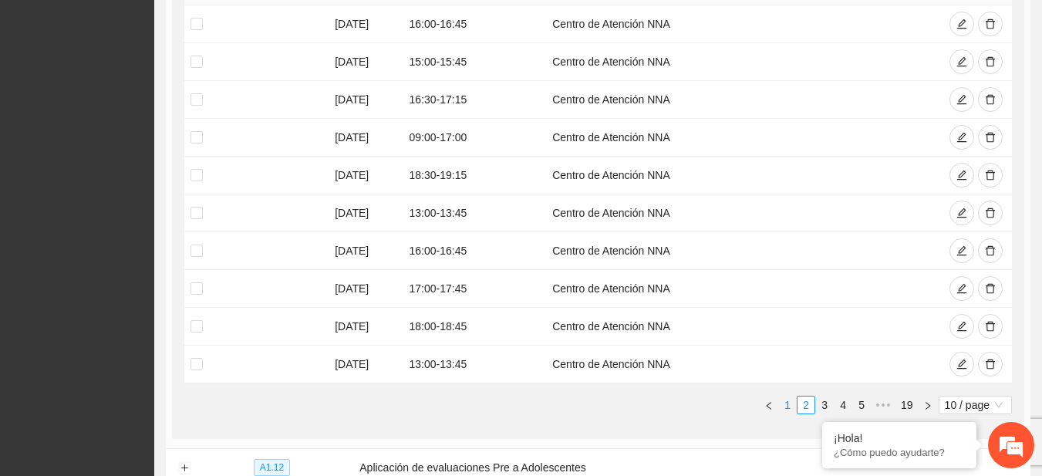
click link "1"
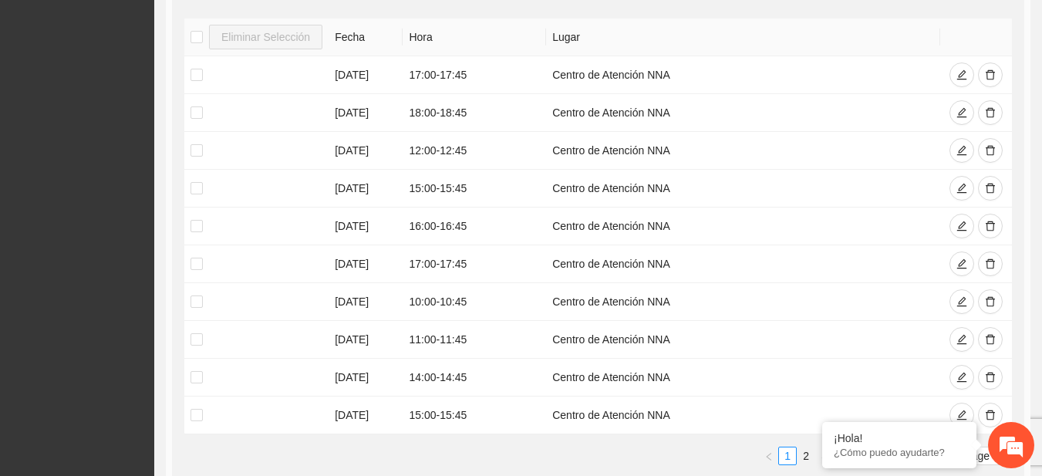
scroll to position [334, 0]
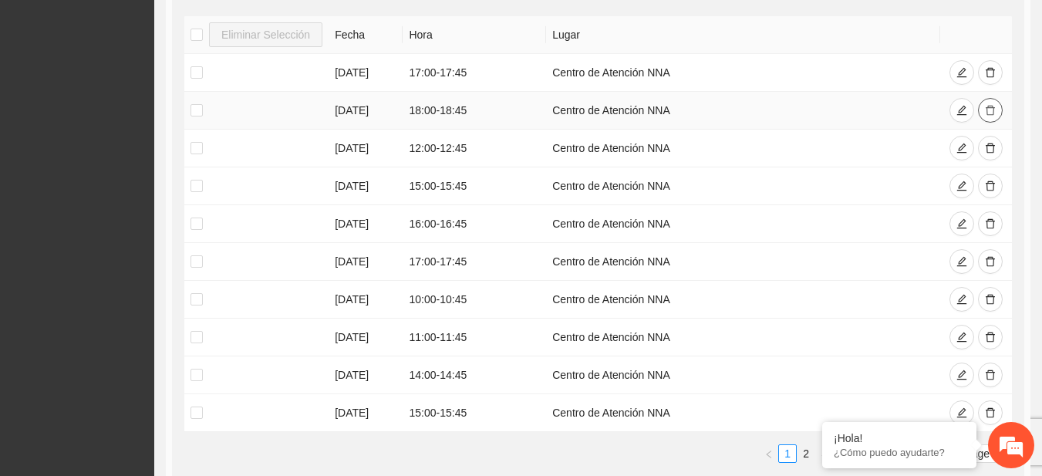
click icon "delete"
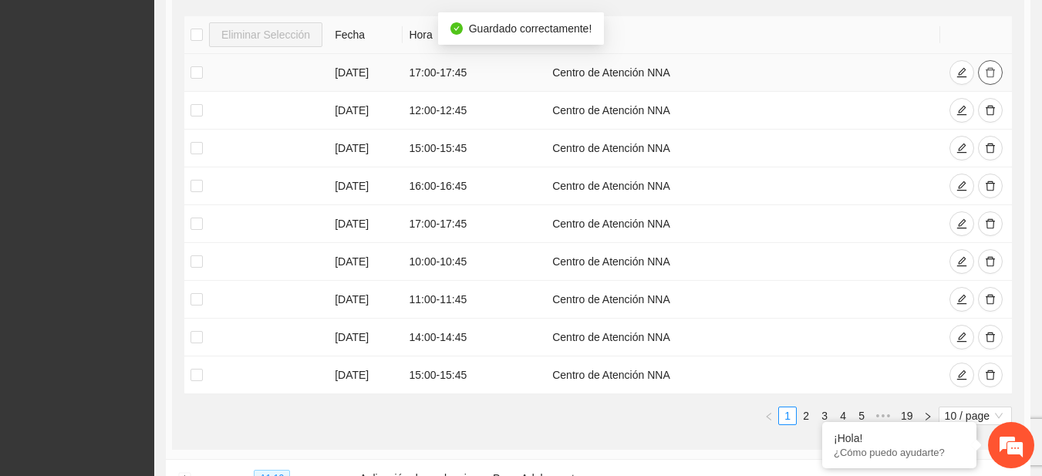
click icon "delete"
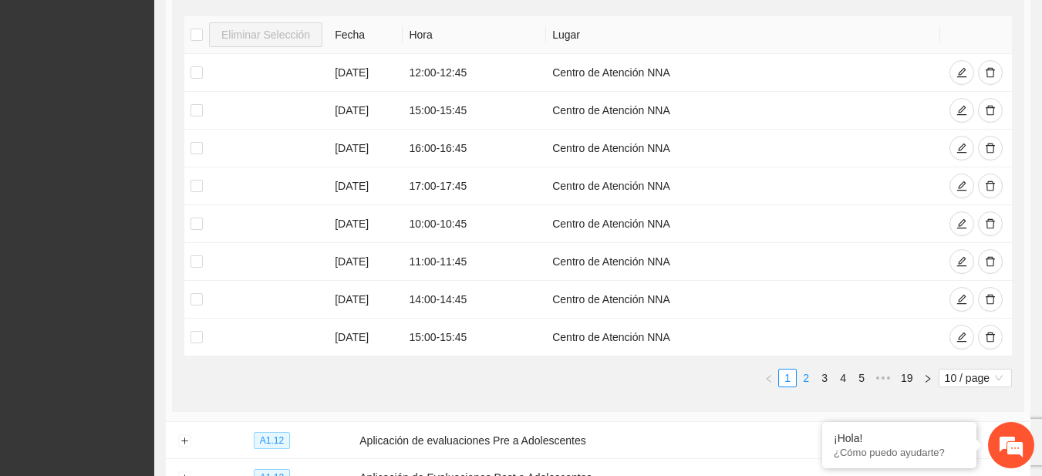
click link "2"
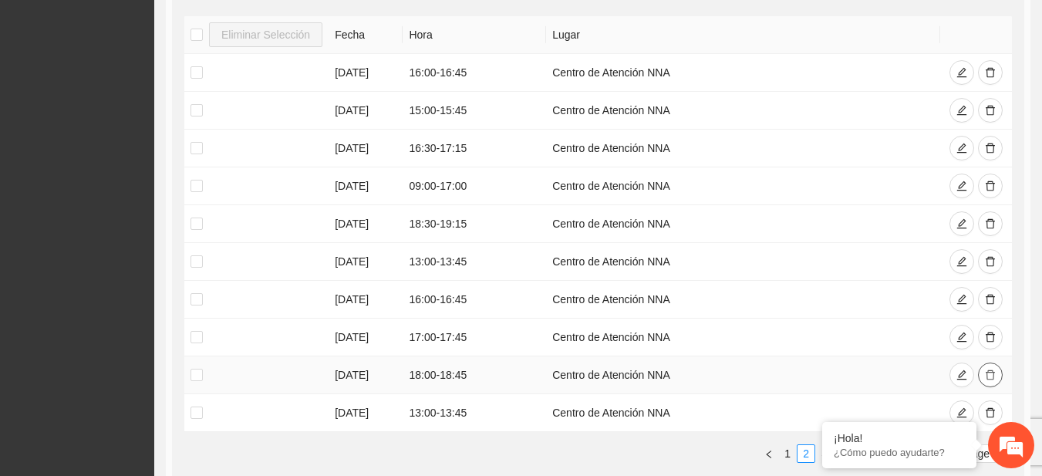
click icon "delete"
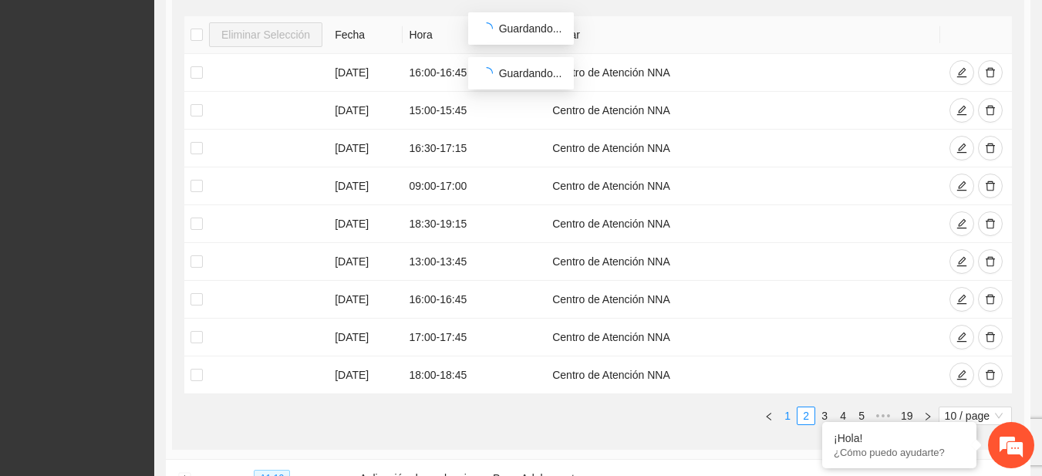
click link "1"
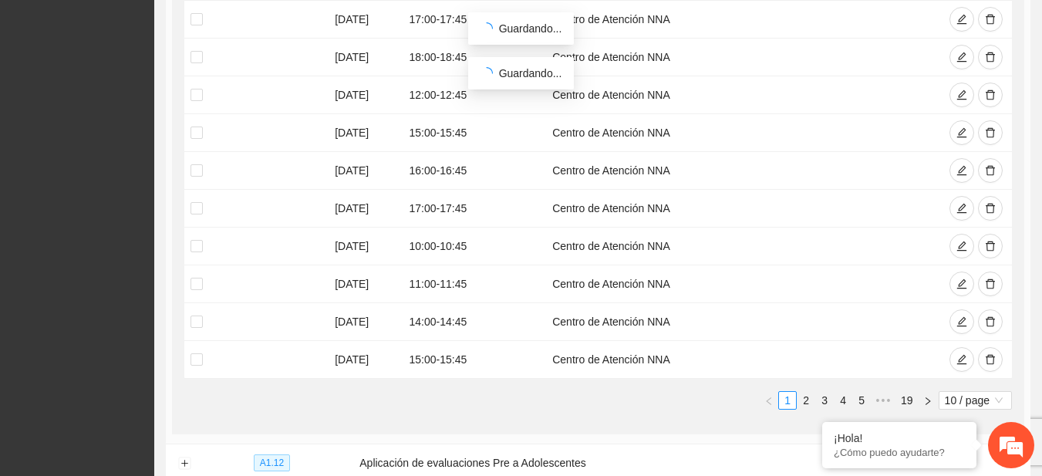
scroll to position [0, 0]
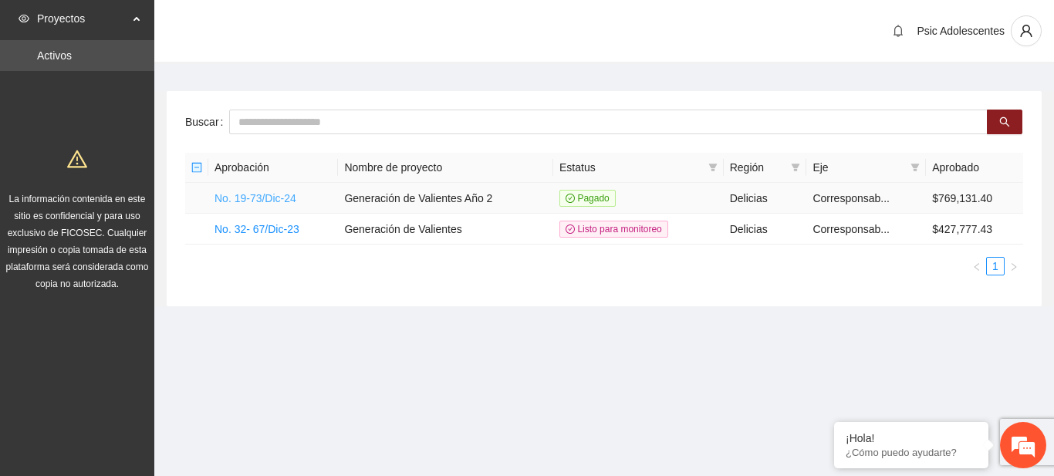
click at [274, 192] on link "No. 19-73/Dic-24" at bounding box center [255, 198] width 82 height 12
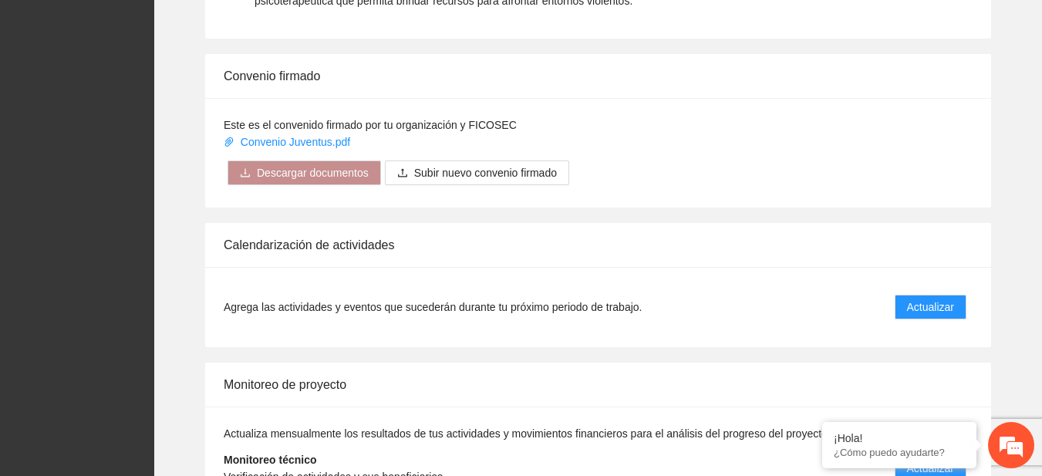
scroll to position [1205, 0]
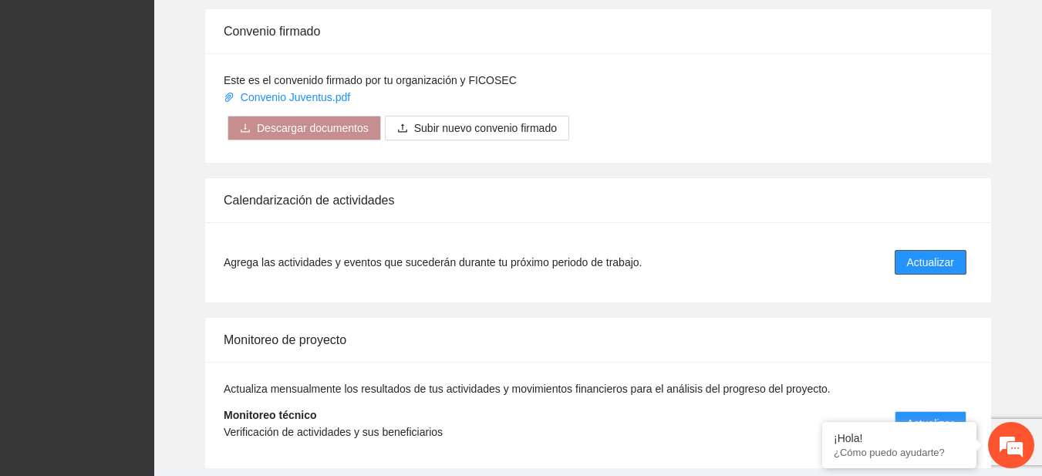
click at [920, 272] on button "Actualizar" at bounding box center [931, 262] width 72 height 25
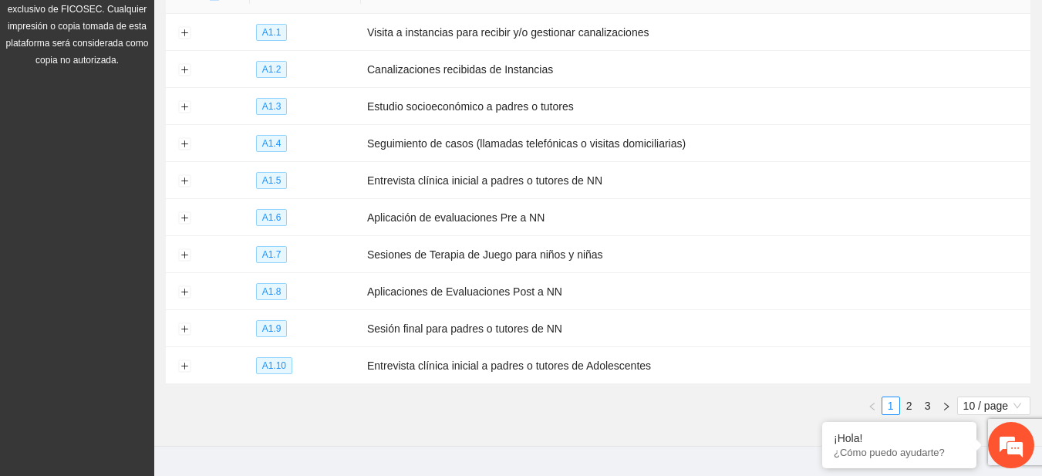
scroll to position [241, 0]
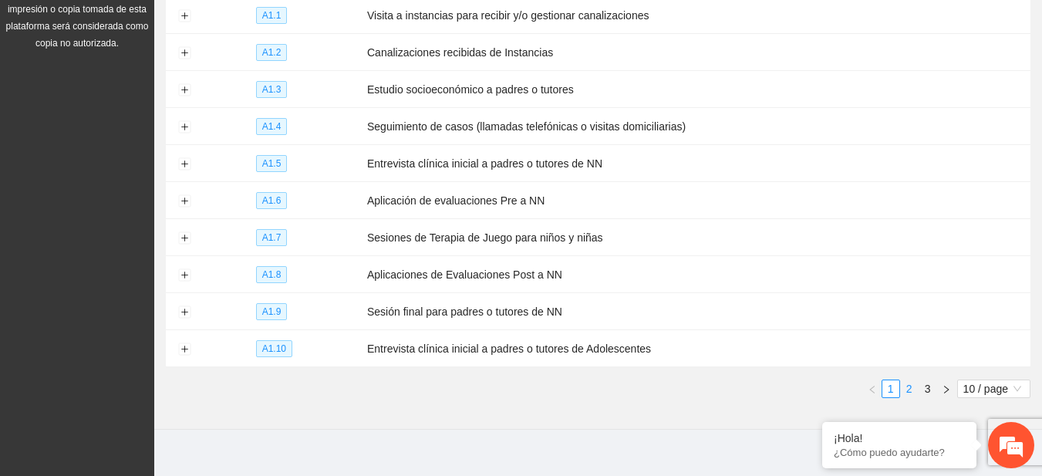
click at [916, 385] on link "2" at bounding box center [909, 388] width 17 height 17
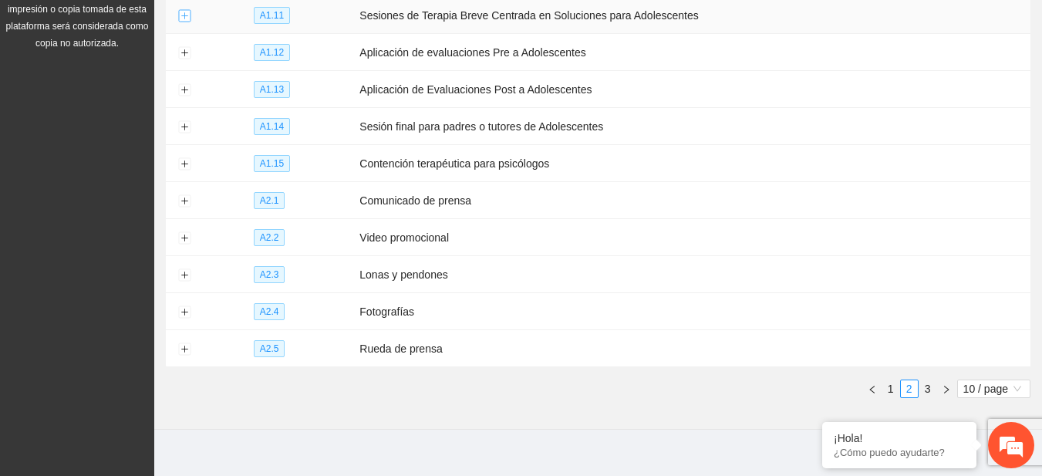
click at [183, 15] on button "Expand row" at bounding box center [184, 16] width 12 height 12
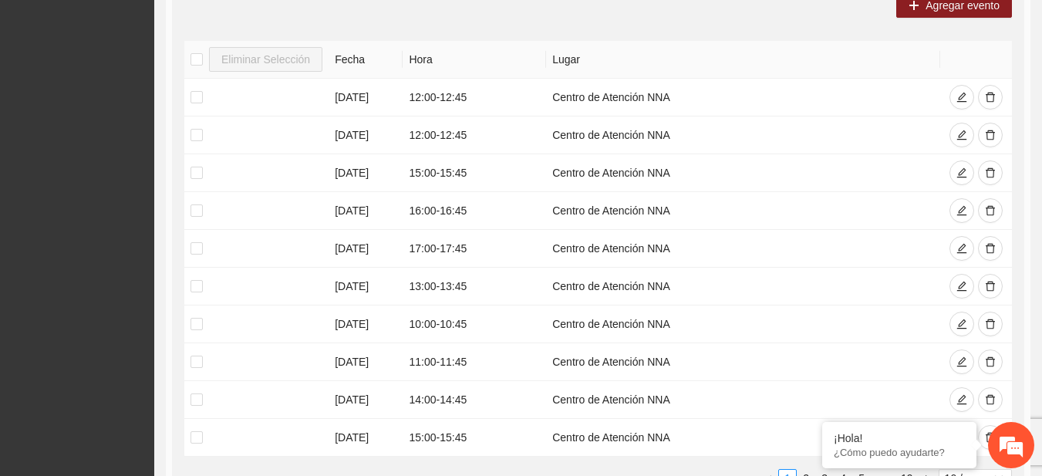
scroll to position [312, 0]
click at [996, 91] on button "button" at bounding box center [990, 95] width 25 height 25
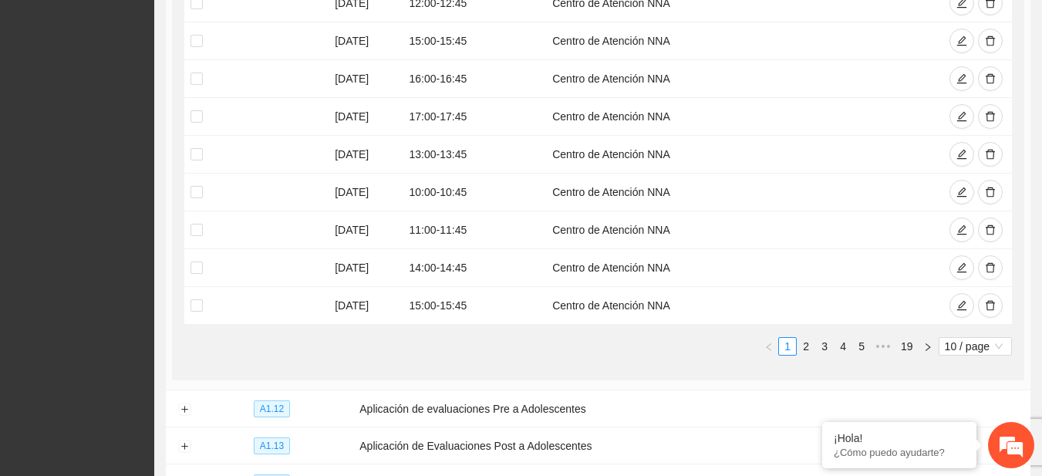
scroll to position [410, 0]
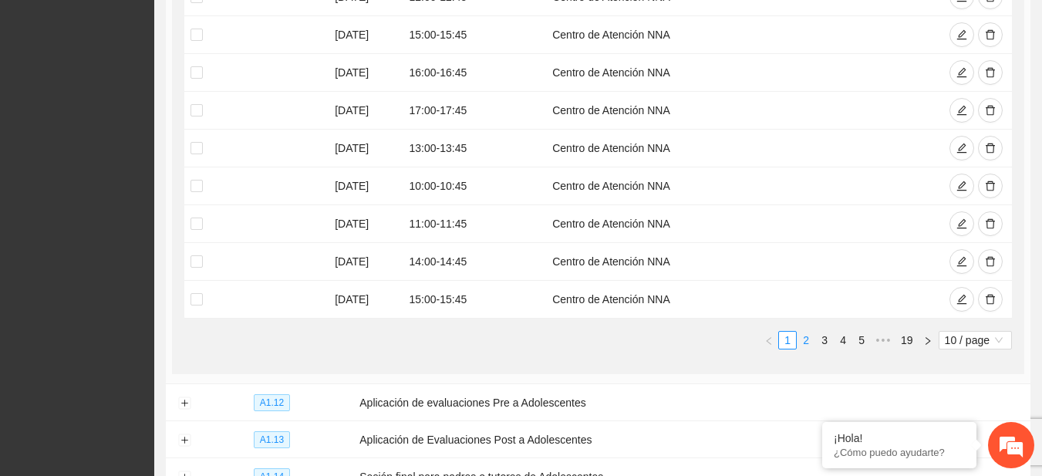
click at [805, 344] on link "2" at bounding box center [806, 340] width 17 height 17
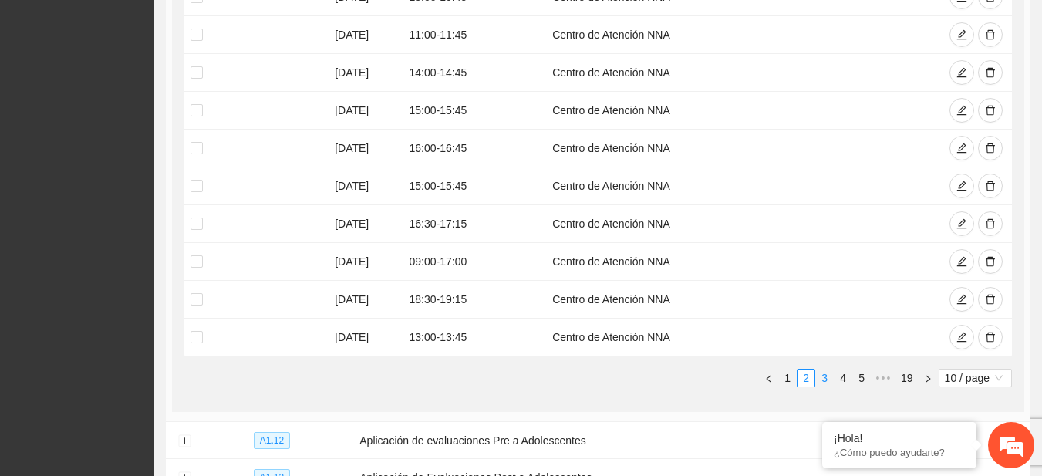
click at [816, 378] on link "3" at bounding box center [824, 378] width 17 height 17
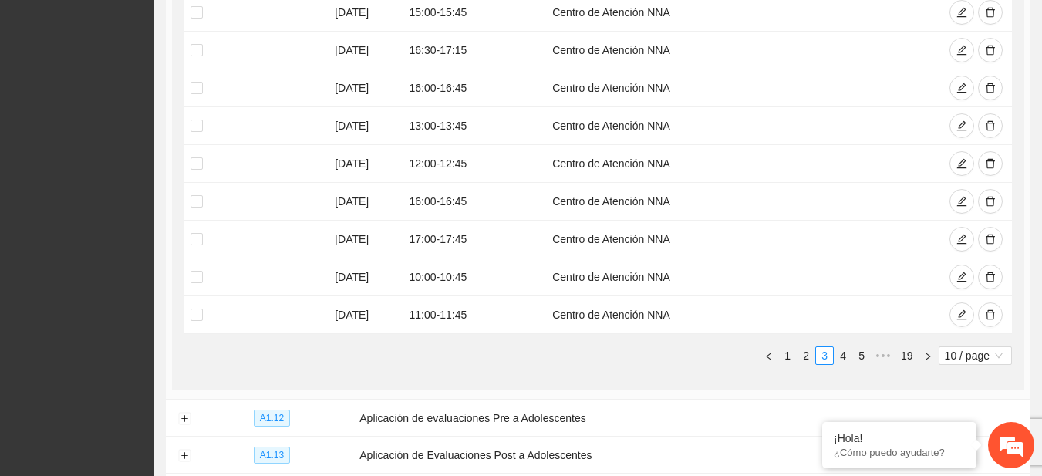
scroll to position [434, 0]
click at [806, 352] on link "2" at bounding box center [806, 353] width 17 height 17
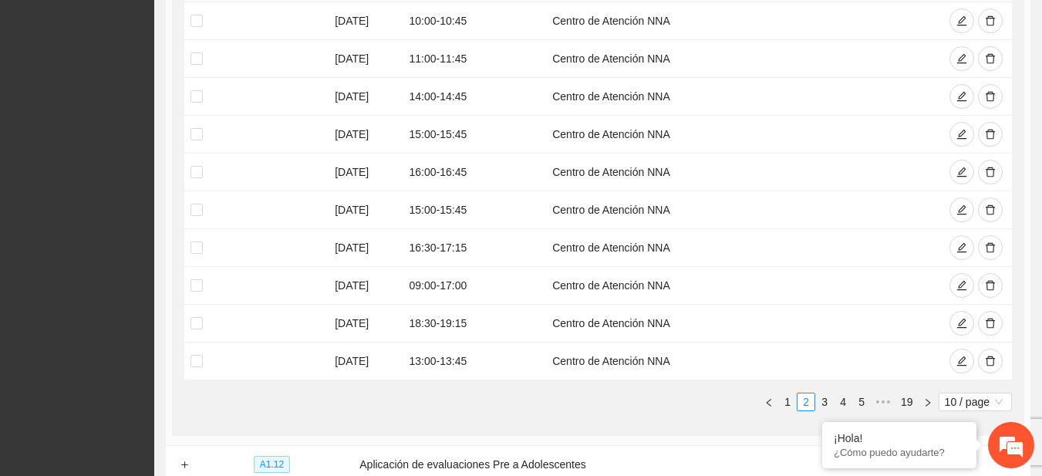
scroll to position [394, 0]
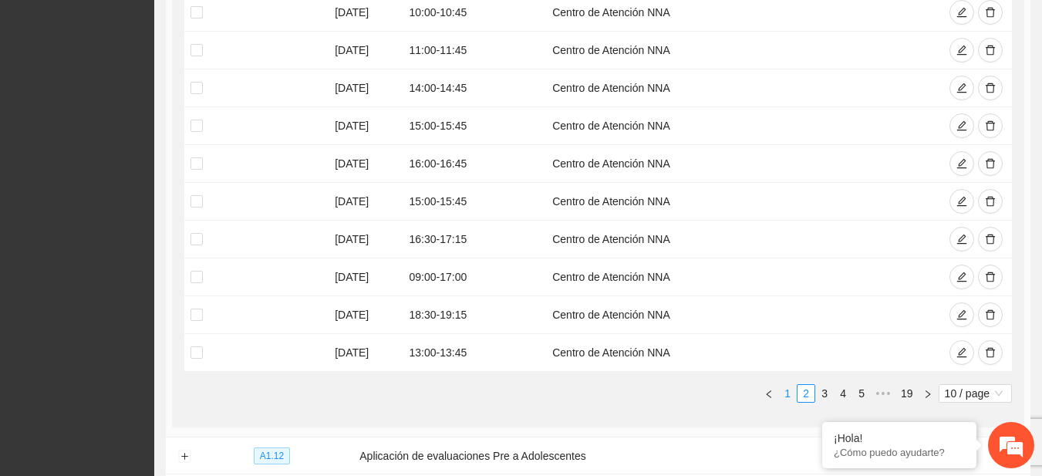
click at [792, 390] on link "1" at bounding box center [787, 393] width 17 height 17
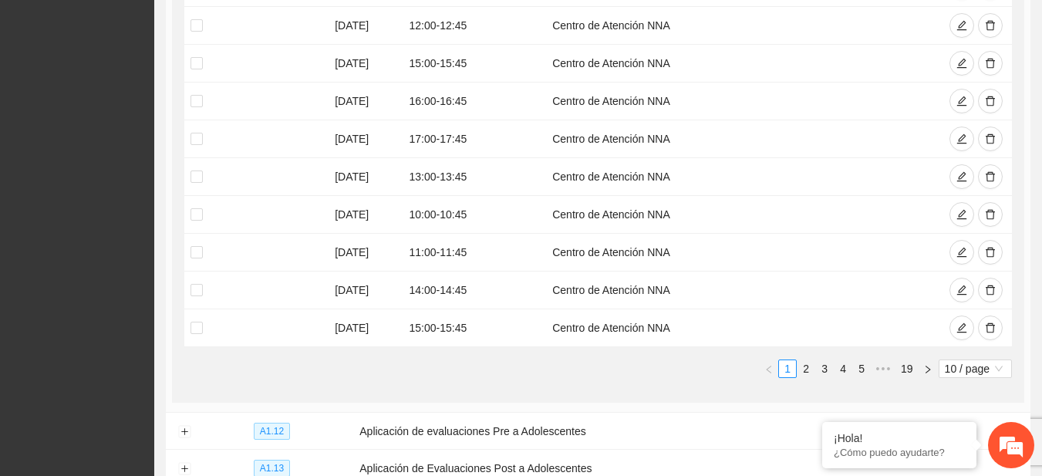
scroll to position [425, 0]
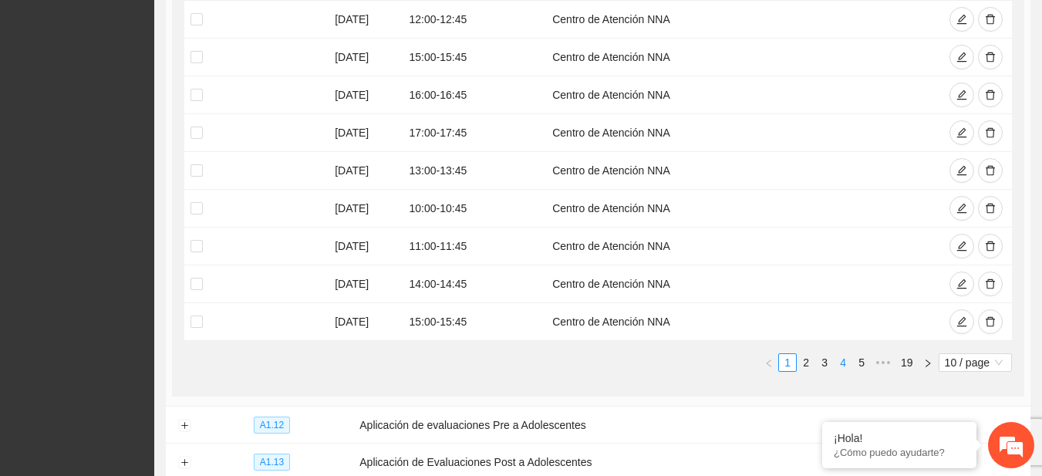
click at [843, 363] on link "4" at bounding box center [843, 362] width 17 height 17
click at [809, 360] on link "3" at bounding box center [806, 362] width 17 height 17
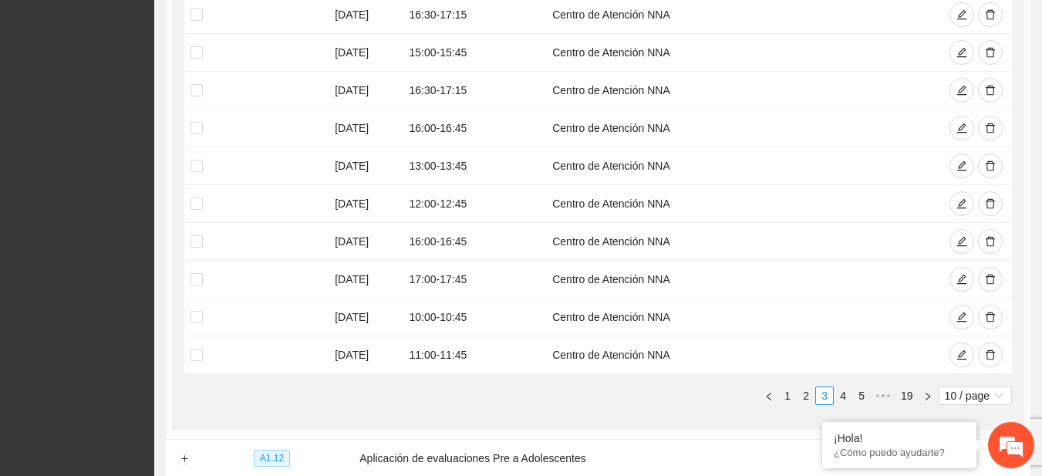
scroll to position [404, 0]
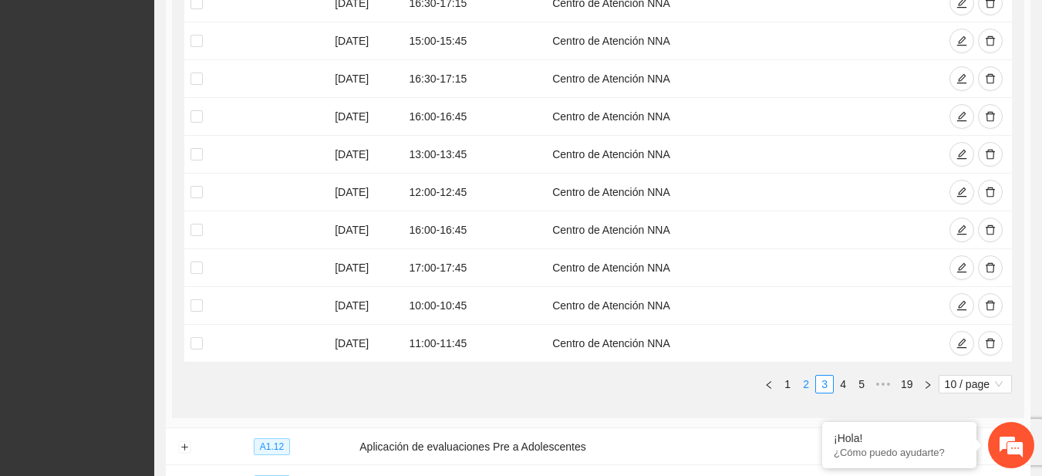
click at [807, 380] on link "2" at bounding box center [806, 384] width 17 height 17
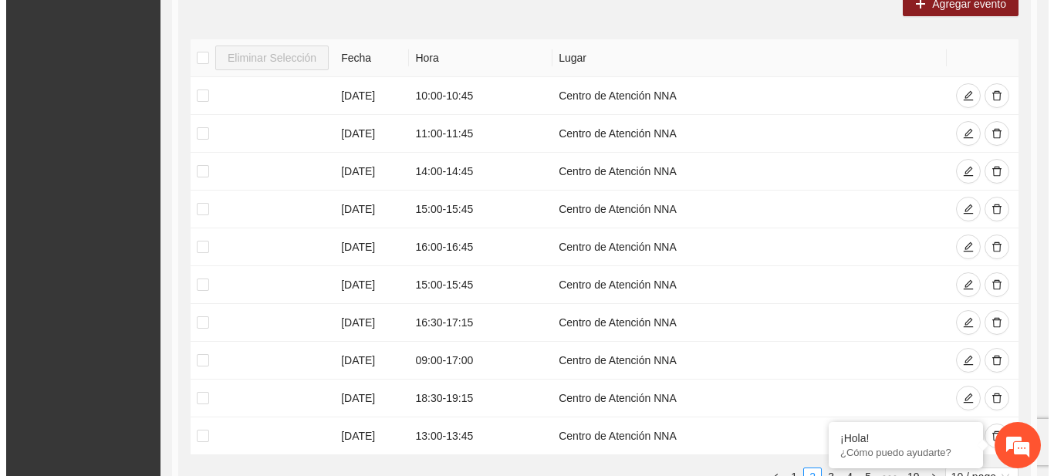
scroll to position [289, 0]
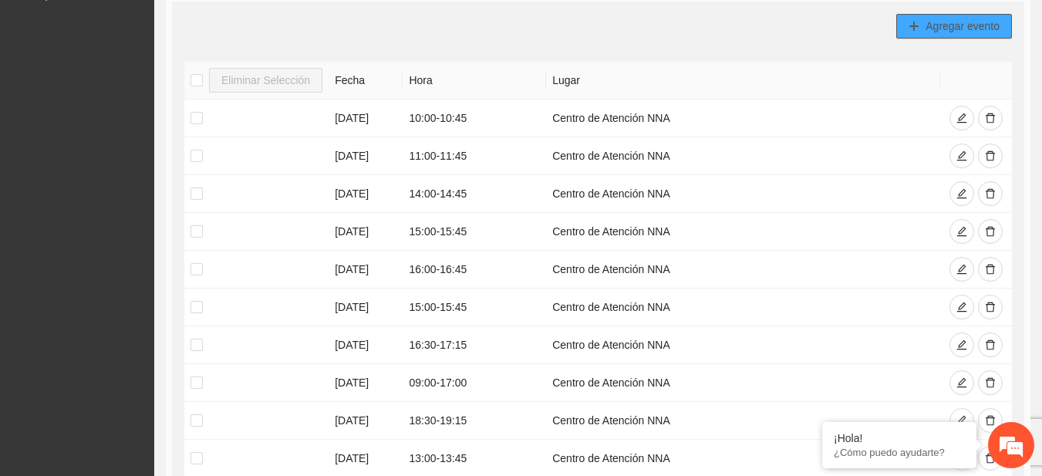
click at [934, 33] on span "Agregar evento" at bounding box center [963, 26] width 74 height 17
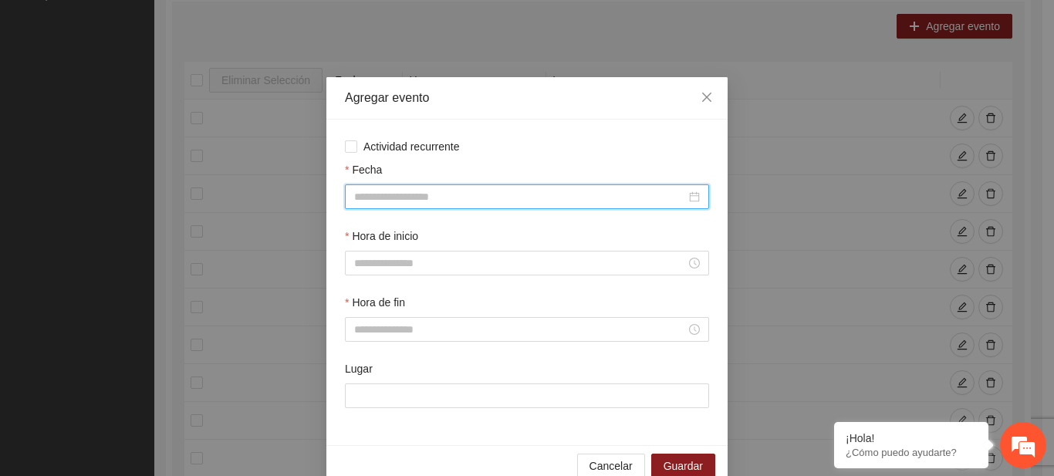
click at [428, 199] on input "Fecha" at bounding box center [520, 196] width 332 height 17
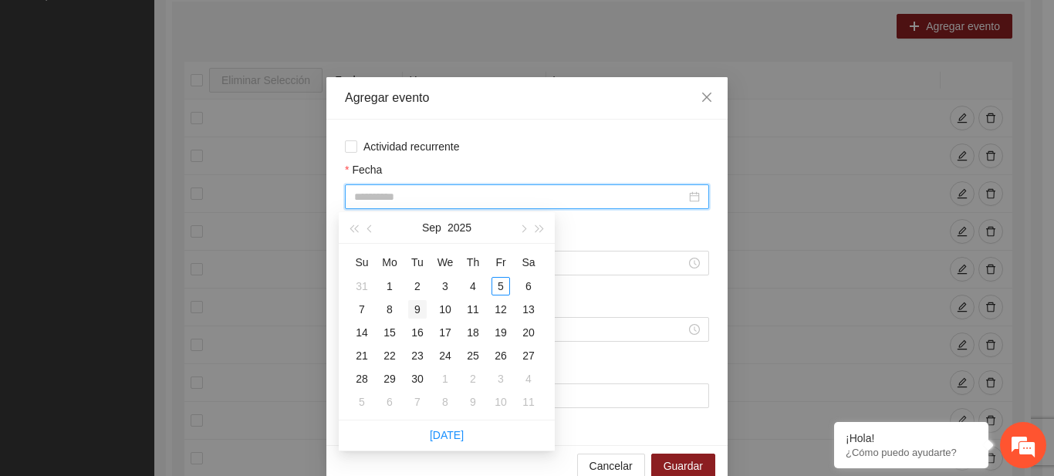
type input "**********"
click at [413, 312] on div "9" at bounding box center [417, 309] width 19 height 19
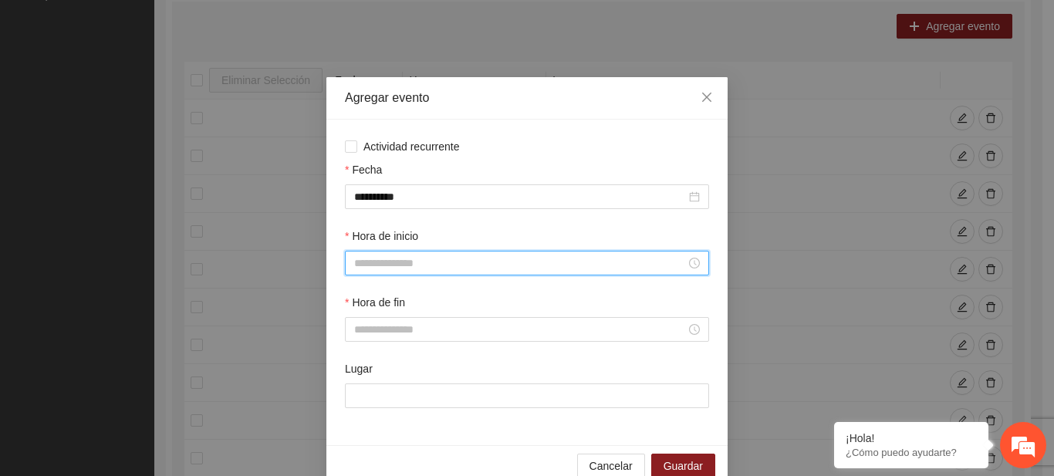
click at [385, 266] on input "Hora de inicio" at bounding box center [520, 263] width 332 height 17
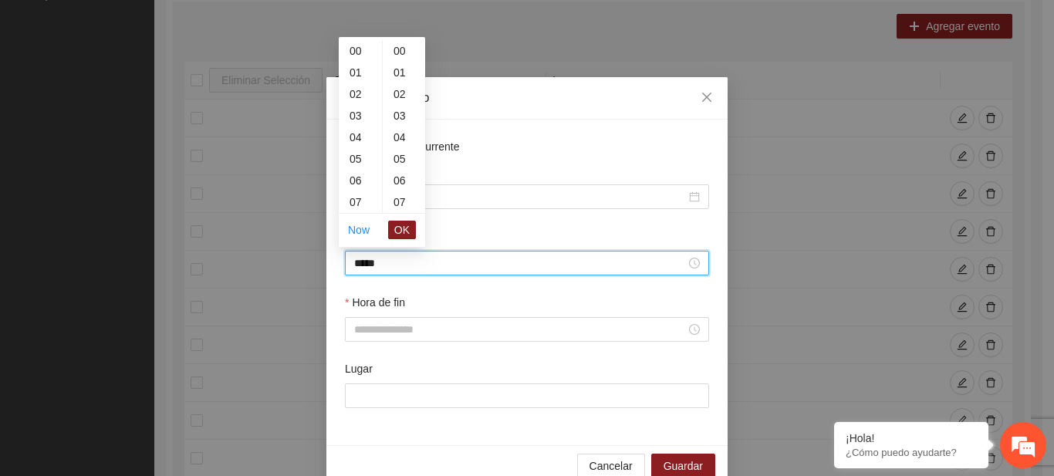
scroll to position [648, 0]
click at [407, 225] on span "OK" at bounding box center [401, 229] width 15 height 17
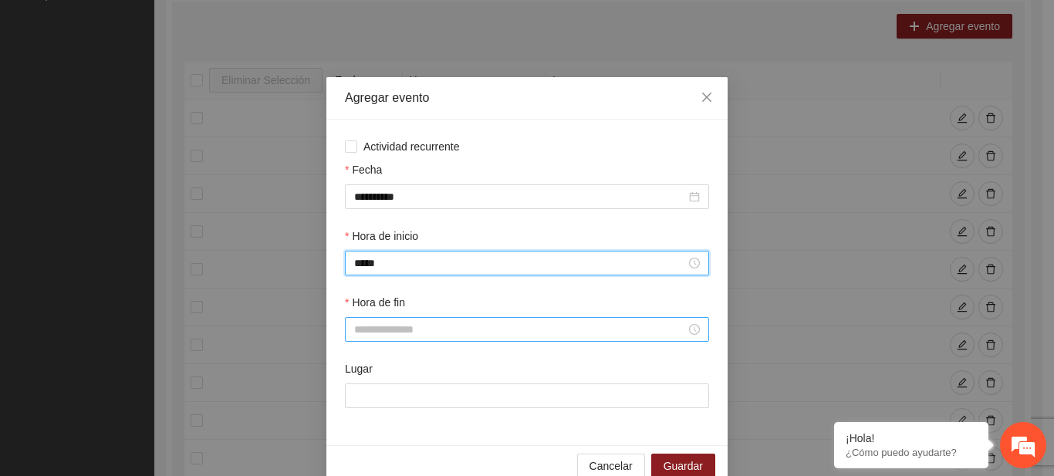
type input "*****"
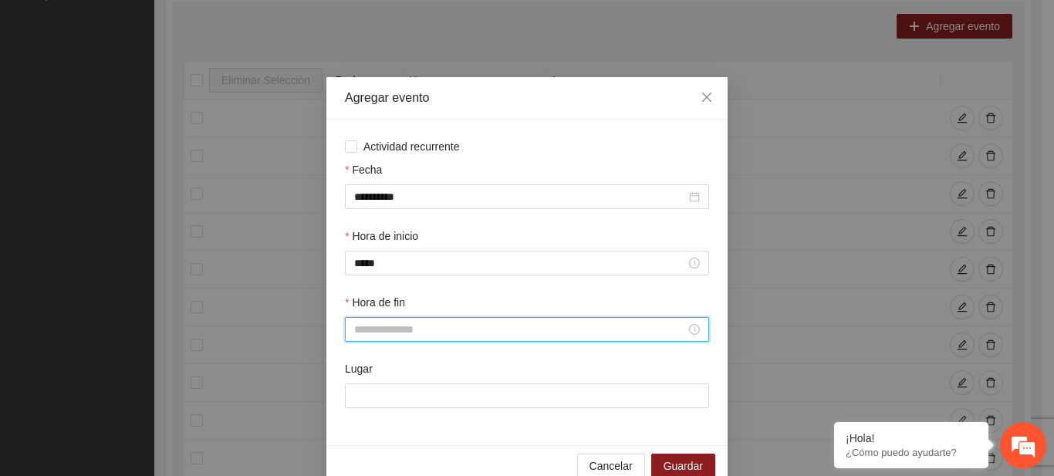
click at [386, 321] on input "Hora de fin" at bounding box center [520, 329] width 332 height 17
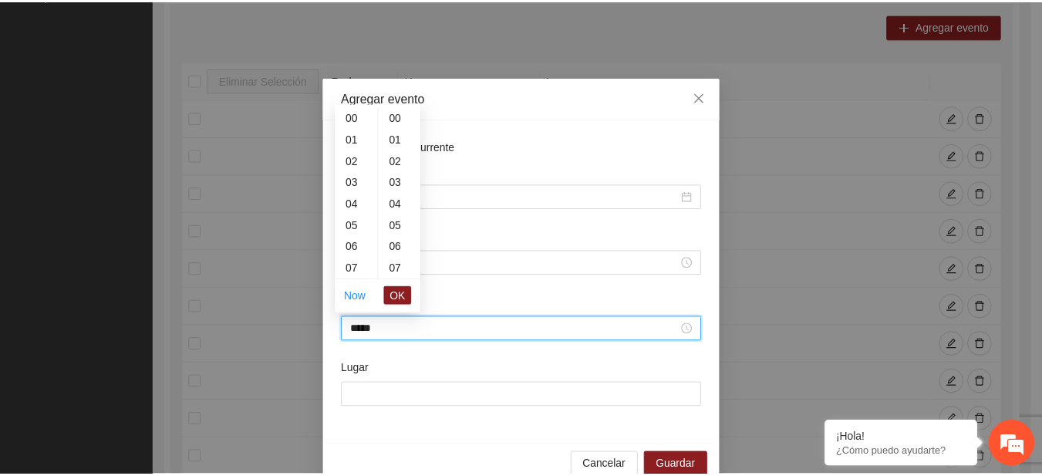
scroll to position [324, 0]
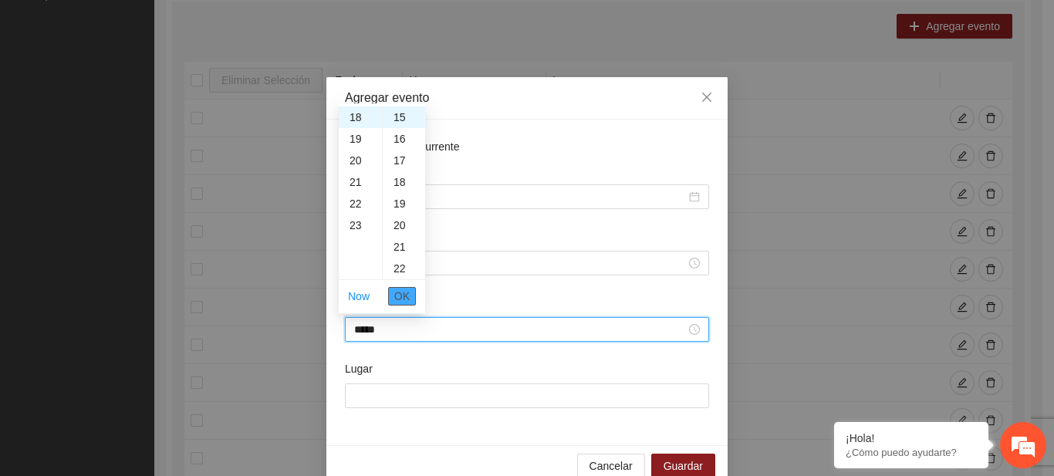
click at [403, 298] on span "OK" at bounding box center [401, 296] width 15 height 17
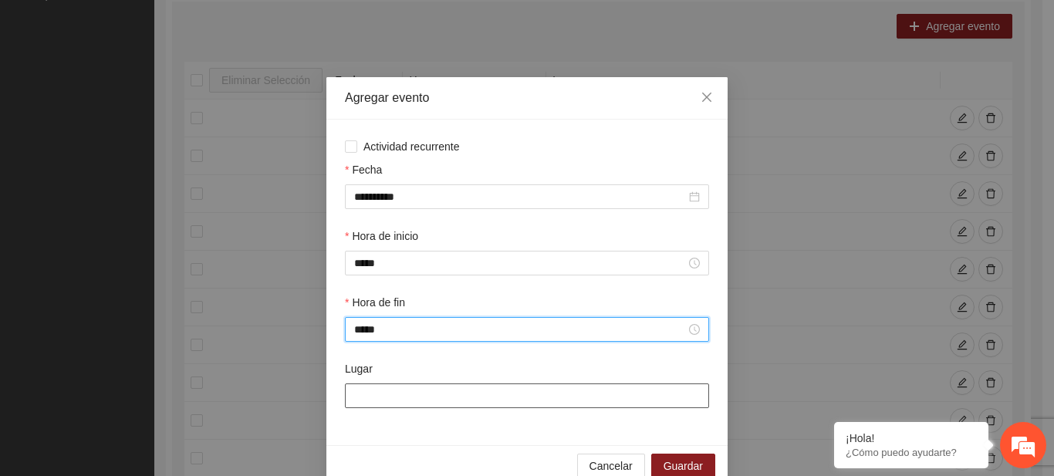
type input "*****"
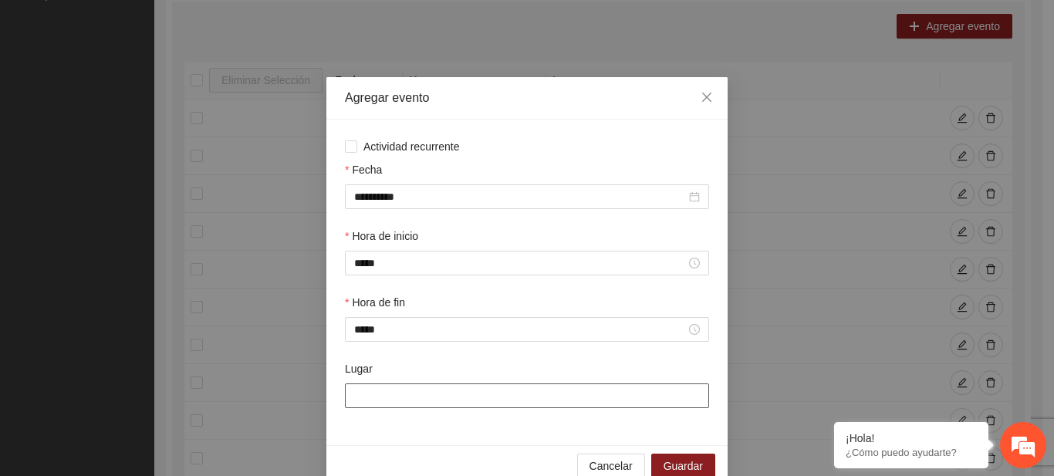
click at [383, 393] on input "Lugar" at bounding box center [527, 395] width 364 height 25
type input "**********"
click at [664, 464] on span "Guardar" at bounding box center [683, 466] width 39 height 17
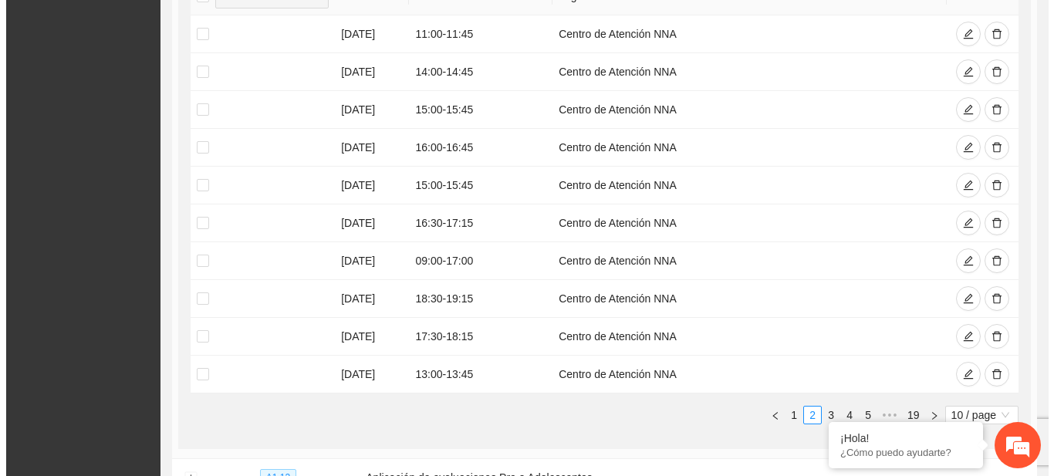
scroll to position [268, 0]
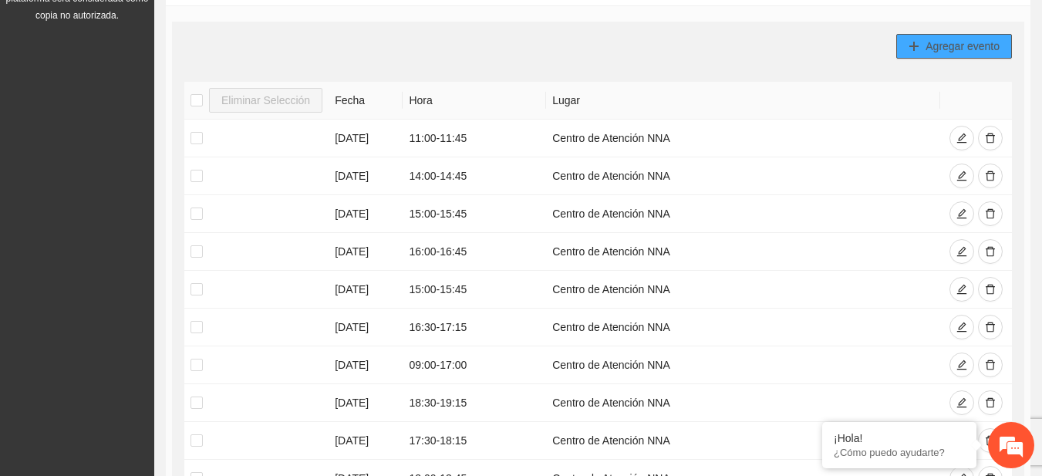
click at [931, 50] on span "Agregar evento" at bounding box center [963, 46] width 74 height 17
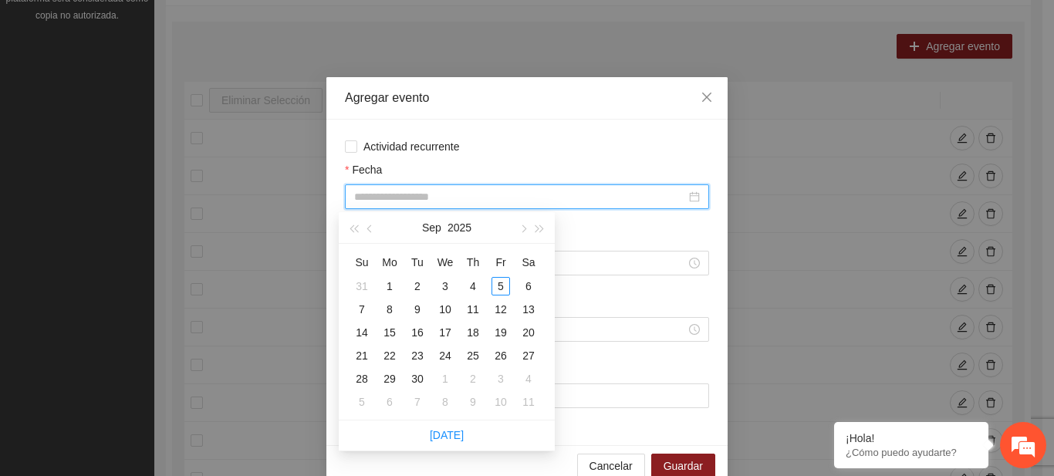
click at [454, 192] on input "Fecha" at bounding box center [520, 196] width 332 height 17
type input "**********"
click at [449, 309] on div "10" at bounding box center [445, 309] width 19 height 19
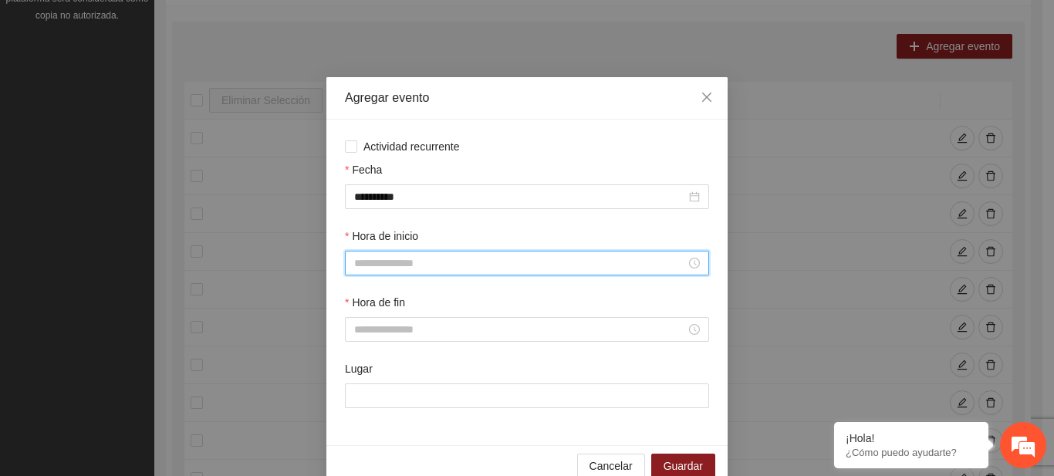
click at [410, 268] on input "Hora de inicio" at bounding box center [520, 263] width 332 height 17
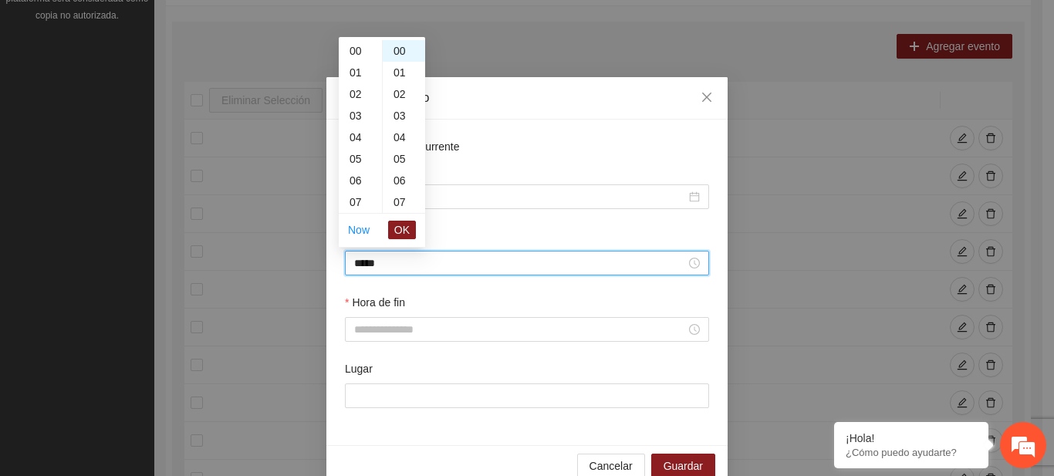
scroll to position [259, 0]
click at [394, 235] on button "OK" at bounding box center [402, 230] width 28 height 19
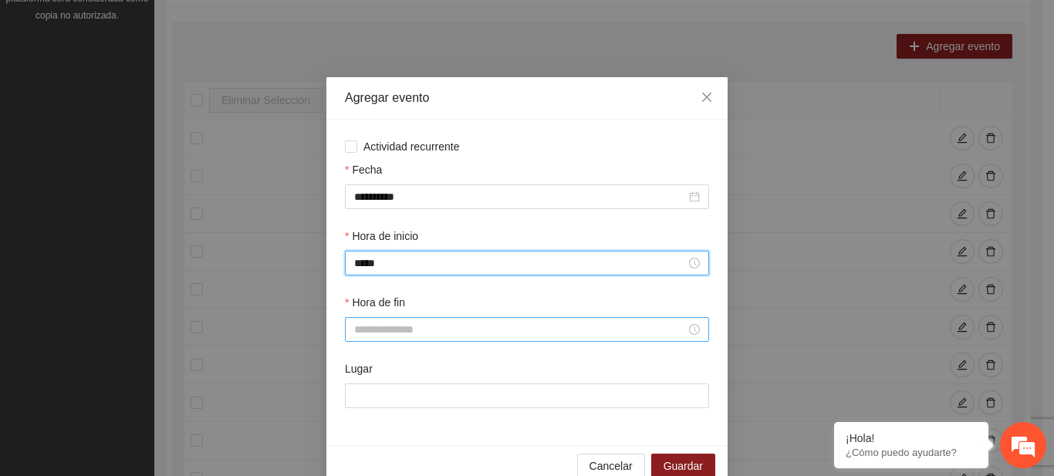
type input "*****"
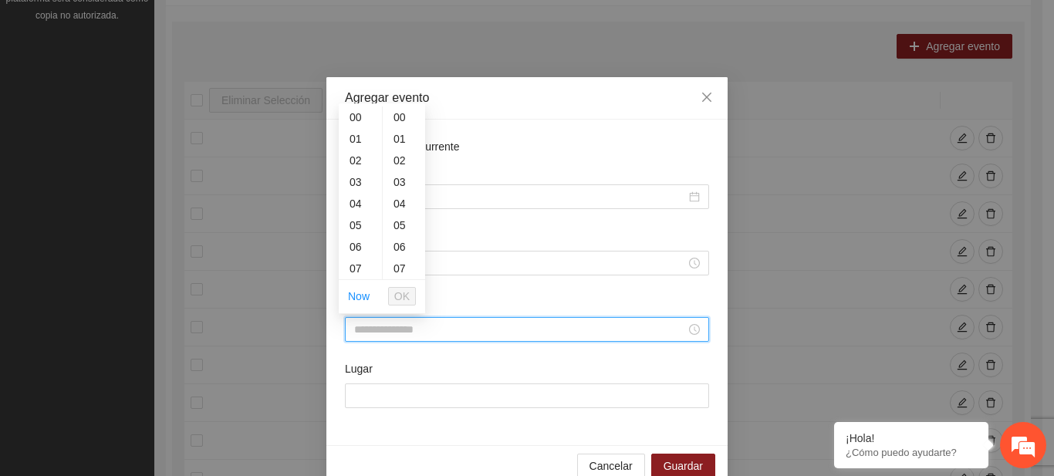
click at [372, 336] on input "Hora de fin" at bounding box center [520, 329] width 332 height 17
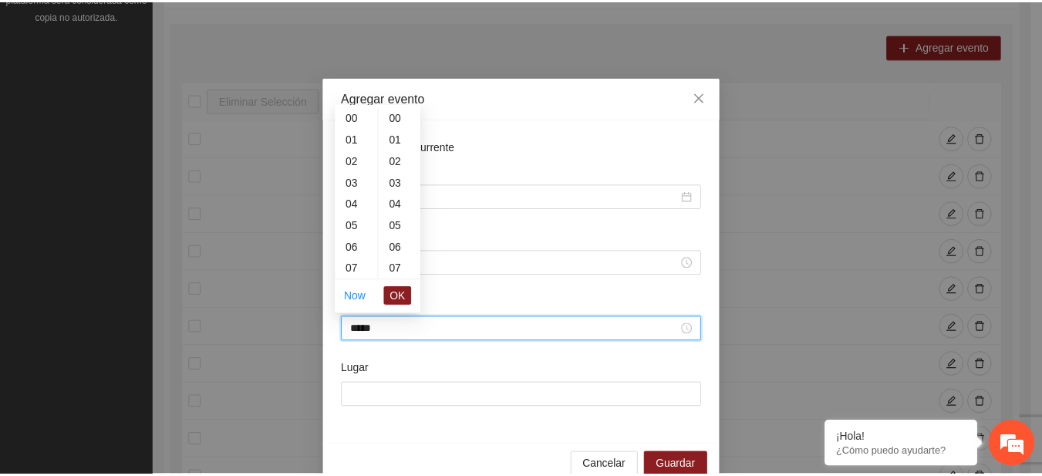
scroll to position [972, 0]
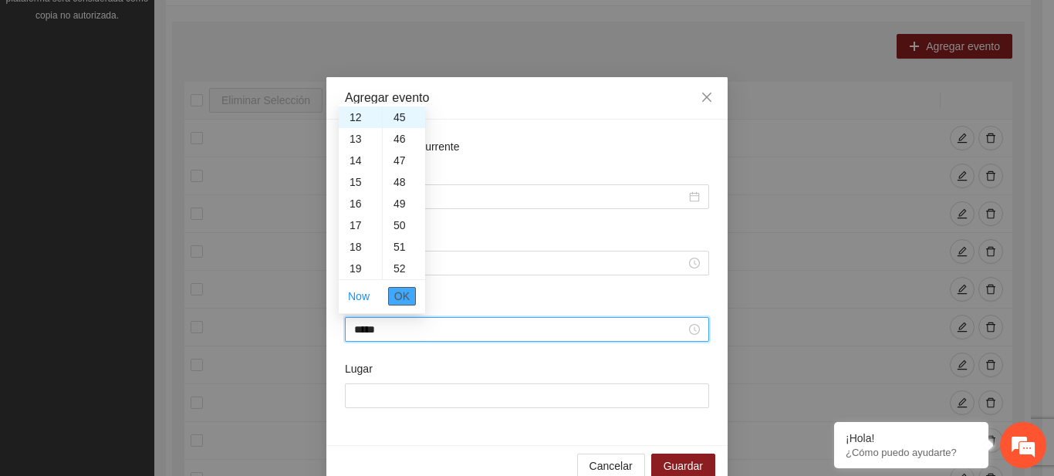
click at [395, 305] on button "OK" at bounding box center [402, 296] width 28 height 19
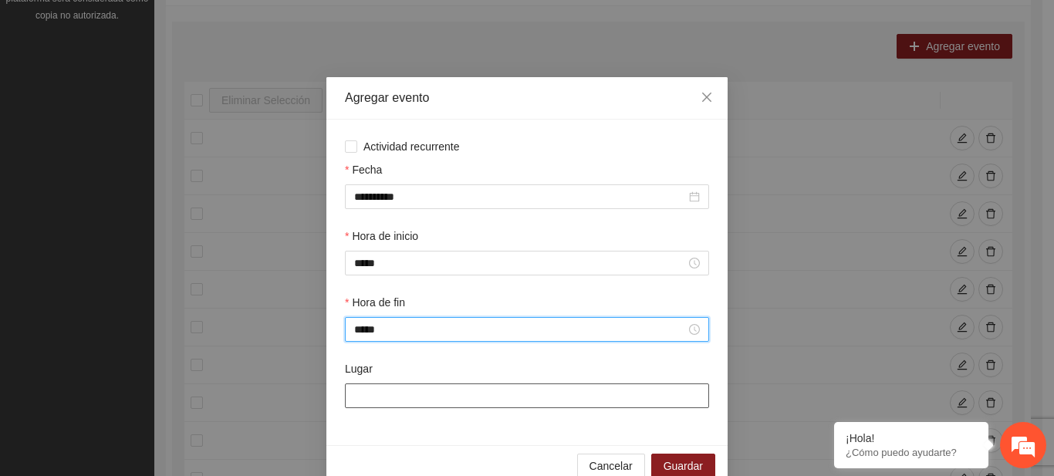
type input "*****"
click at [380, 391] on input "Lugar" at bounding box center [527, 395] width 364 height 25
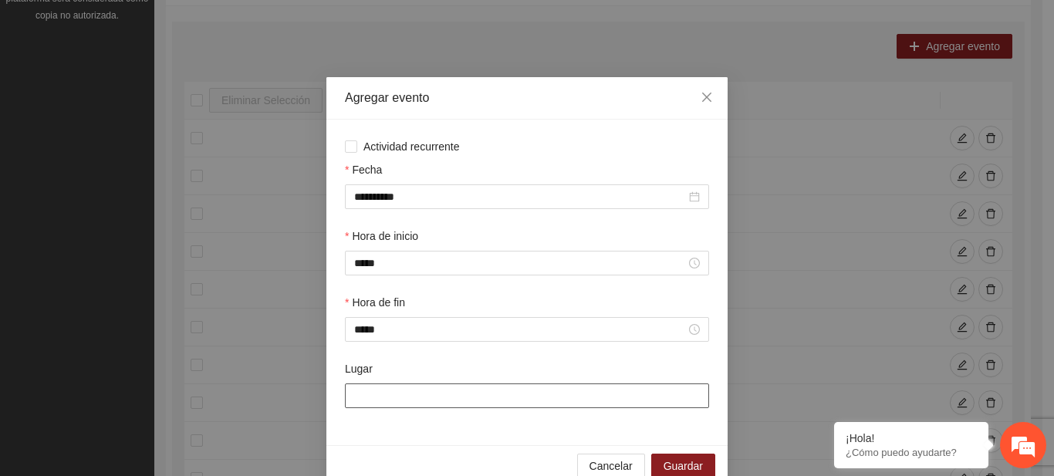
type input "**********"
click at [705, 460] on button "Guardar" at bounding box center [683, 466] width 64 height 25
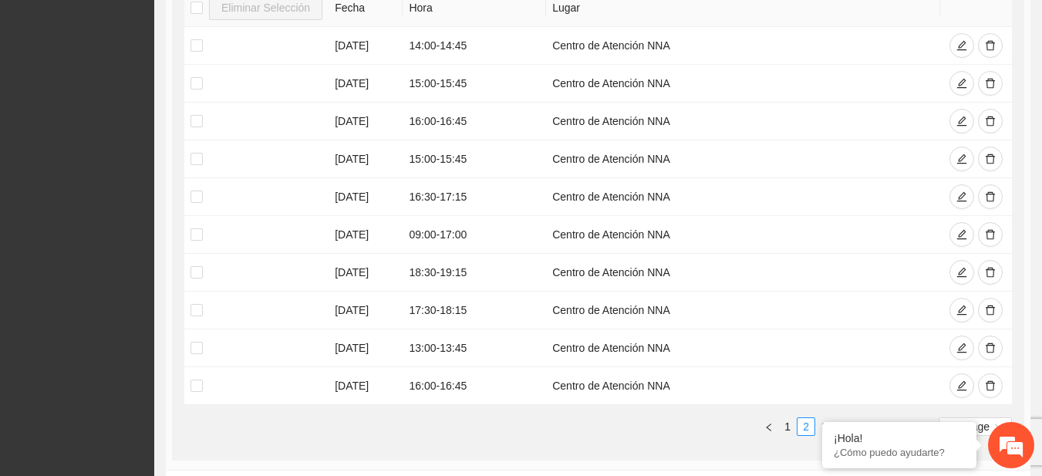
scroll to position [445, 0]
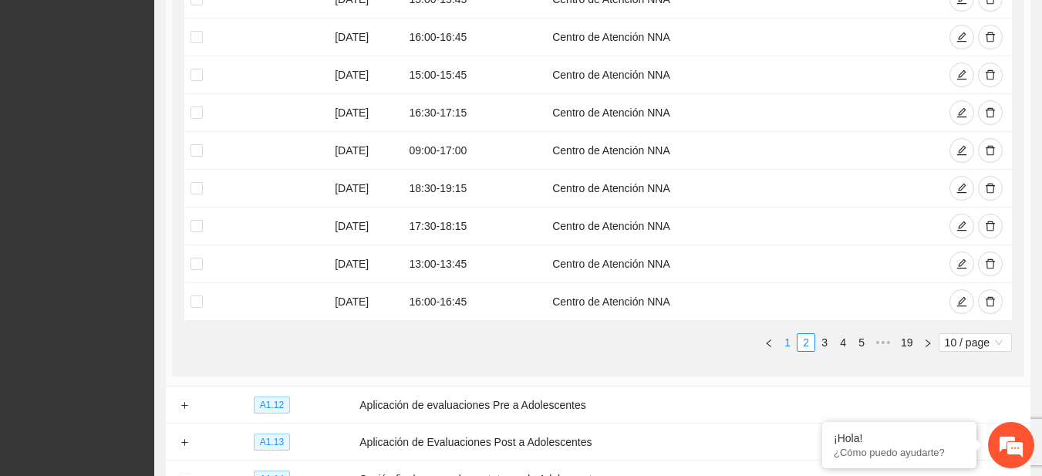
click at [786, 339] on link "1" at bounding box center [787, 342] width 17 height 17
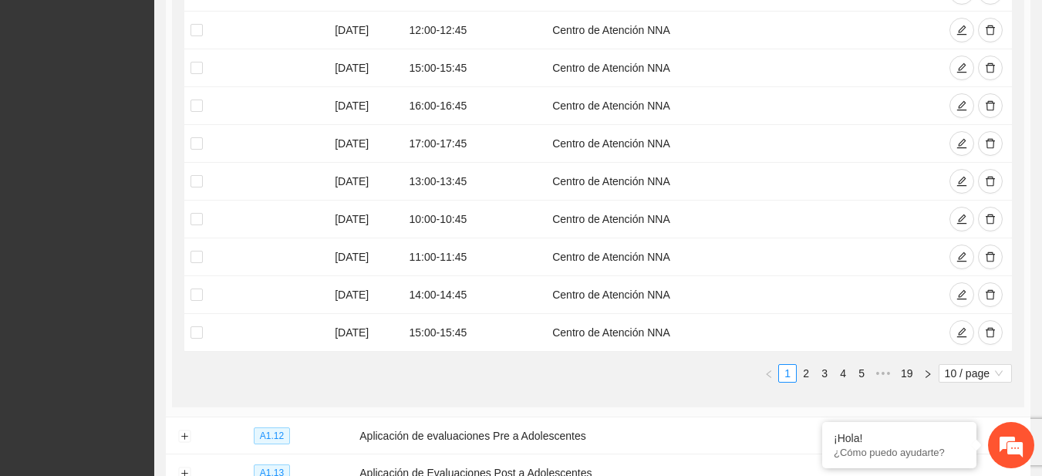
scroll to position [423, 0]
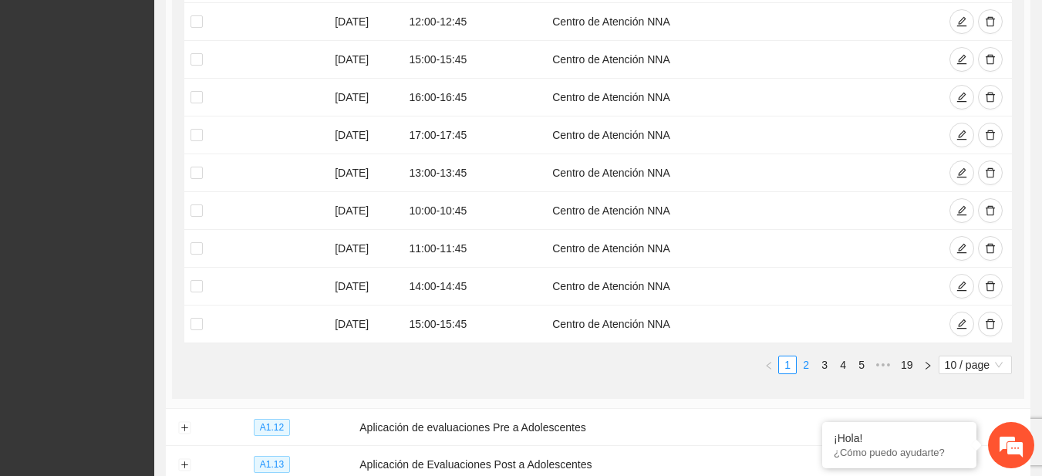
click at [809, 363] on link "2" at bounding box center [806, 364] width 17 height 17
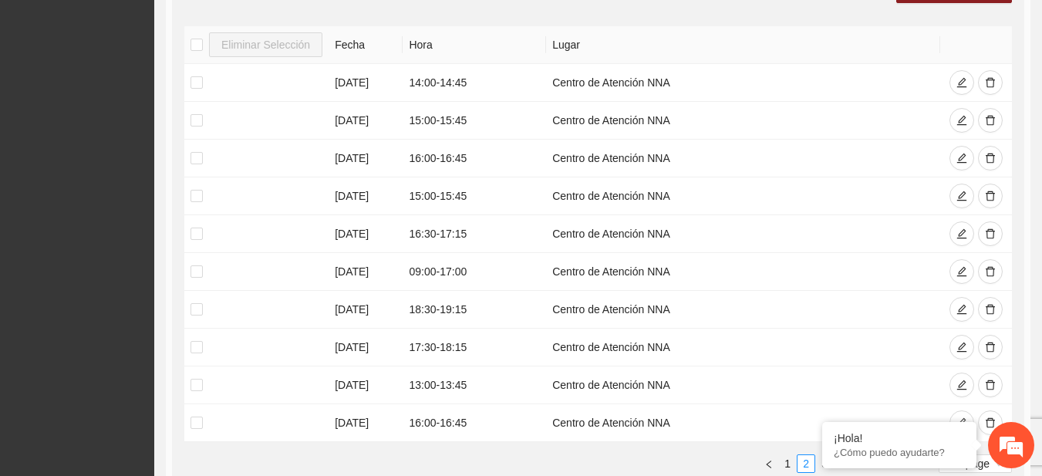
scroll to position [306, 0]
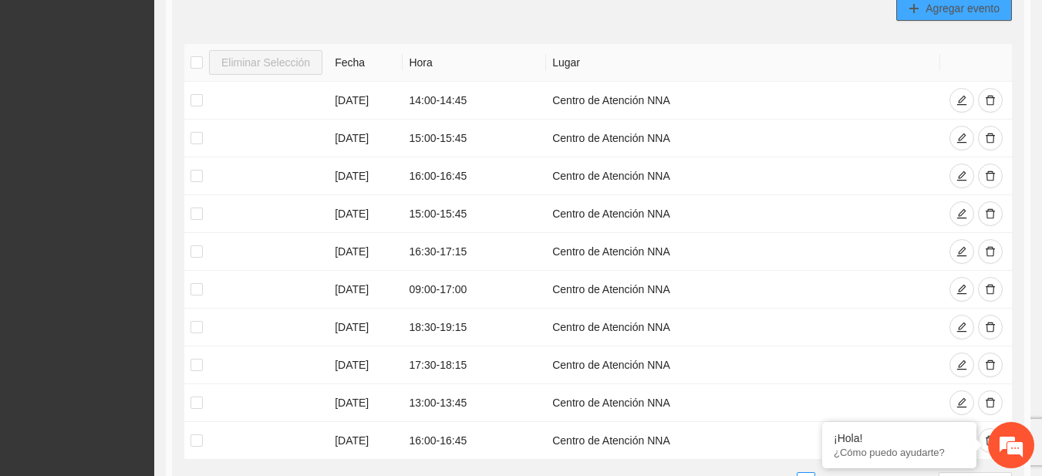
click at [957, 4] on span "Agregar evento" at bounding box center [963, 8] width 74 height 17
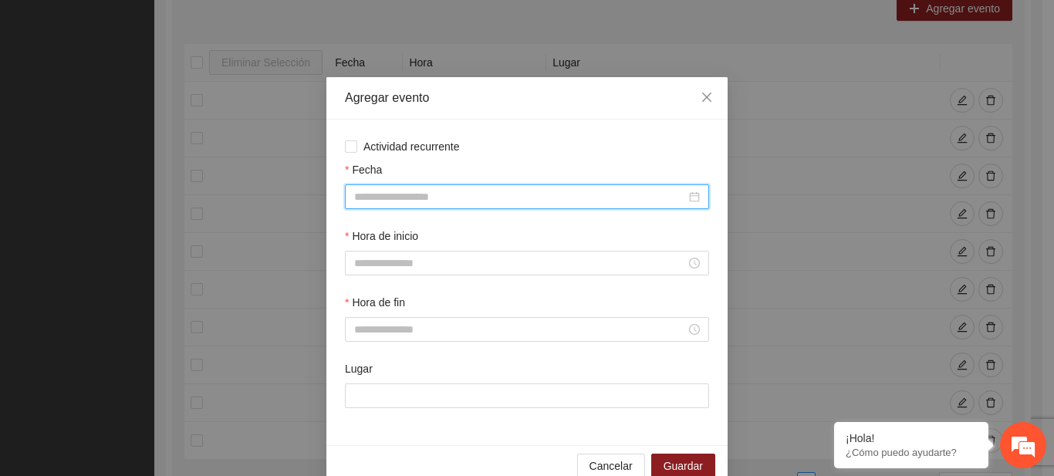
click at [378, 197] on input "Fecha" at bounding box center [520, 196] width 332 height 17
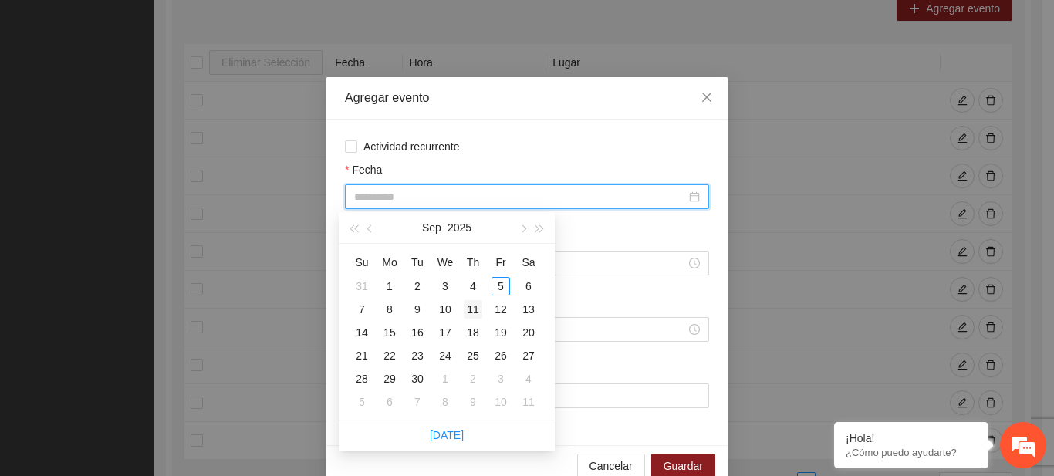
type input "**********"
click at [711, 101] on span "Close" at bounding box center [707, 98] width 42 height 42
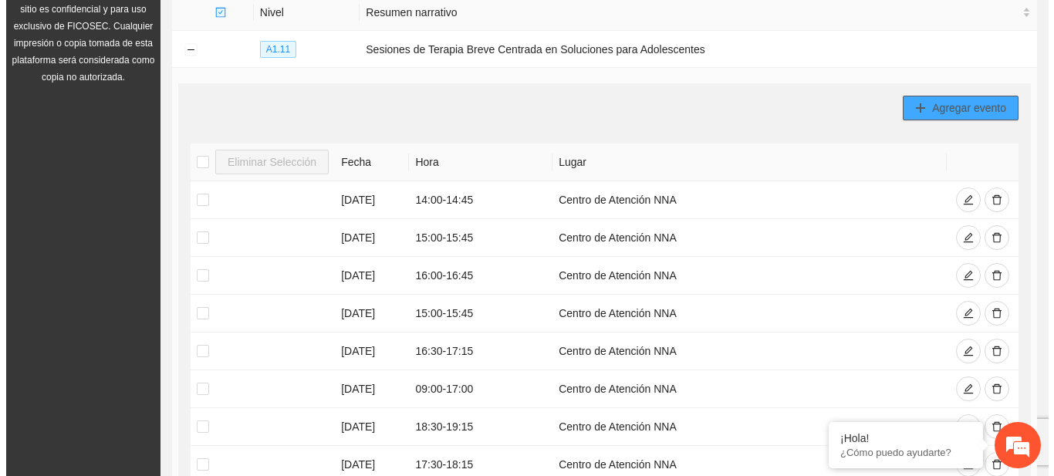
scroll to position [191, 0]
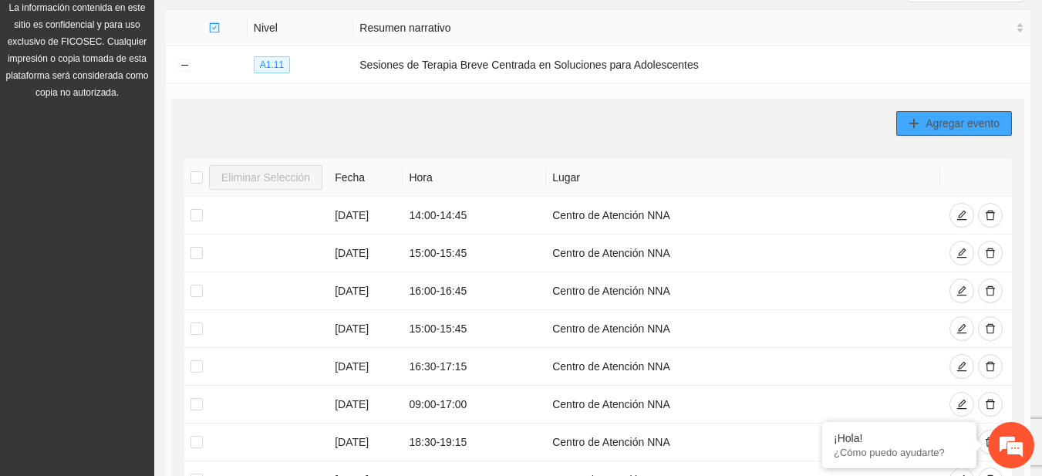
click at [957, 112] on button "Agregar evento" at bounding box center [955, 123] width 116 height 25
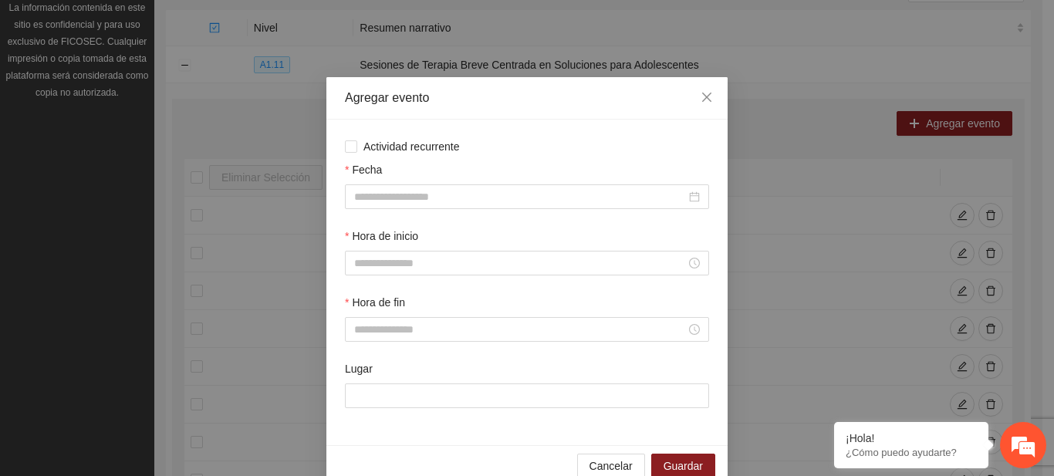
click at [542, 183] on div "Fecha" at bounding box center [527, 172] width 364 height 23
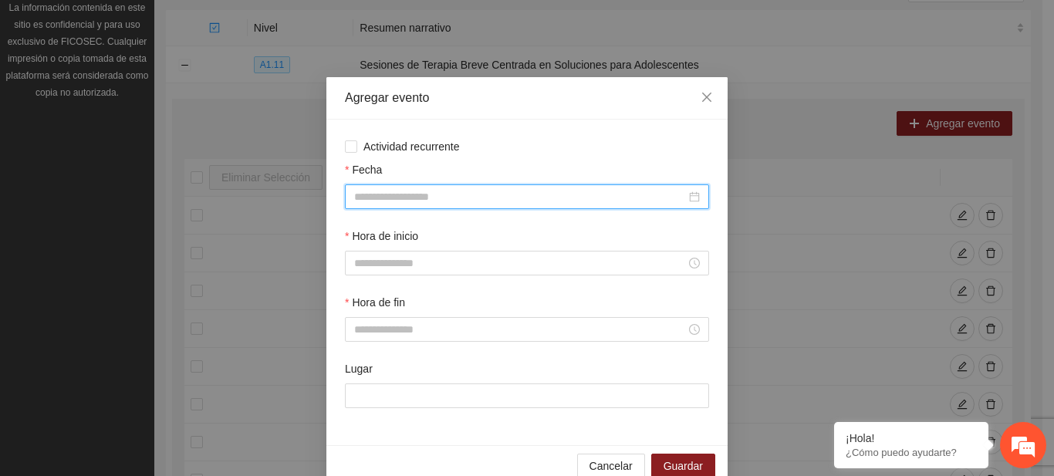
click at [513, 196] on input "Fecha" at bounding box center [520, 196] width 332 height 17
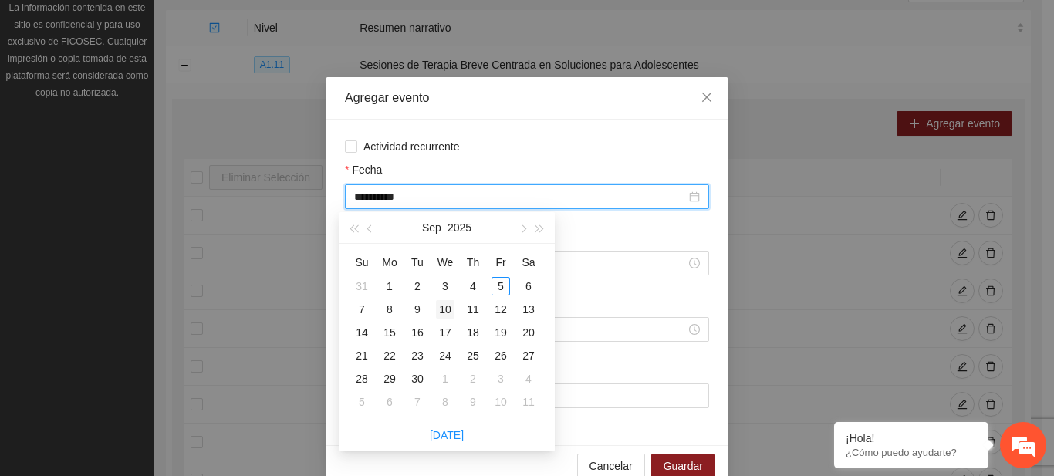
type input "**********"
click at [449, 309] on div "10" at bounding box center [445, 309] width 19 height 19
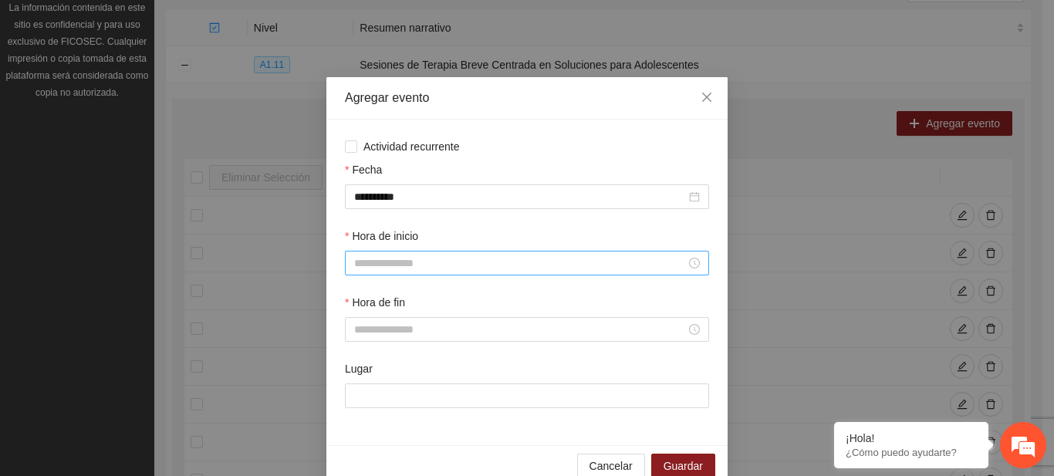
click at [402, 272] on div at bounding box center [527, 263] width 364 height 25
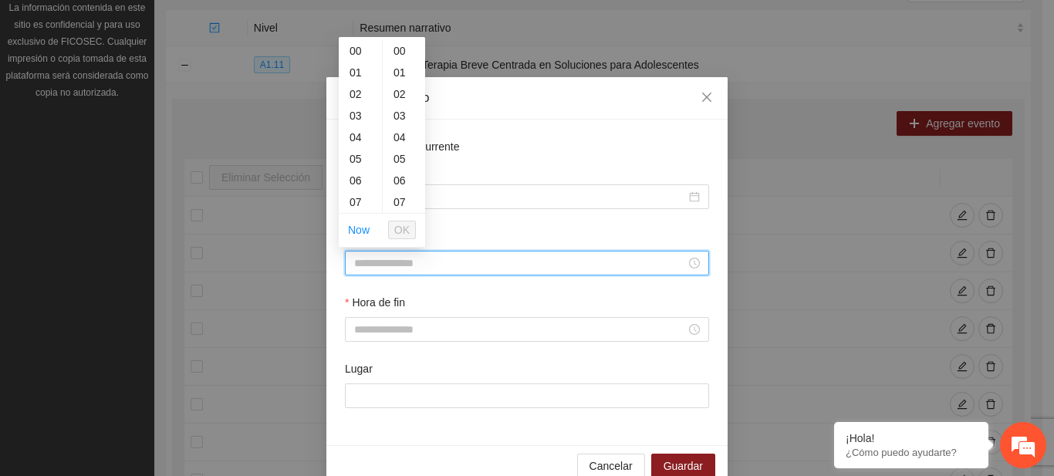
click at [397, 262] on input "Hora de inicio" at bounding box center [520, 263] width 332 height 17
click at [401, 220] on li "OK" at bounding box center [402, 230] width 28 height 26
click at [402, 229] on span "OK" at bounding box center [401, 229] width 15 height 17
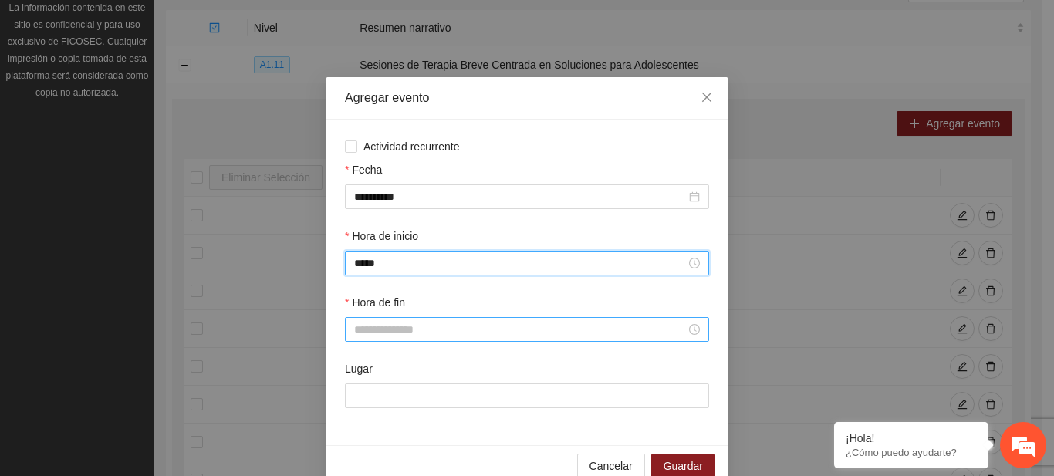
type input "*****"
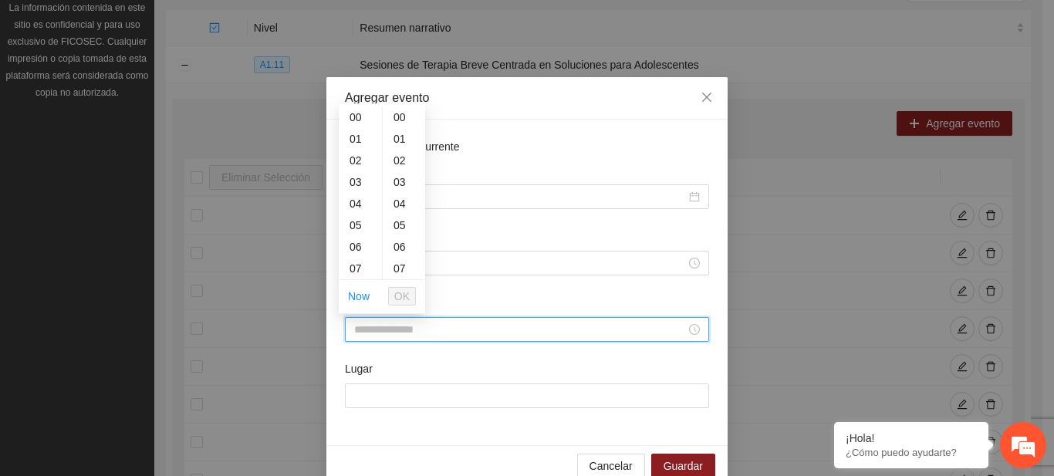
click at [375, 331] on input "Hora de fin" at bounding box center [520, 329] width 332 height 17
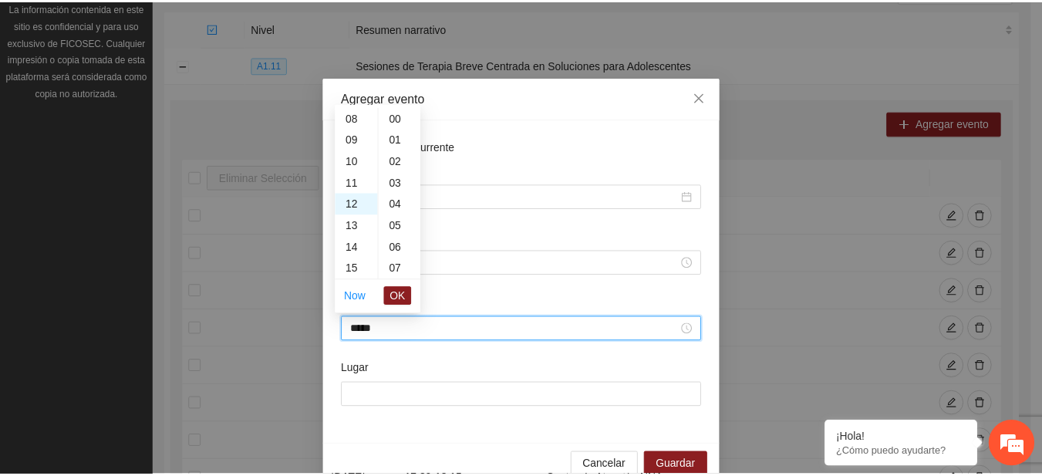
scroll to position [972, 0]
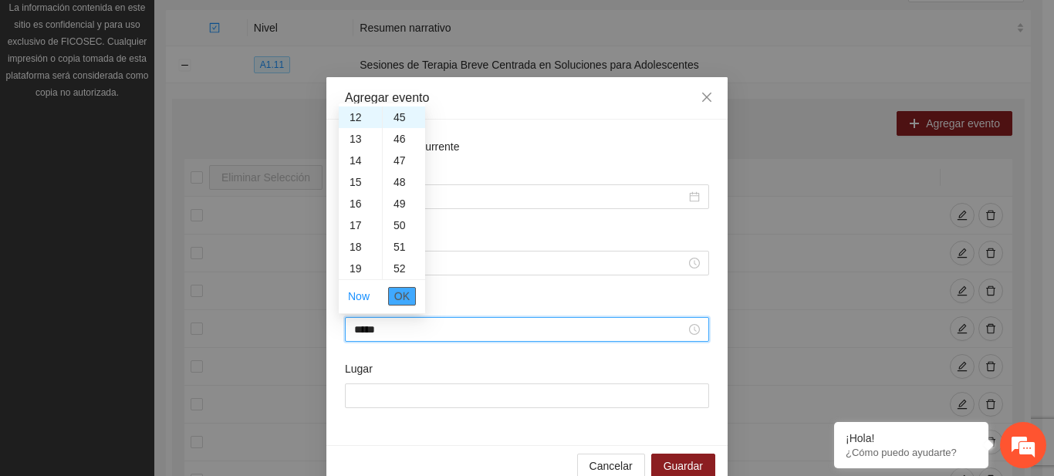
click at [399, 288] on span "OK" at bounding box center [401, 296] width 15 height 17
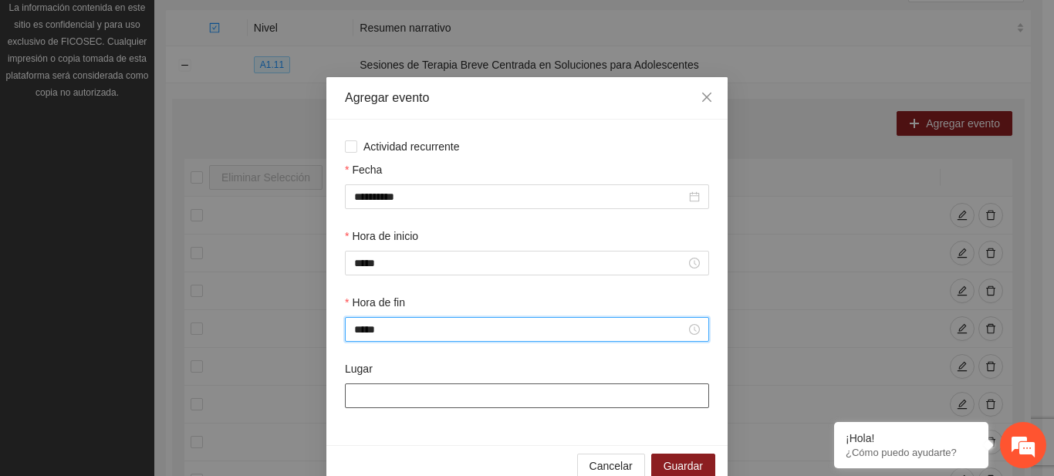
type input "*****"
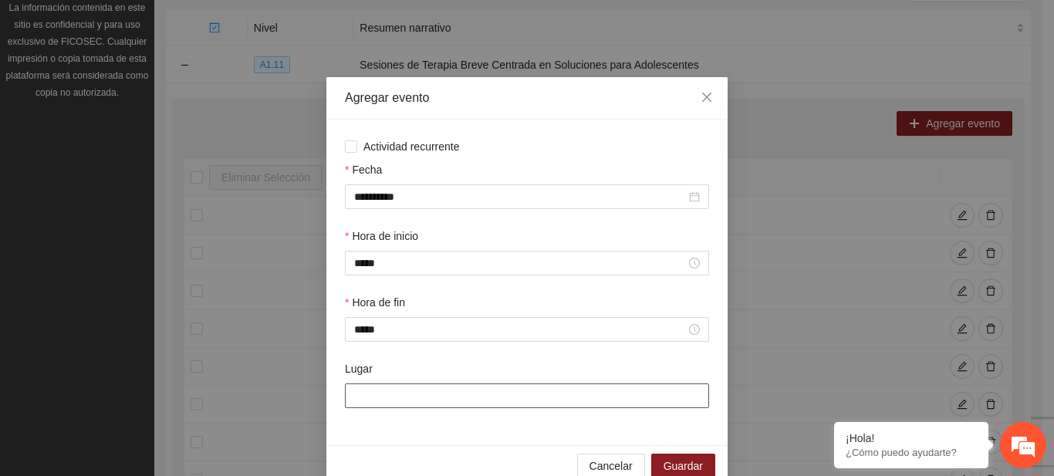
click at [356, 394] on input "Lugar" at bounding box center [527, 395] width 364 height 25
type input "**********"
click at [677, 455] on button "Guardar" at bounding box center [683, 466] width 64 height 25
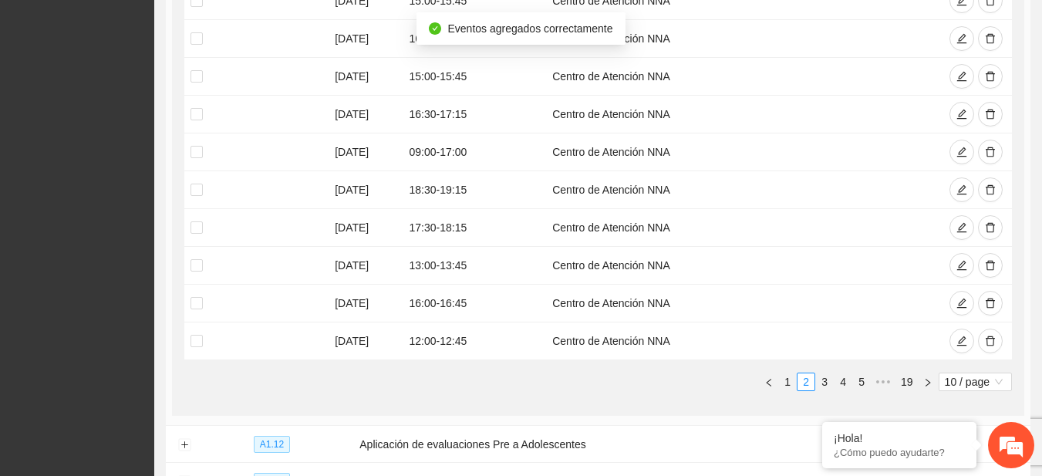
scroll to position [452, 0]
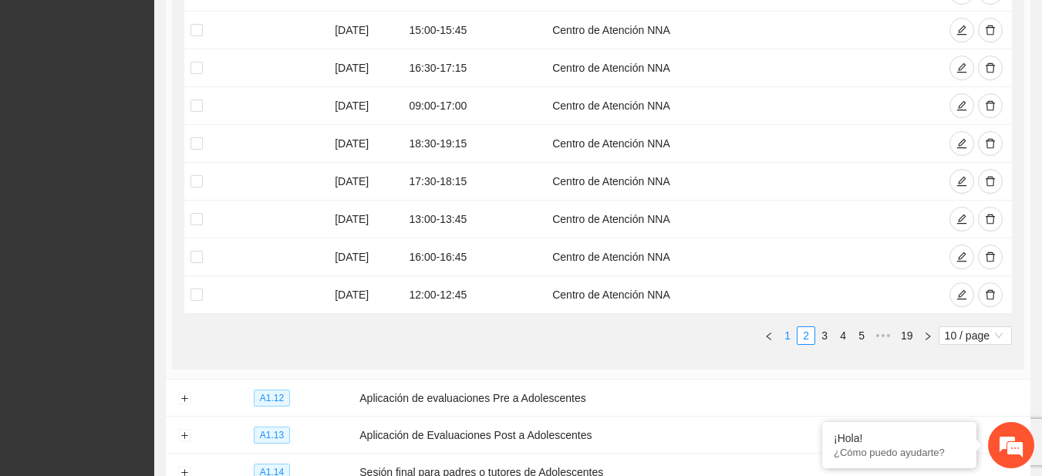
click at [782, 332] on link "1" at bounding box center [787, 335] width 17 height 17
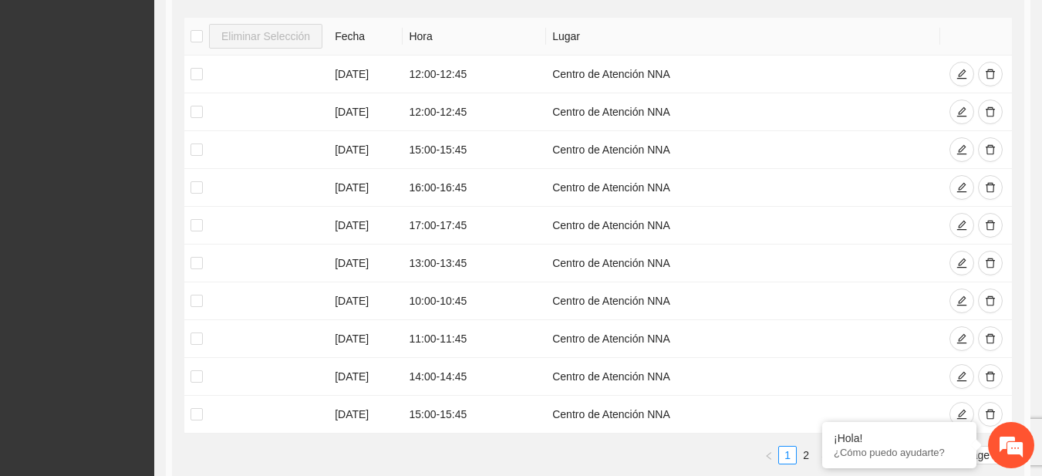
scroll to position [324, 0]
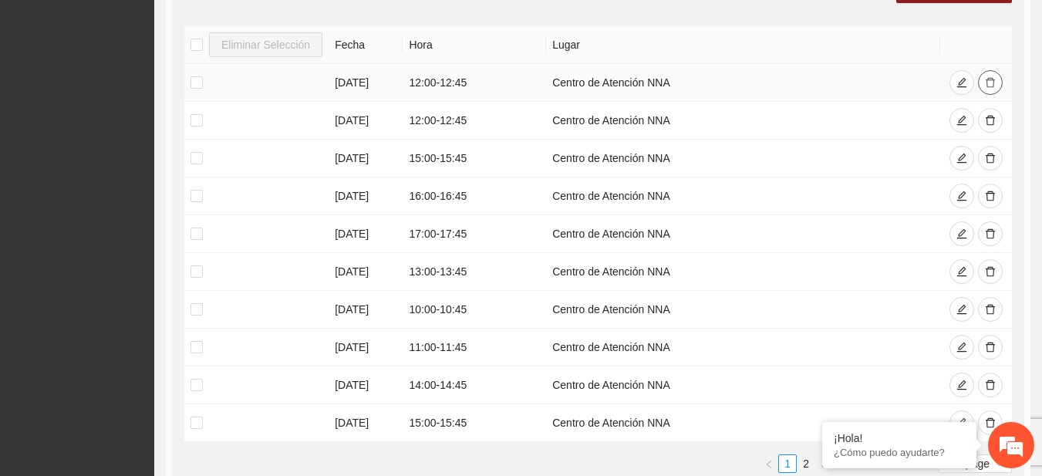
click at [995, 80] on icon "delete" at bounding box center [990, 82] width 11 height 11
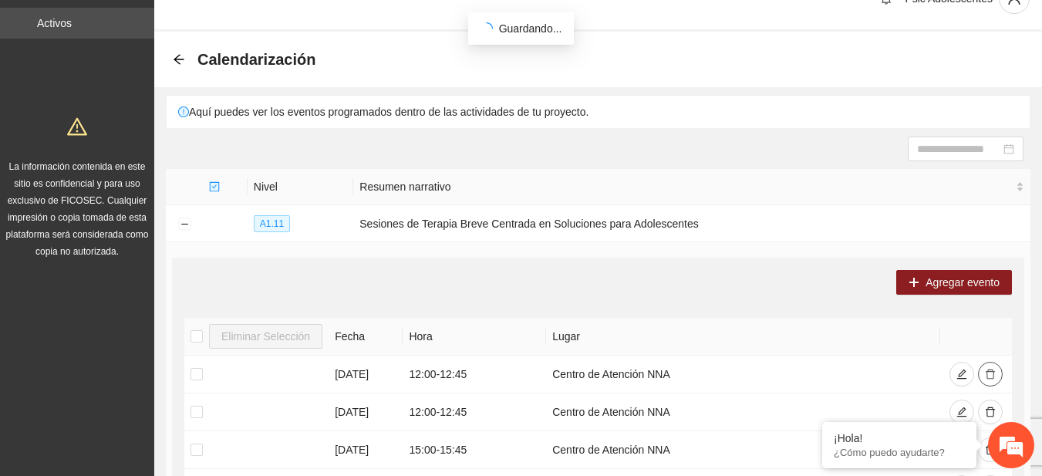
scroll to position [19, 0]
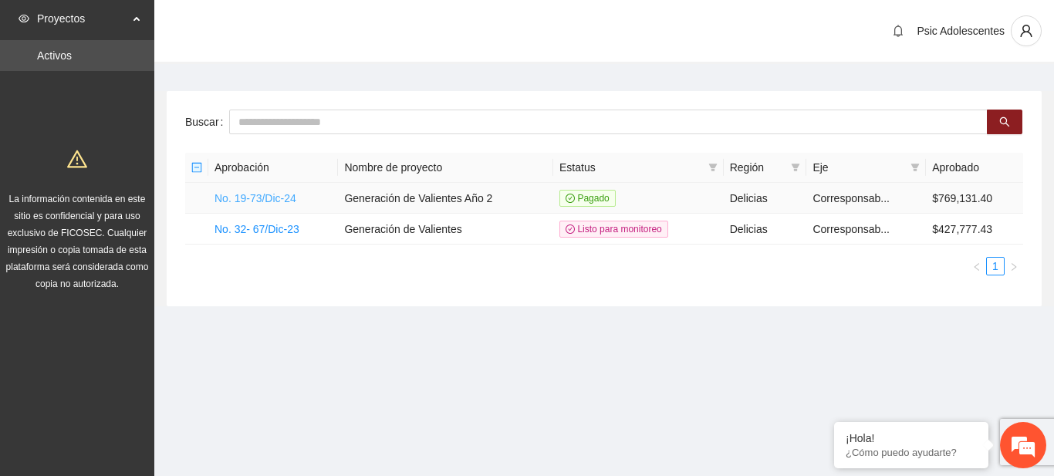
click at [225, 192] on link "No. 19-73/Dic-24" at bounding box center [255, 198] width 82 height 12
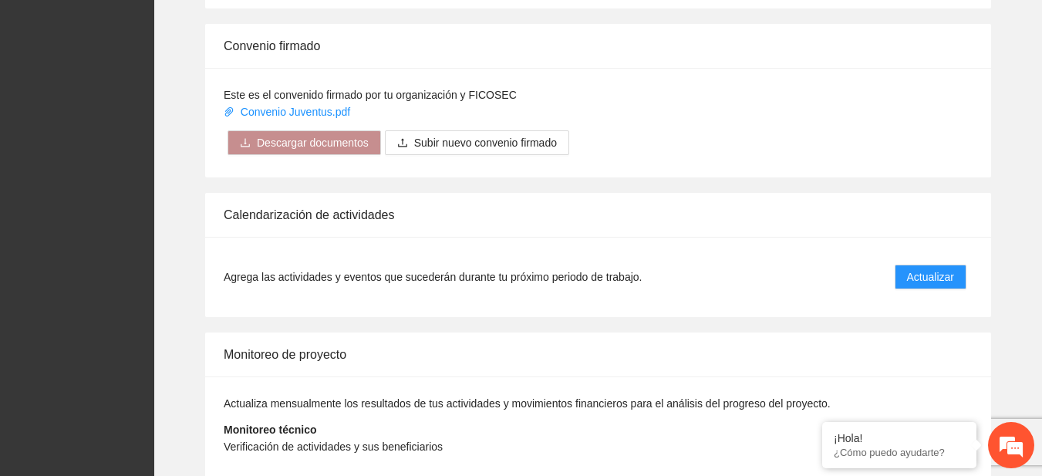
scroll to position [1256, 0]
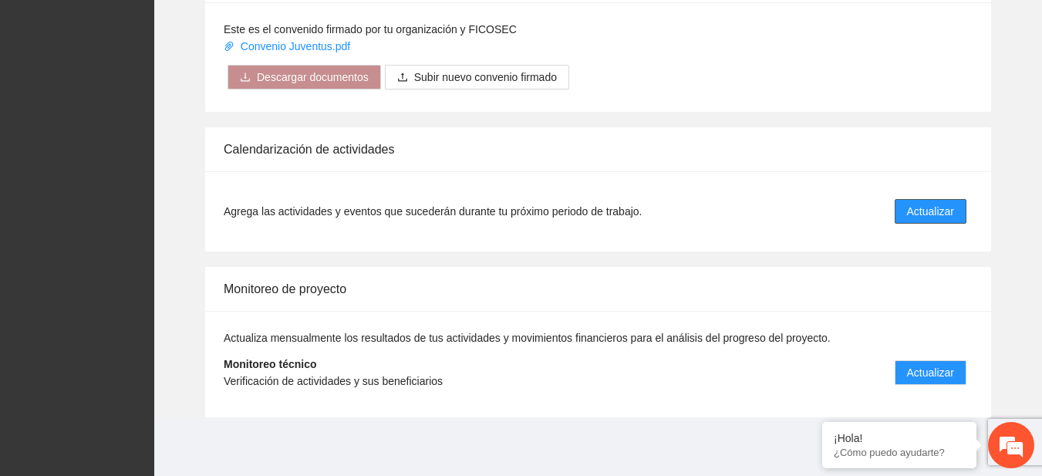
click at [919, 219] on span "Actualizar" at bounding box center [930, 211] width 47 height 17
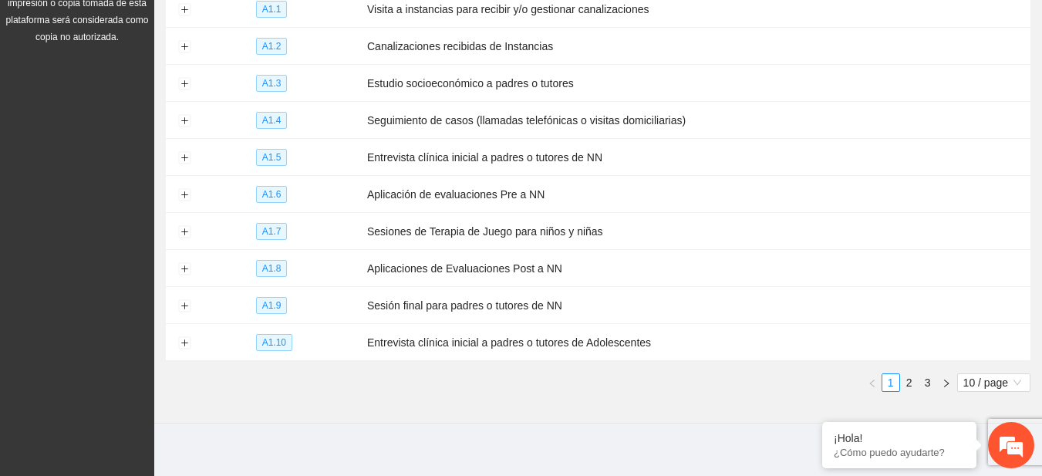
scroll to position [248, 0]
click at [914, 373] on link "2" at bounding box center [909, 381] width 17 height 17
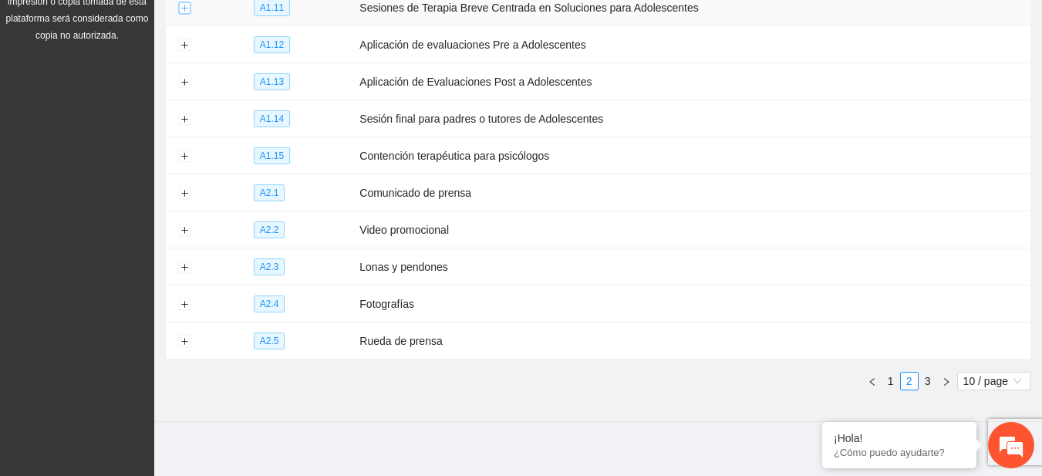
click at [181, 7] on button "Expand row" at bounding box center [184, 8] width 12 height 12
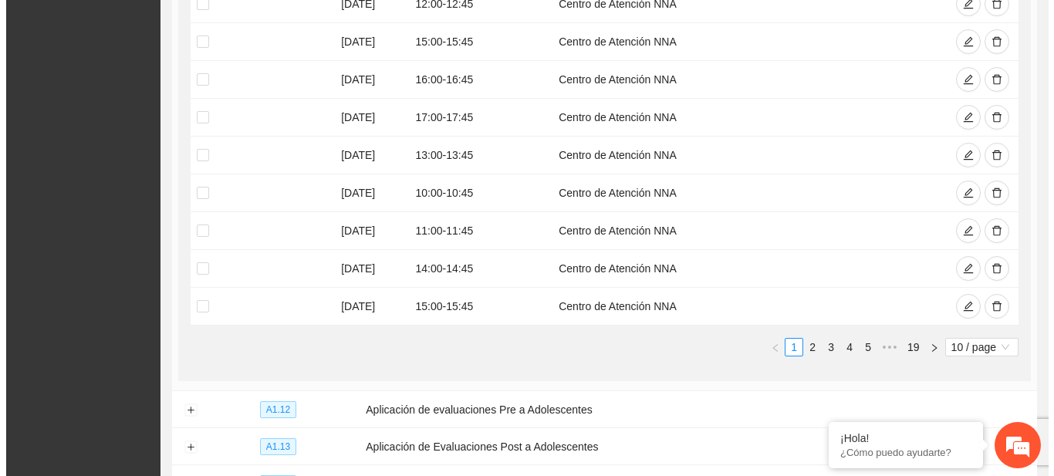
scroll to position [436, 0]
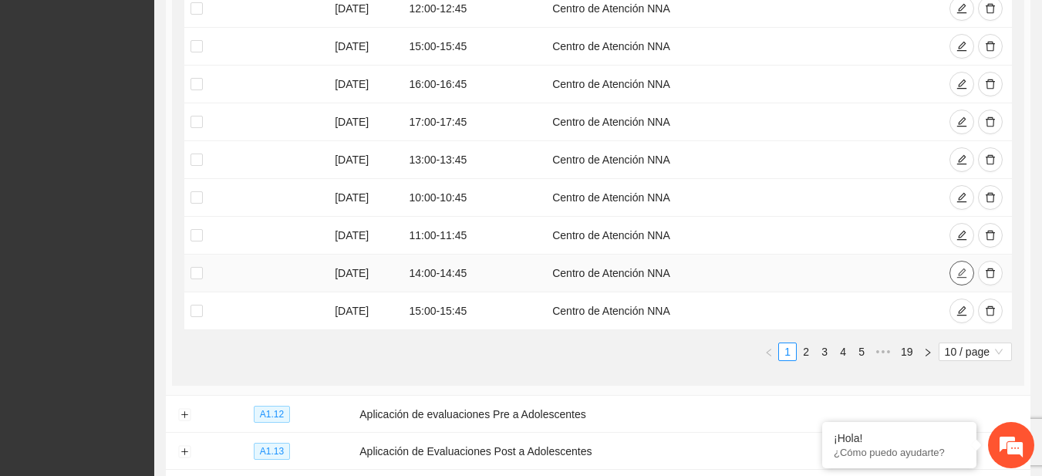
click at [969, 272] on button "button" at bounding box center [962, 273] width 25 height 25
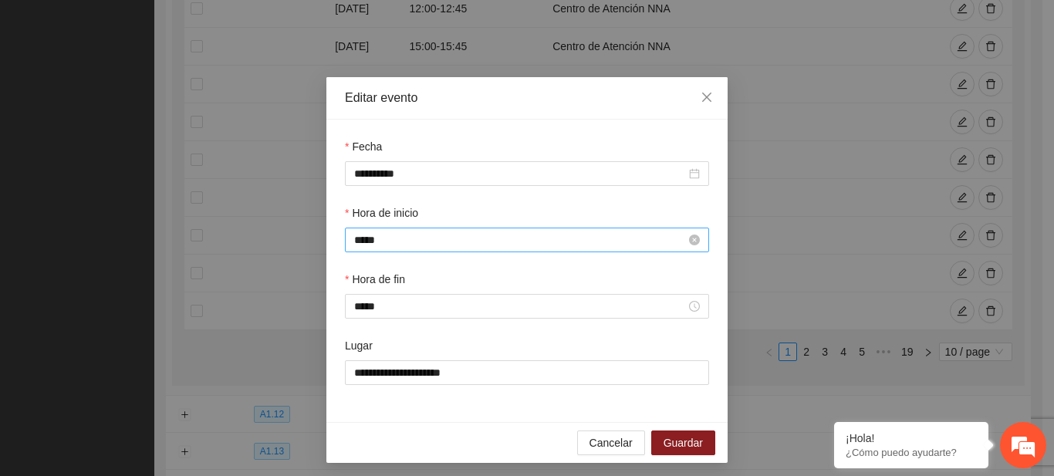
click at [362, 238] on input "*****" at bounding box center [520, 239] width 332 height 17
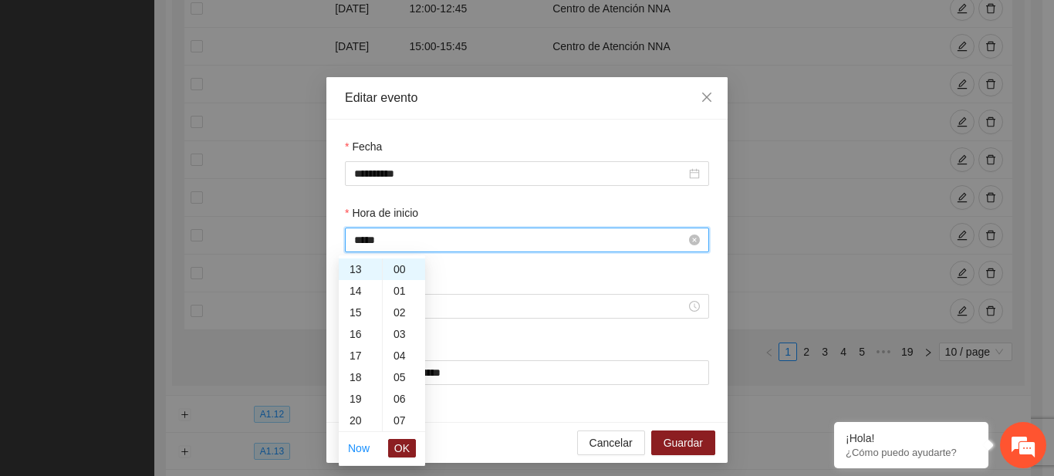
scroll to position [281, 0]
click at [397, 447] on span "OK" at bounding box center [401, 448] width 15 height 17
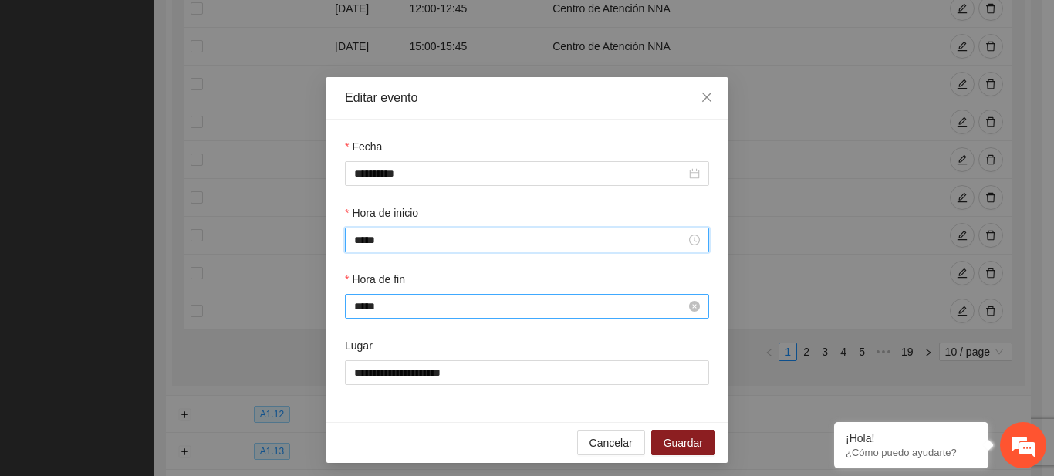
type input "*****"
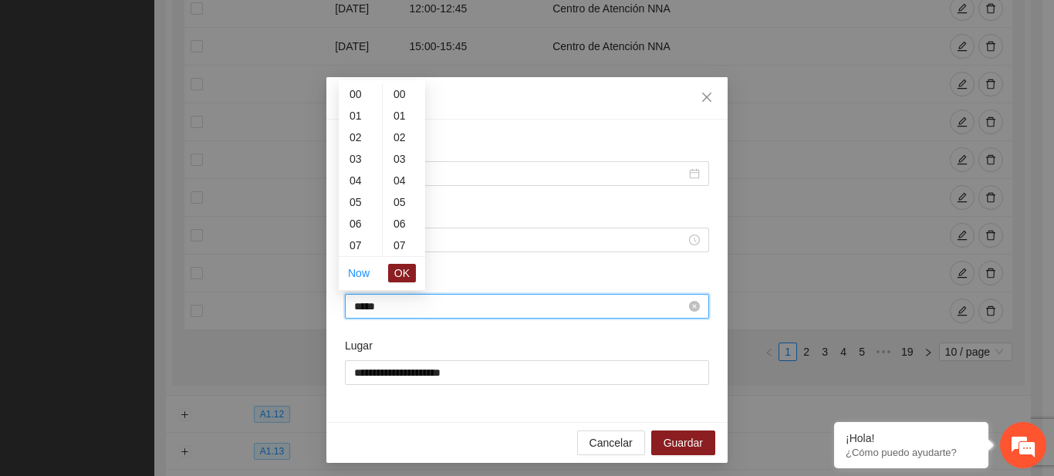
click at [359, 309] on input "*****" at bounding box center [520, 306] width 332 height 17
click at [406, 278] on span "OK" at bounding box center [401, 273] width 15 height 17
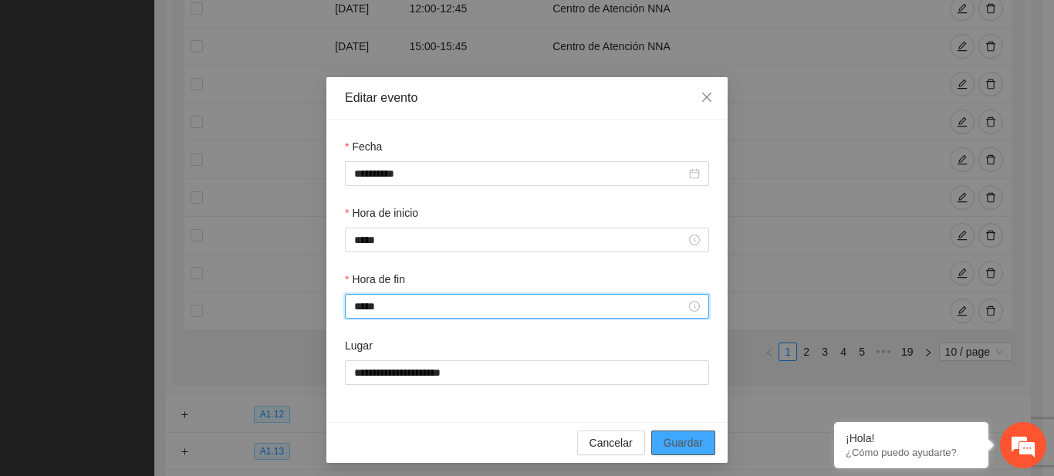
type input "*****"
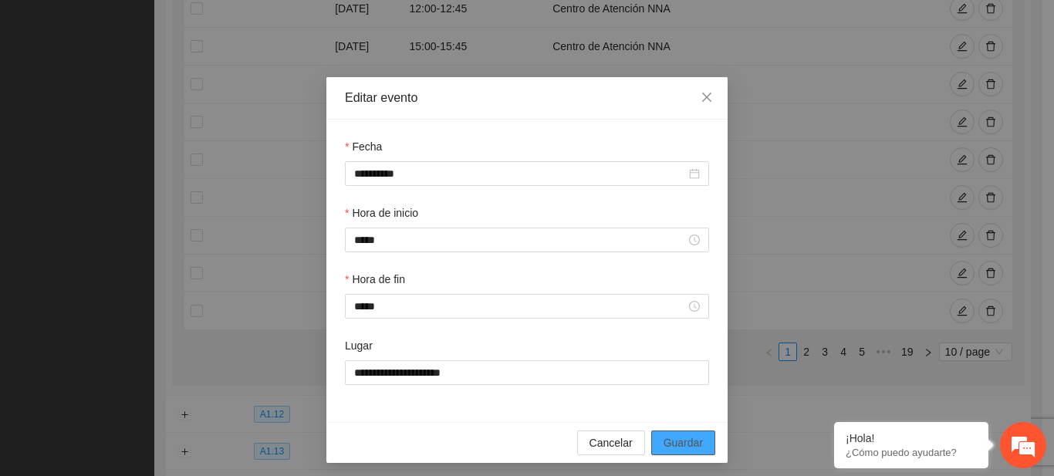
click at [684, 445] on span "Guardar" at bounding box center [683, 442] width 39 height 17
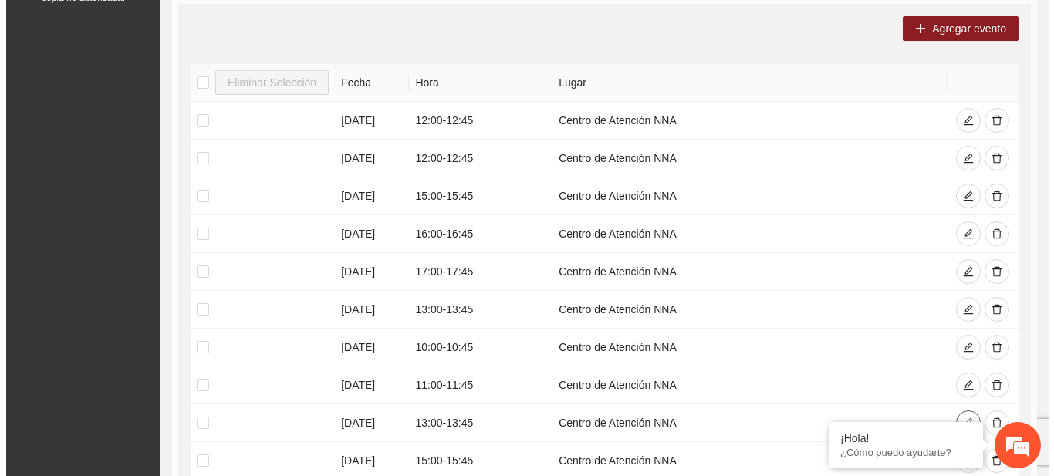
scroll to position [282, 0]
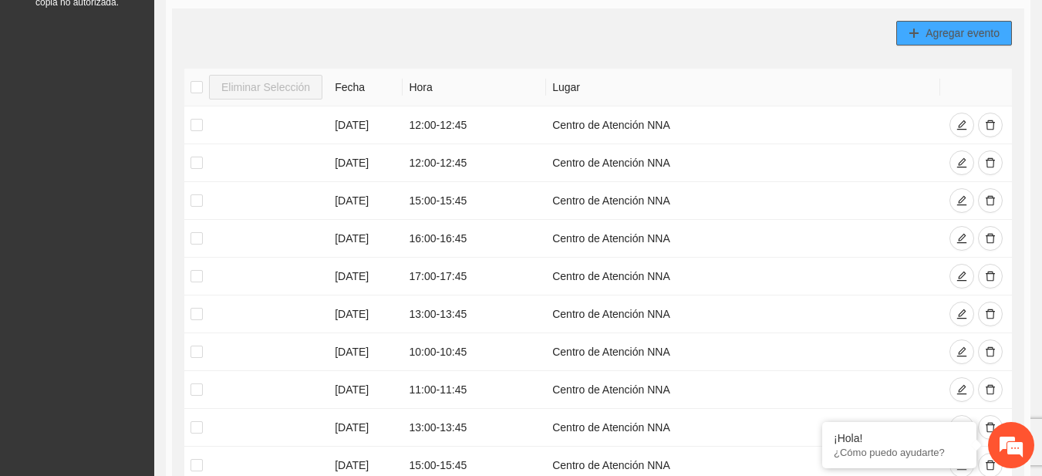
click at [940, 42] on button "Agregar evento" at bounding box center [955, 33] width 116 height 25
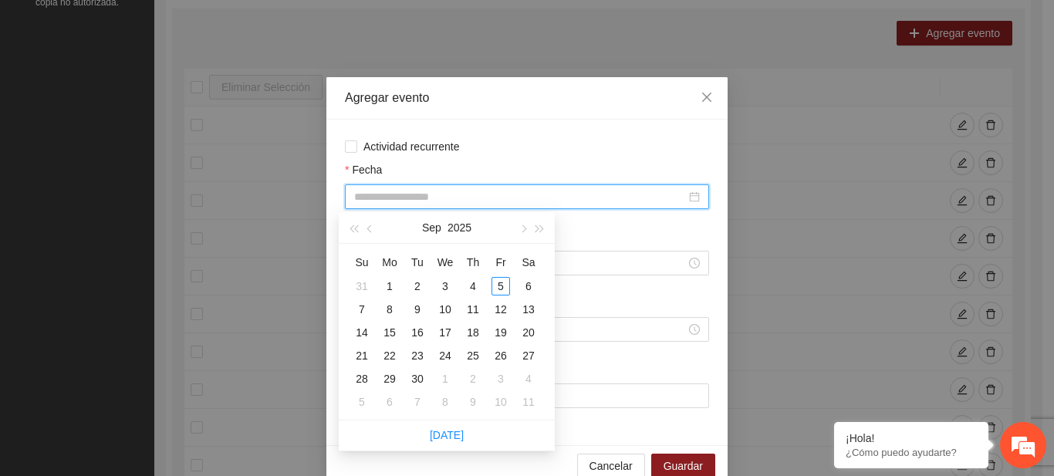
click at [414, 196] on input "Fecha" at bounding box center [520, 196] width 332 height 17
type input "**********"
click at [505, 312] on div "12" at bounding box center [500, 309] width 19 height 19
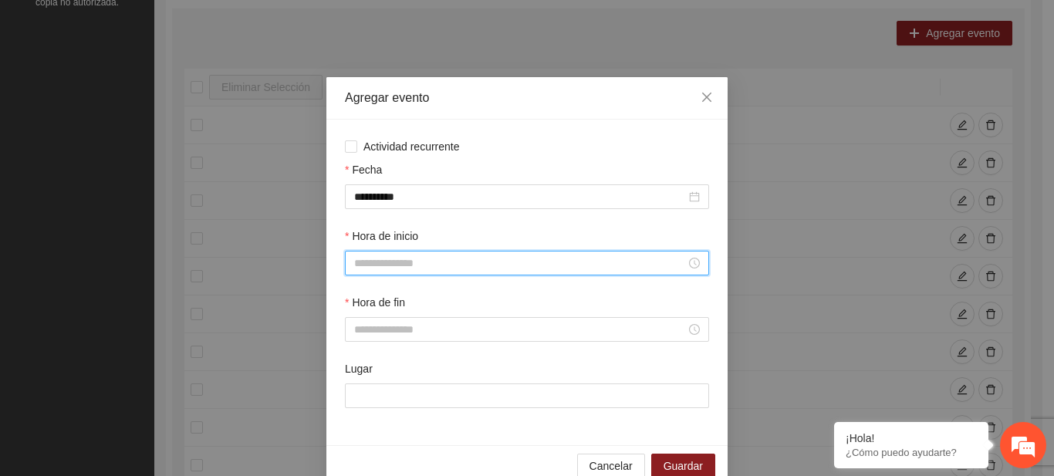
click at [434, 265] on input "Hora de inicio" at bounding box center [520, 263] width 332 height 17
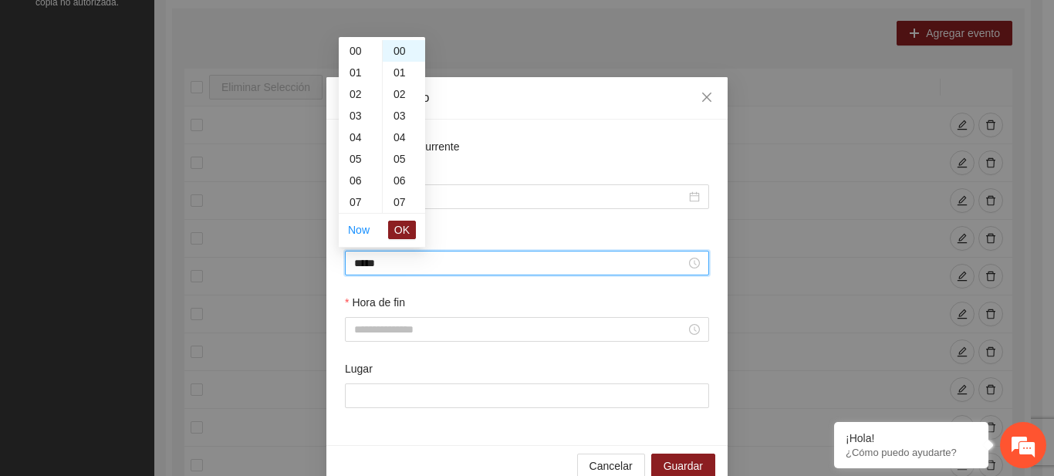
scroll to position [346, 0]
click at [409, 233] on span "OK" at bounding box center [401, 229] width 15 height 17
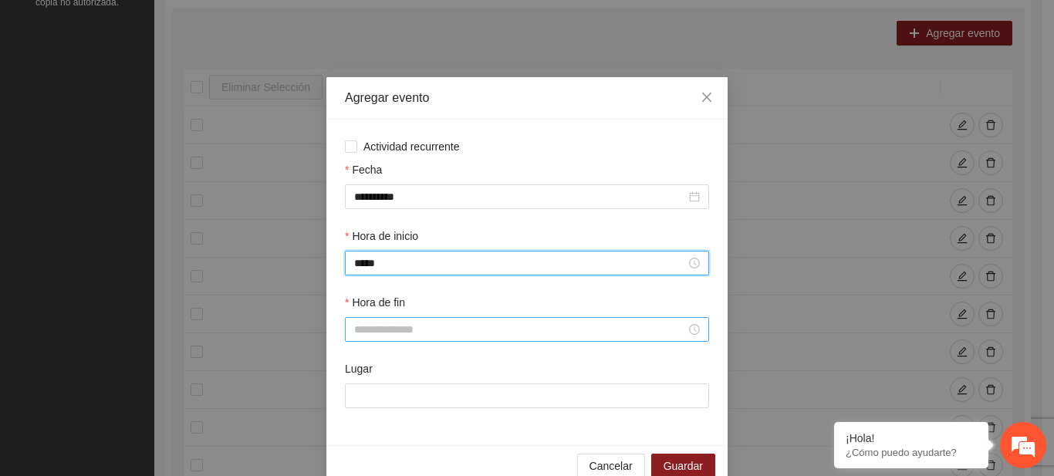
type input "*****"
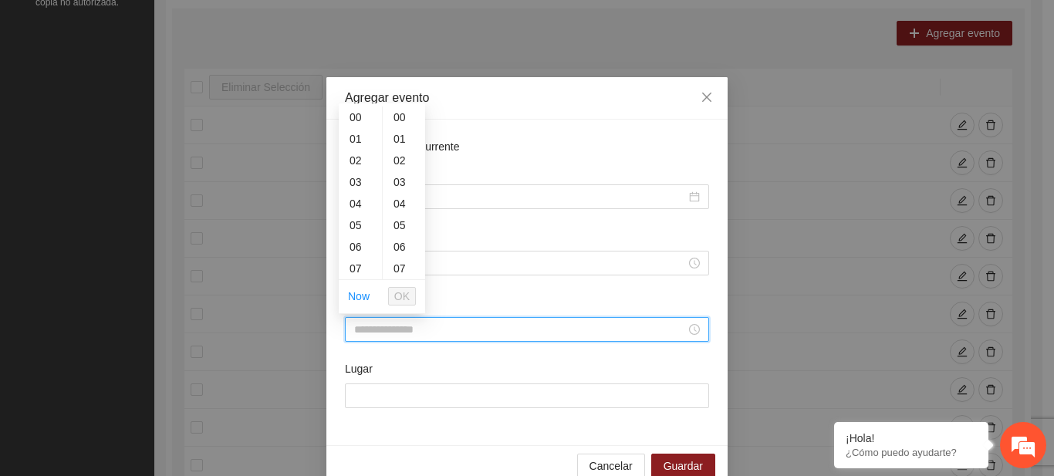
click at [381, 322] on input "Hora de fin" at bounding box center [520, 329] width 332 height 17
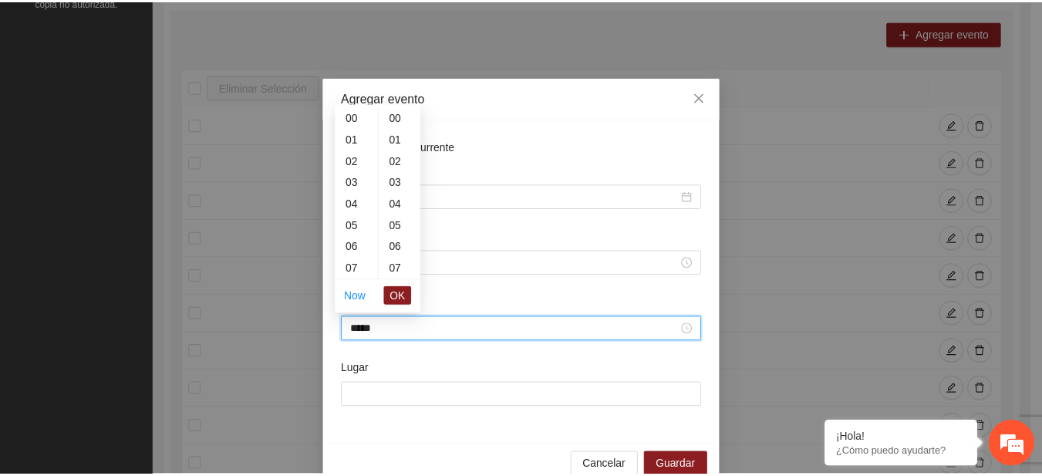
scroll to position [972, 0]
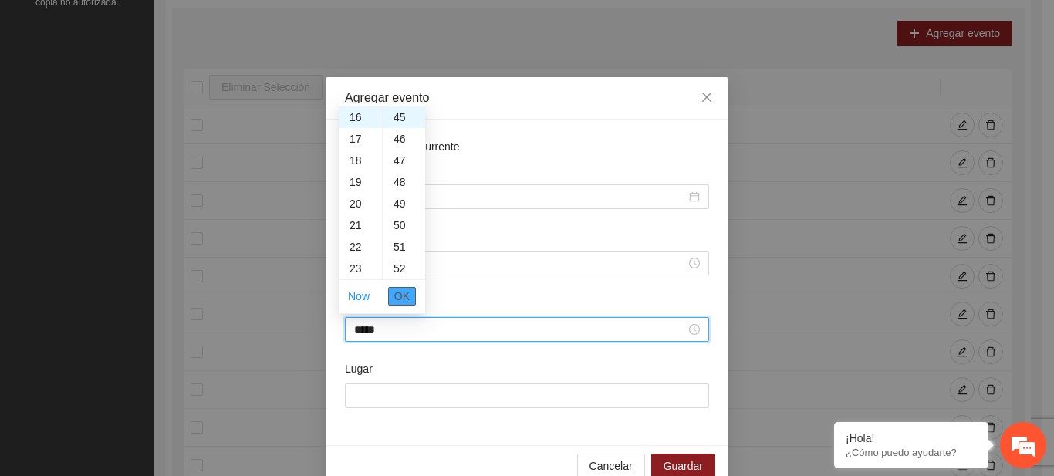
click at [405, 295] on span "OK" at bounding box center [401, 296] width 15 height 17
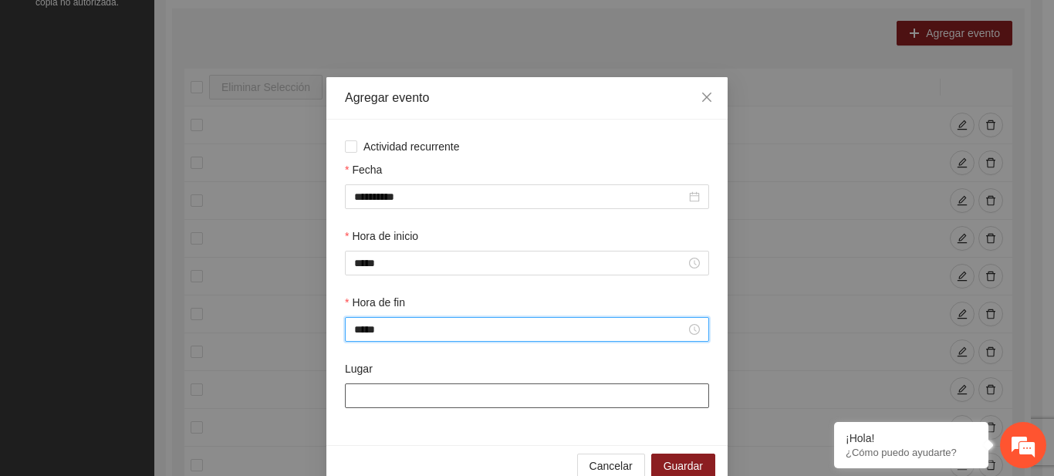
type input "*****"
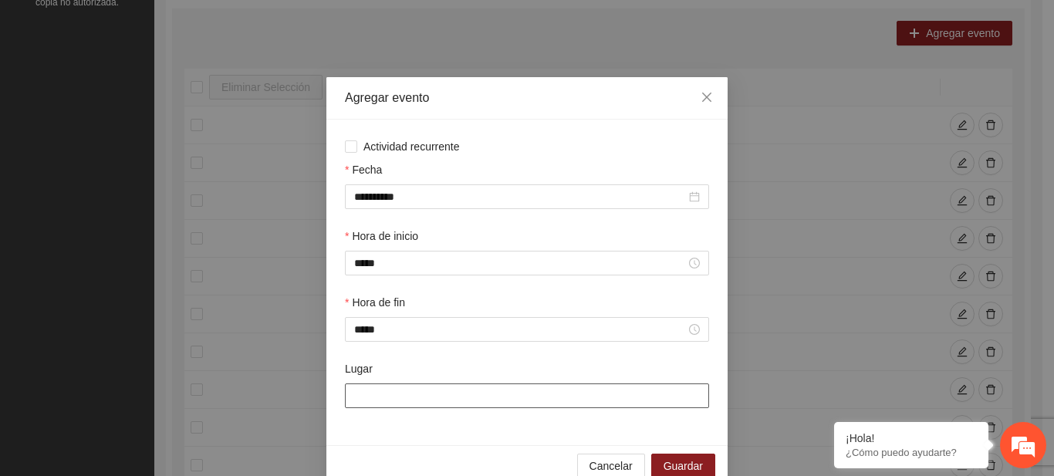
click at [397, 393] on input "Lugar" at bounding box center [527, 395] width 364 height 25
type input "**********"
click at [670, 460] on span "Guardar" at bounding box center [683, 466] width 39 height 17
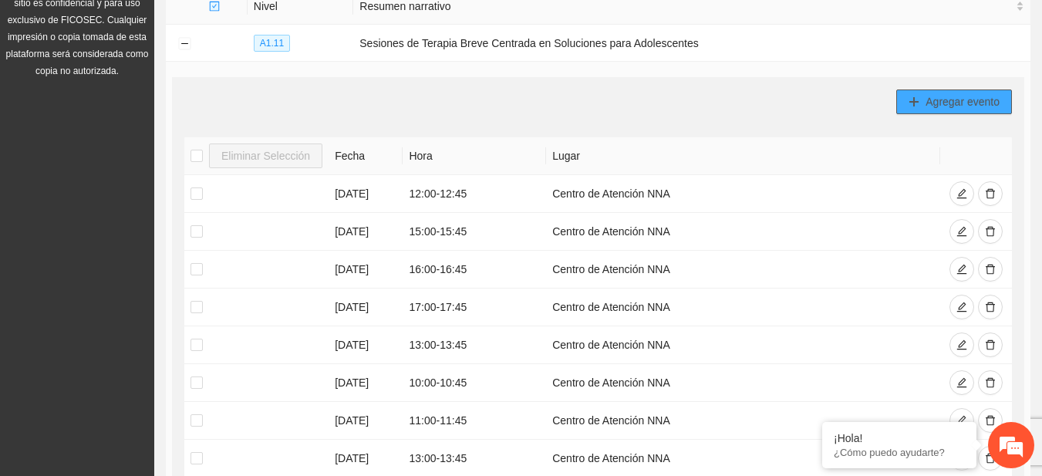
scroll to position [164, 0]
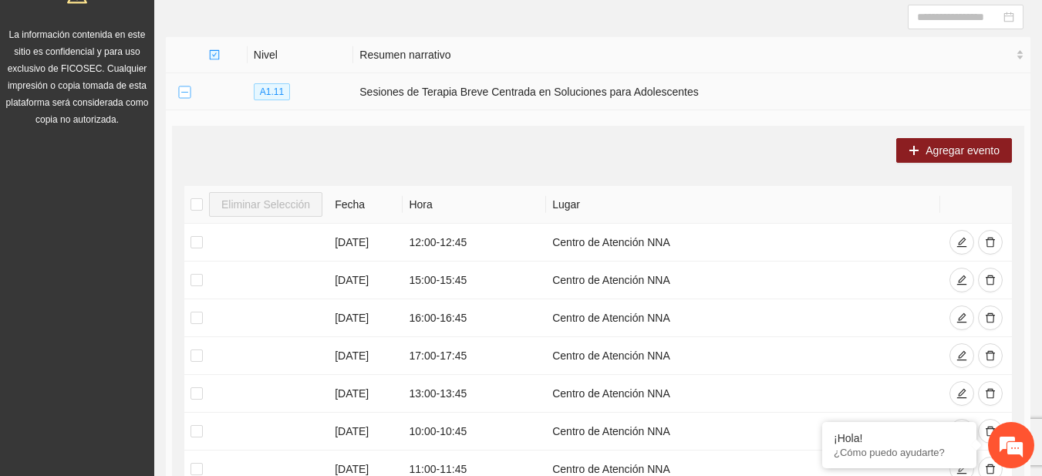
click at [187, 93] on button "Collapse row" at bounding box center [184, 92] width 12 height 12
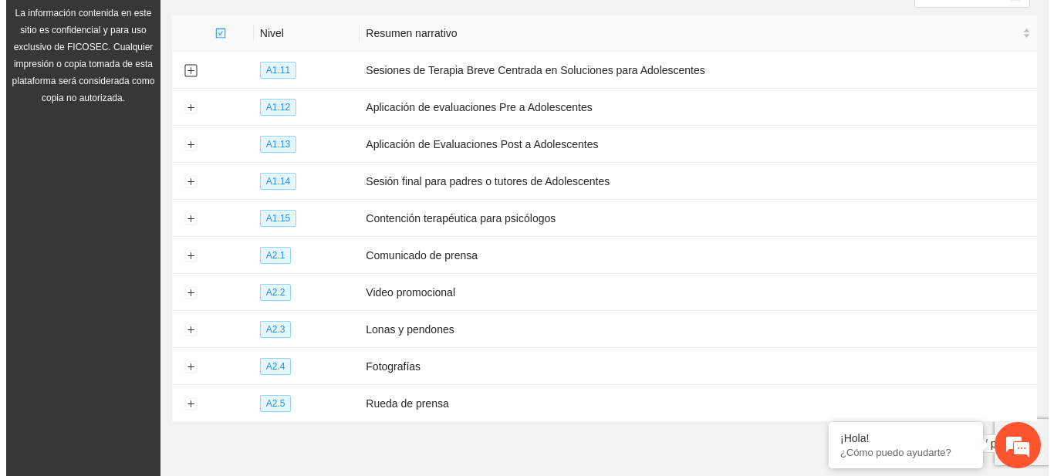
scroll to position [190, 0]
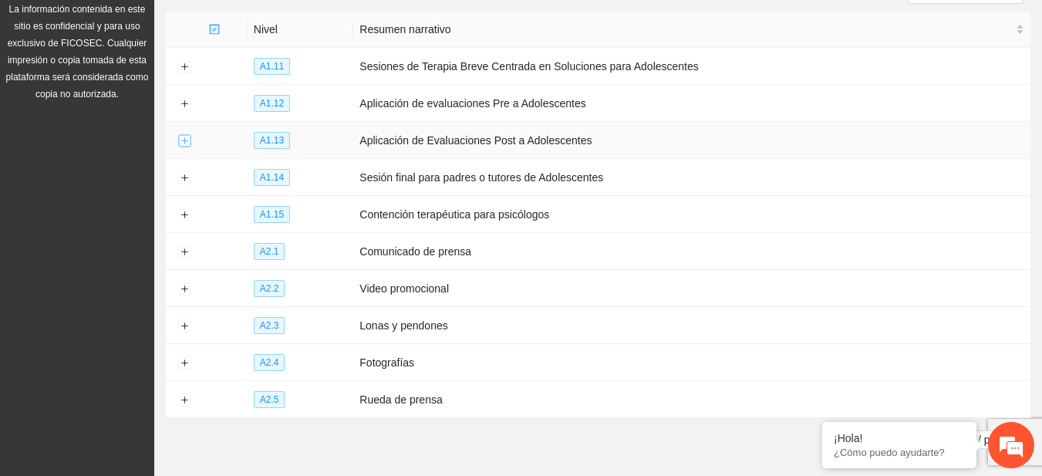
click at [184, 137] on button "Expand row" at bounding box center [184, 141] width 12 height 12
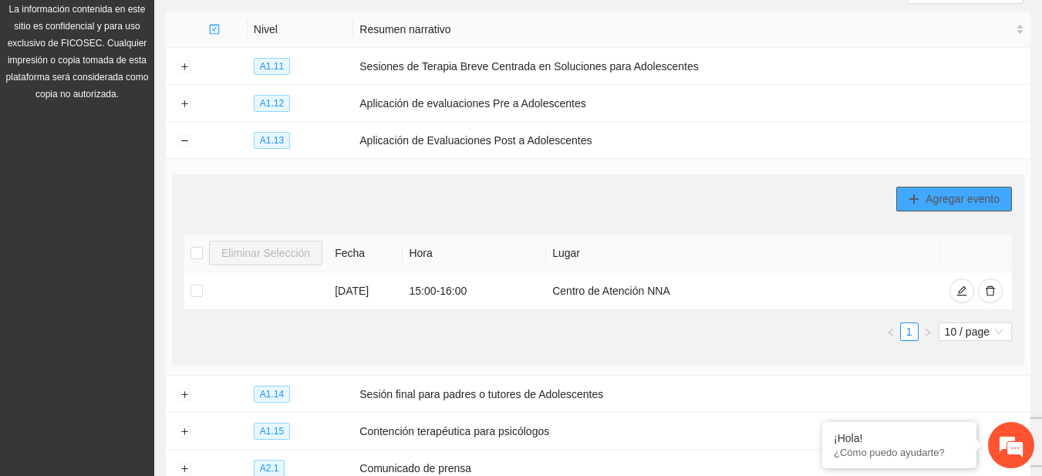
click at [901, 205] on button "Agregar evento" at bounding box center [955, 199] width 116 height 25
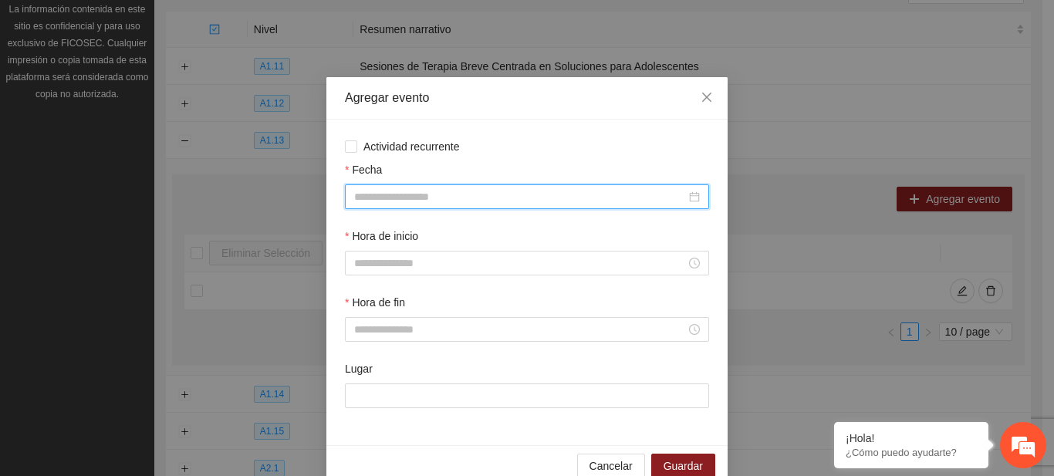
click at [459, 201] on input "Fecha" at bounding box center [520, 196] width 332 height 17
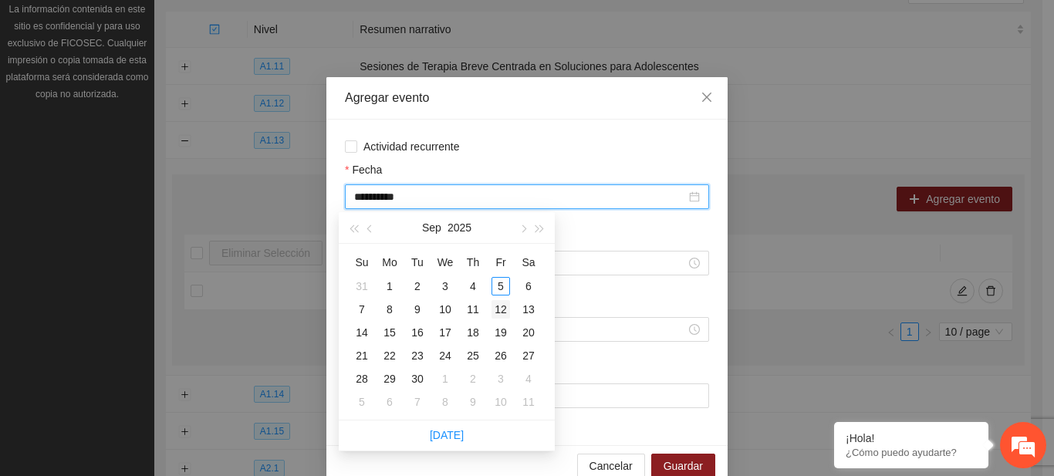
type input "**********"
click at [505, 313] on div "12" at bounding box center [500, 309] width 19 height 19
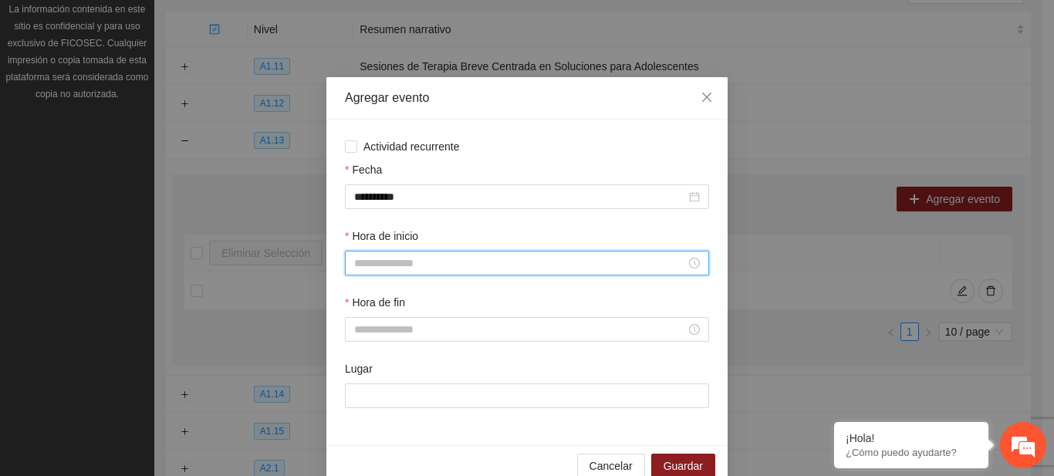
click at [427, 259] on input "Hora de inicio" at bounding box center [520, 263] width 332 height 17
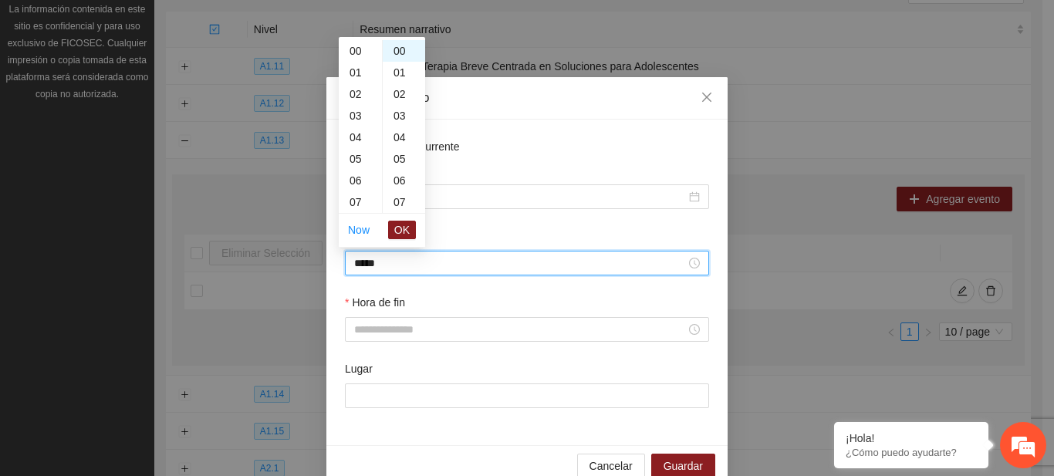
scroll to position [302, 0]
click at [405, 237] on span "OK" at bounding box center [401, 229] width 15 height 17
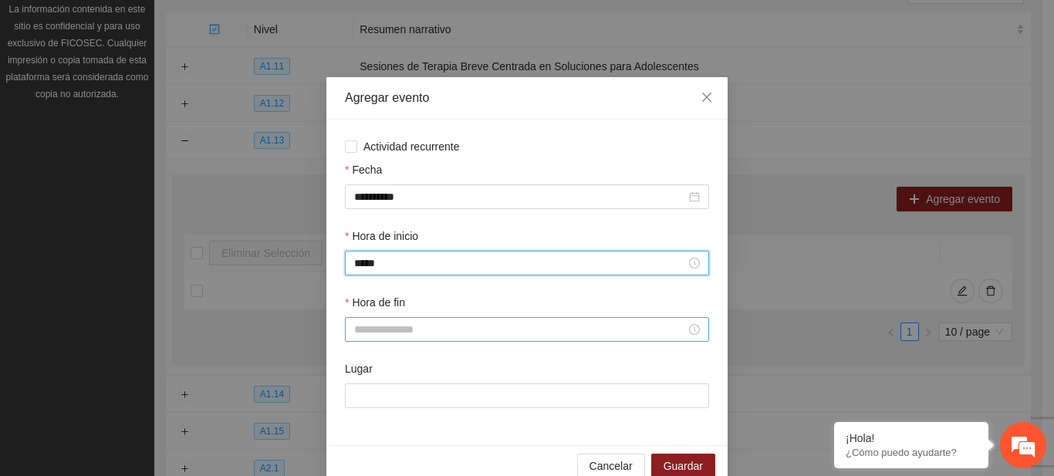
type input "*****"
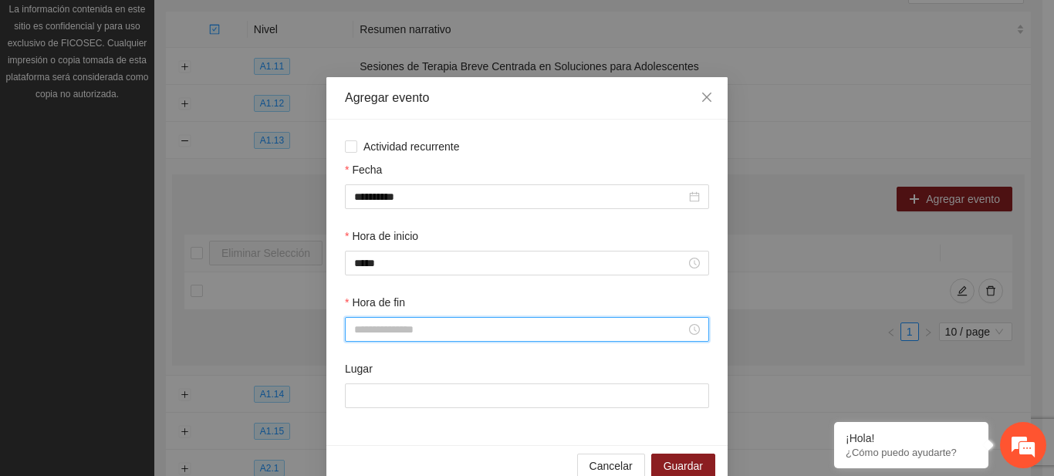
click at [379, 326] on input "Hora de fin" at bounding box center [520, 329] width 332 height 17
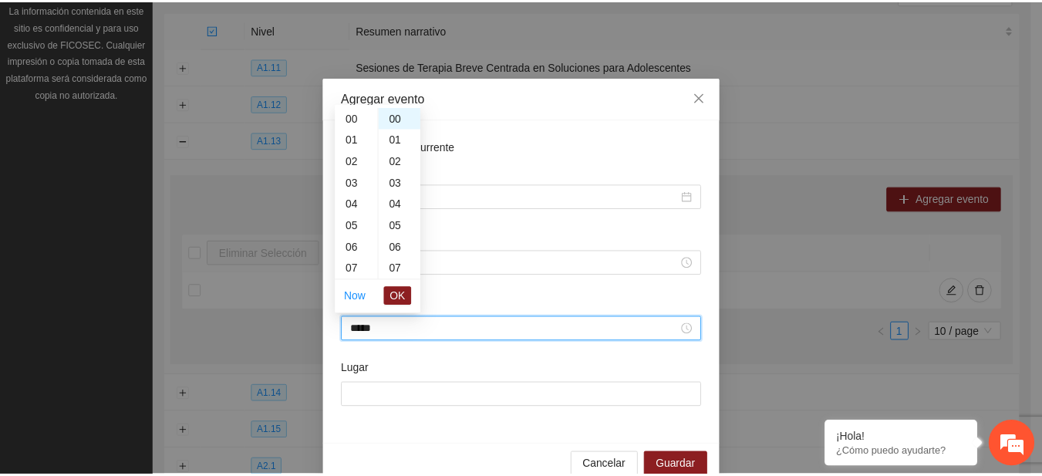
scroll to position [324, 0]
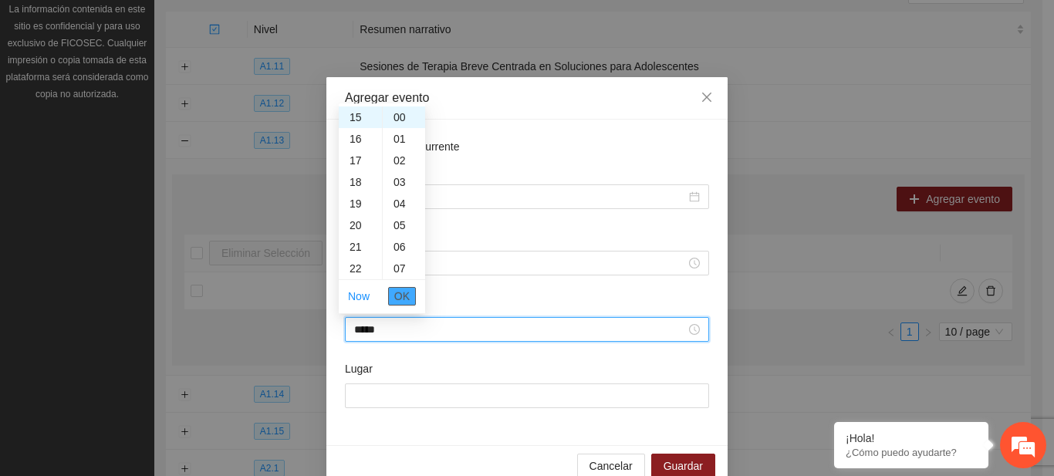
click at [398, 297] on span "OK" at bounding box center [401, 296] width 15 height 17
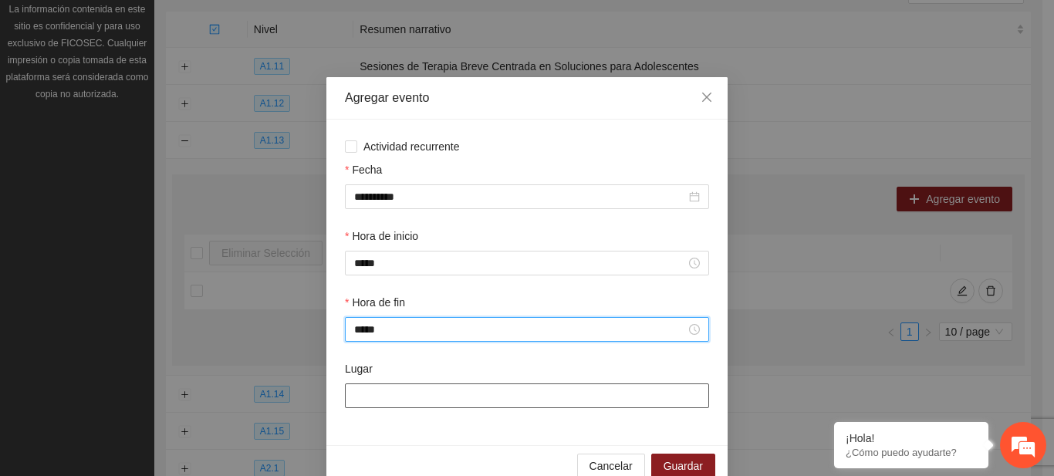
type input "*****"
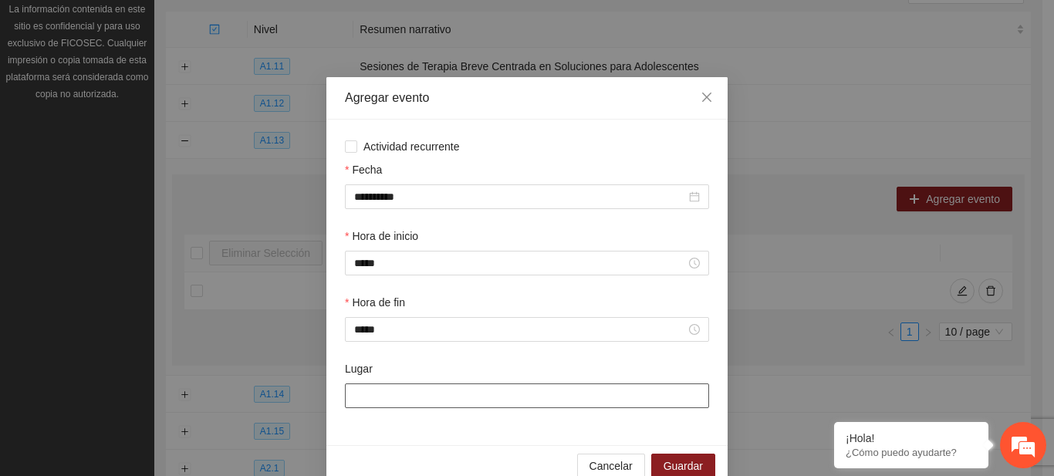
click at [387, 397] on input "Lugar" at bounding box center [527, 395] width 364 height 25
type input "**********"
click at [677, 464] on span "Guardar" at bounding box center [683, 466] width 39 height 17
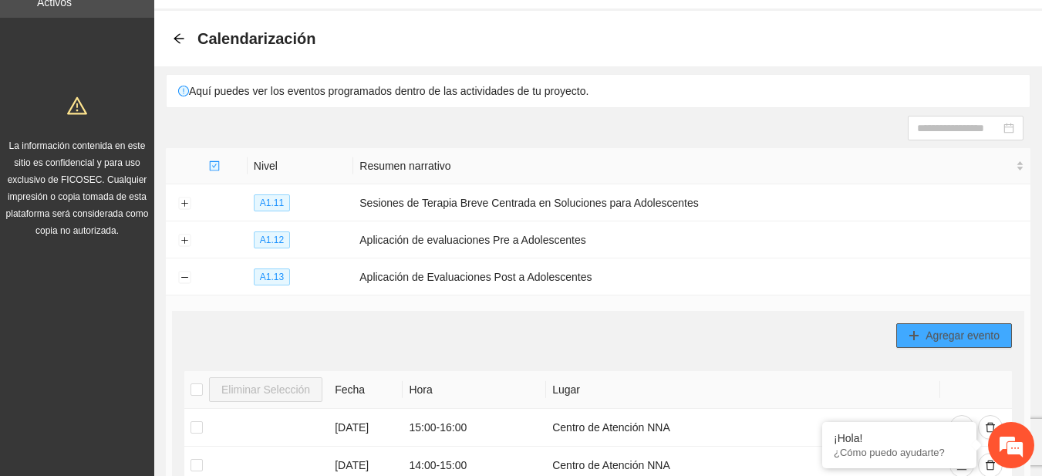
scroll to position [0, 0]
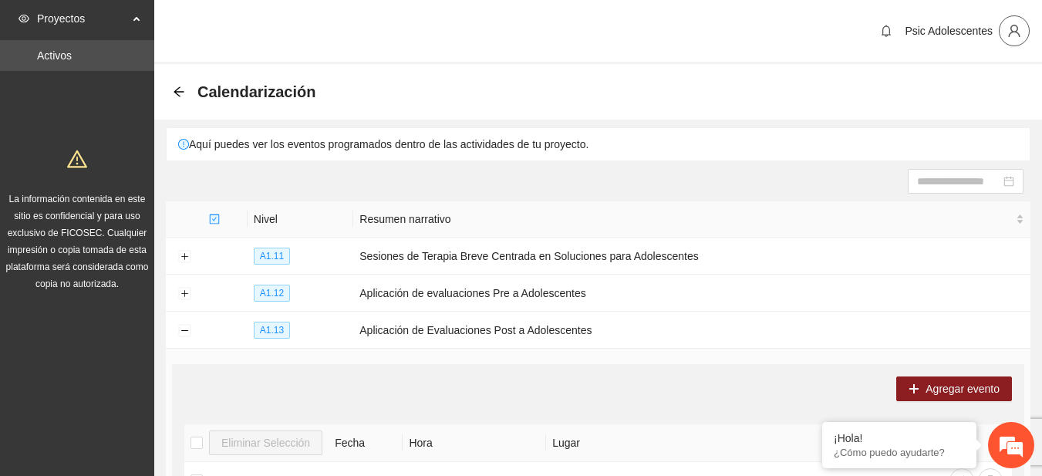
click at [1010, 37] on icon "user" at bounding box center [1015, 31] width 14 height 14
click at [960, 89] on span "Cerrar sesión" at bounding box center [974, 89] width 97 height 17
